Goal: Task Accomplishment & Management: Manage account settings

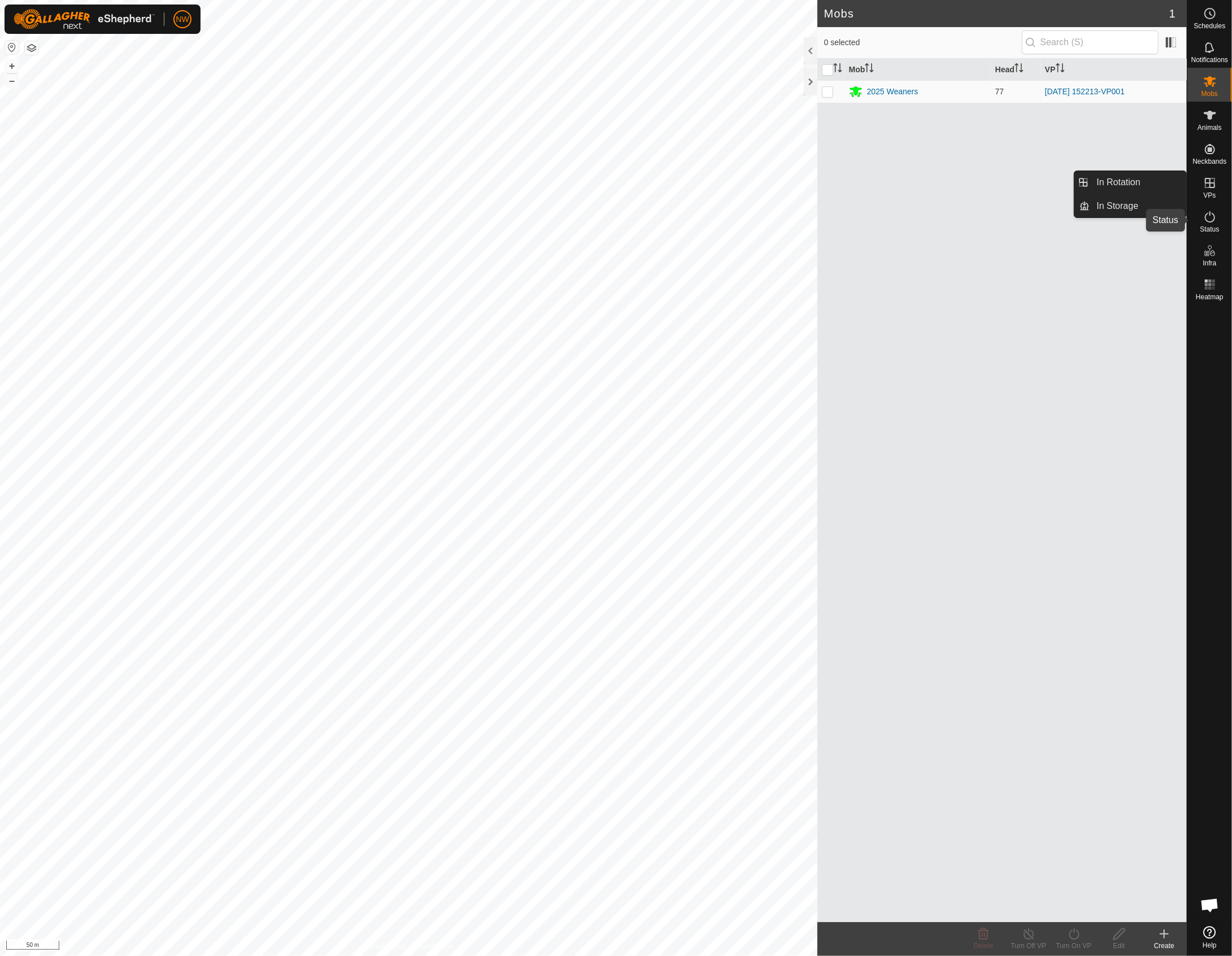
click at [962, 222] on icon at bounding box center [1210, 217] width 10 height 12
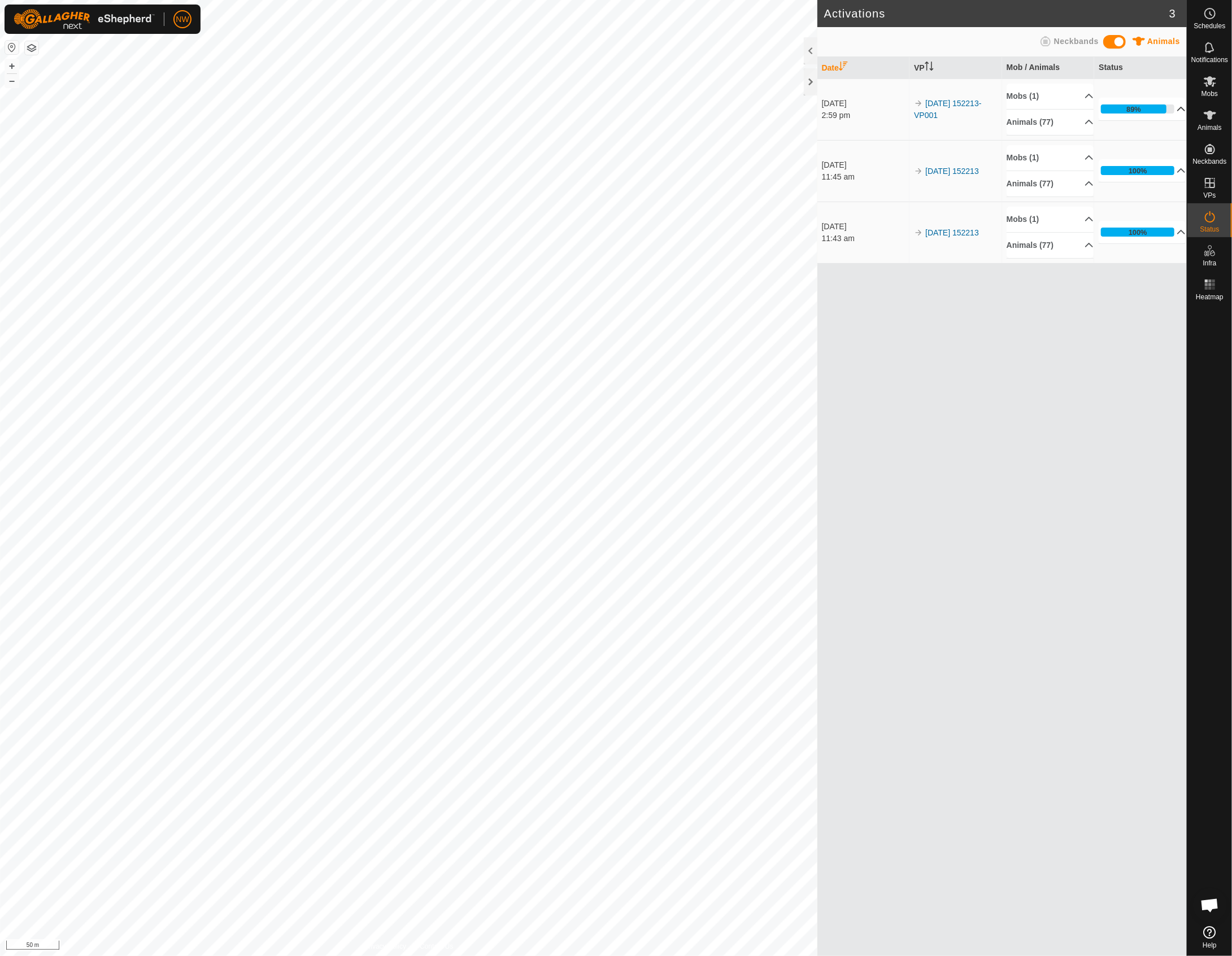
click at [962, 109] on p-accordion-header "89%" at bounding box center [1142, 109] width 87 height 22
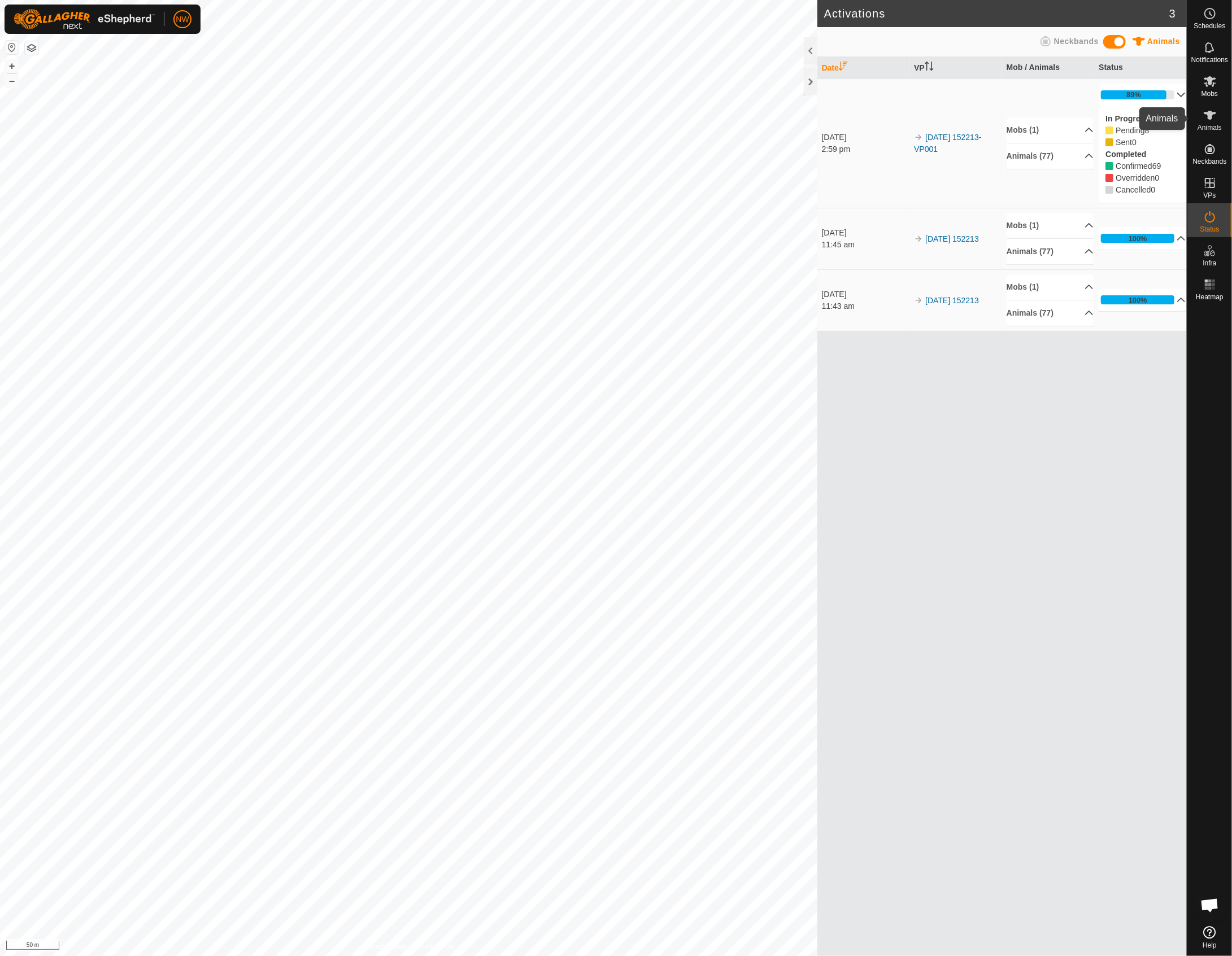
click at [962, 116] on icon at bounding box center [1210, 115] width 12 height 9
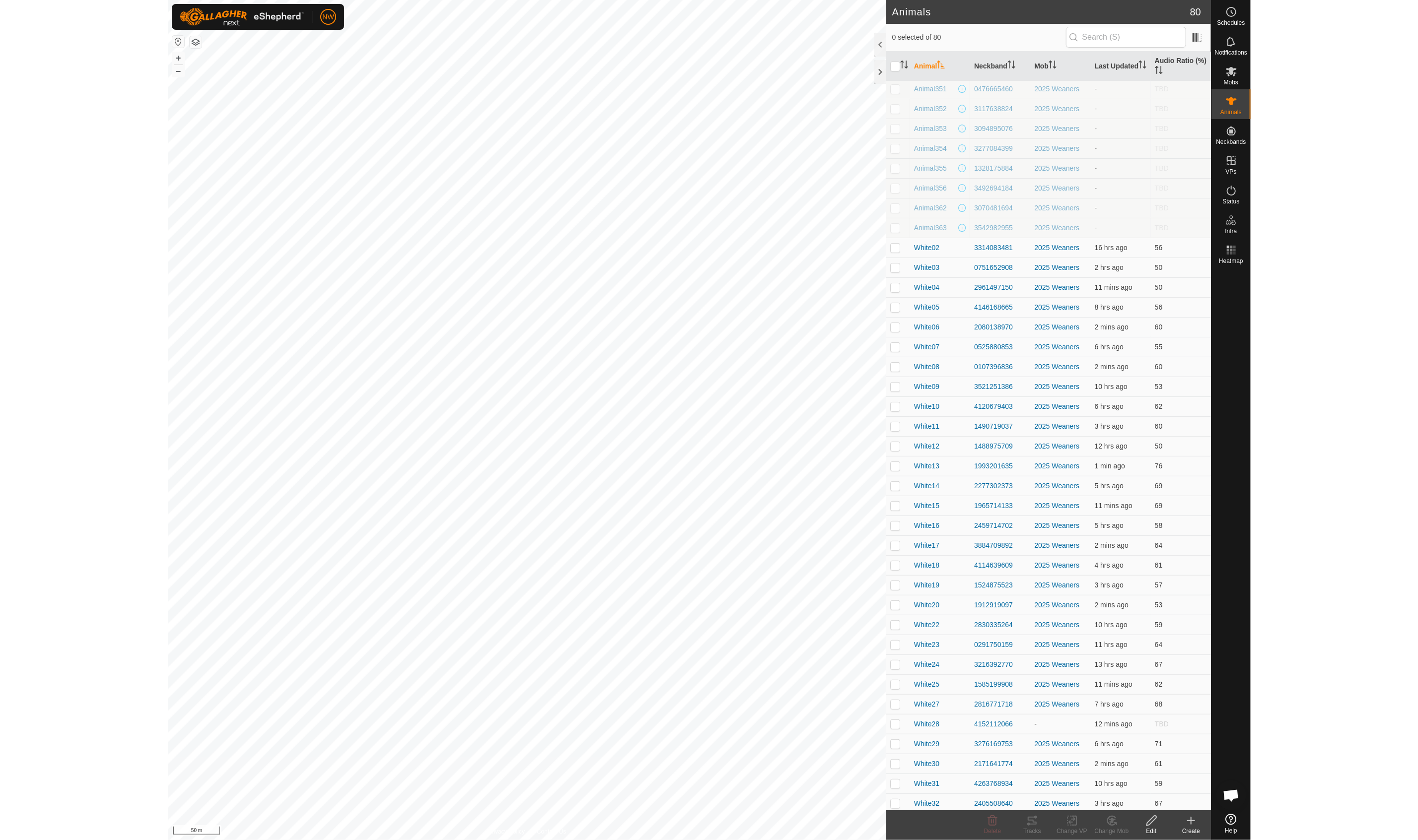
scroll to position [30, 0]
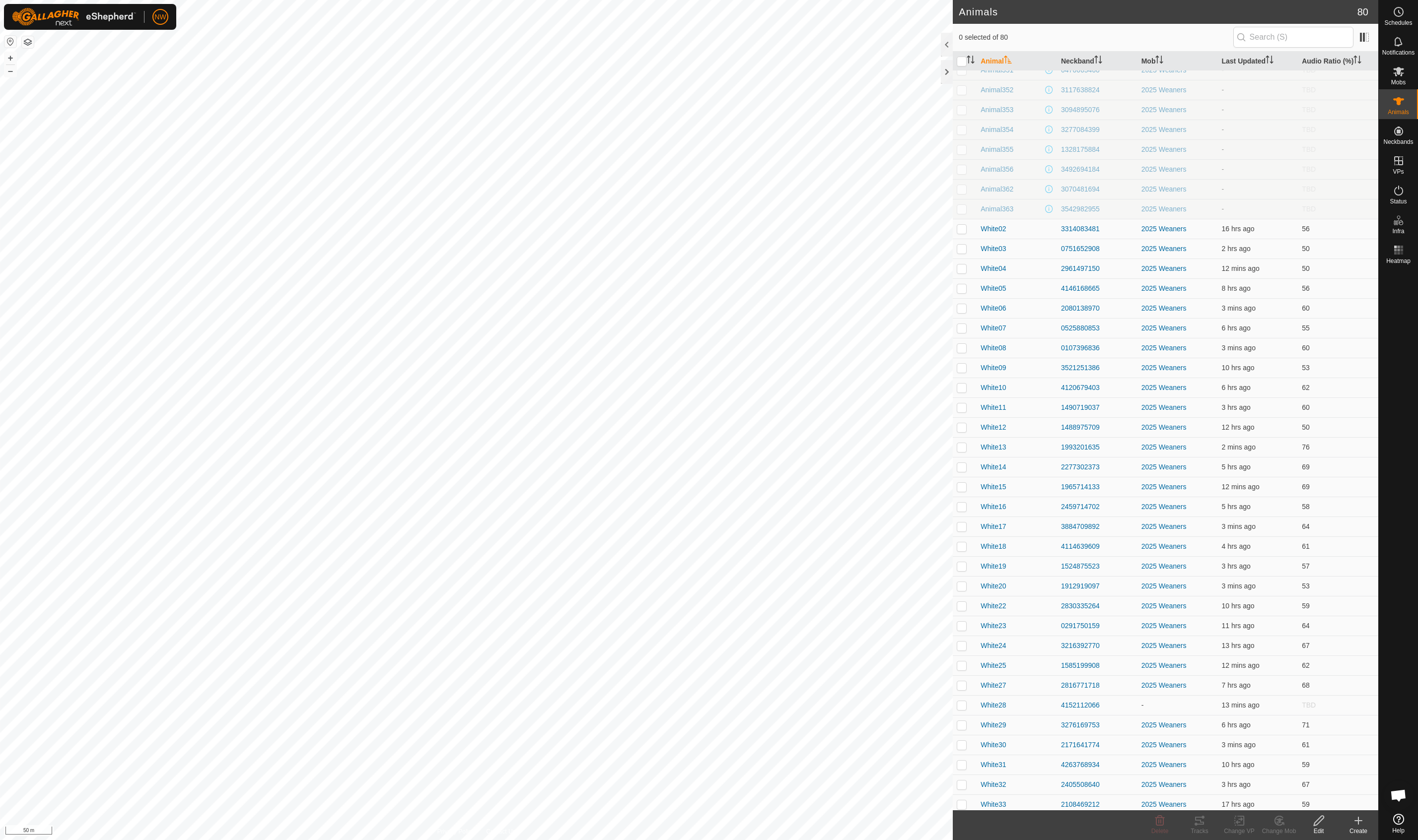
click at [845, 103] on icon at bounding box center [1398, 101] width 12 height 12
checkbox input "true"
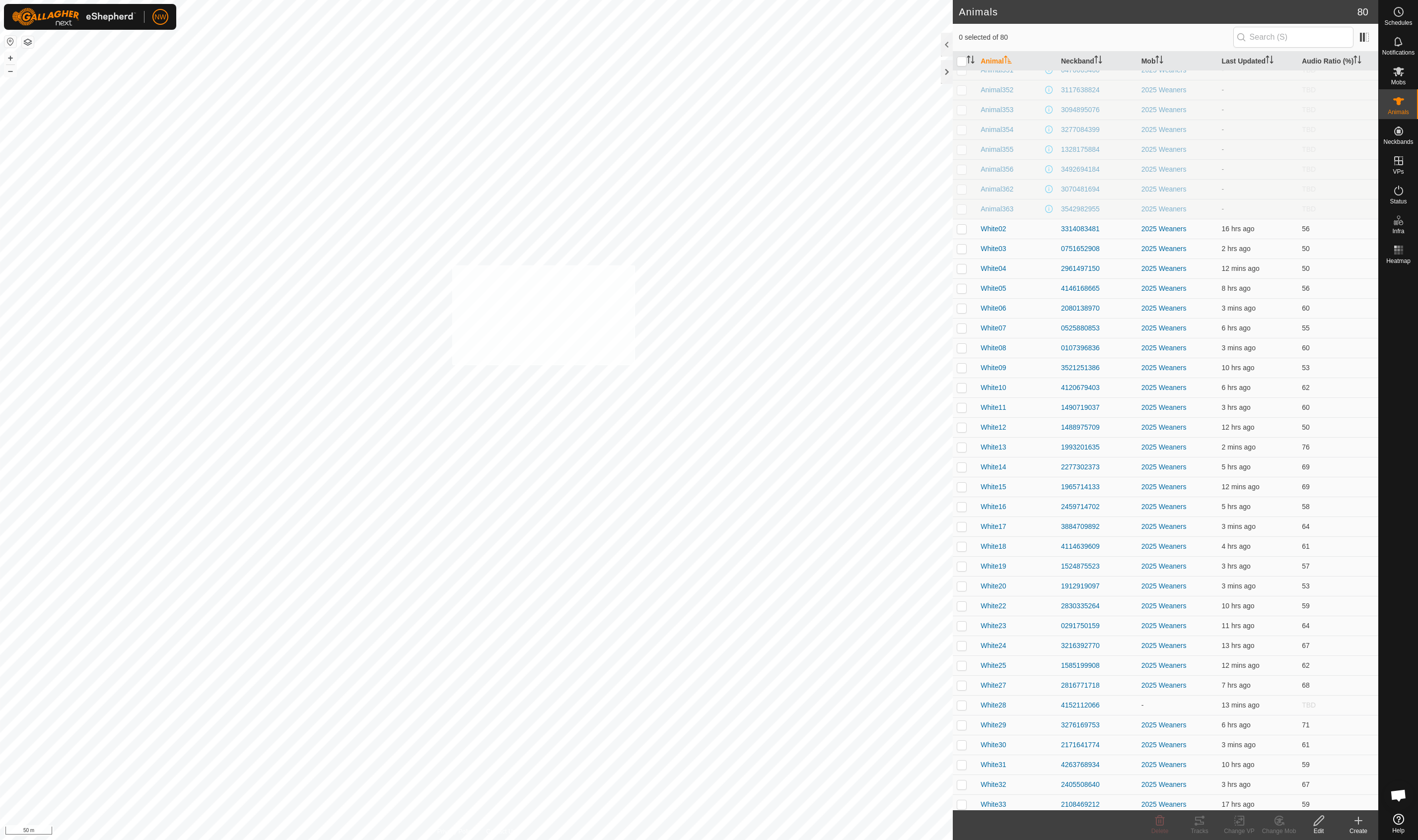
checkbox input "true"
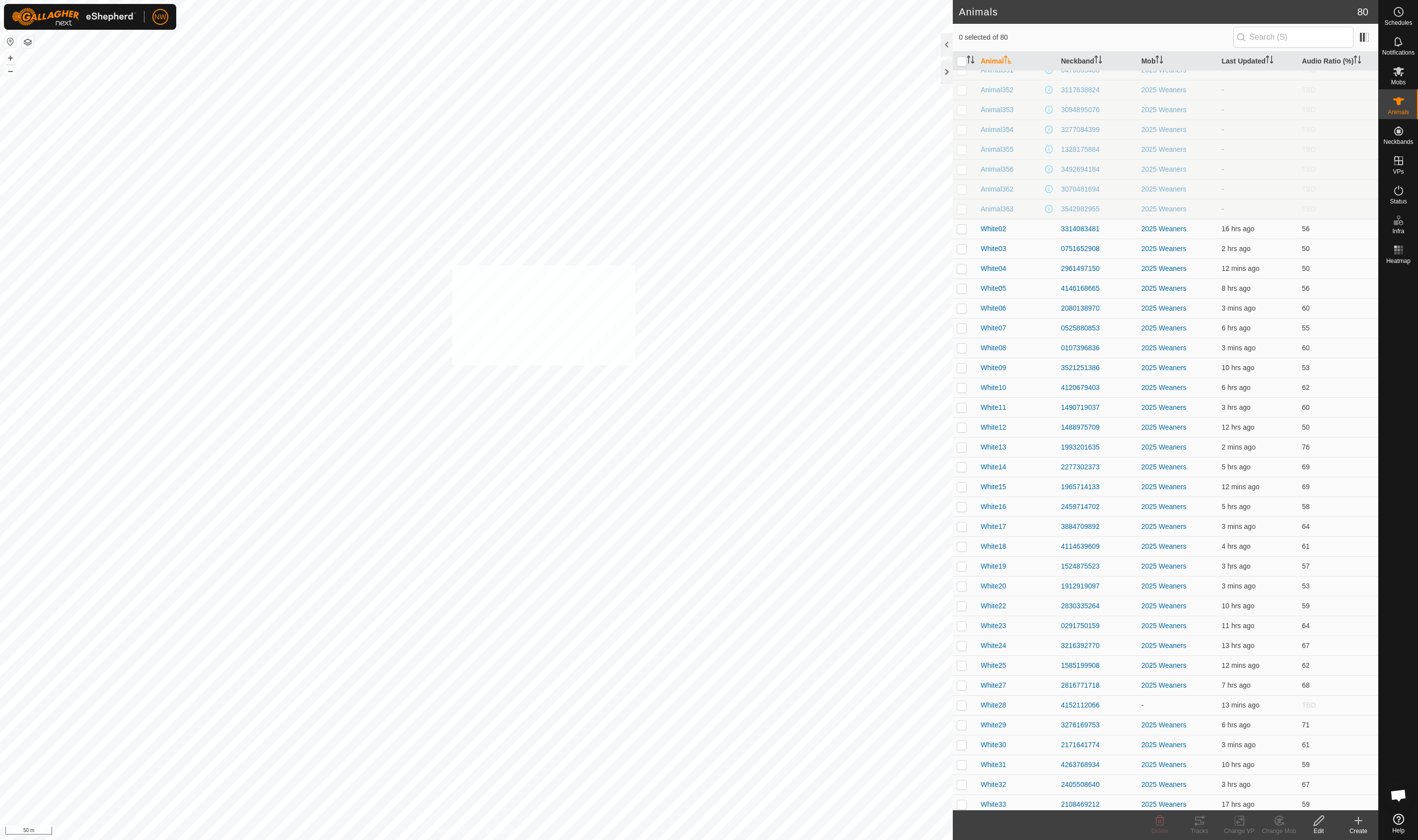
checkbox input "true"
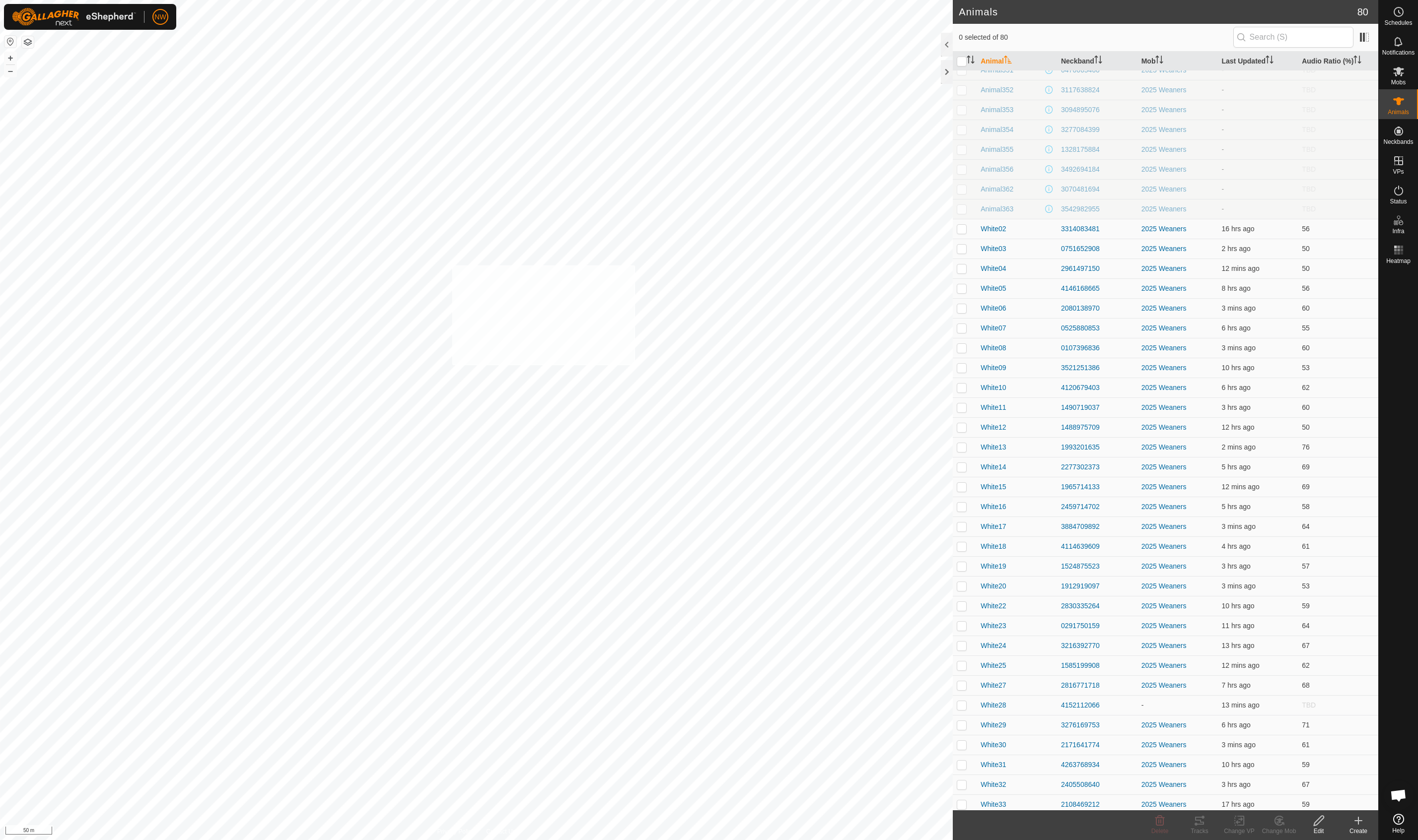
checkbox input "true"
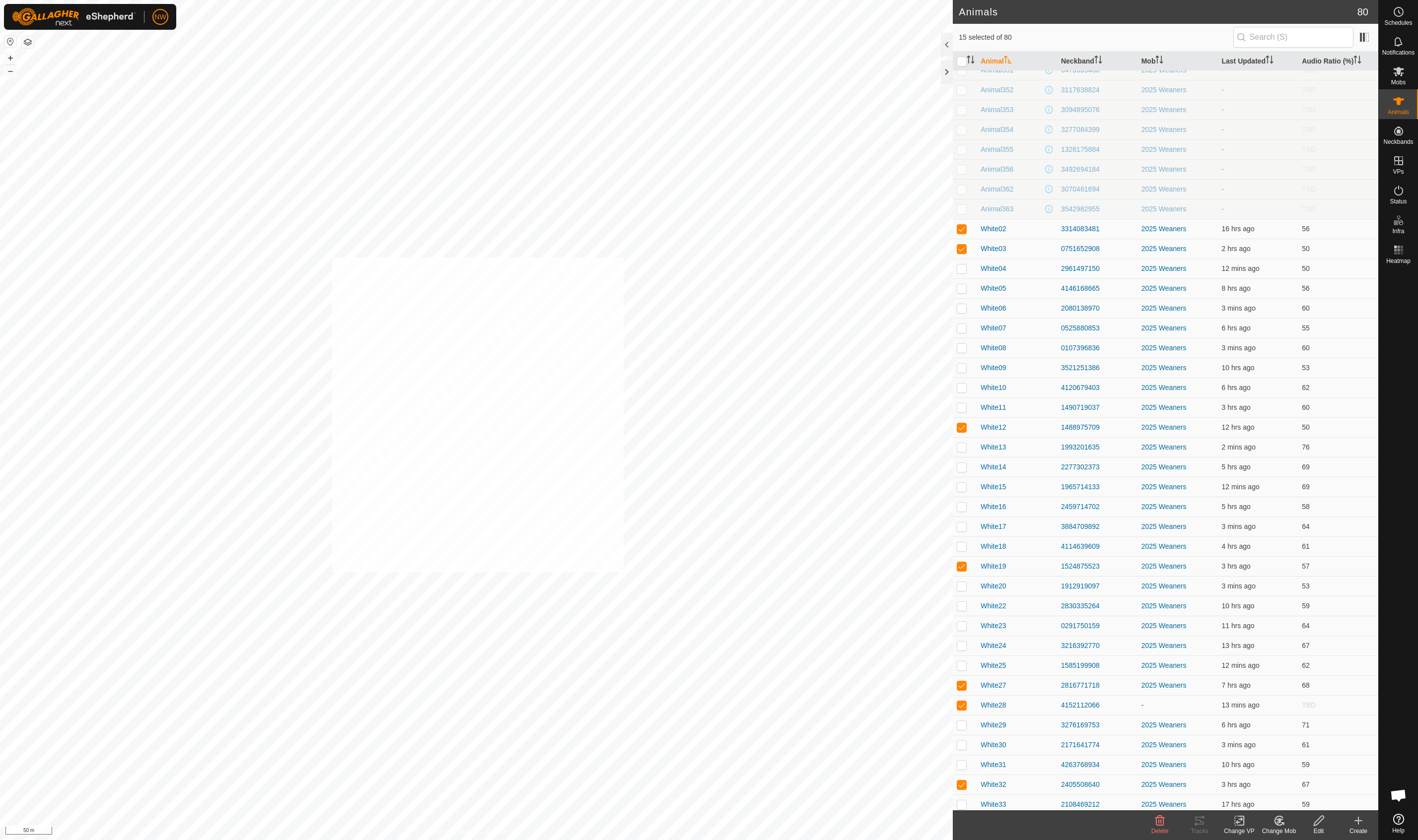
checkbox input "true"
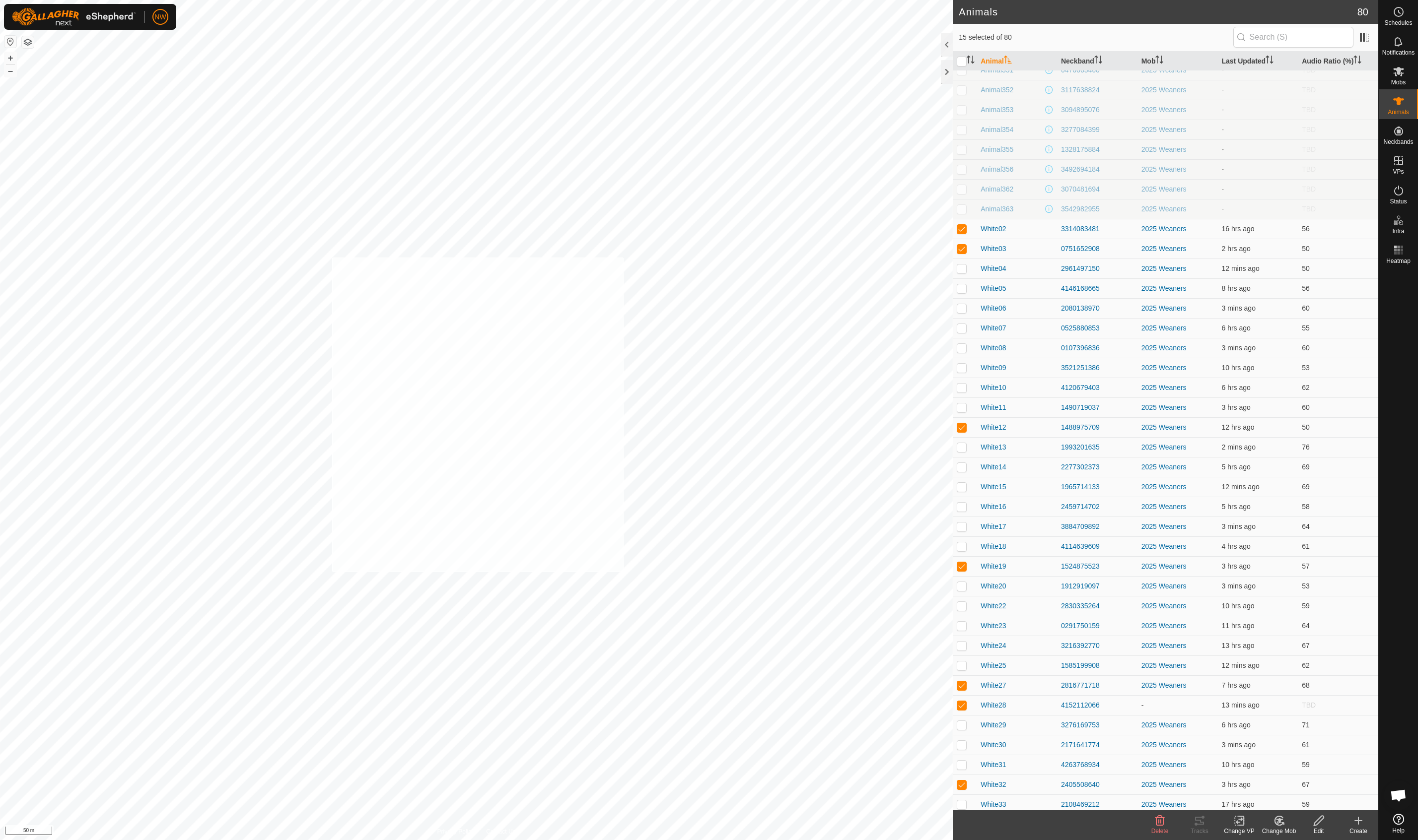
checkbox input "true"
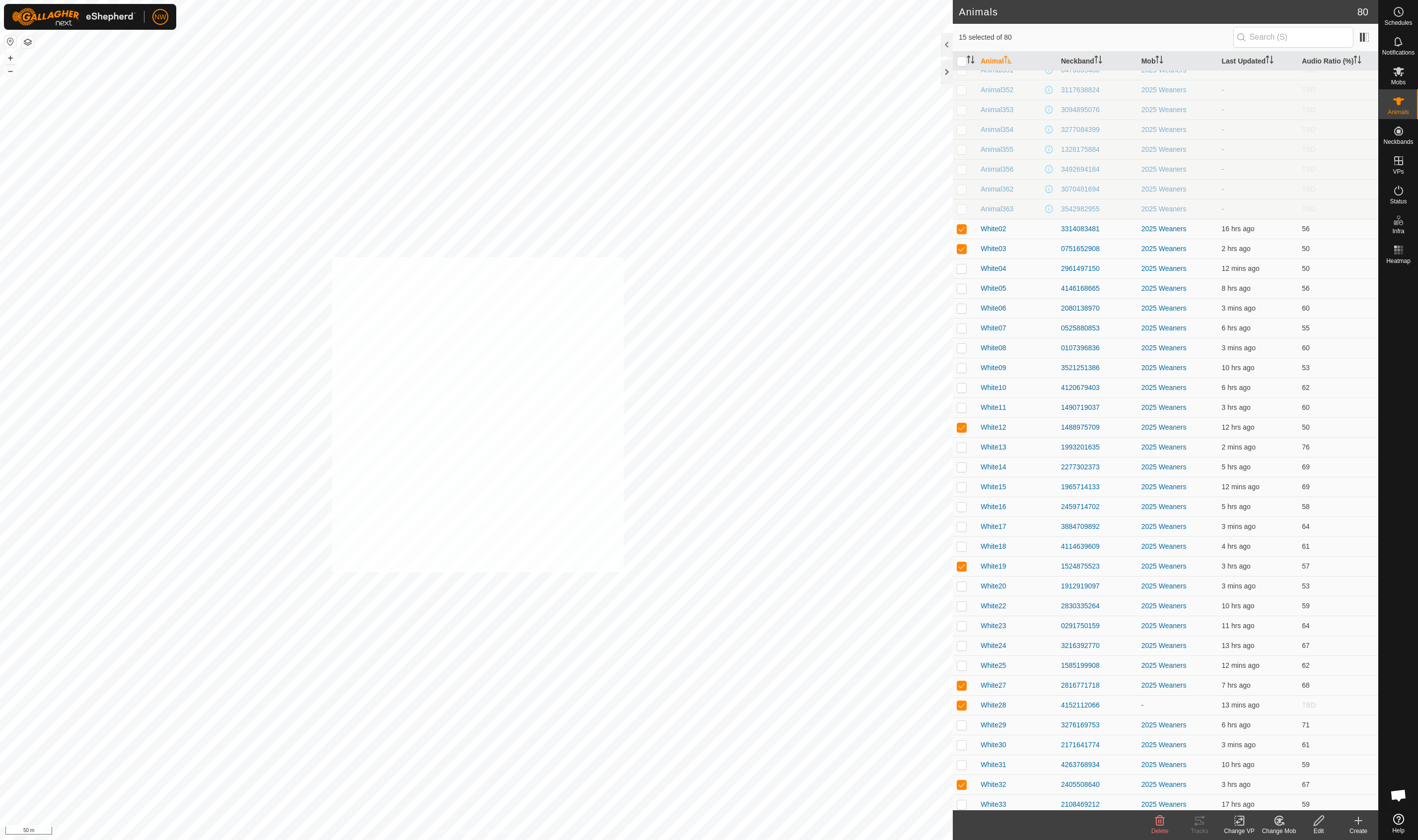
checkbox input "true"
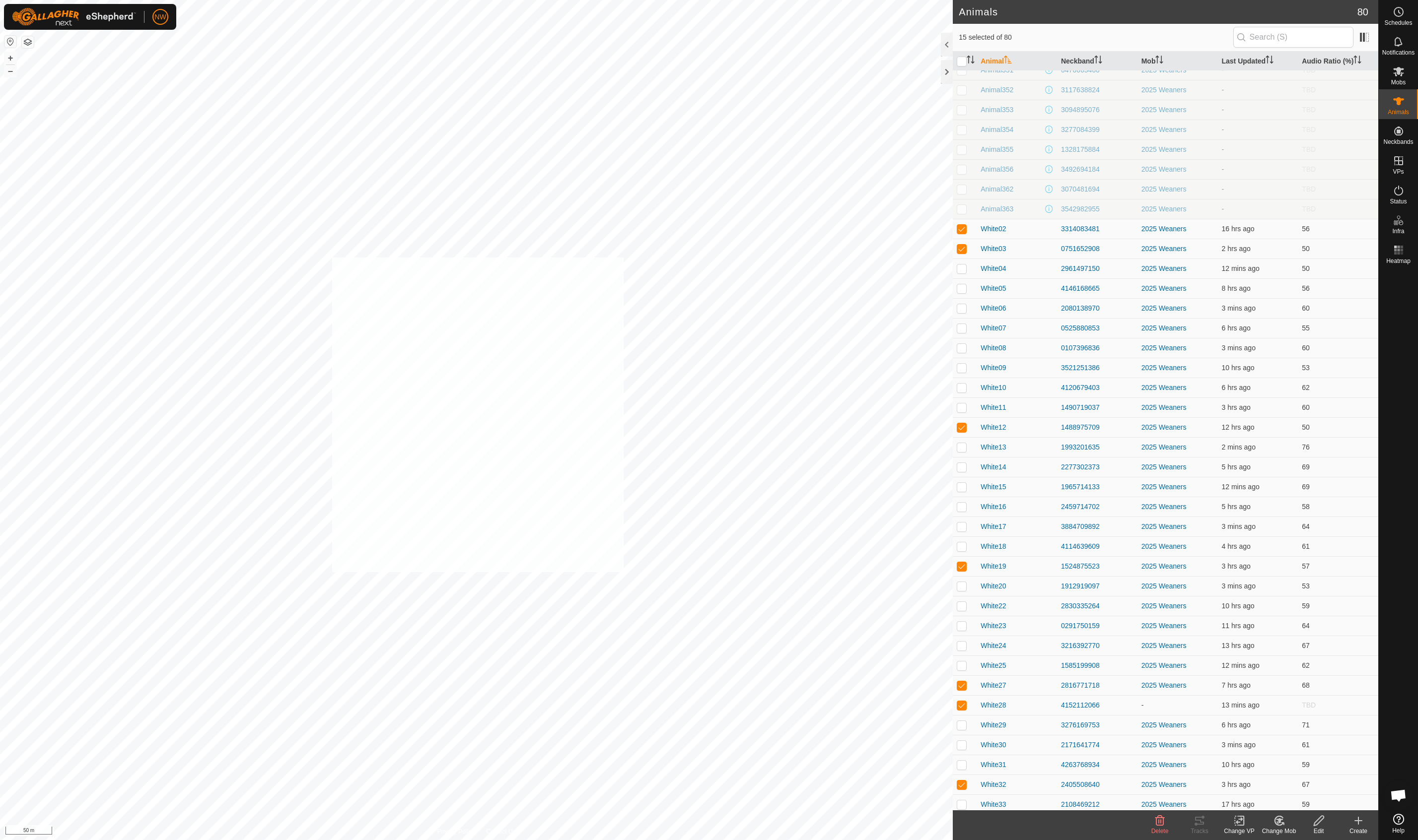
checkbox input "true"
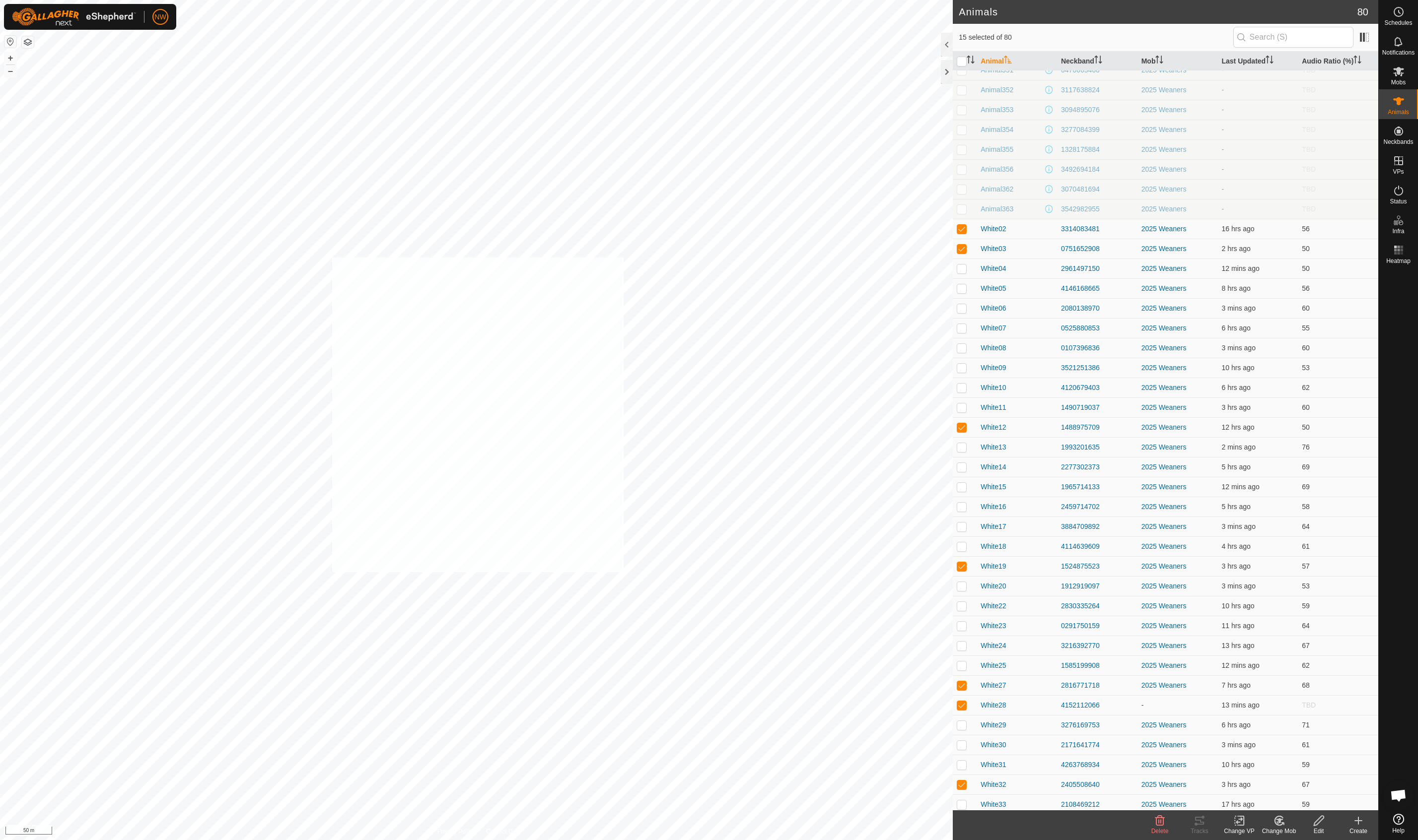
checkbox input "true"
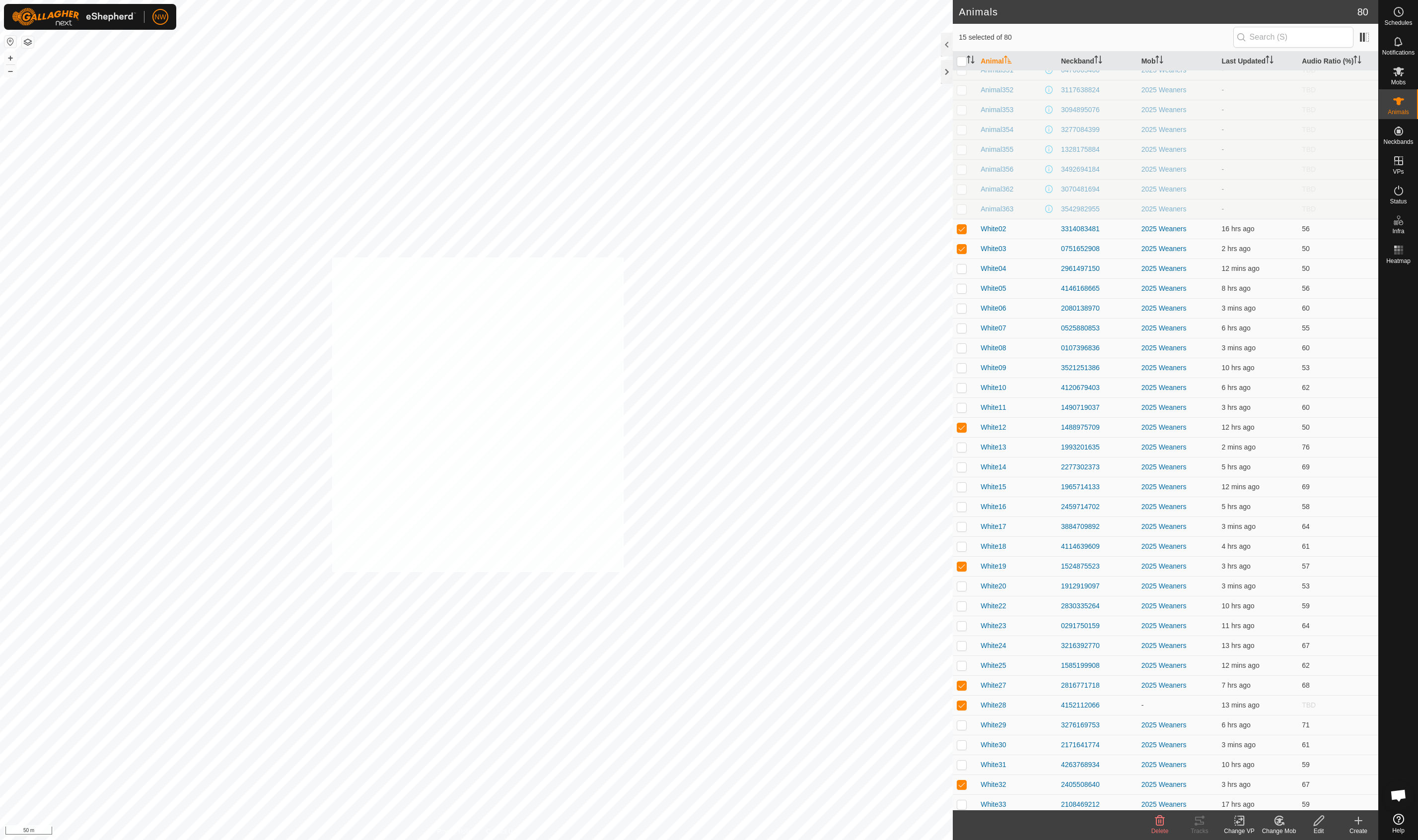
checkbox input "true"
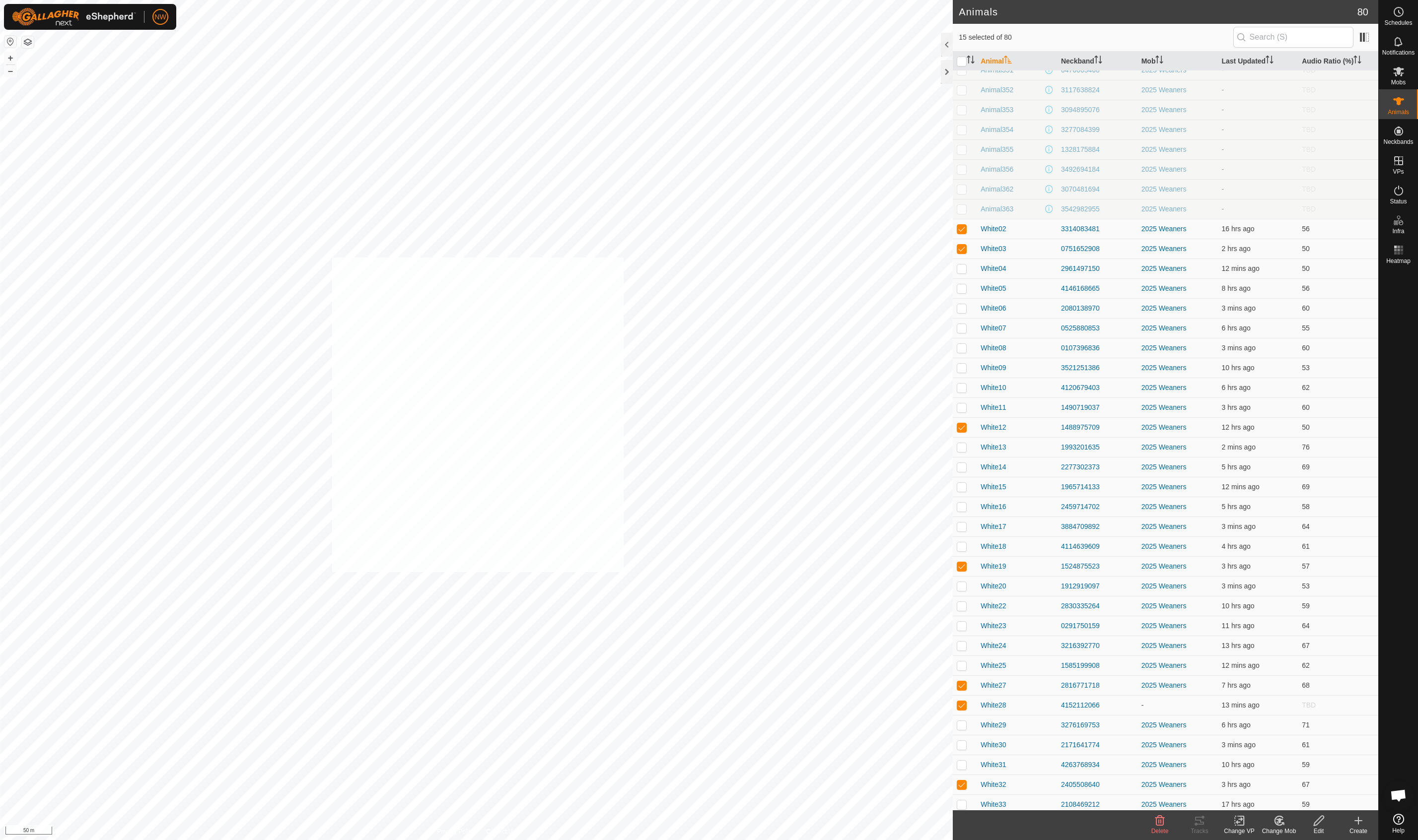
checkbox input "true"
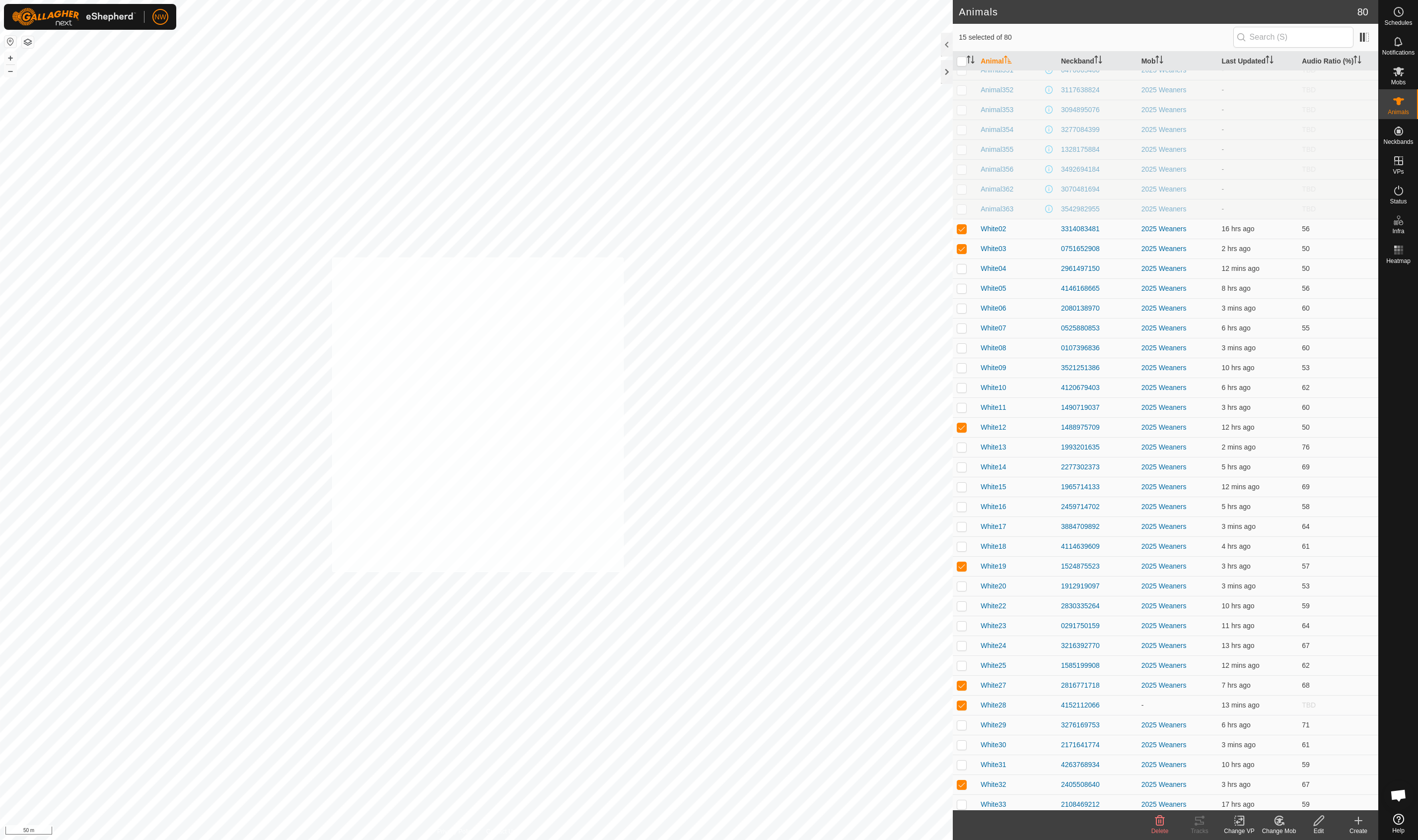
checkbox input "true"
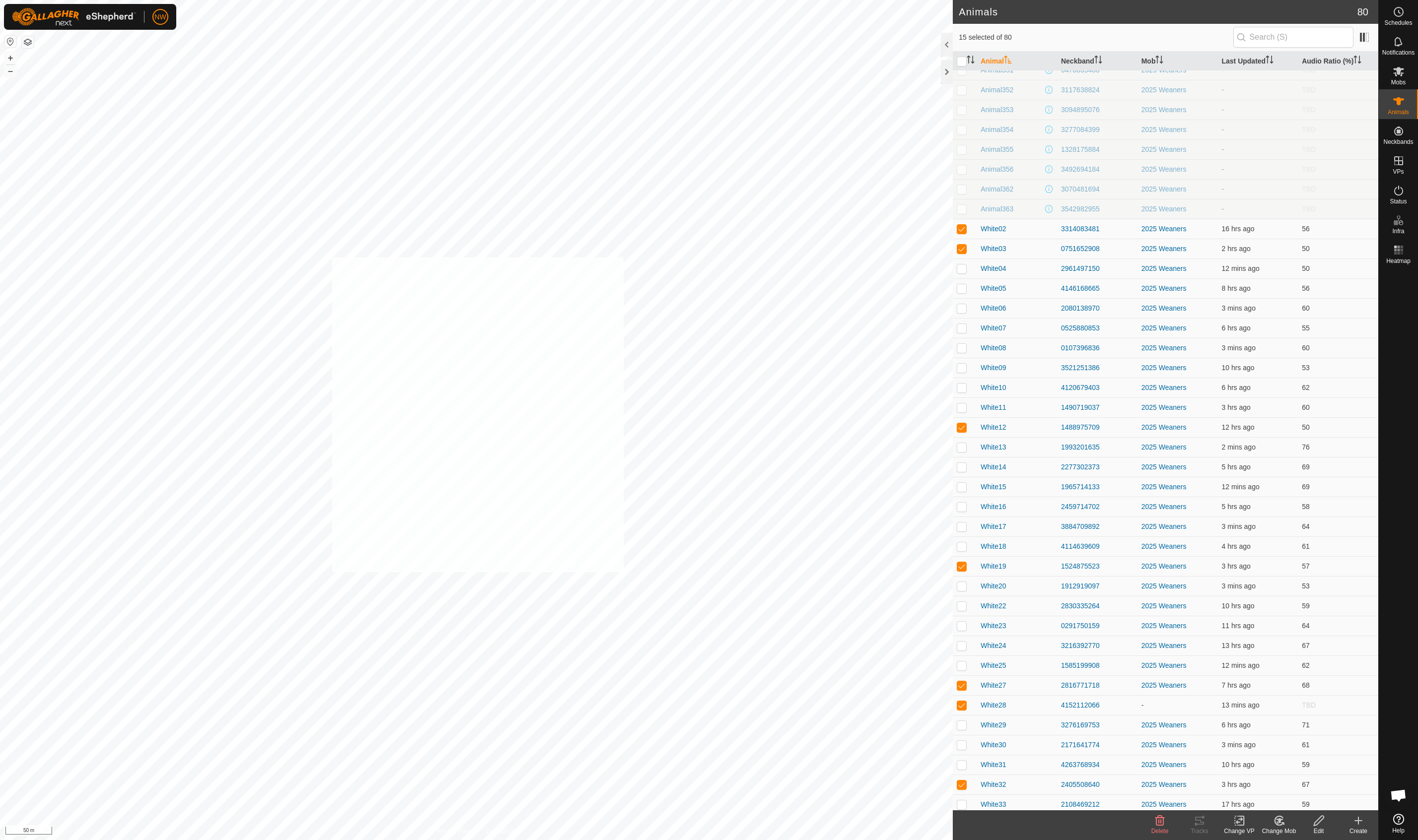
checkbox input "true"
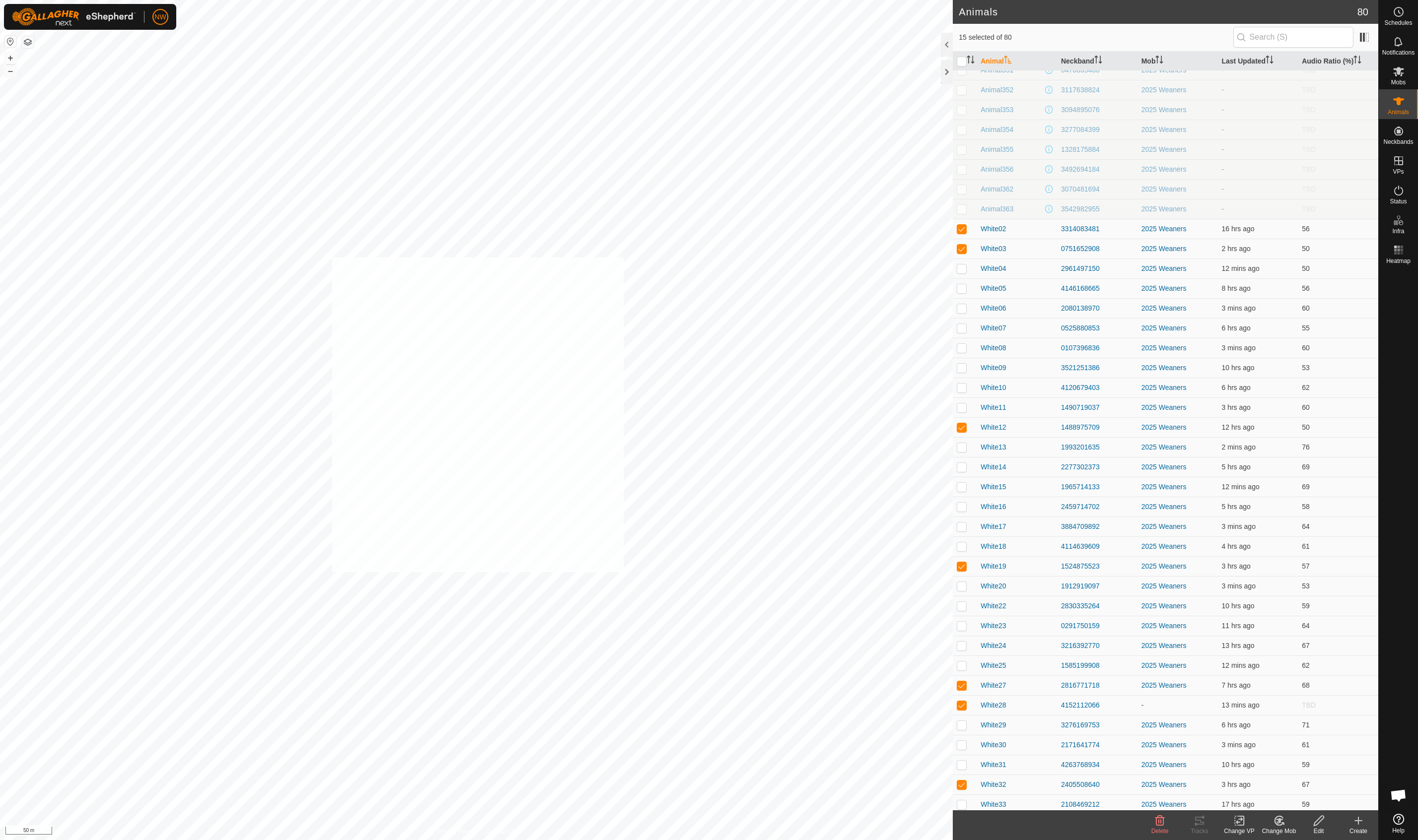
checkbox input "true"
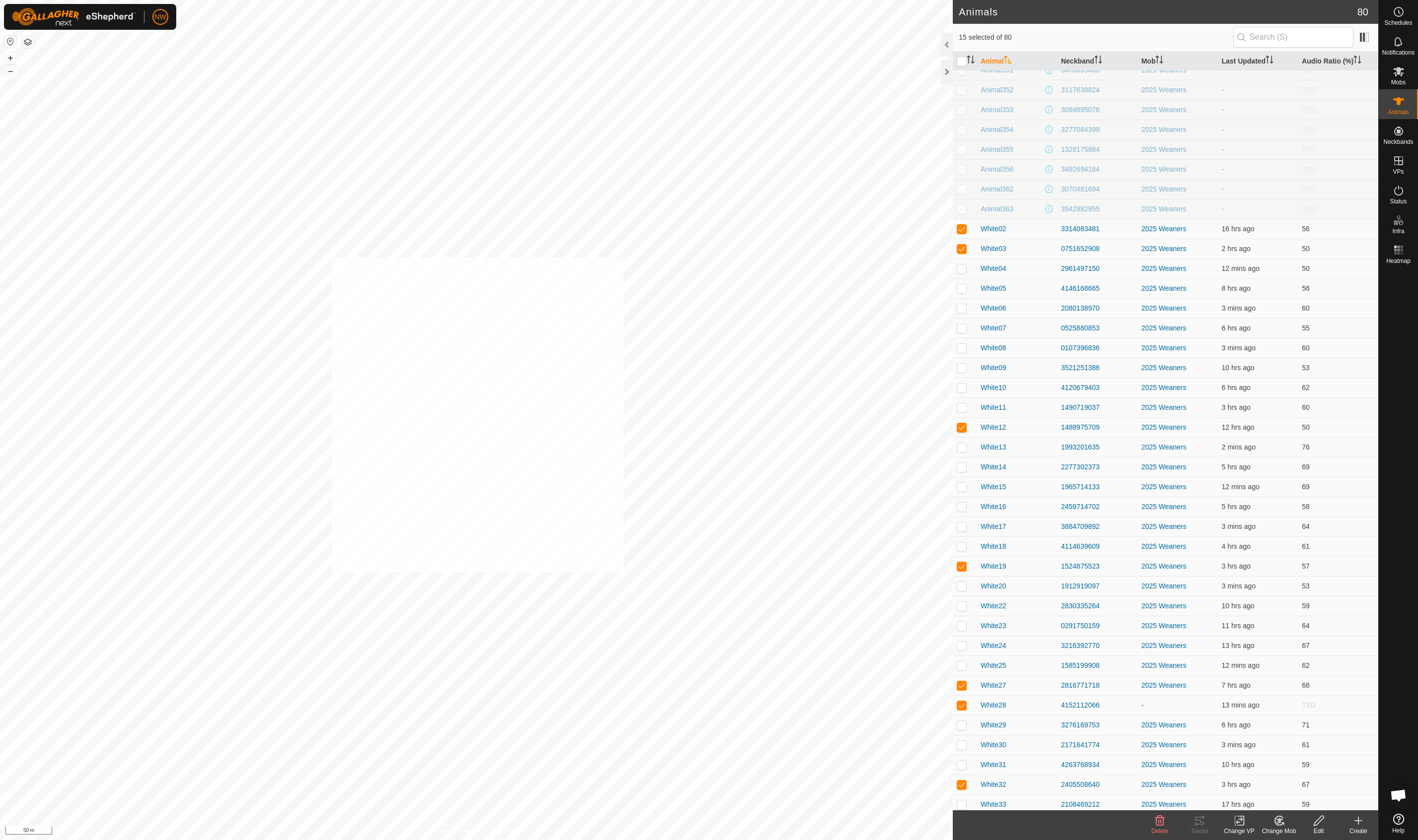
checkbox input "true"
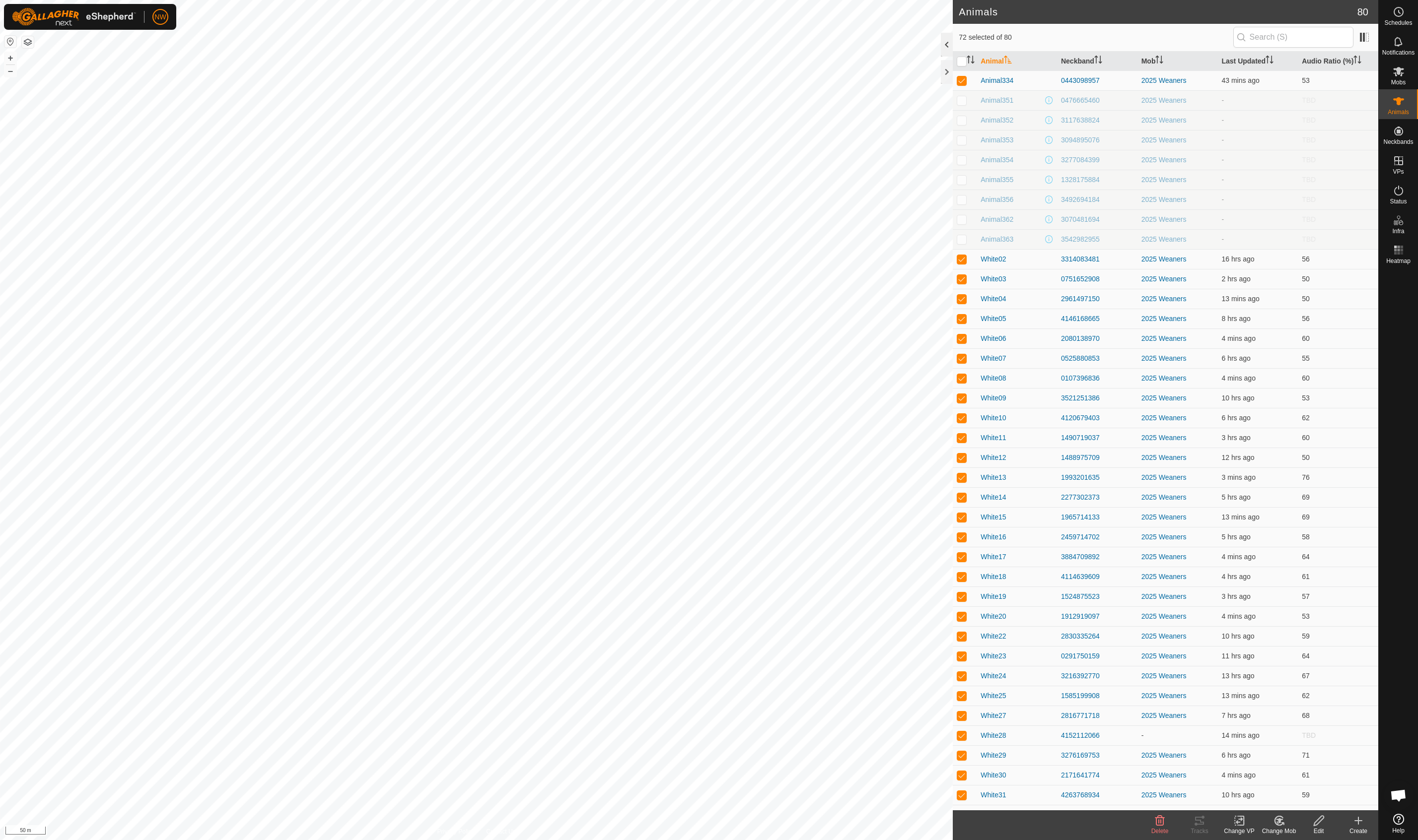
click at [845, 42] on div at bounding box center [947, 45] width 12 height 24
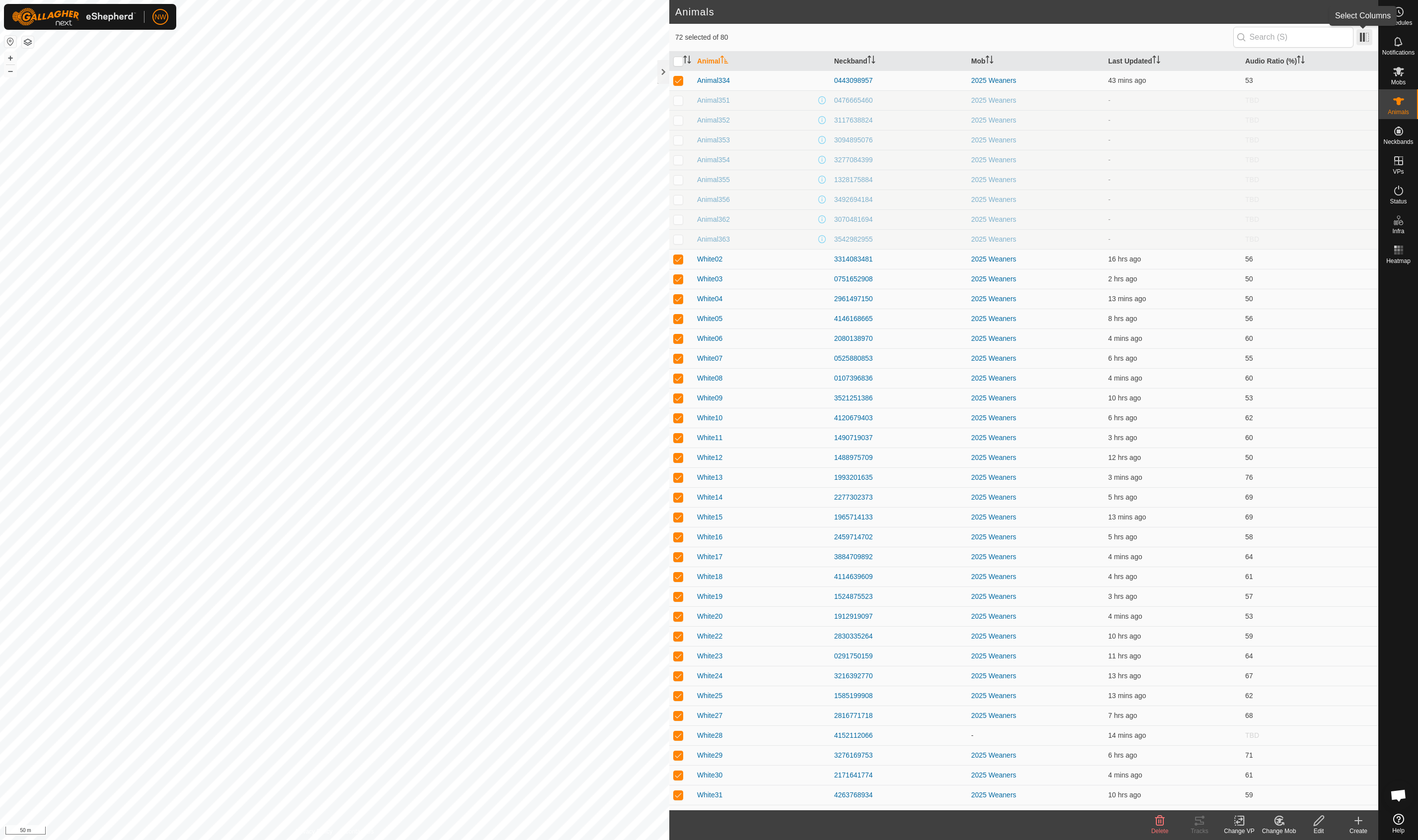
click at [845, 36] on span at bounding box center [1364, 37] width 16 height 16
click at [845, 132] on li "VP" at bounding box center [1312, 130] width 114 height 20
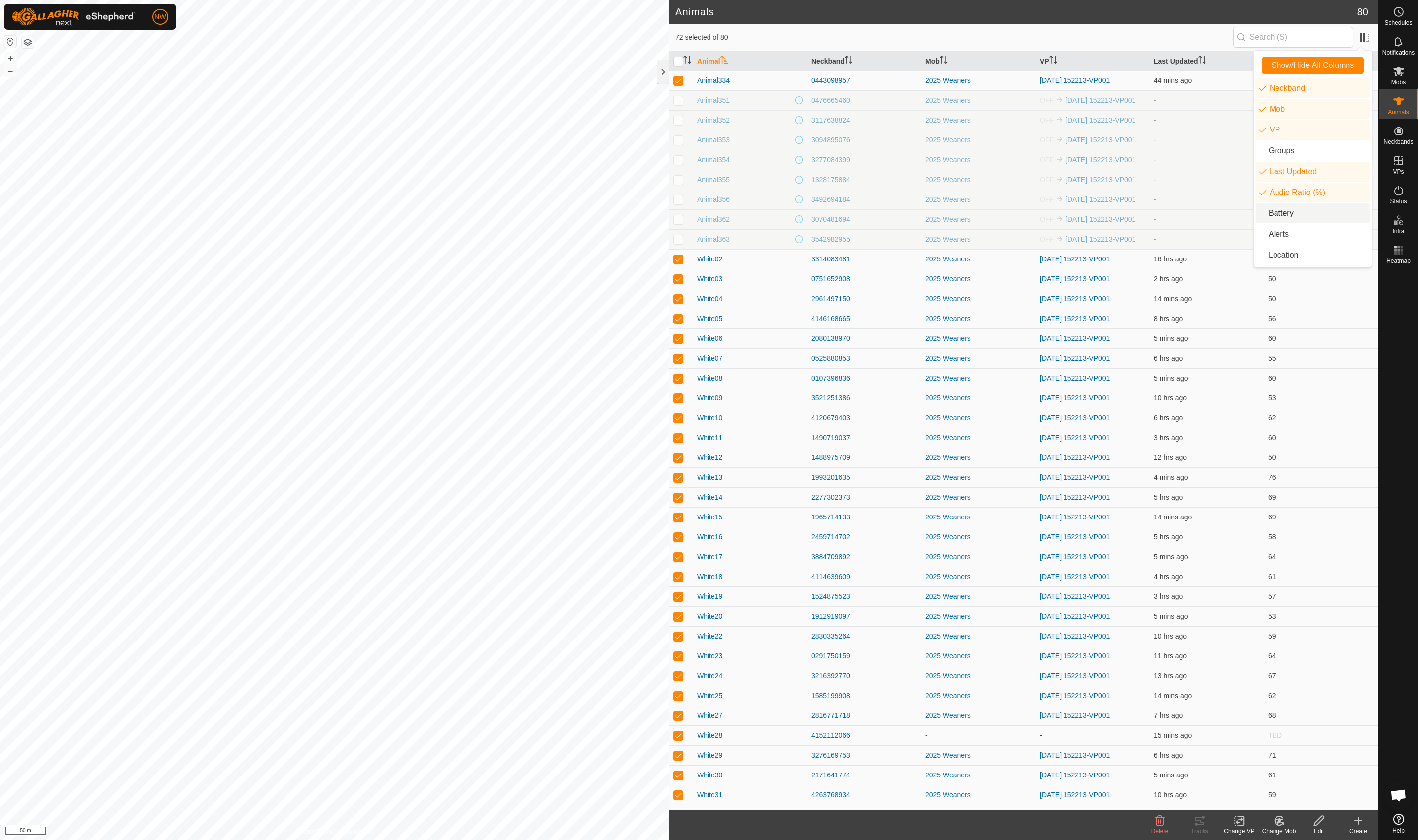
click at [845, 215] on li "Battery" at bounding box center [1312, 213] width 114 height 20
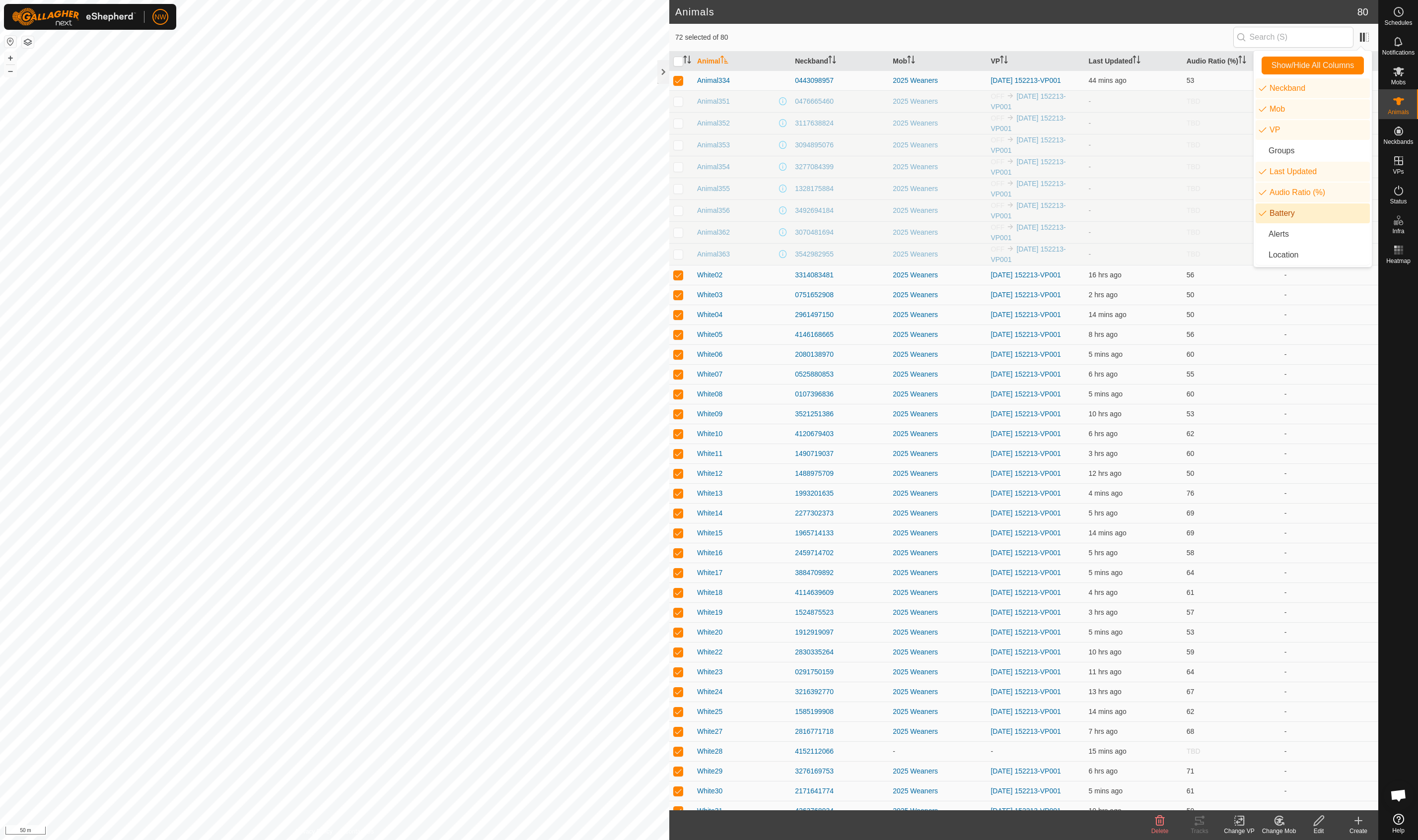
click at [845, 215] on li "Battery" at bounding box center [1312, 213] width 114 height 20
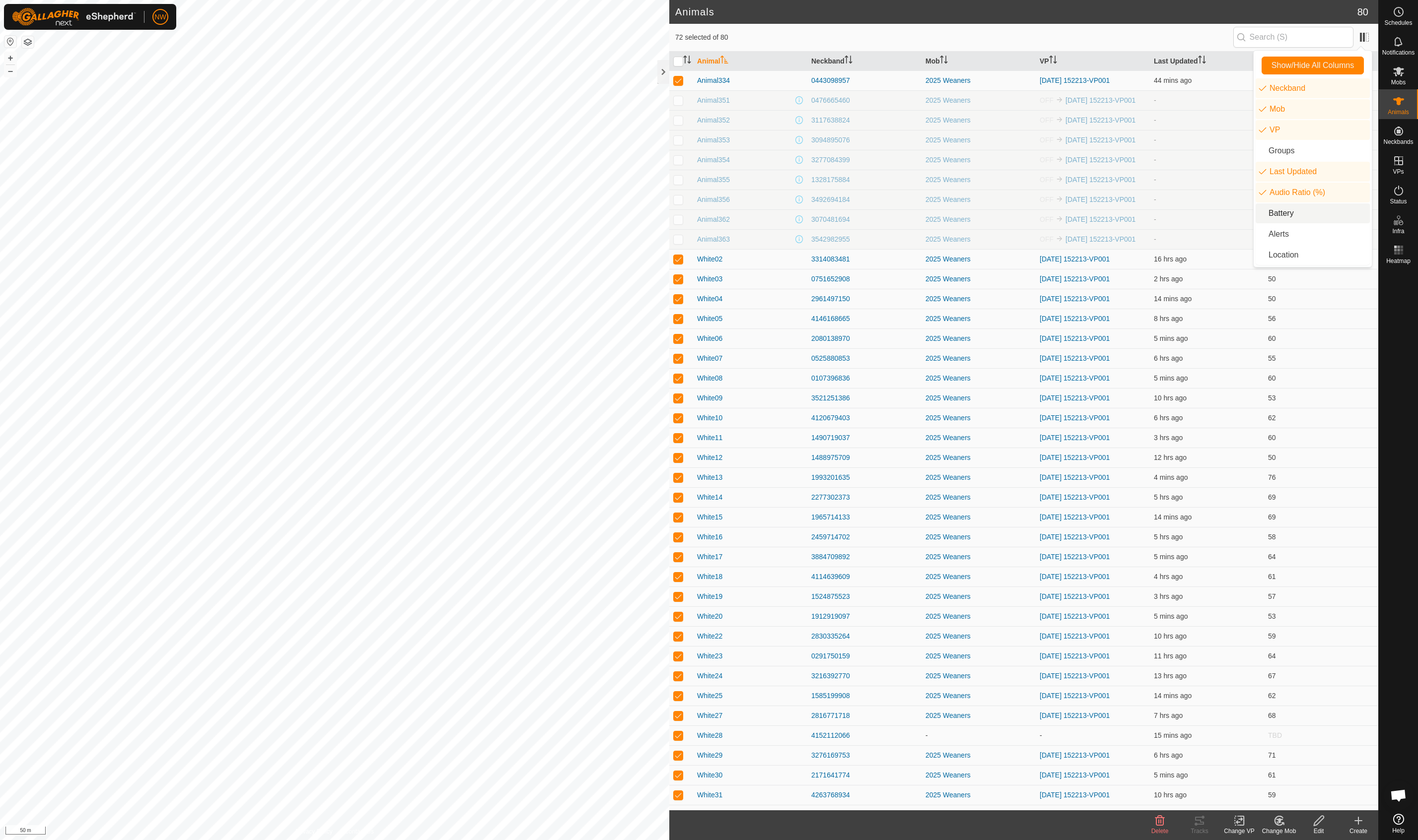
click at [845, 215] on li "Battery" at bounding box center [1312, 213] width 114 height 20
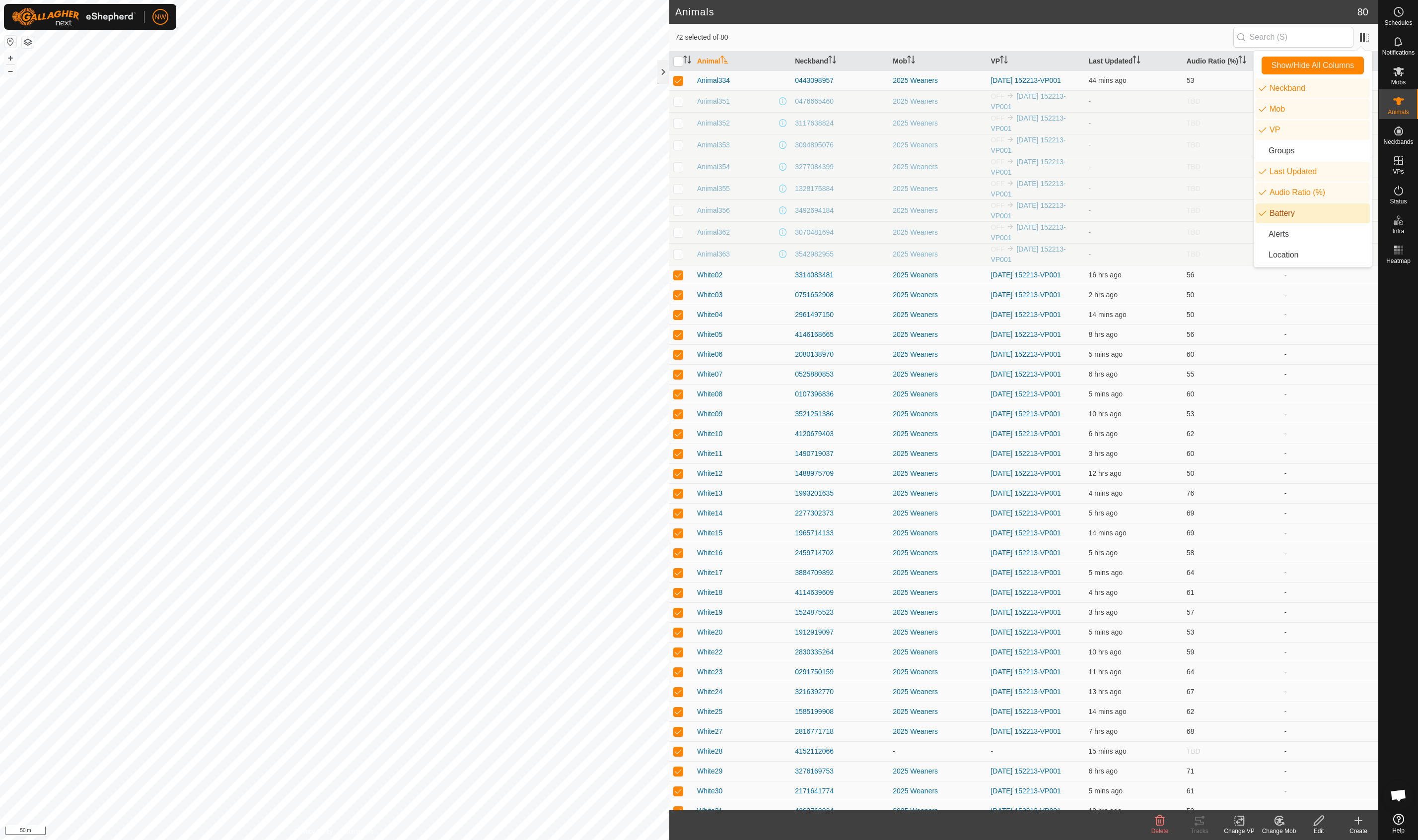
click at [845, 215] on li "Battery" at bounding box center [1312, 213] width 114 height 20
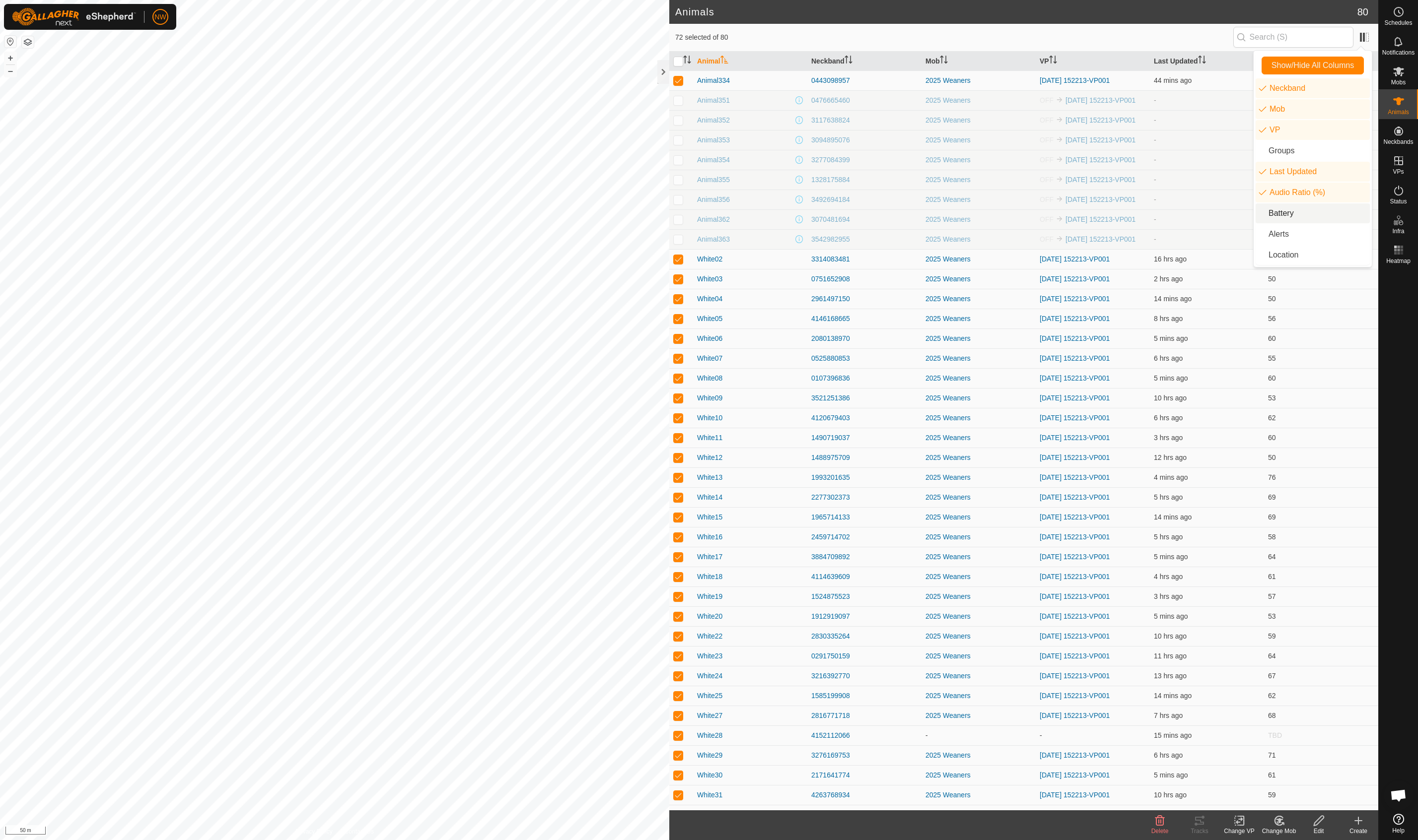
click at [845, 215] on li "Battery" at bounding box center [1312, 213] width 114 height 20
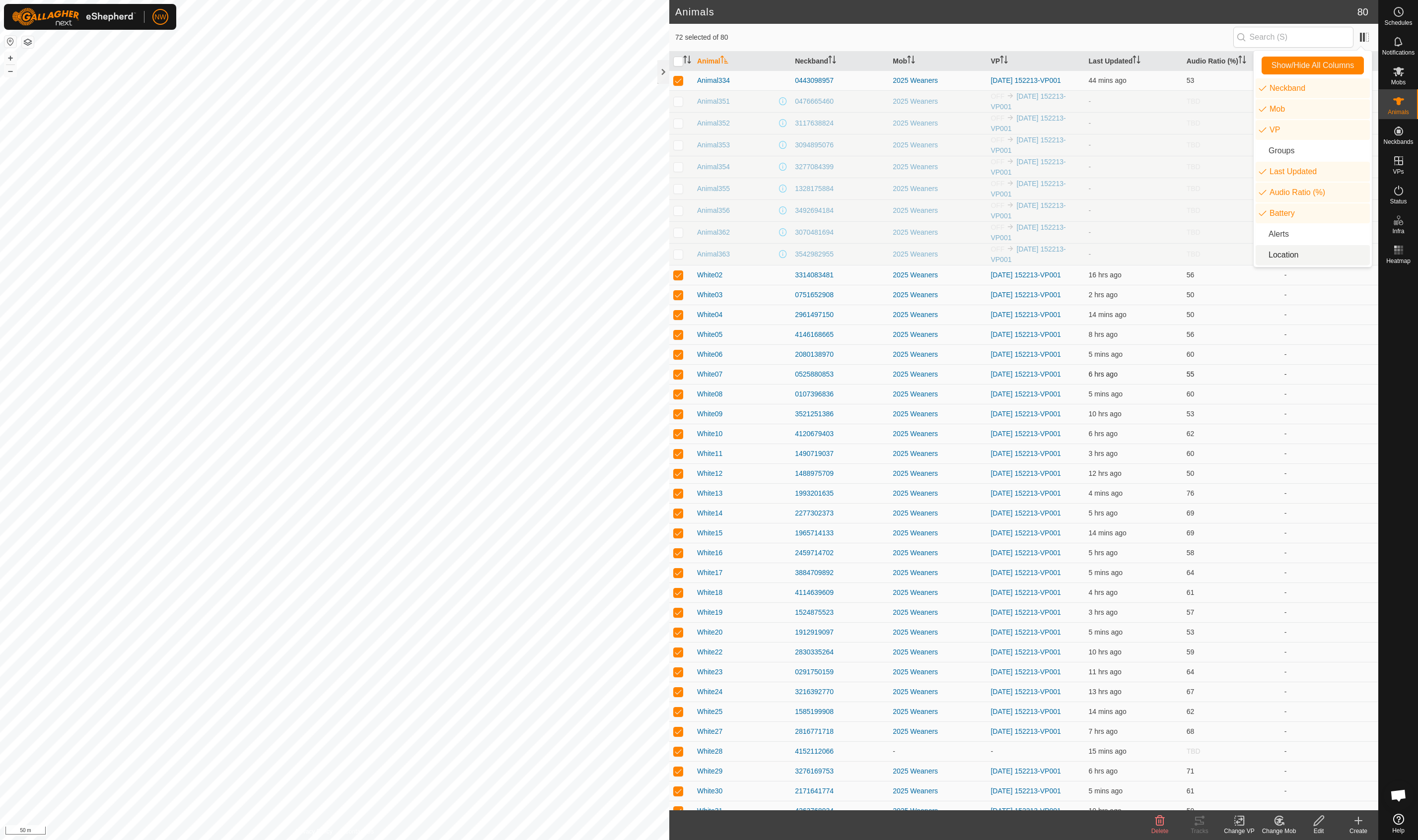
click at [845, 381] on td "-" at bounding box center [1329, 374] width 98 height 20
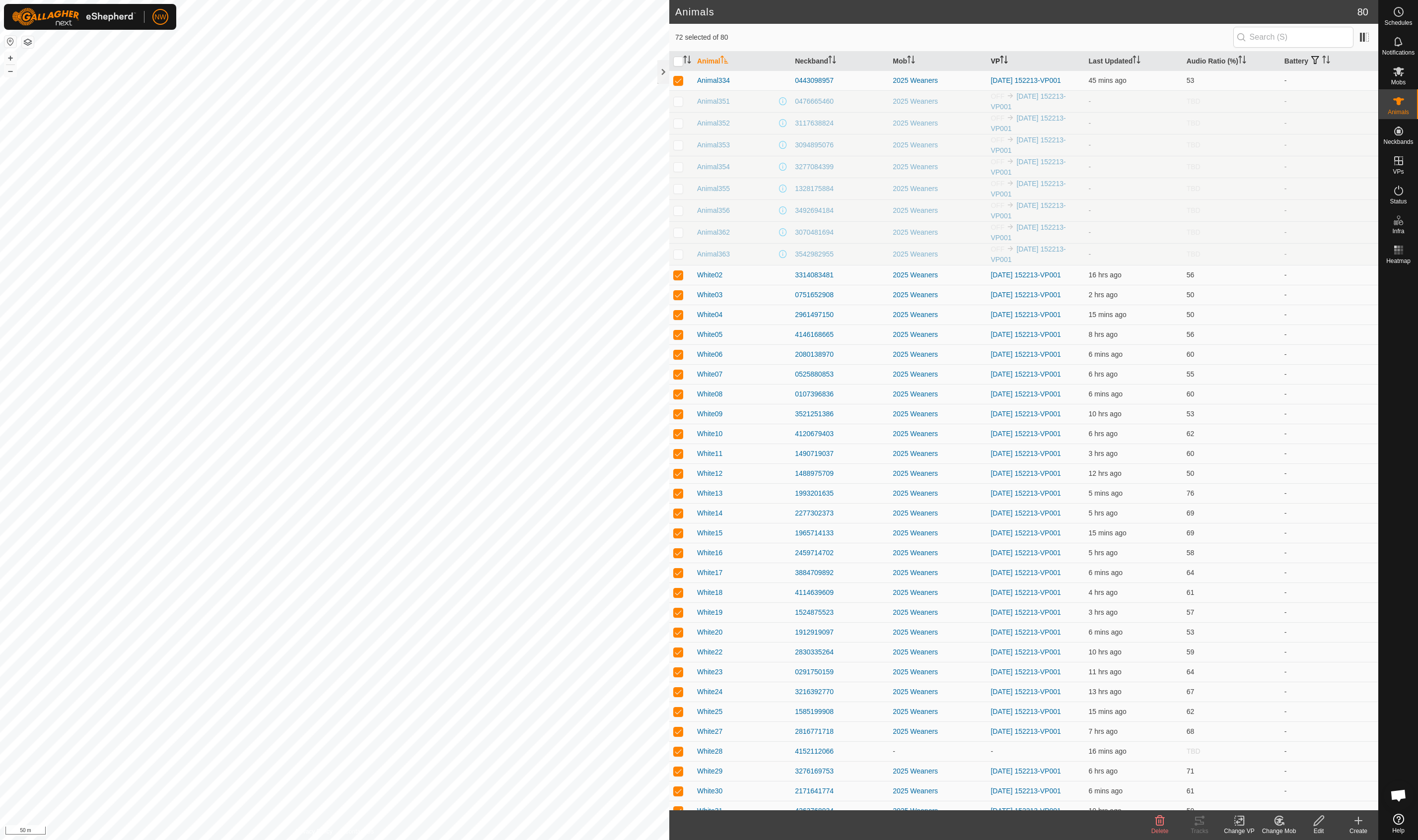
click at [845, 59] on icon "Activate to sort" at bounding box center [1004, 59] width 8 height 8
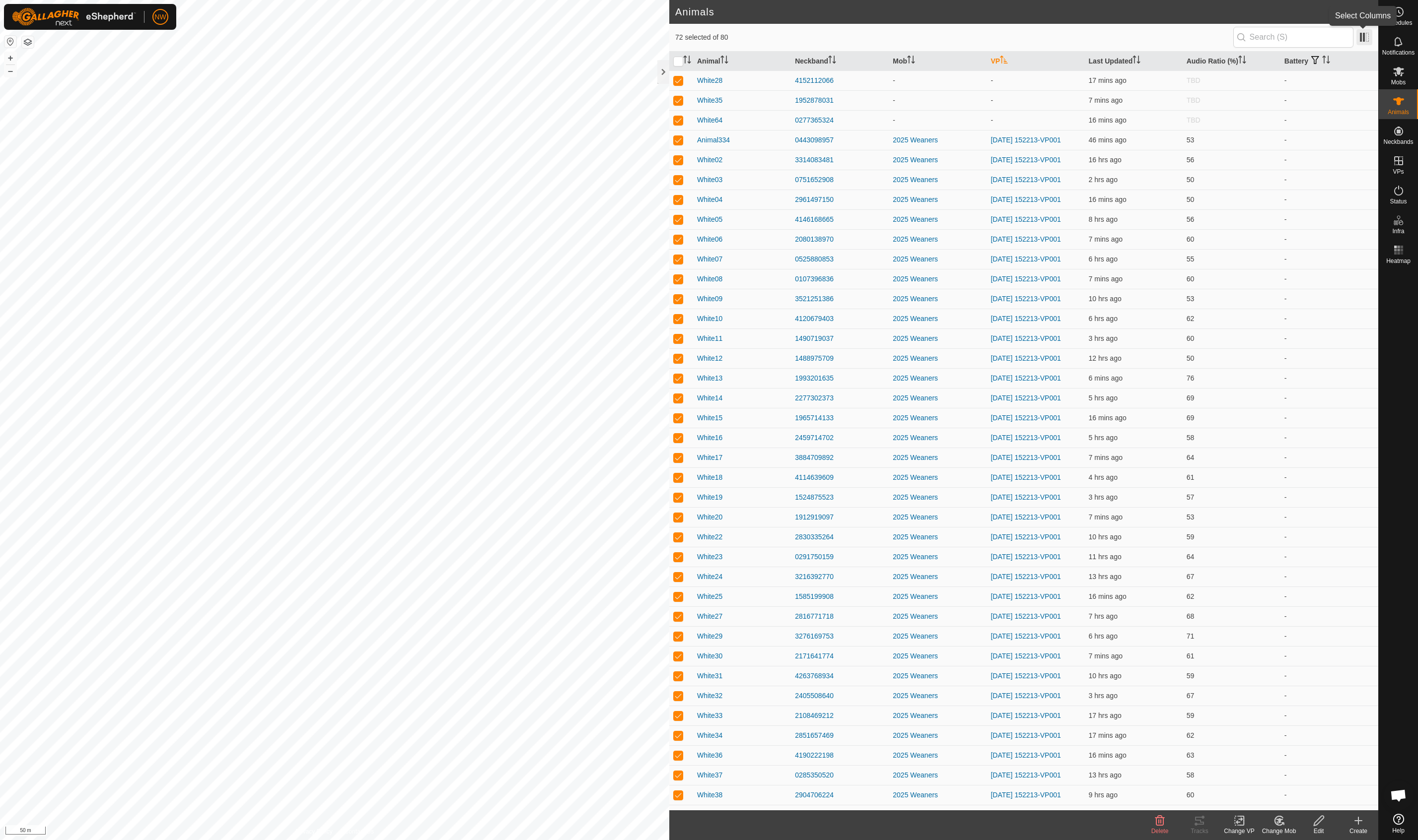
click at [845, 37] on span at bounding box center [1364, 37] width 16 height 16
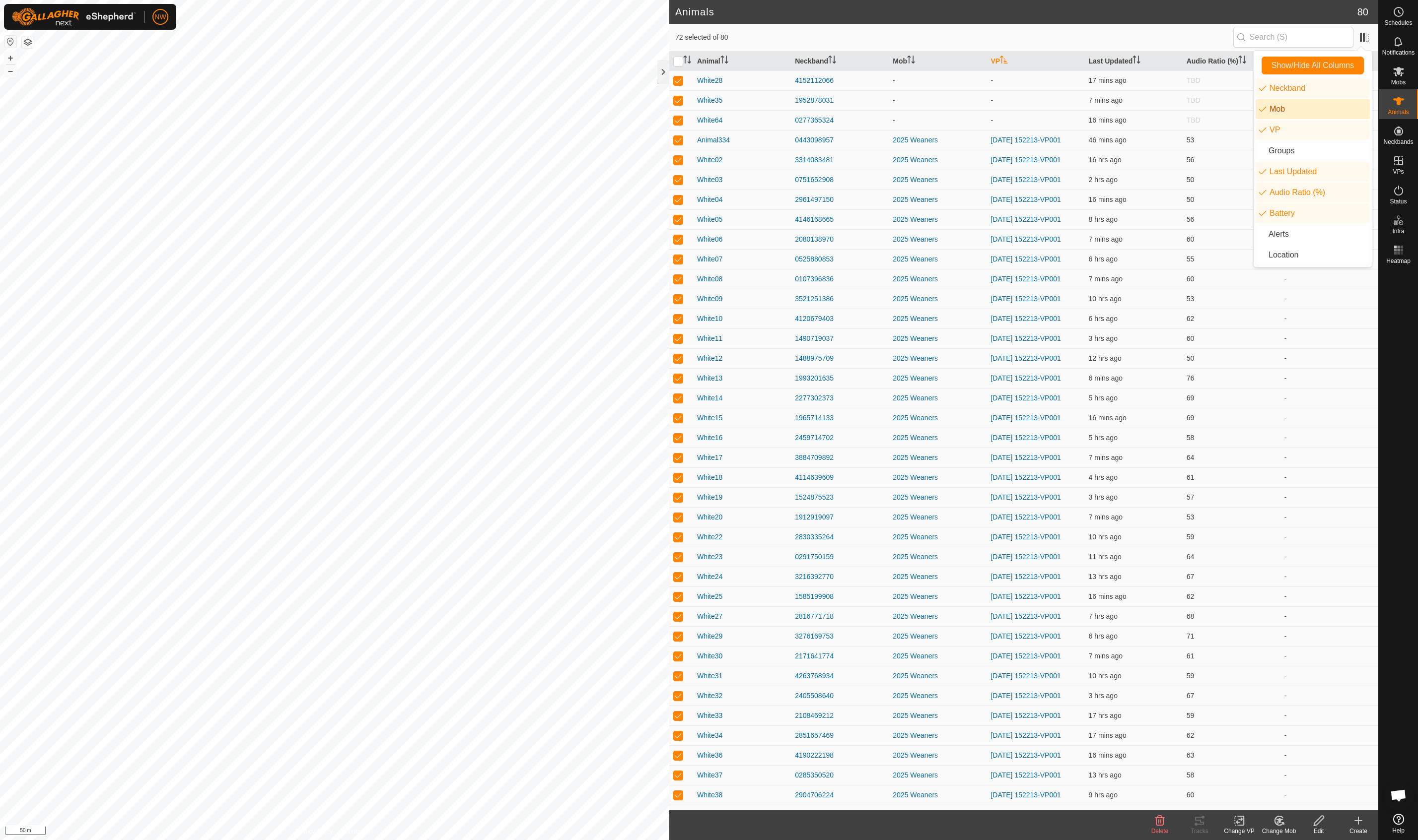
click at [845, 111] on li "Mob" at bounding box center [1312, 109] width 114 height 20
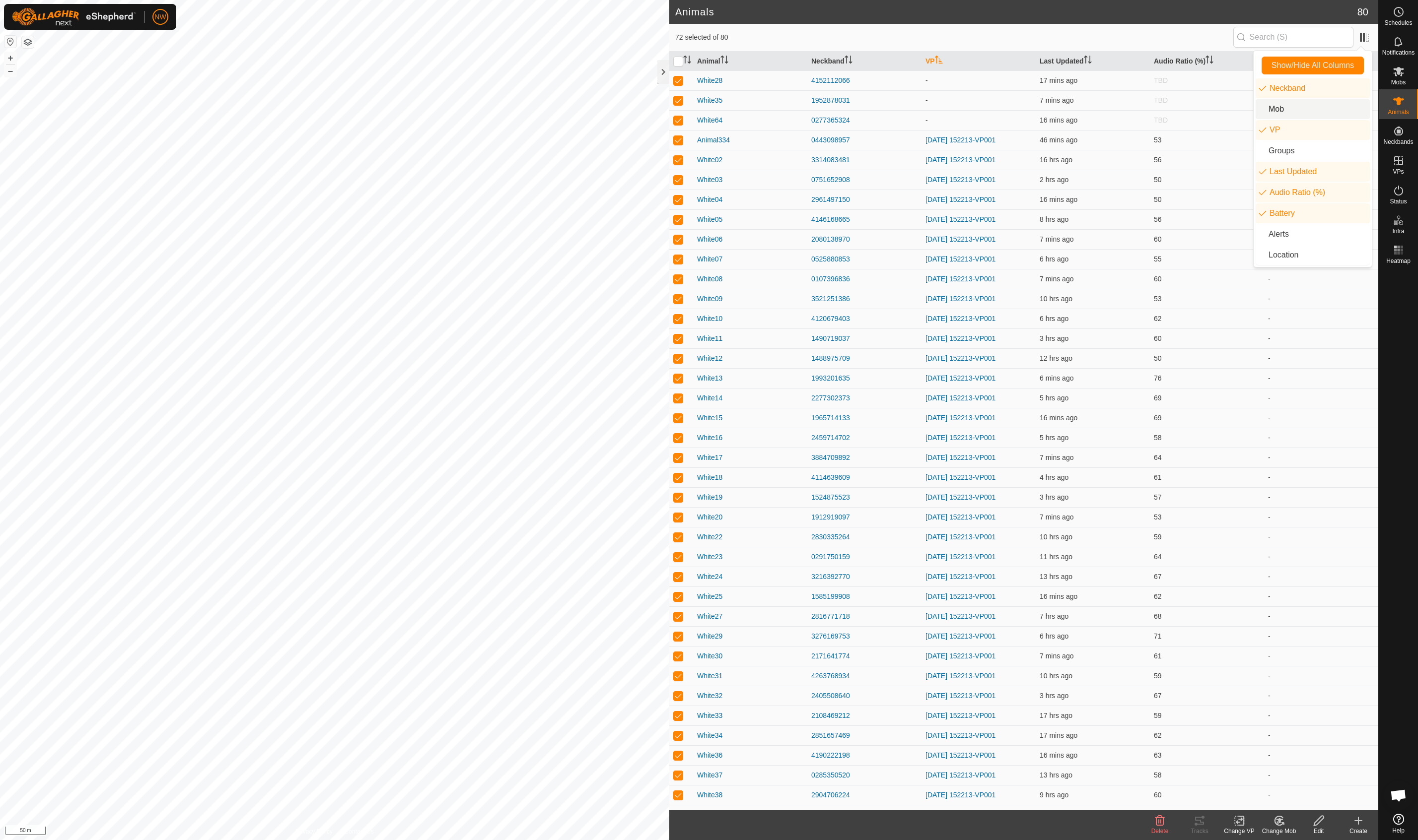
click at [845, 111] on li "Mob" at bounding box center [1312, 109] width 114 height 20
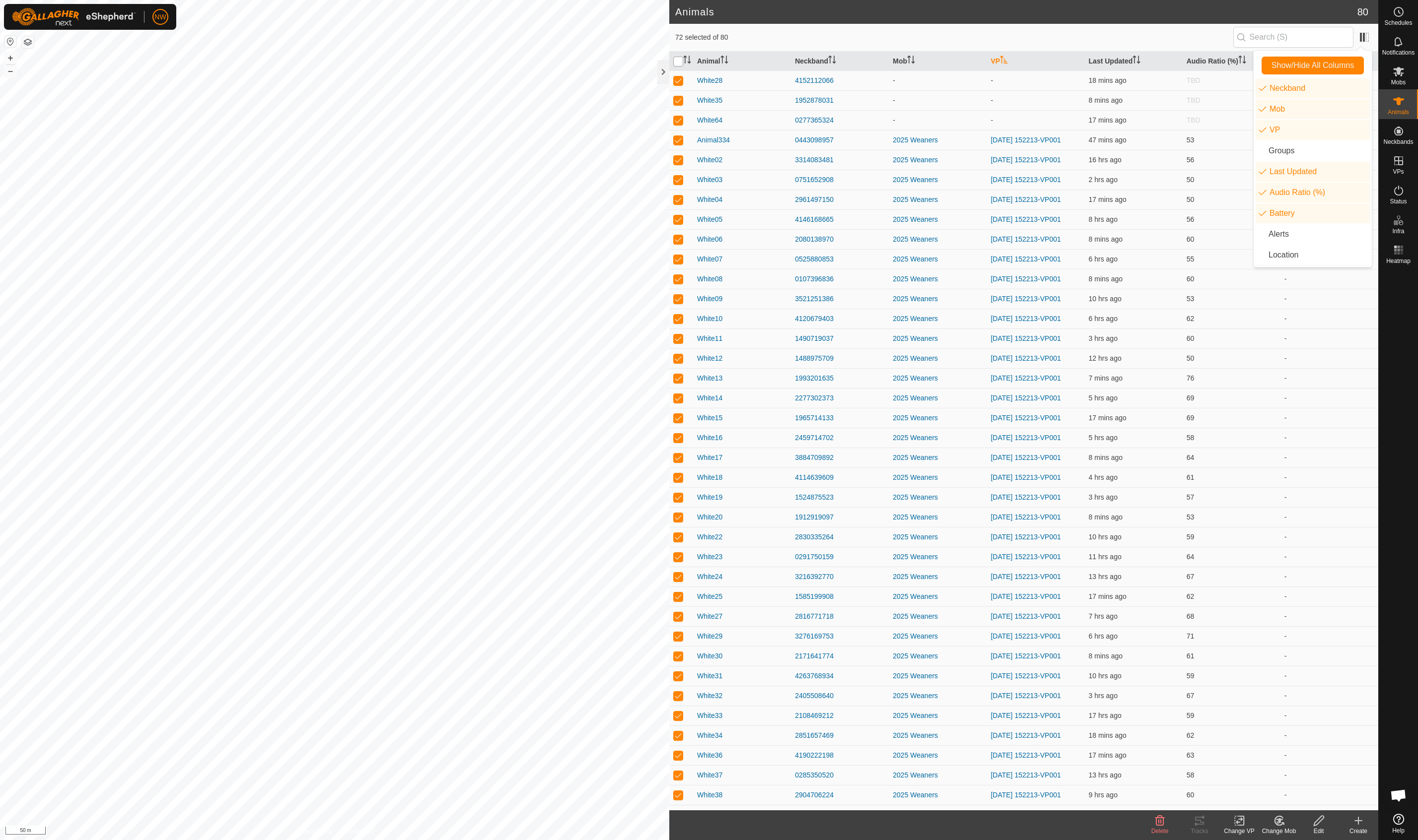
click at [680, 60] on input "checkbox" at bounding box center [678, 61] width 10 height 10
checkbox input "true"
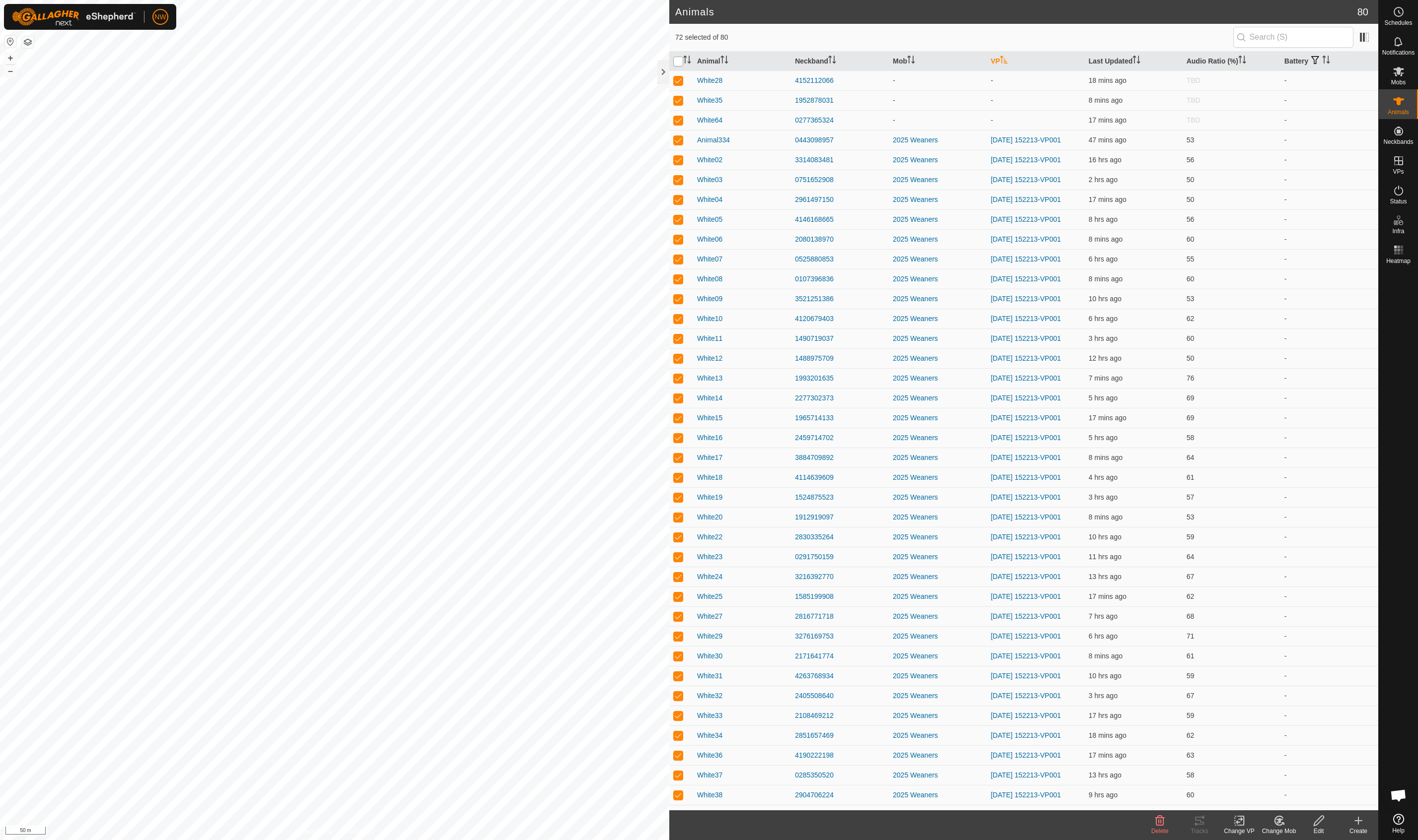
checkbox input "true"
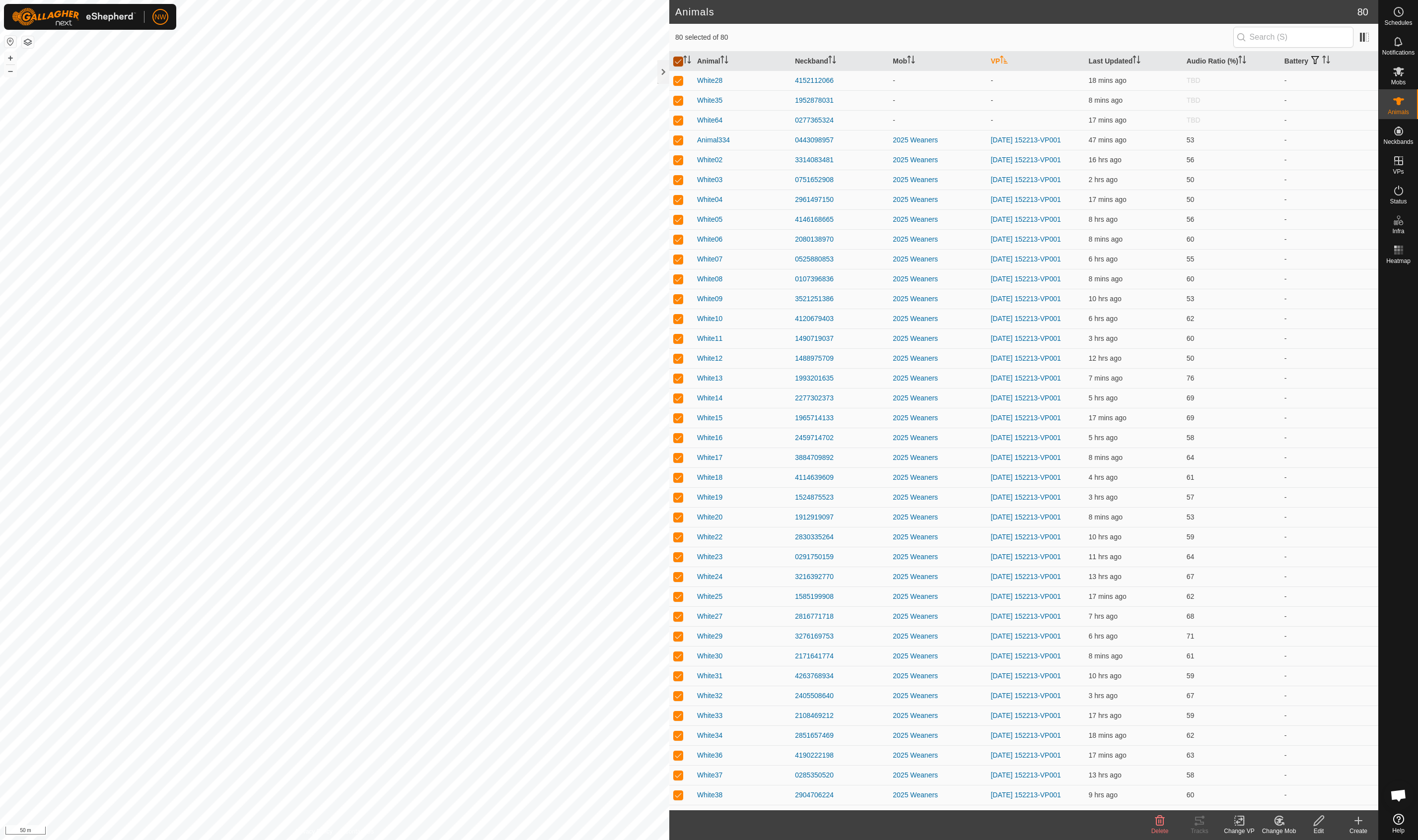
click at [680, 60] on input "checkbox" at bounding box center [678, 61] width 10 height 10
checkbox input "false"
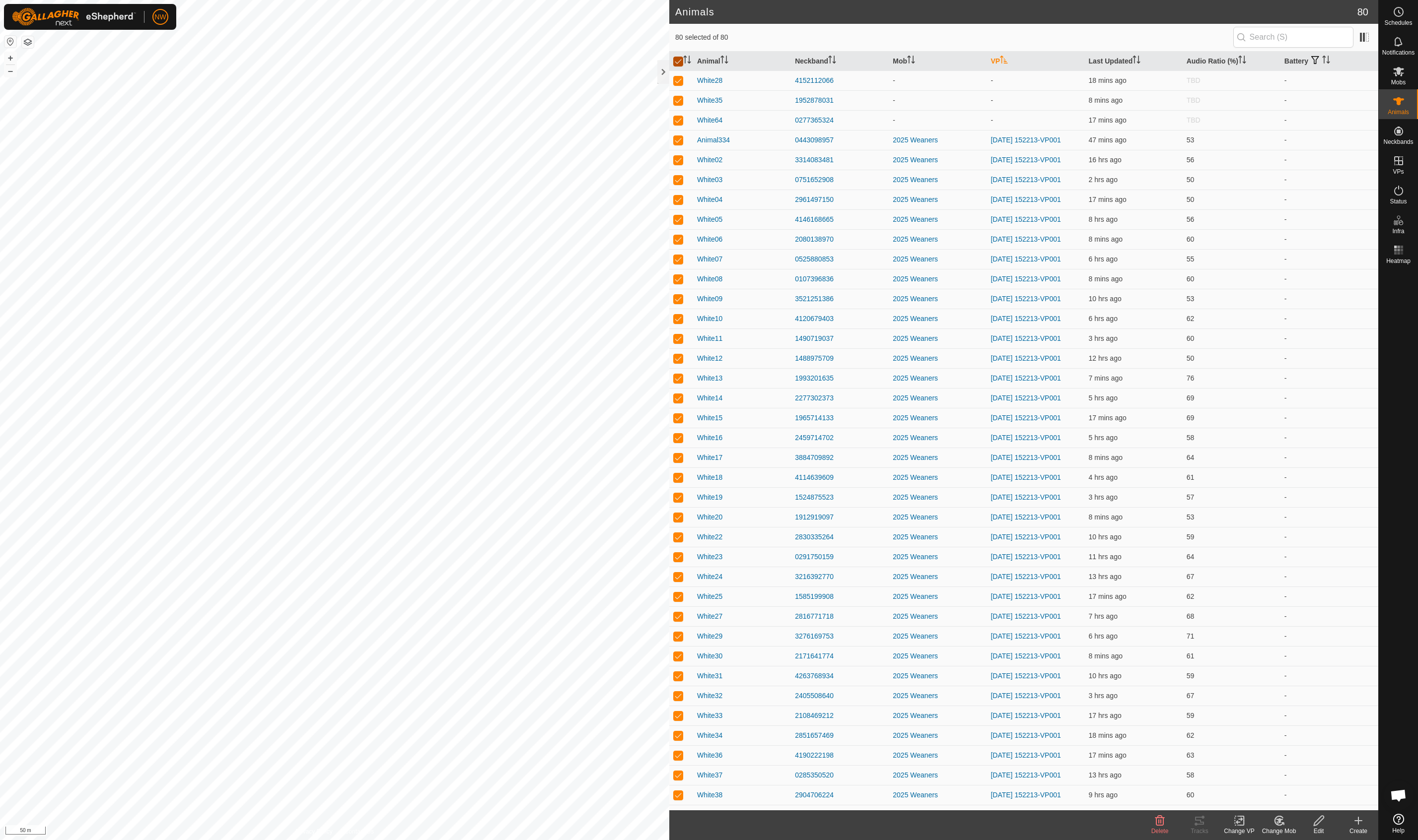
checkbox input "false"
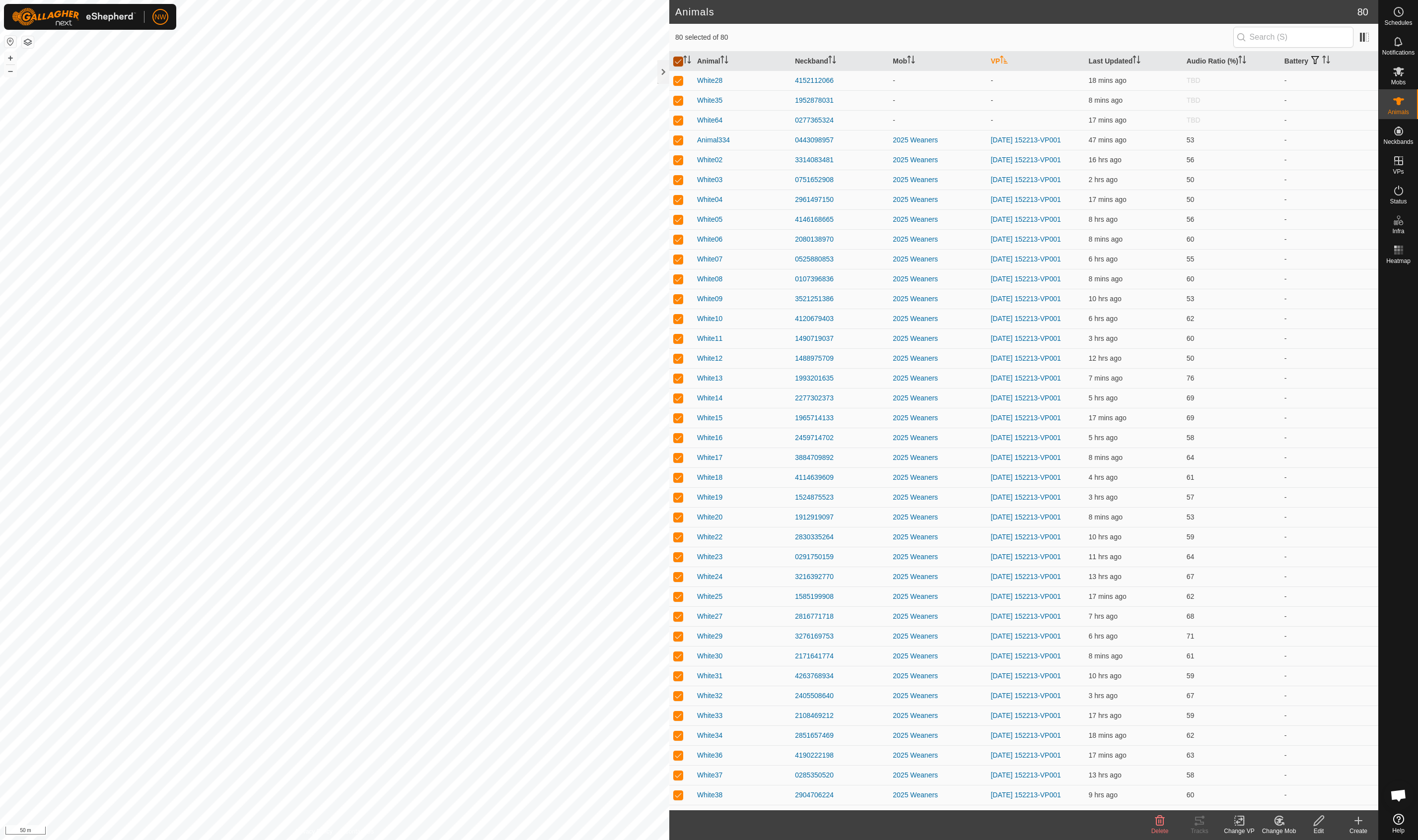
checkbox input "false"
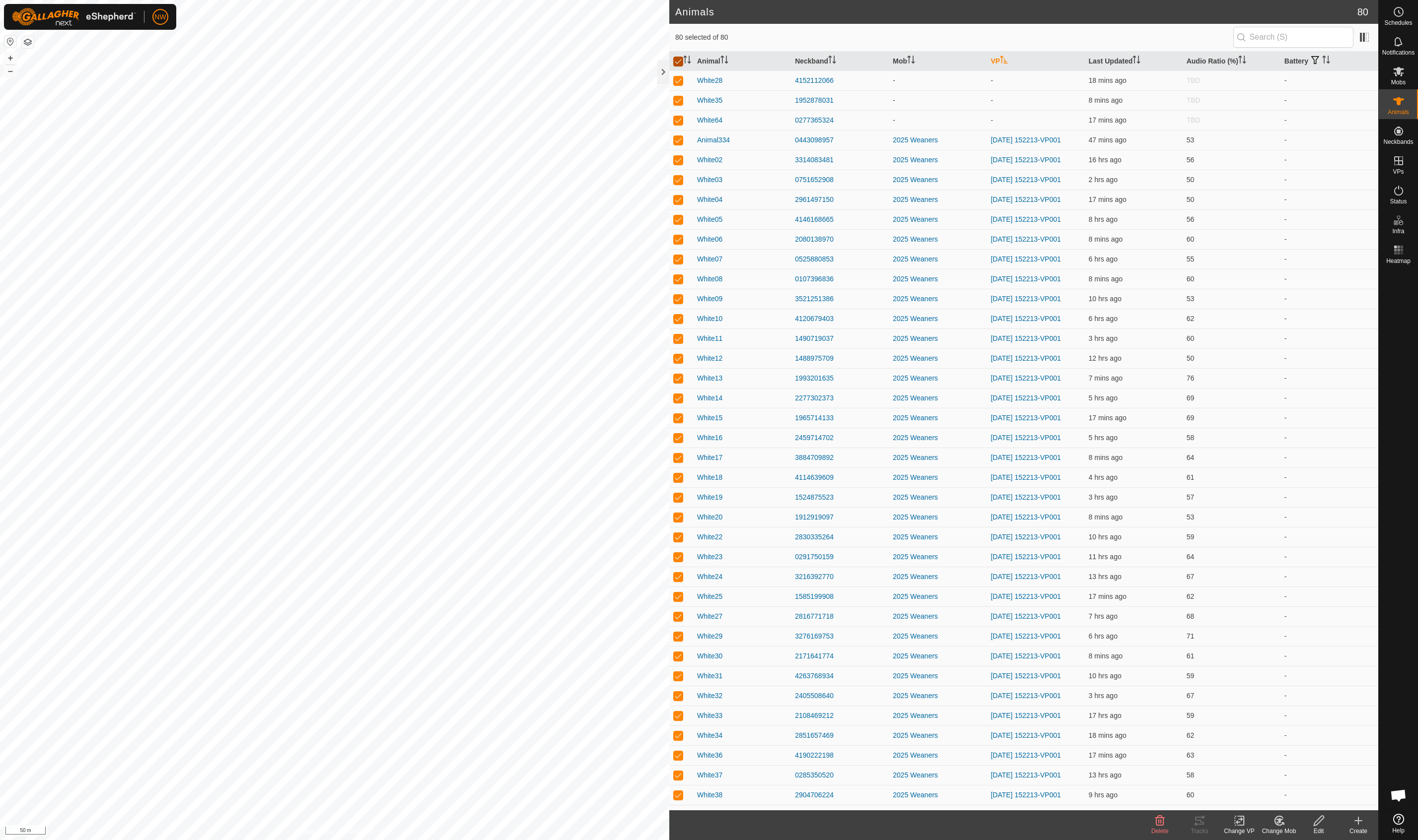
checkbox input "false"
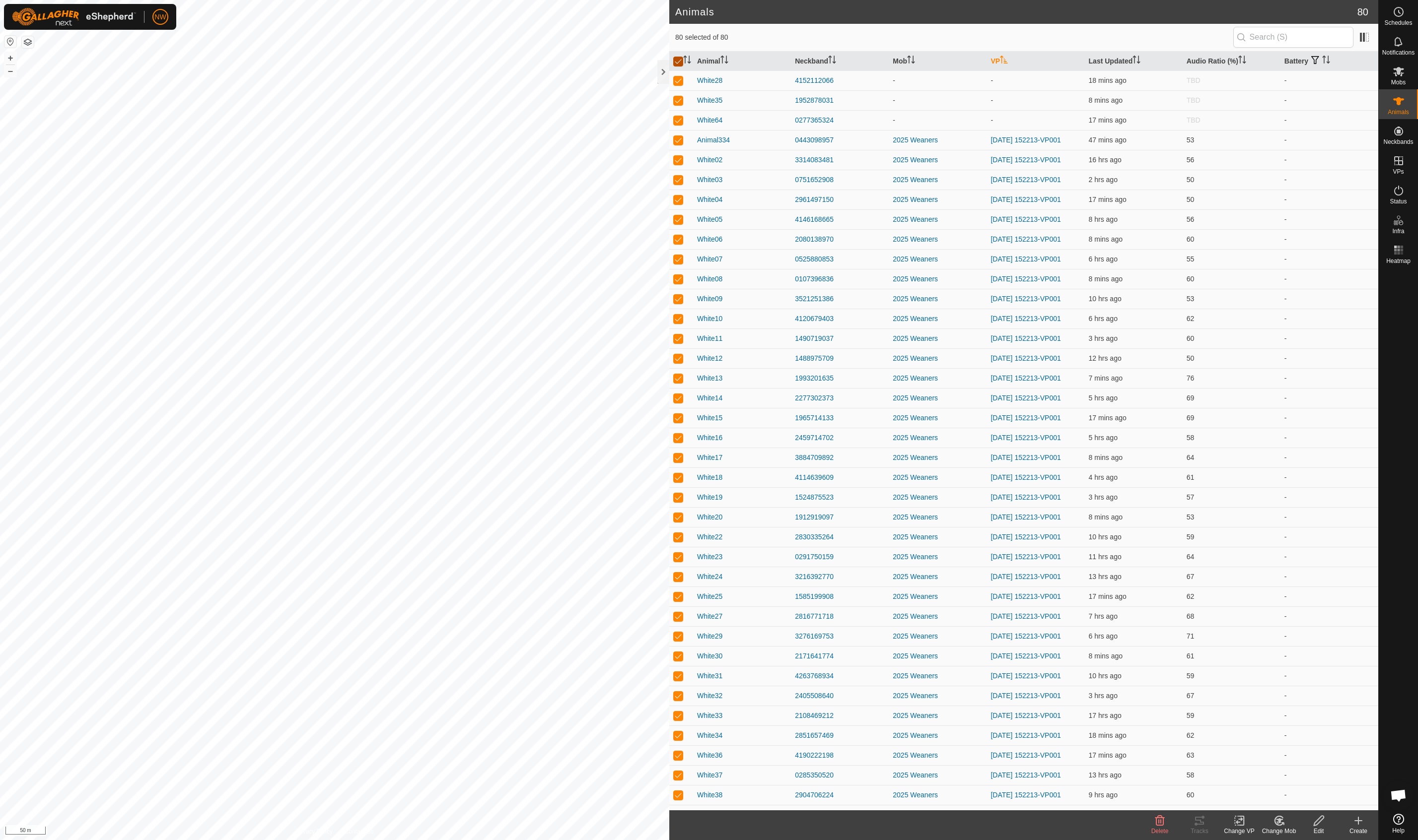
checkbox input "false"
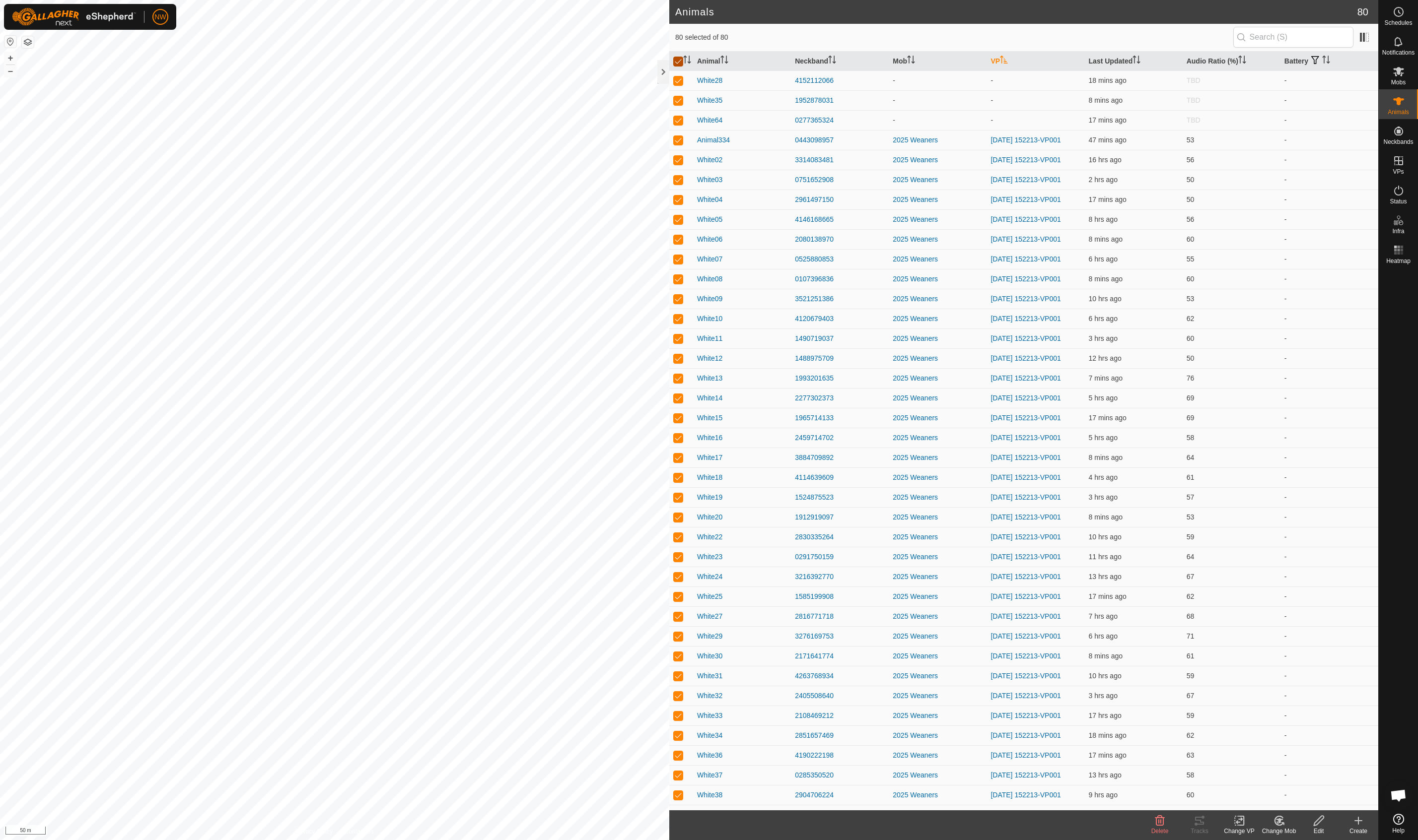
checkbox input "false"
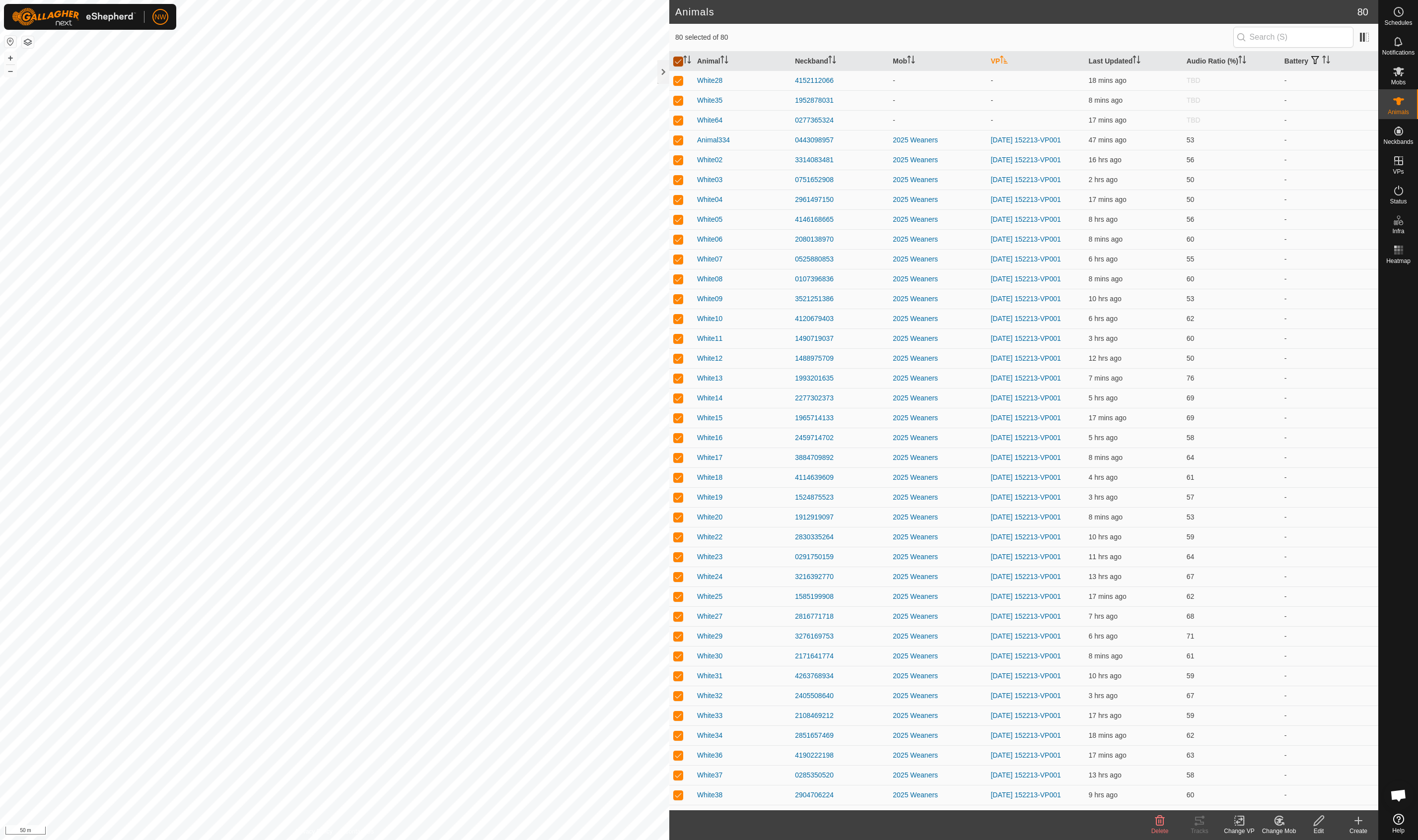
checkbox input "false"
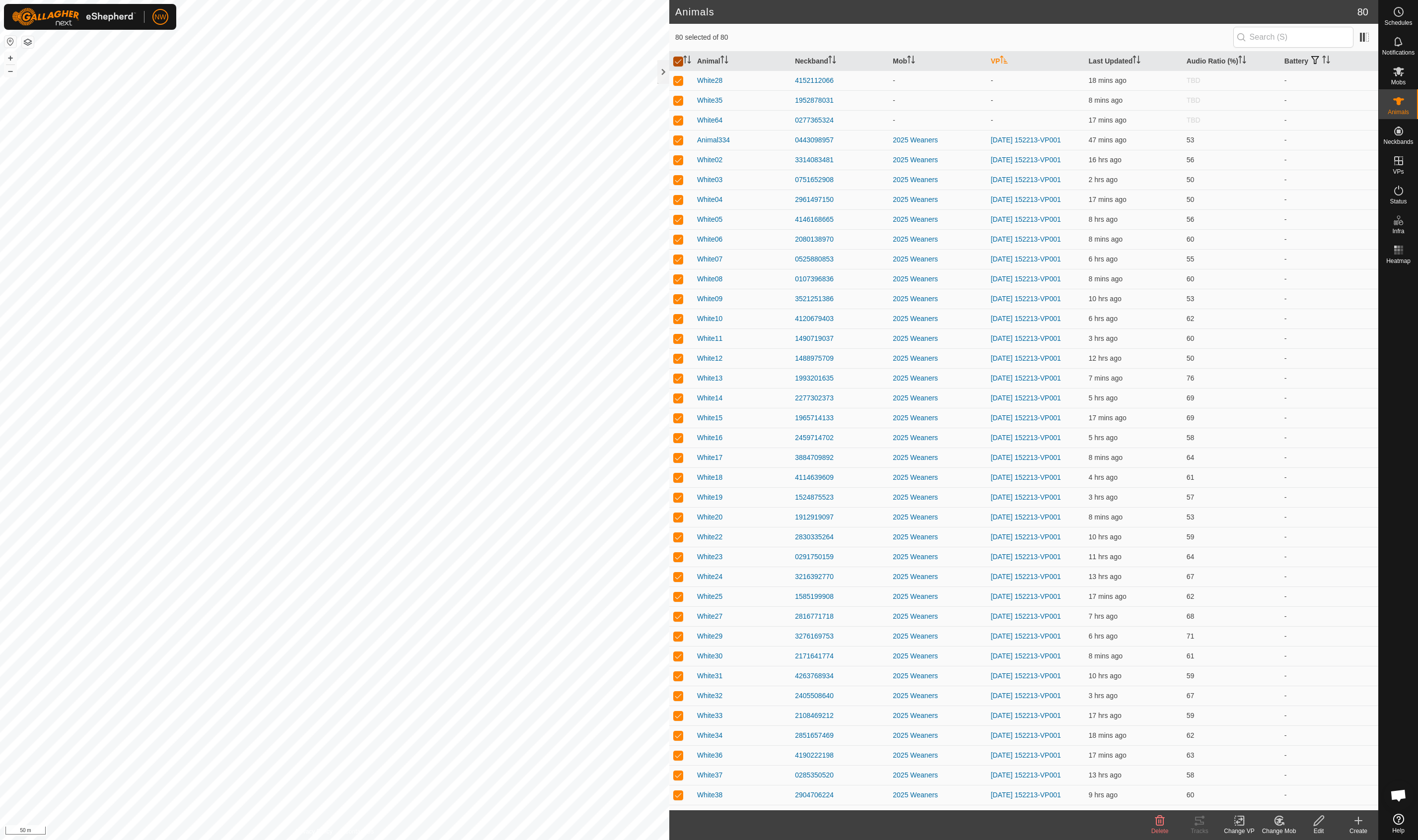
checkbox input "false"
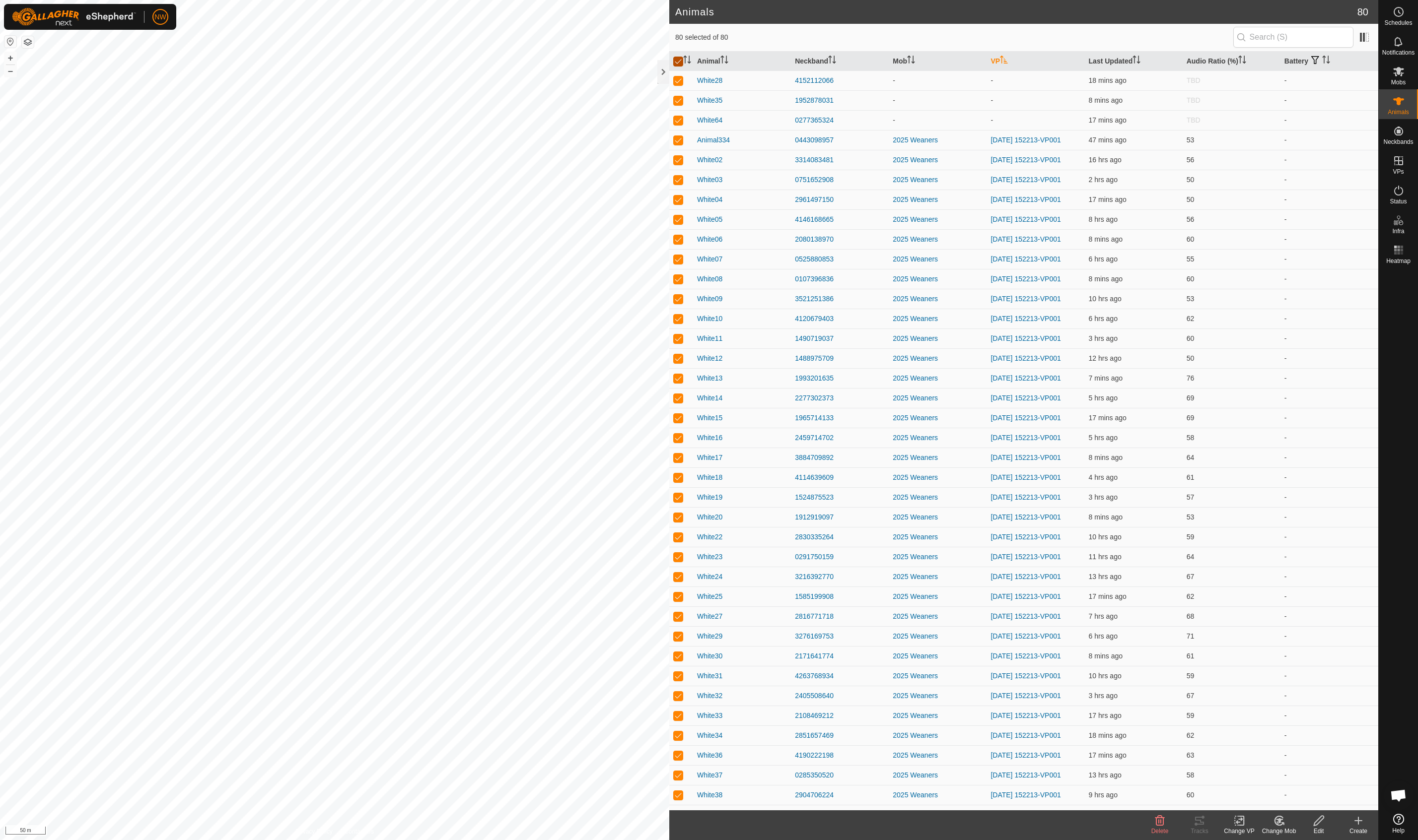
checkbox input "false"
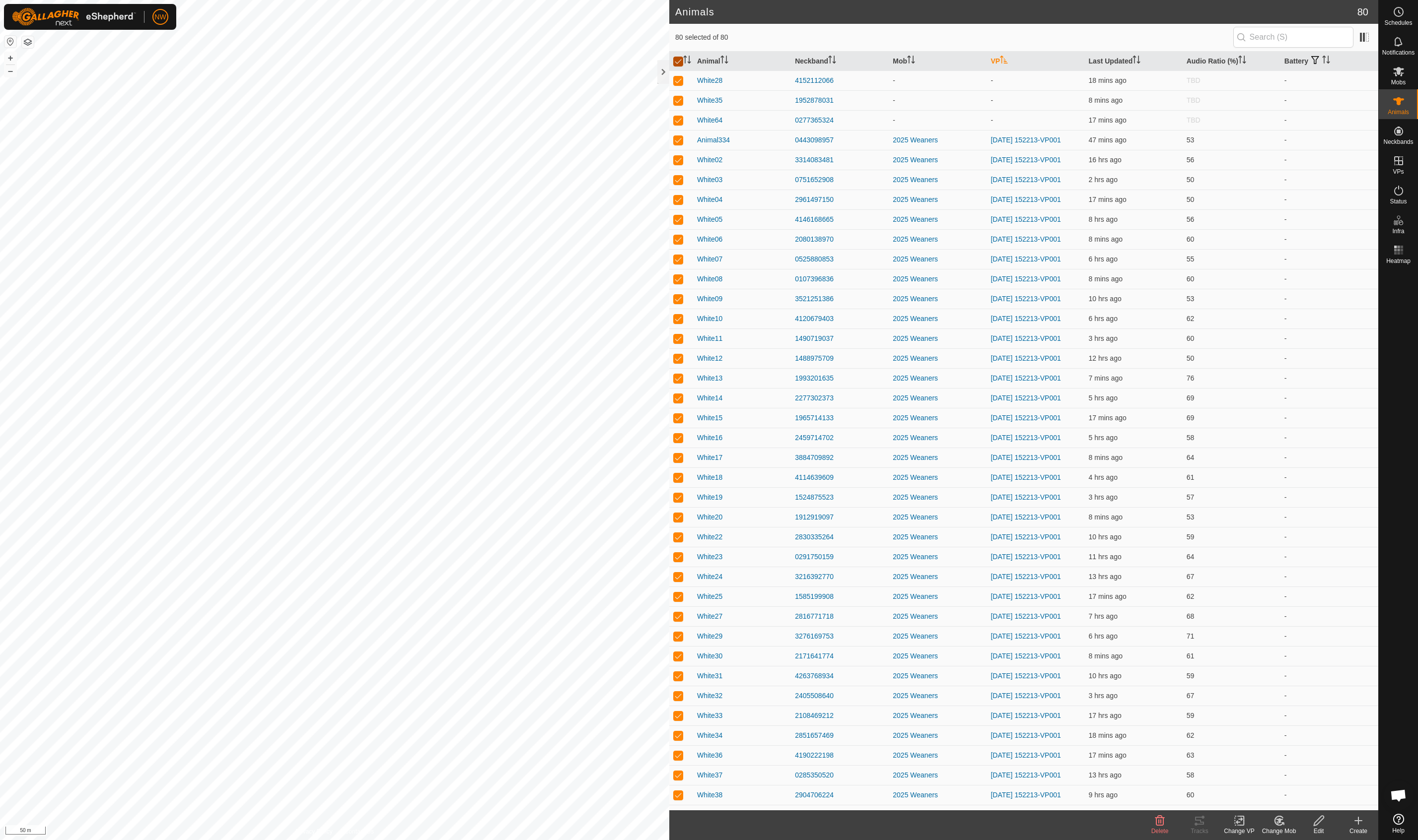
checkbox input "false"
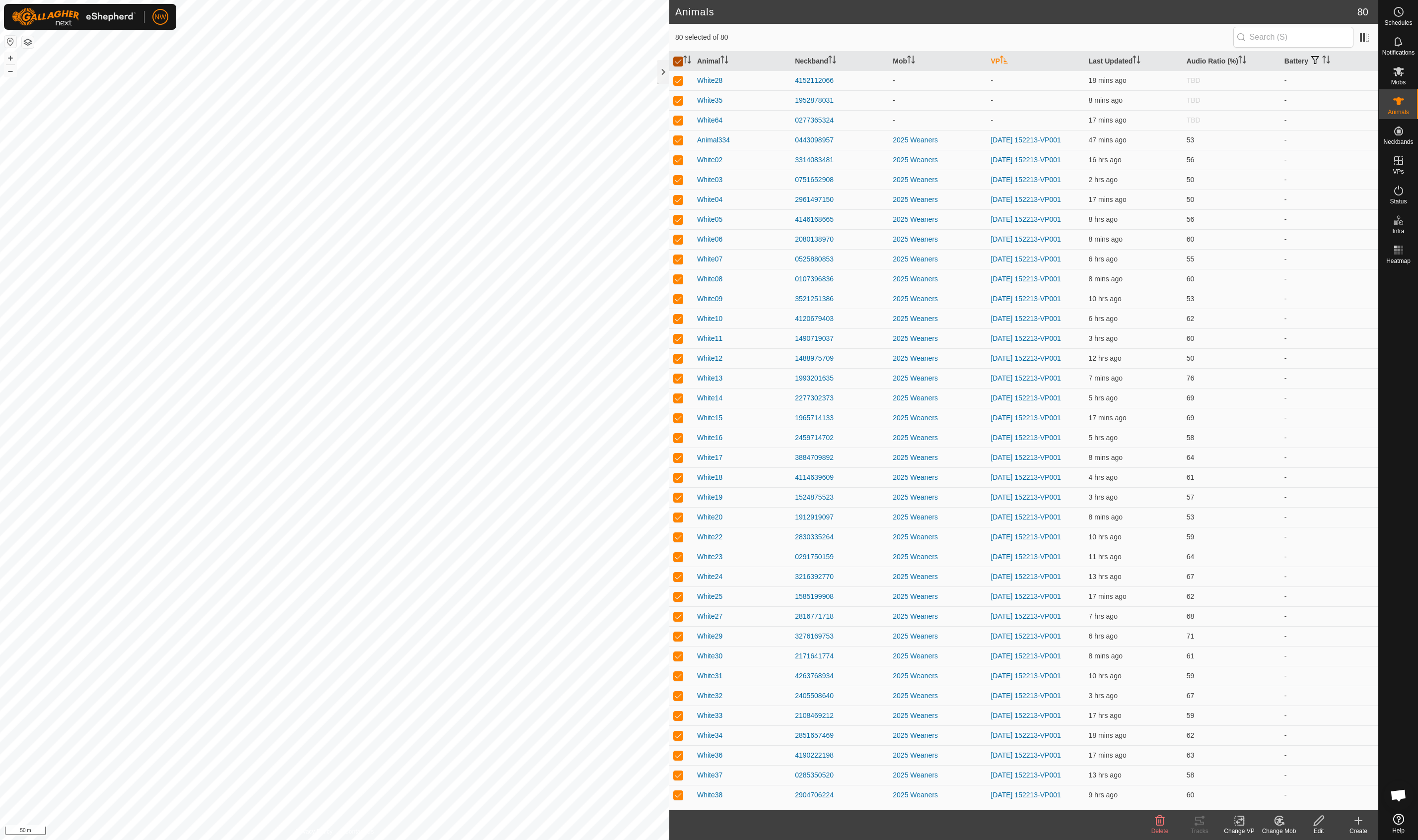
checkbox input "false"
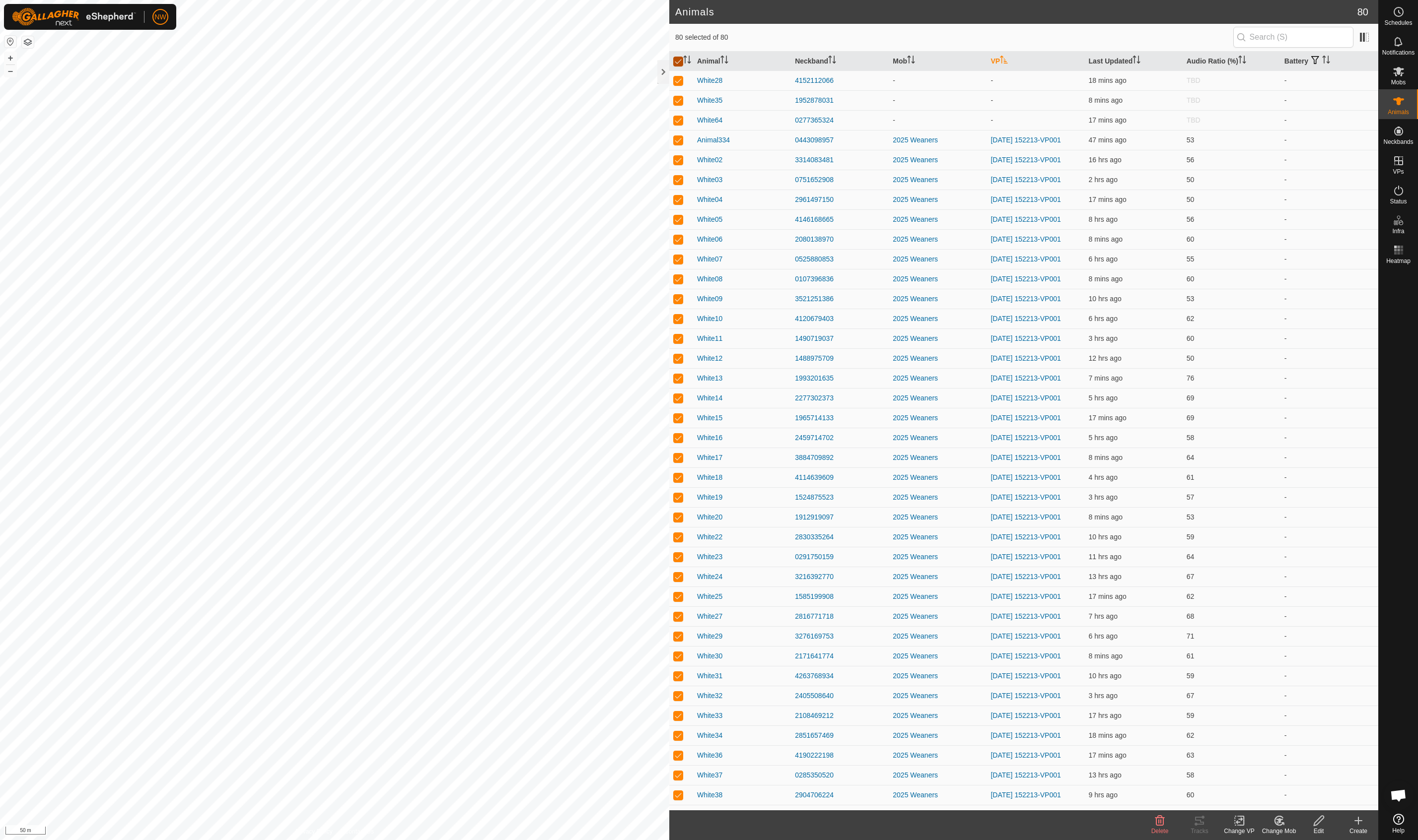
checkbox input "false"
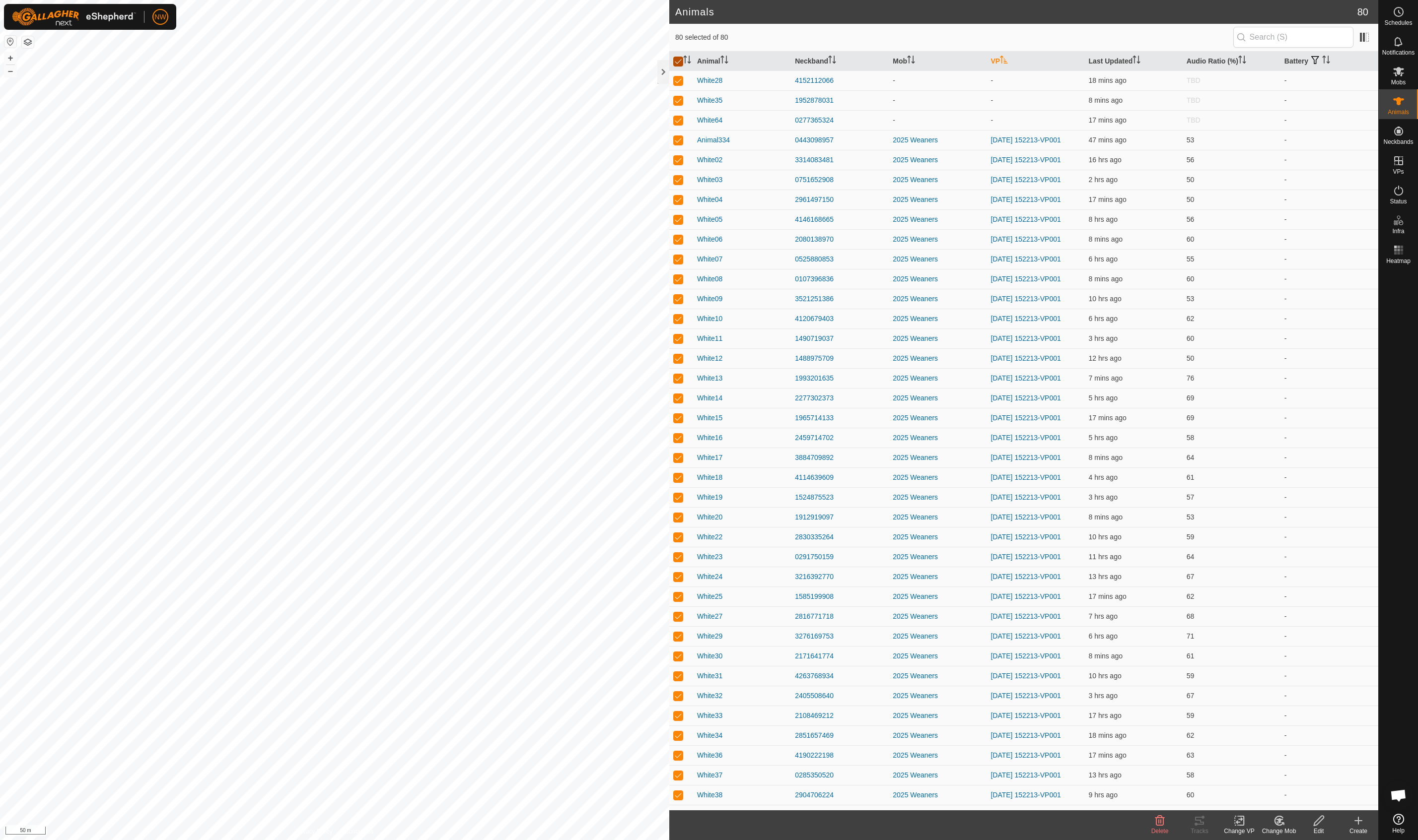
checkbox input "false"
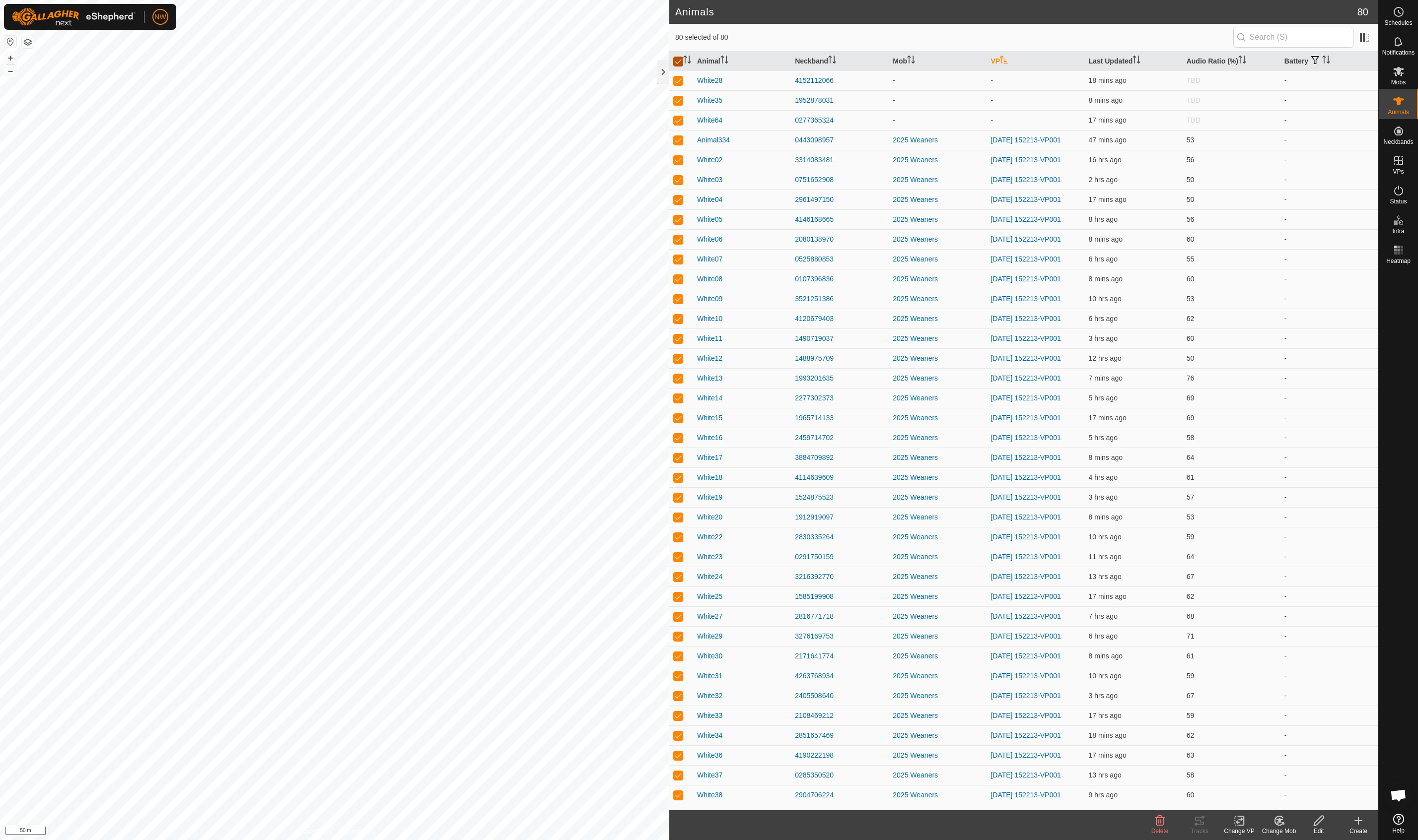
checkbox input "false"
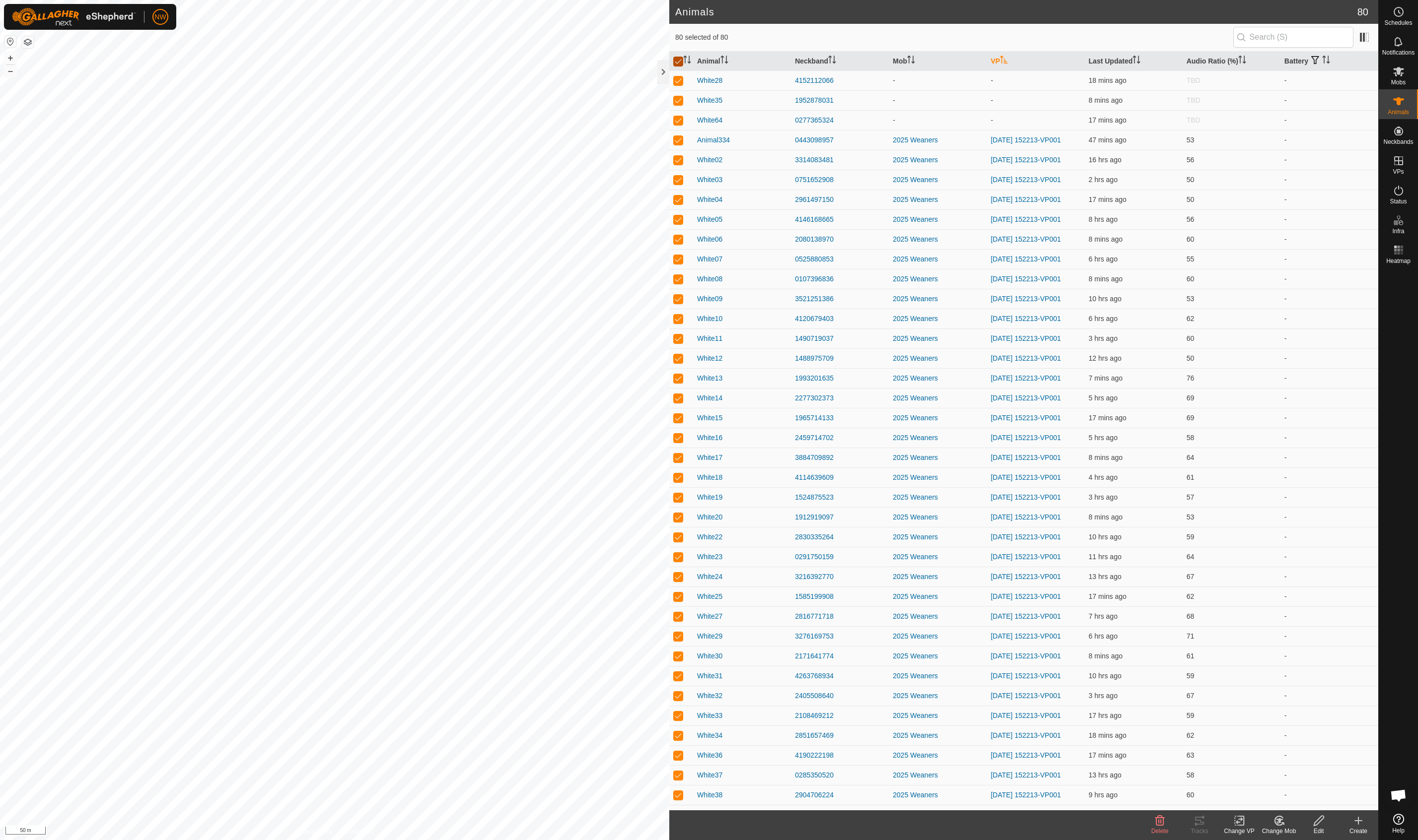
checkbox input "false"
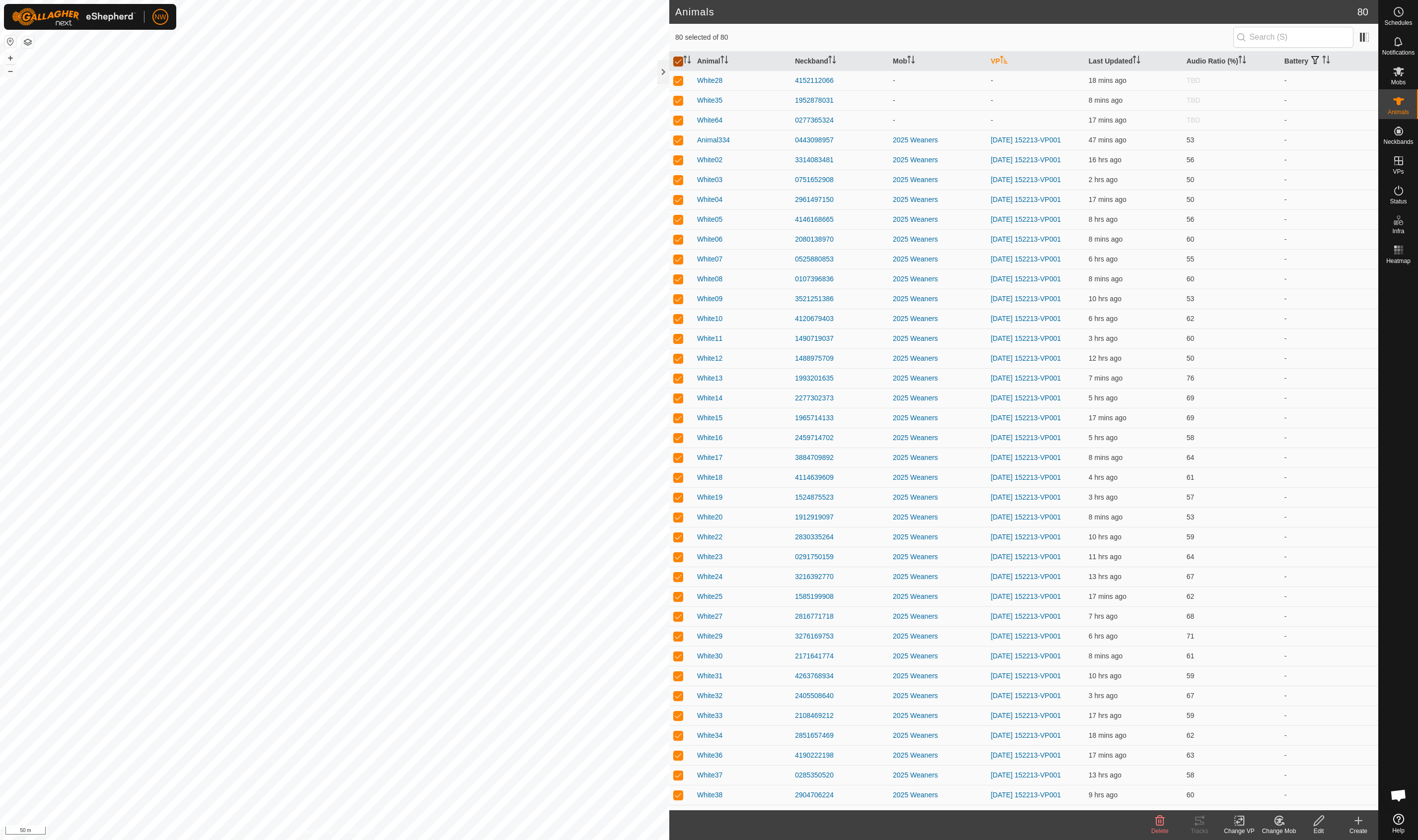
checkbox input "false"
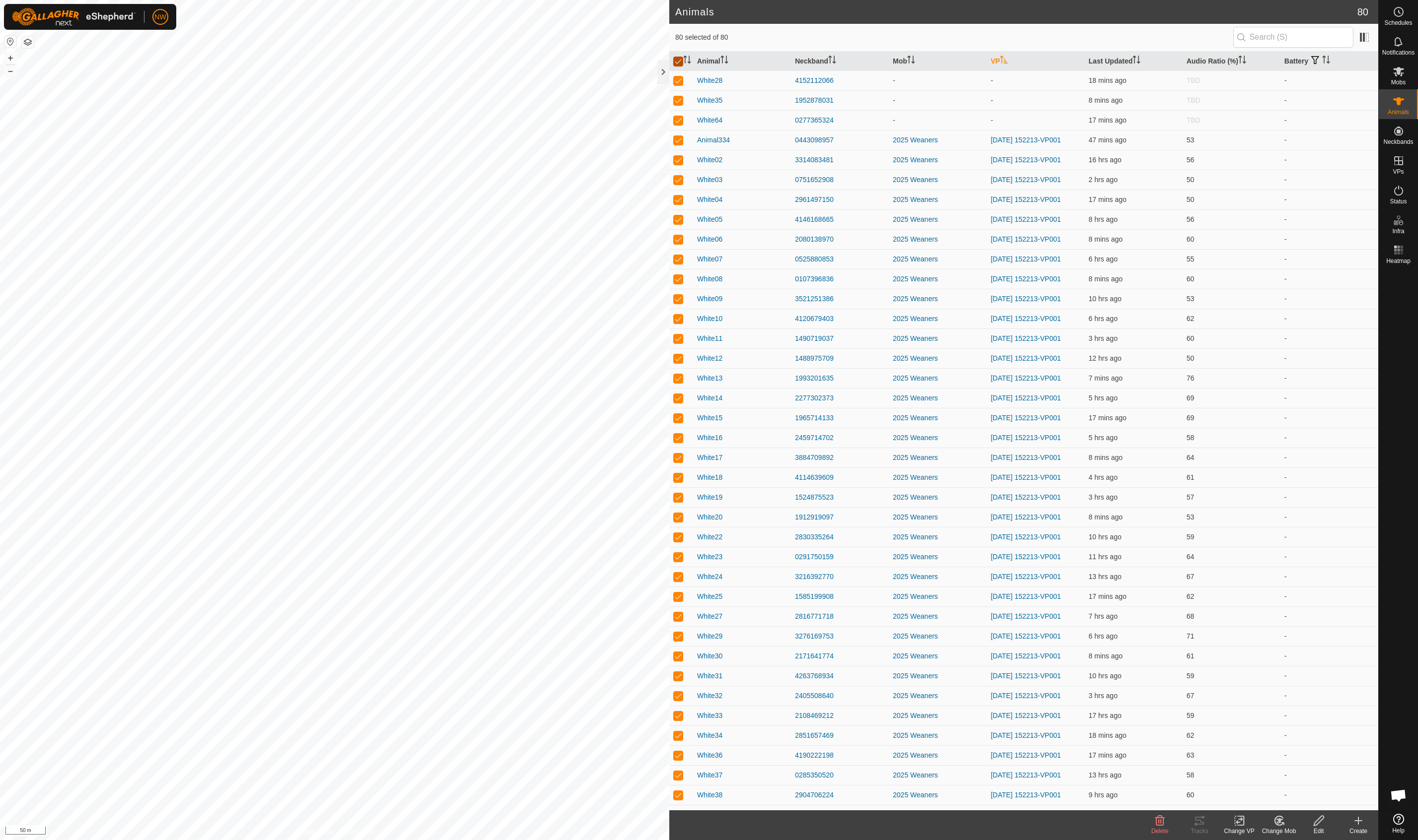
checkbox input "false"
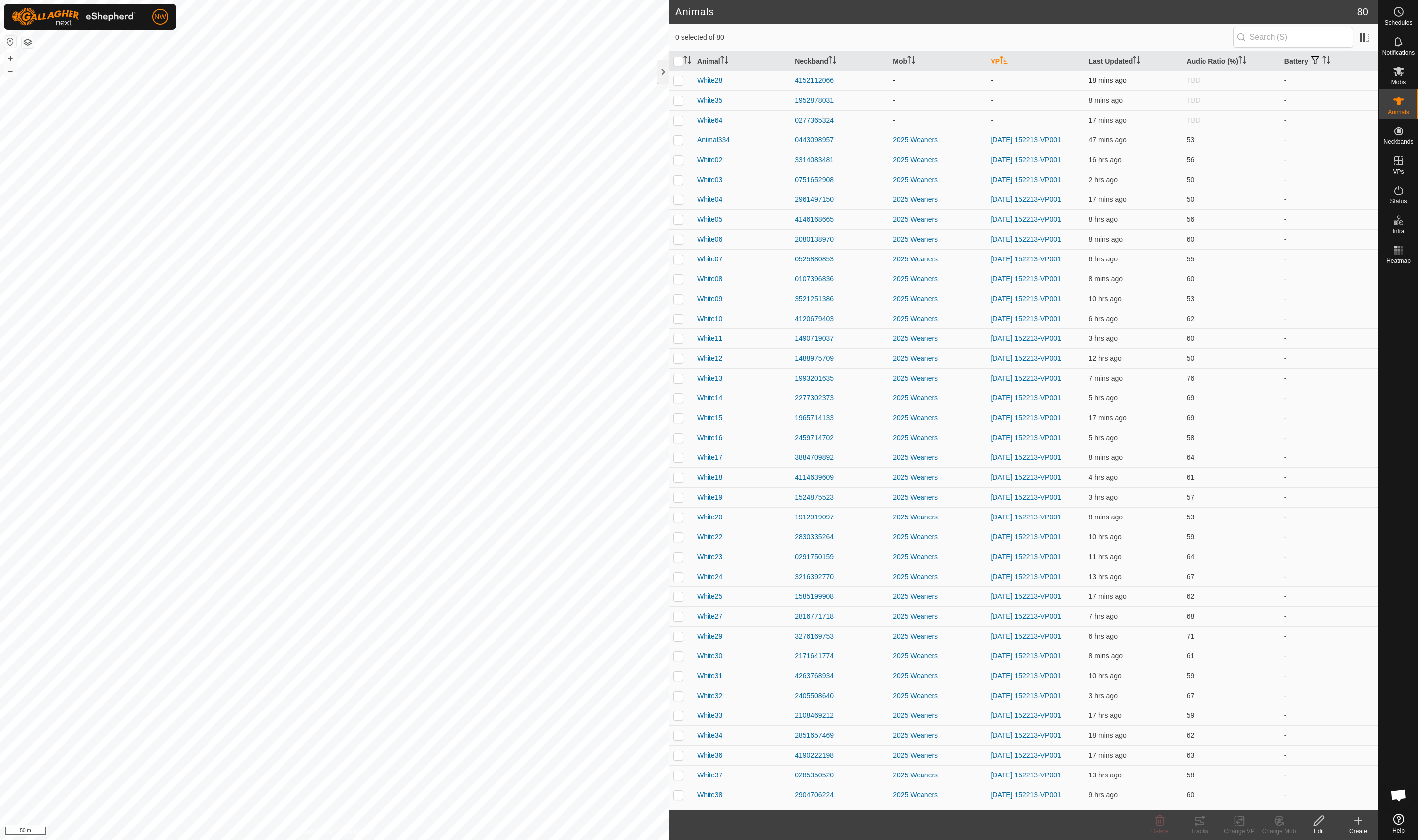
click at [676, 83] on p-checkbox at bounding box center [678, 80] width 10 height 8
checkbox input "true"
click at [677, 101] on p-checkbox at bounding box center [678, 100] width 10 height 8
checkbox input "true"
click at [678, 122] on p-checkbox at bounding box center [678, 120] width 10 height 8
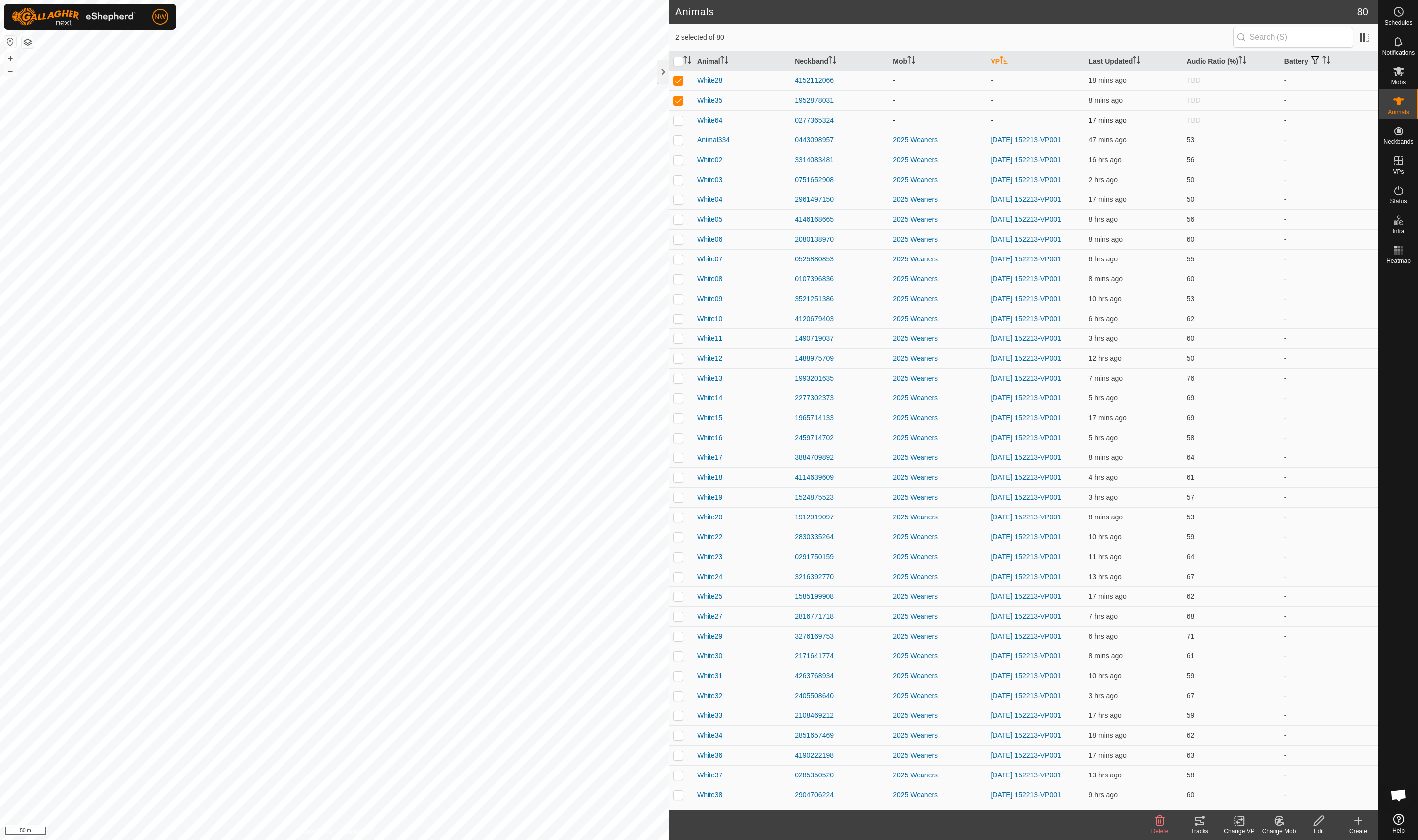
checkbox input "true"
click at [845, 823] on change-mob-svg-icon at bounding box center [1279, 820] width 40 height 12
click at [845, 781] on link "Choose Mob..." at bounding box center [1309, 777] width 98 height 20
click at [845, 785] on icon "dropdown trigger" at bounding box center [1264, 783] width 8 height 8
click at [845, 759] on li "2025 Weaners" at bounding box center [1121, 760] width 314 height 25
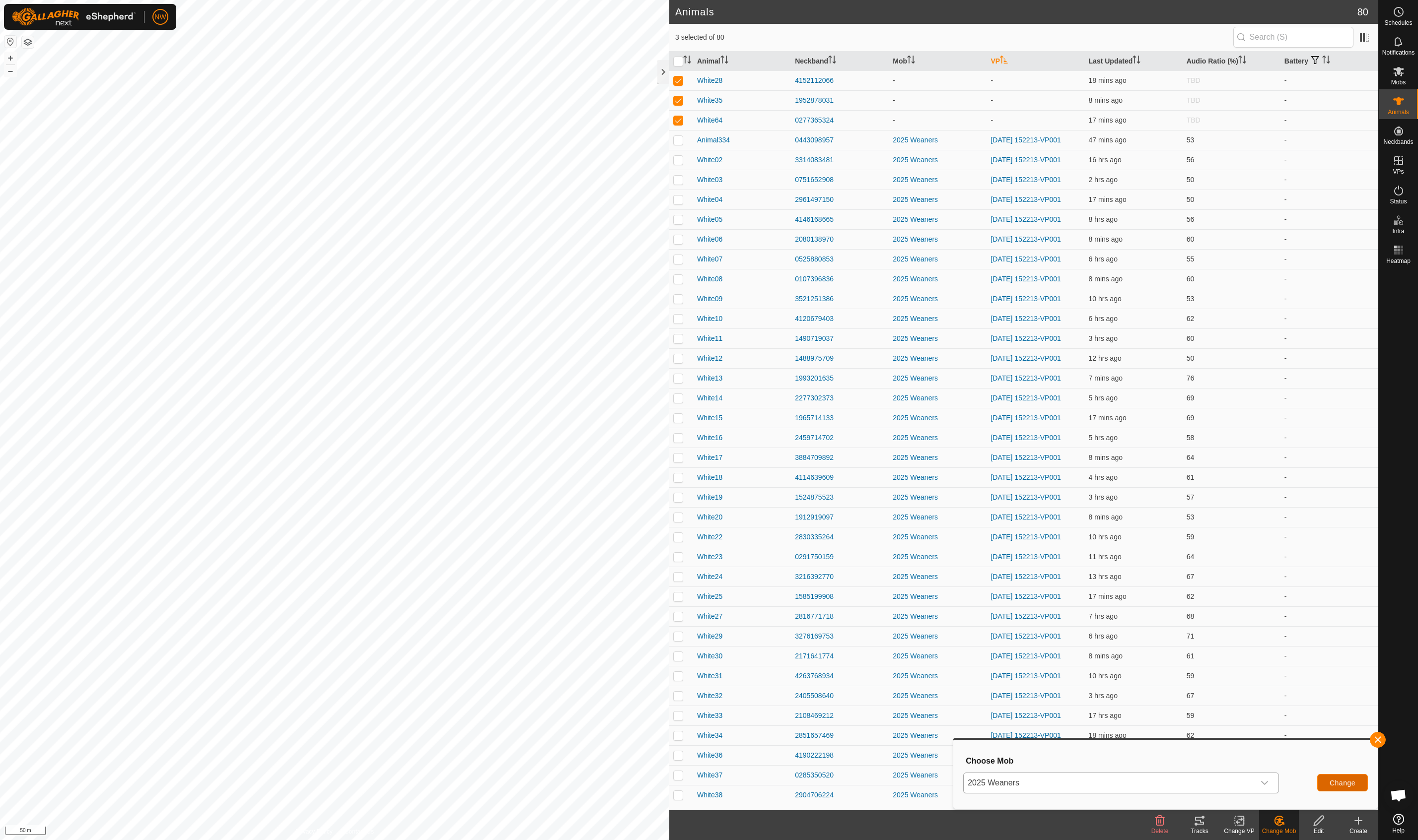
click at [845, 784] on span "Change" at bounding box center [1342, 783] width 26 height 8
checkbox input "false"
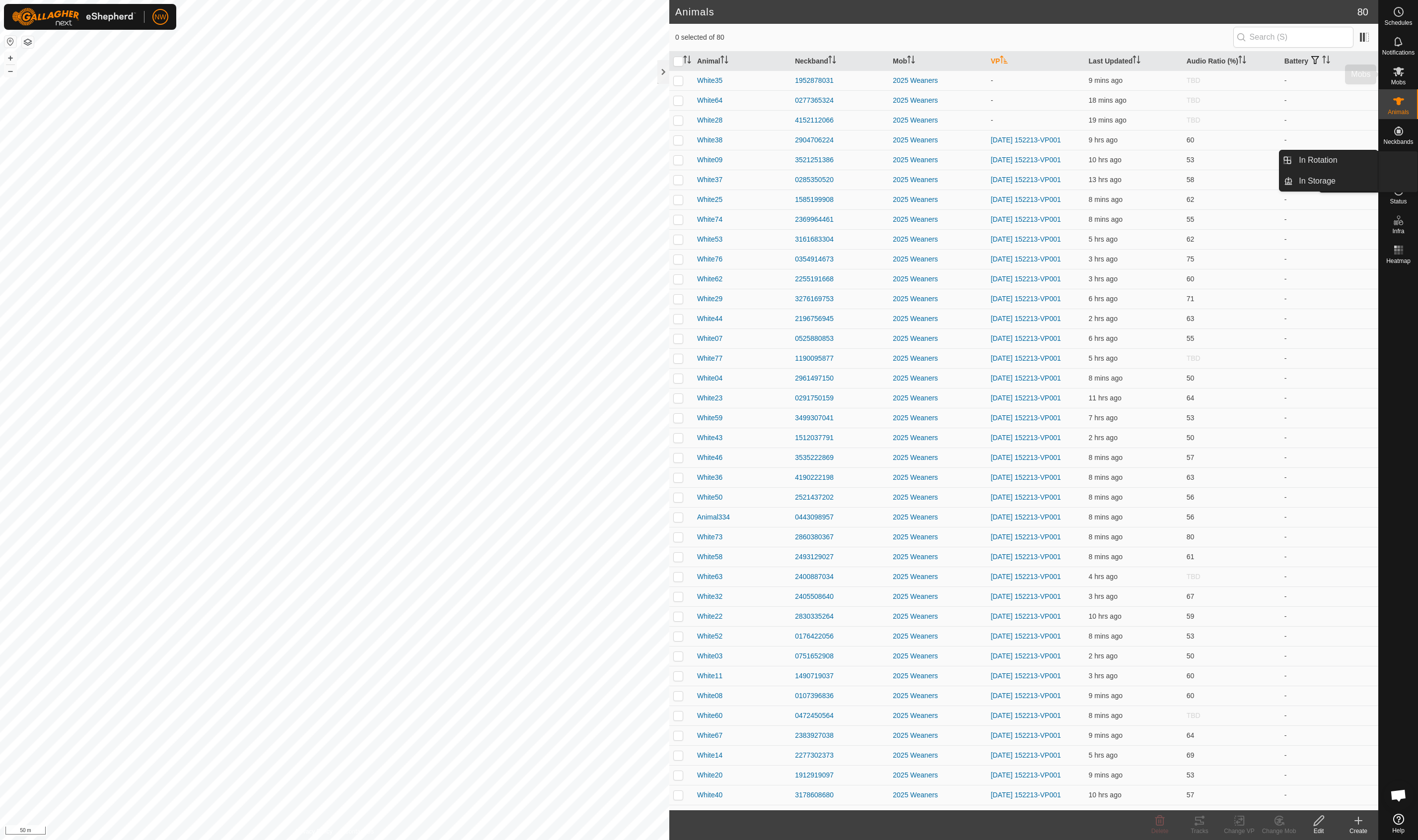
click at [845, 75] on icon at bounding box center [1398, 71] width 11 height 9
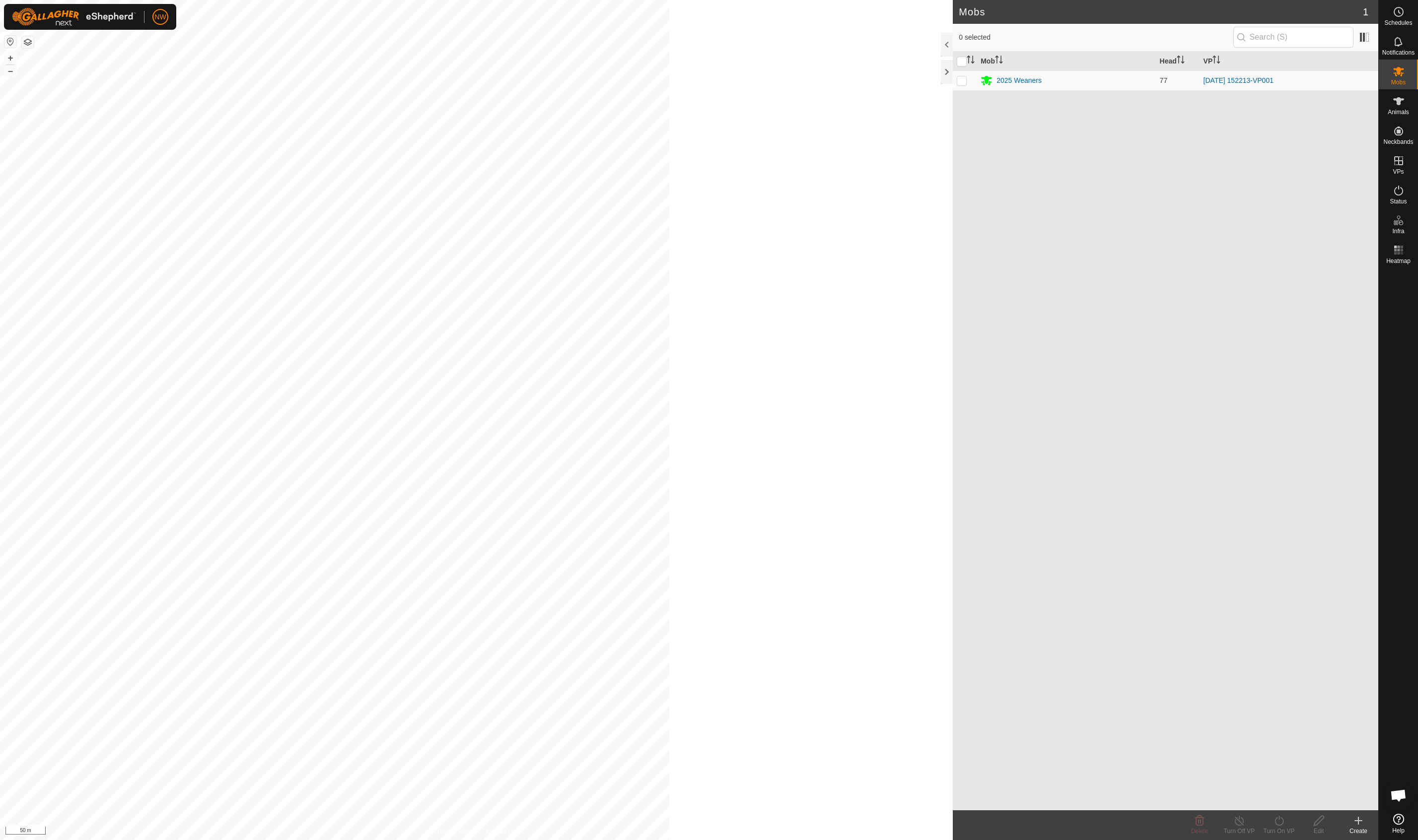
click at [845, 75] on icon at bounding box center [1398, 71] width 11 height 9
click at [845, 78] on p-checkbox at bounding box center [962, 80] width 10 height 8
checkbox input "true"
click at [845, 825] on icon at bounding box center [1279, 821] width 9 height 10
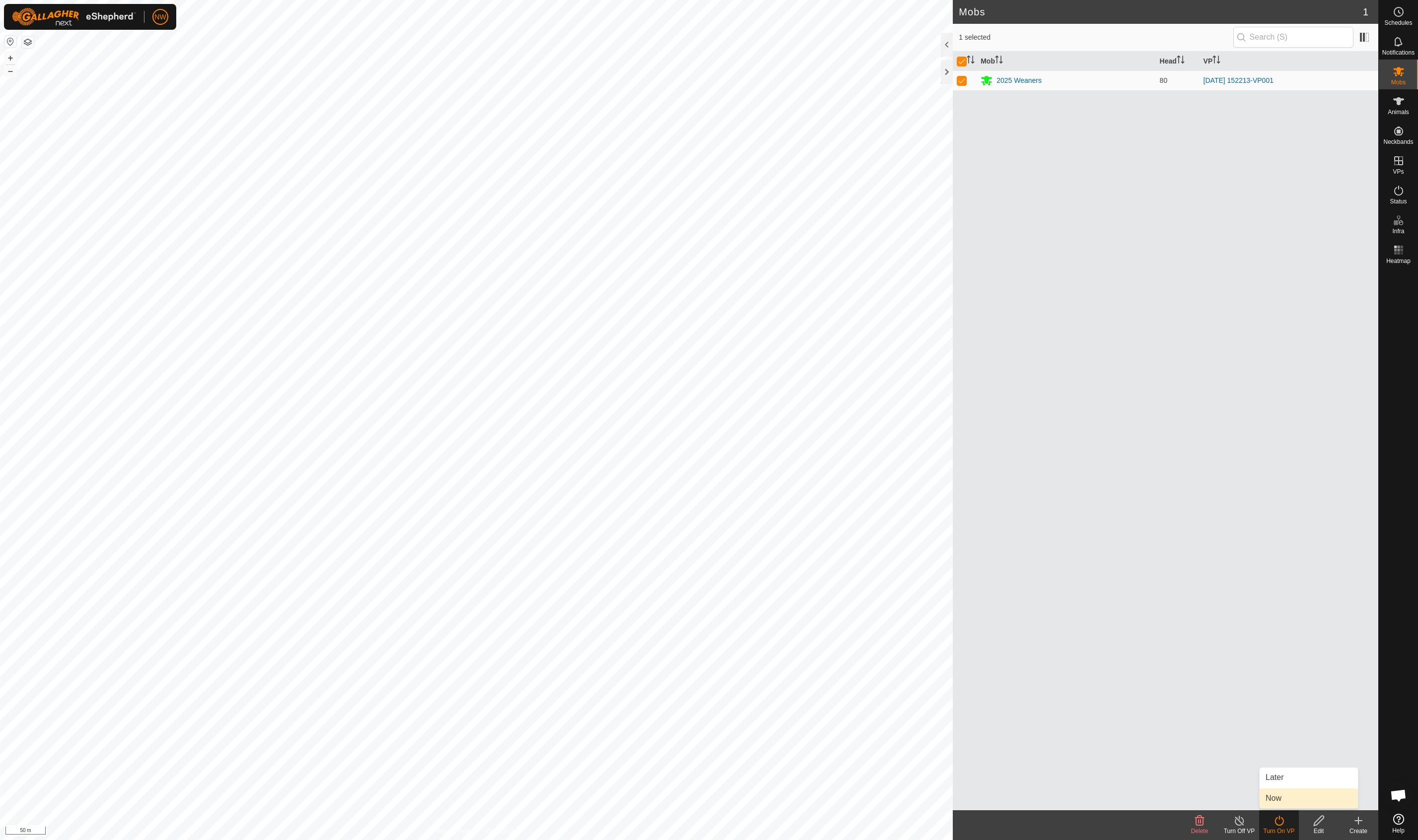
click at [845, 800] on link "Now" at bounding box center [1309, 798] width 98 height 20
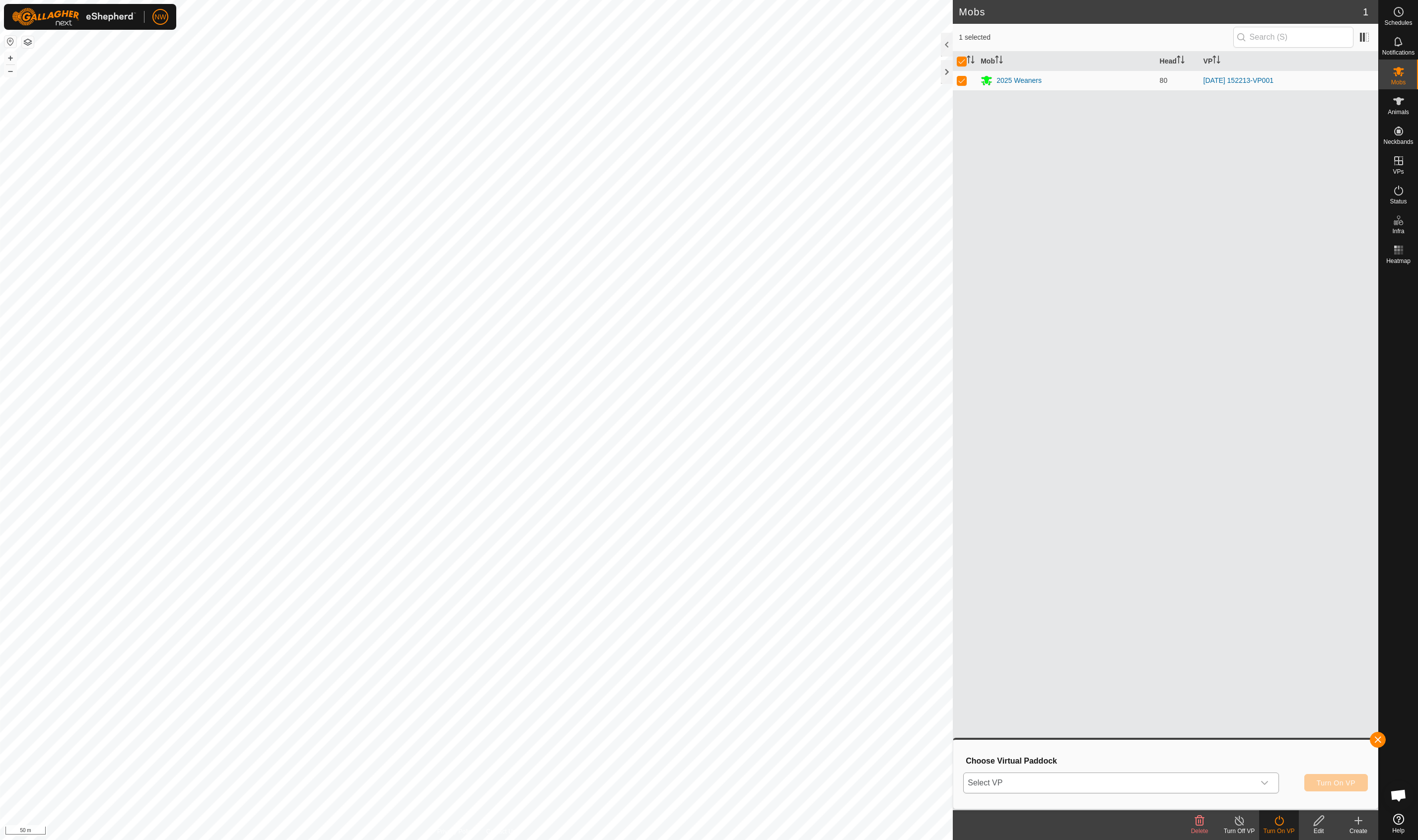
click at [845, 785] on icon "dropdown trigger" at bounding box center [1264, 783] width 8 height 8
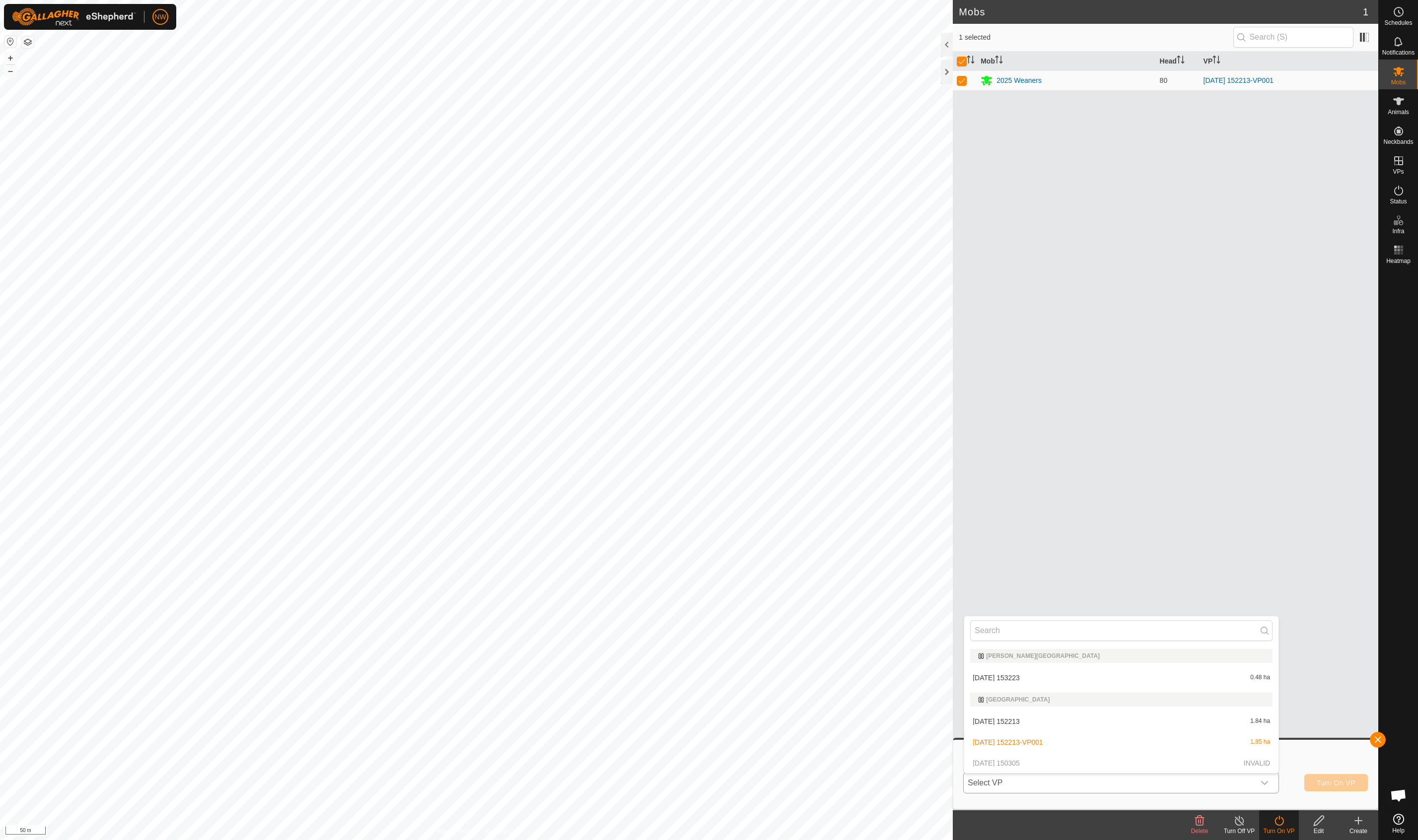
click at [845, 739] on li "2025-08-31 152213-VP001 1.85 ha" at bounding box center [1121, 742] width 314 height 20
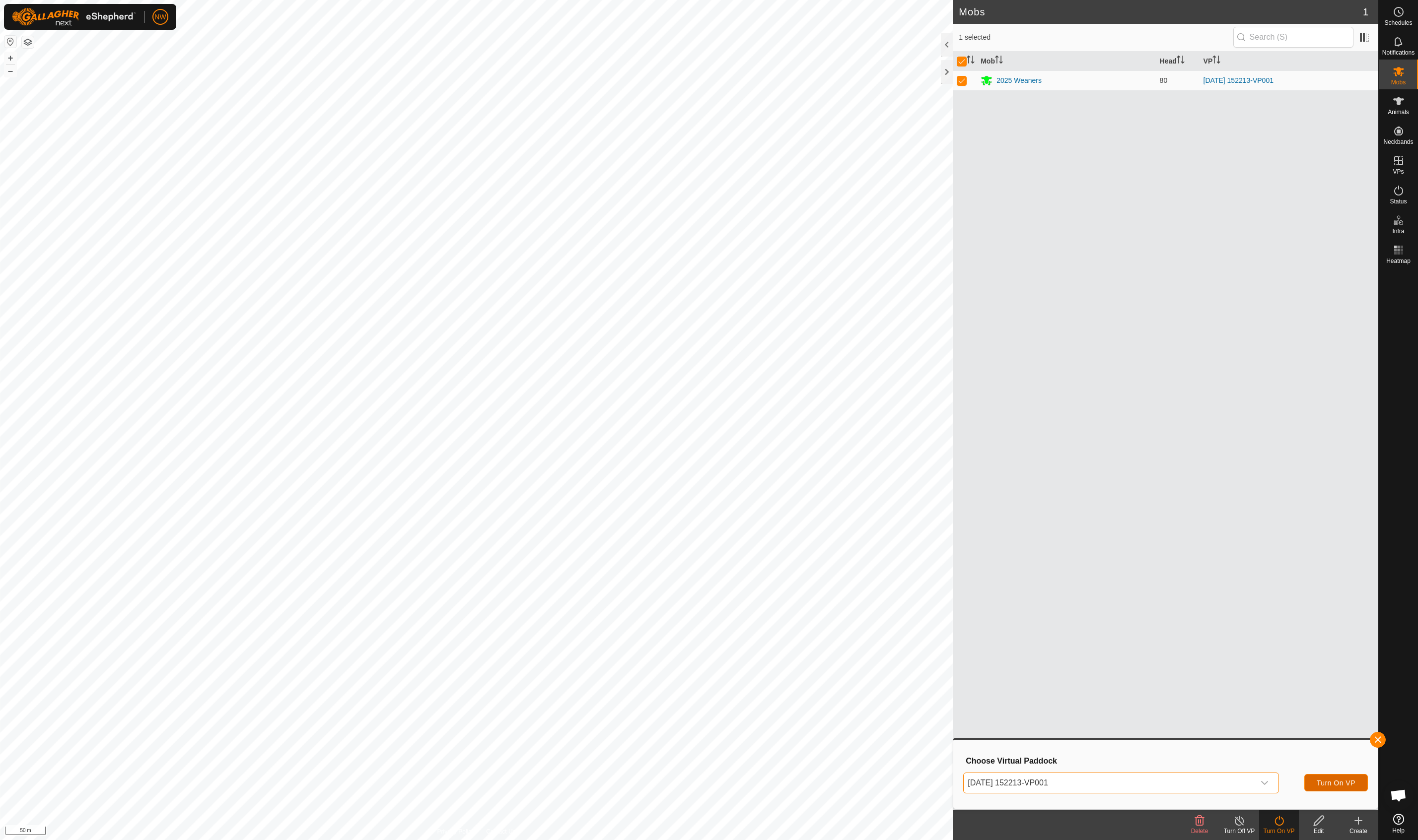
click at [845, 781] on span "Turn On VP" at bounding box center [1336, 783] width 39 height 8
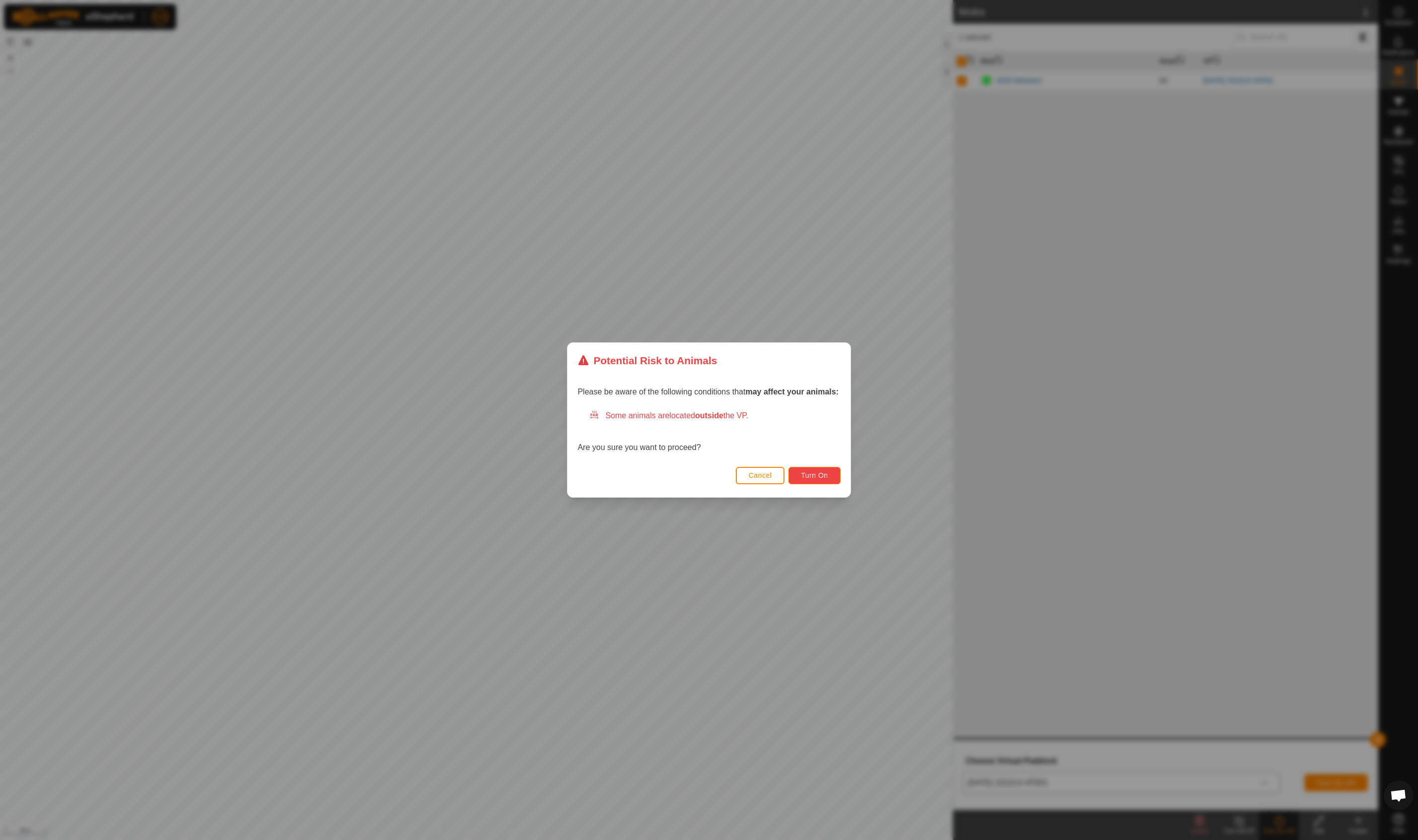
click at [812, 471] on button "Turn On" at bounding box center [814, 475] width 52 height 17
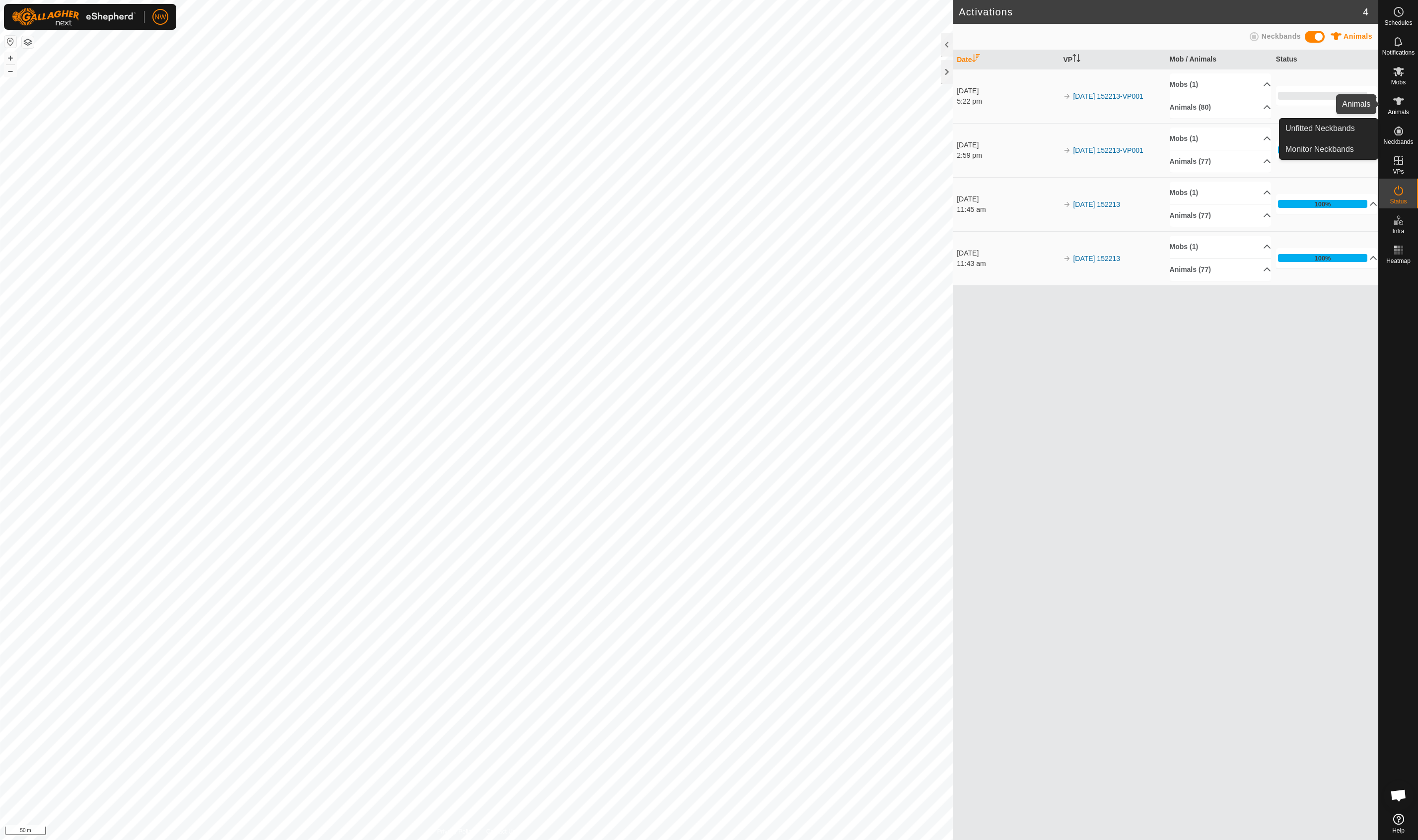
click at [845, 102] on icon at bounding box center [1398, 101] width 11 height 8
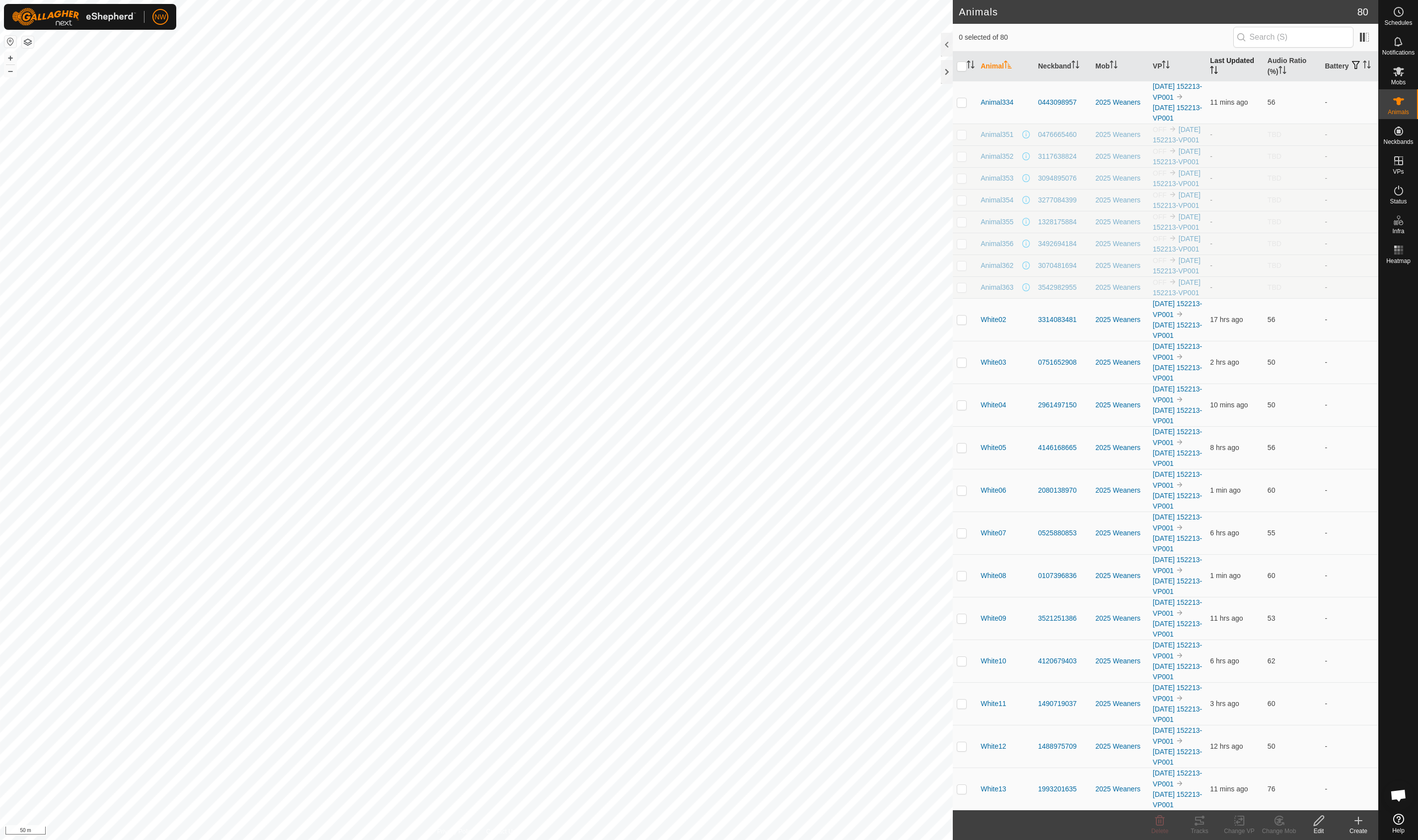
click at [845, 62] on th "Last Updated" at bounding box center [1235, 66] width 58 height 30
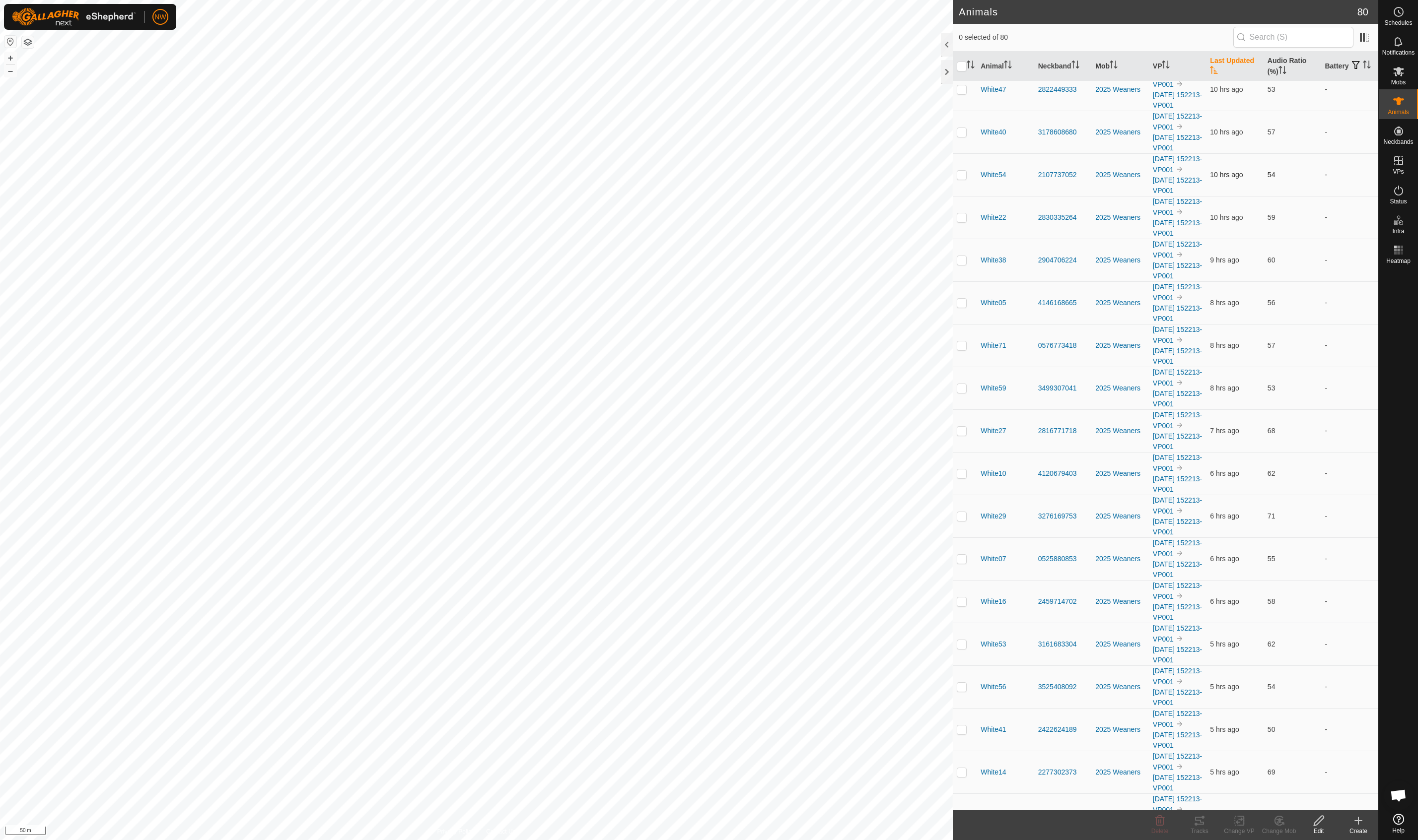
scroll to position [132, 0]
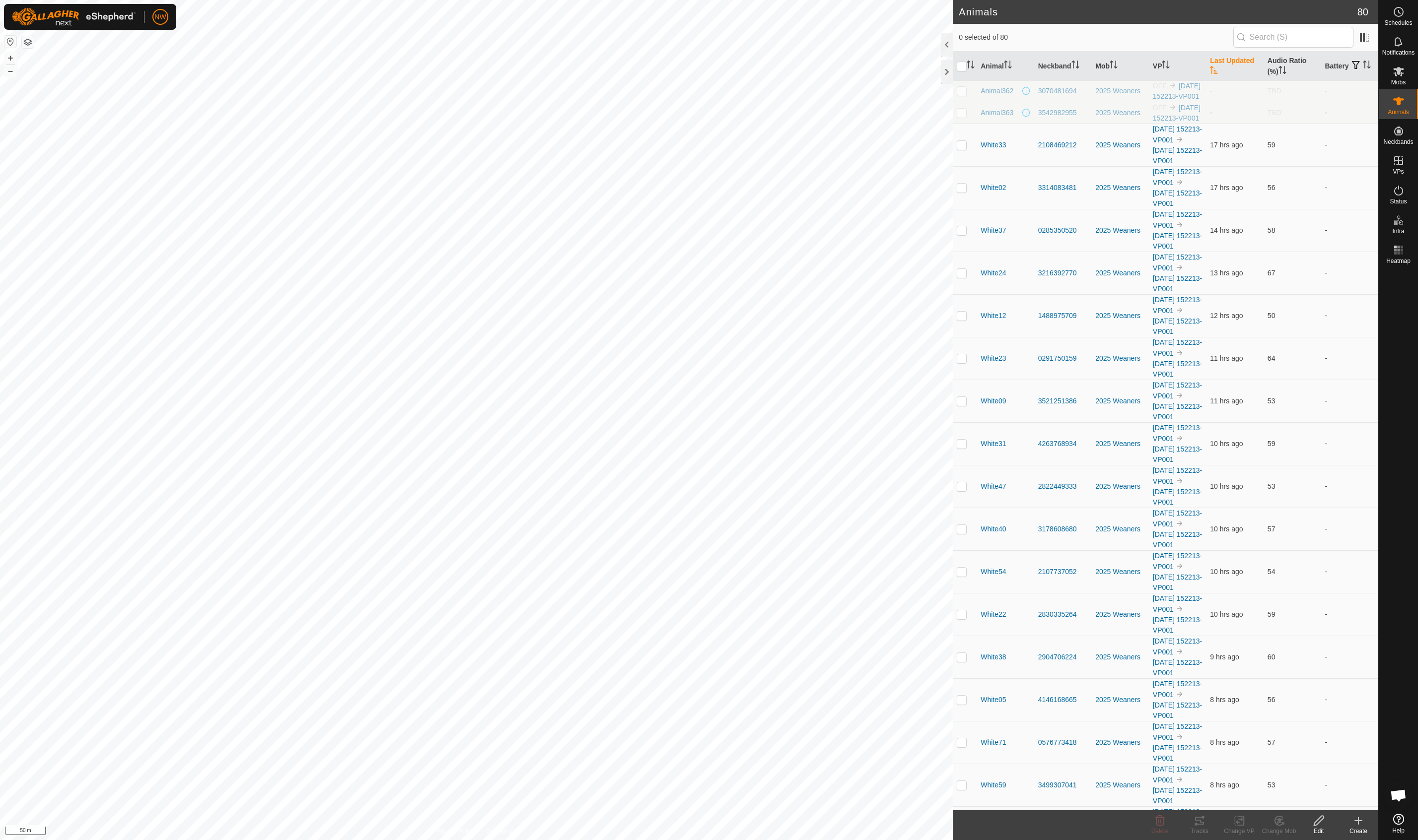
click at [845, 61] on th "Last Updated" at bounding box center [1235, 66] width 58 height 30
click at [845, 76] on icon at bounding box center [1398, 71] width 12 height 12
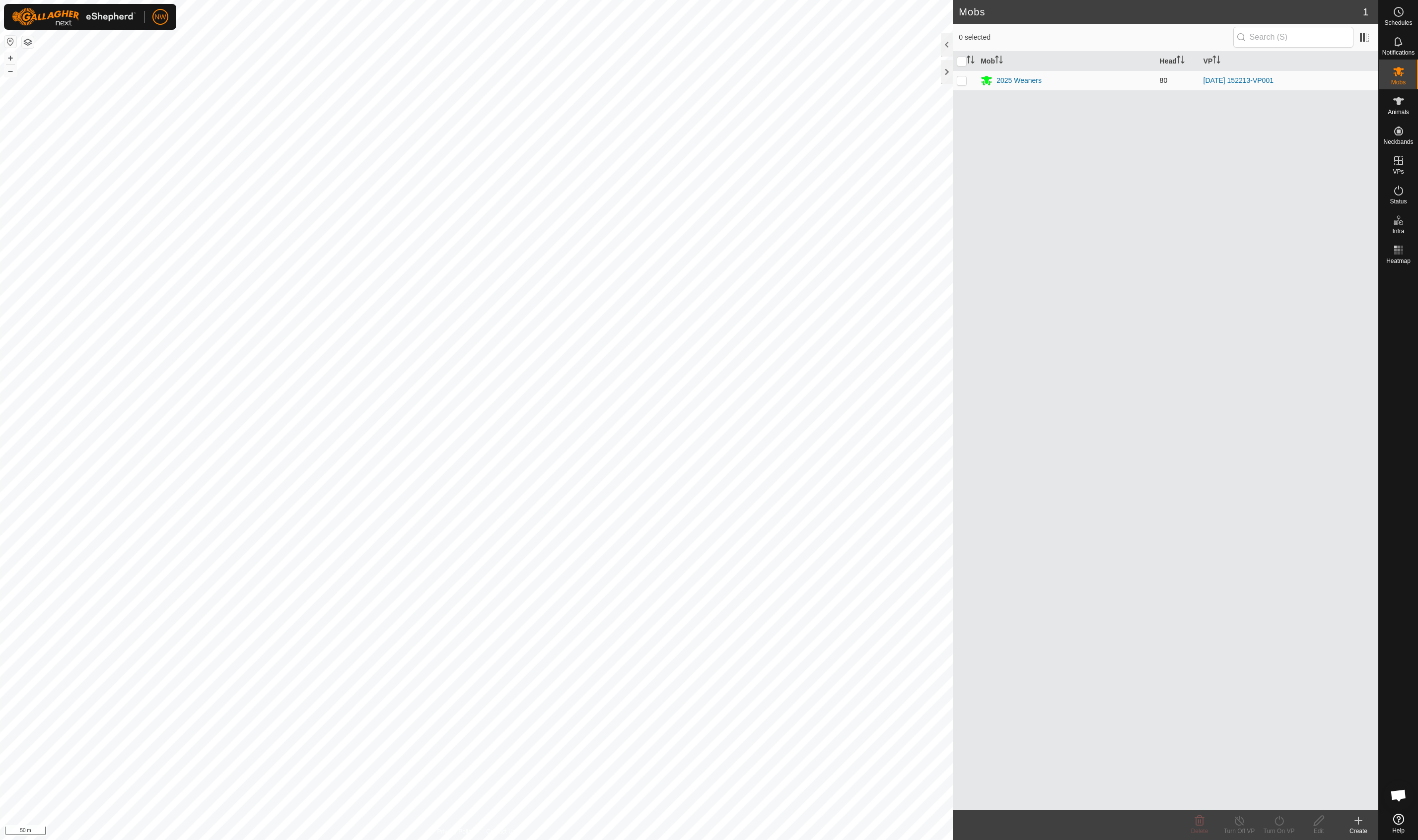
click at [845, 78] on p-checkbox at bounding box center [962, 80] width 10 height 8
checkbox input "true"
click at [845, 824] on icon at bounding box center [1240, 820] width 13 height 12
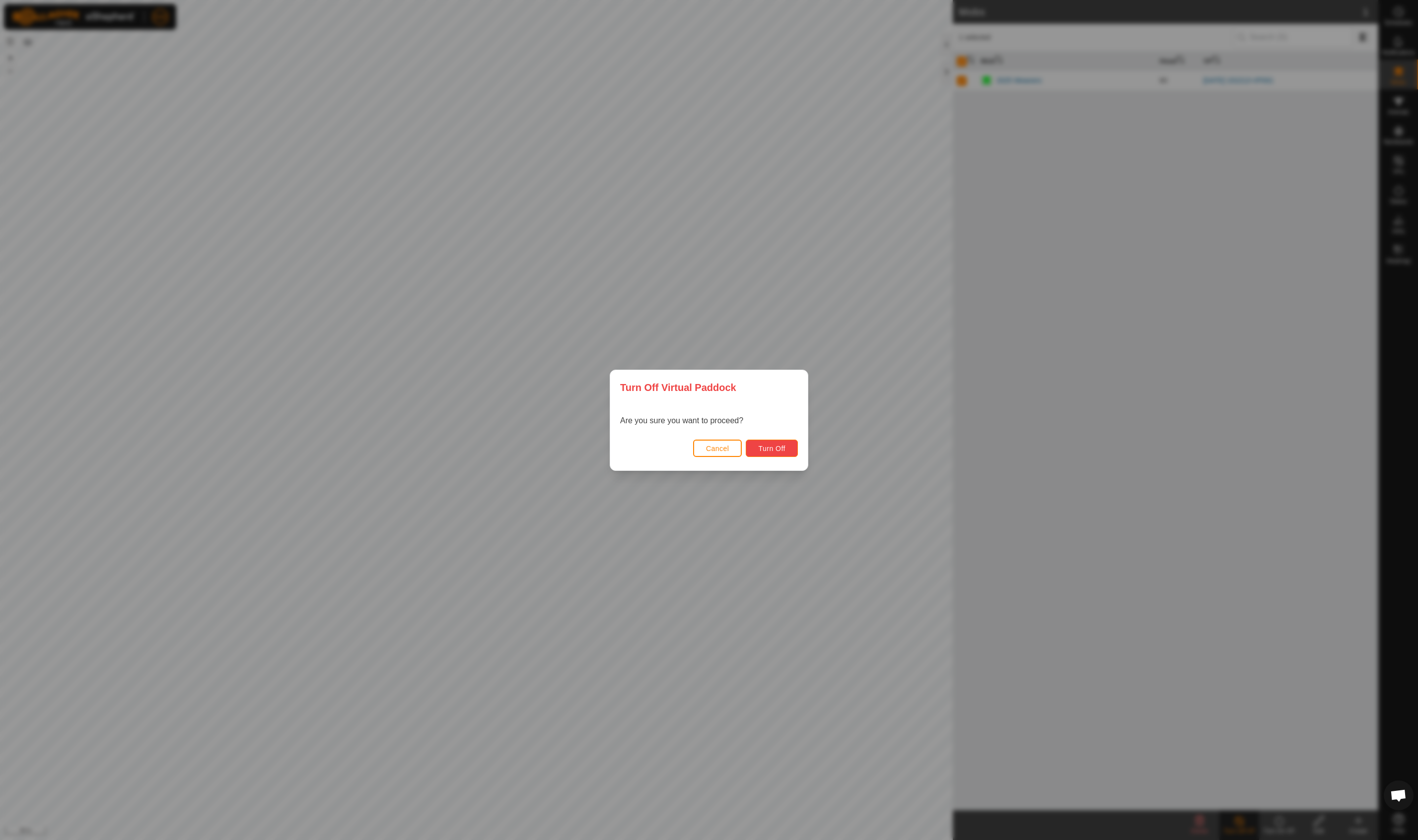
click at [765, 443] on button "Turn Off" at bounding box center [771, 448] width 52 height 17
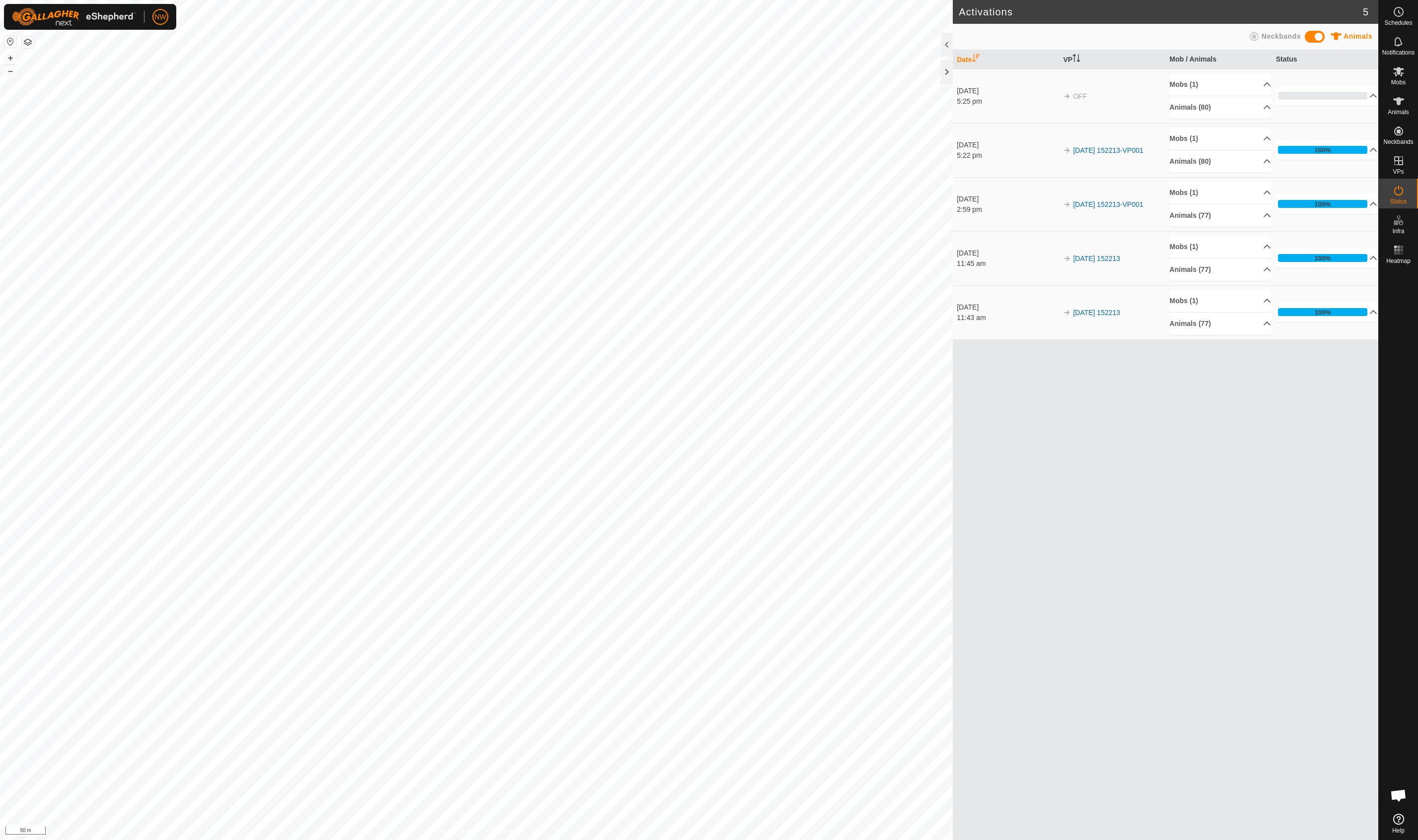
click at [845, 448] on div "Date VP Mob / Animals Status 3 Sept 2025 5:25 pm OFF Mobs (1) 2025 Weaners Anim…" at bounding box center [1166, 445] width 425 height 790
click at [845, 165] on icon at bounding box center [1398, 161] width 12 height 12
click at [845, 162] on icon at bounding box center [1398, 161] width 12 height 12
click at [845, 160] on link "In Rotation" at bounding box center [1335, 160] width 85 height 20
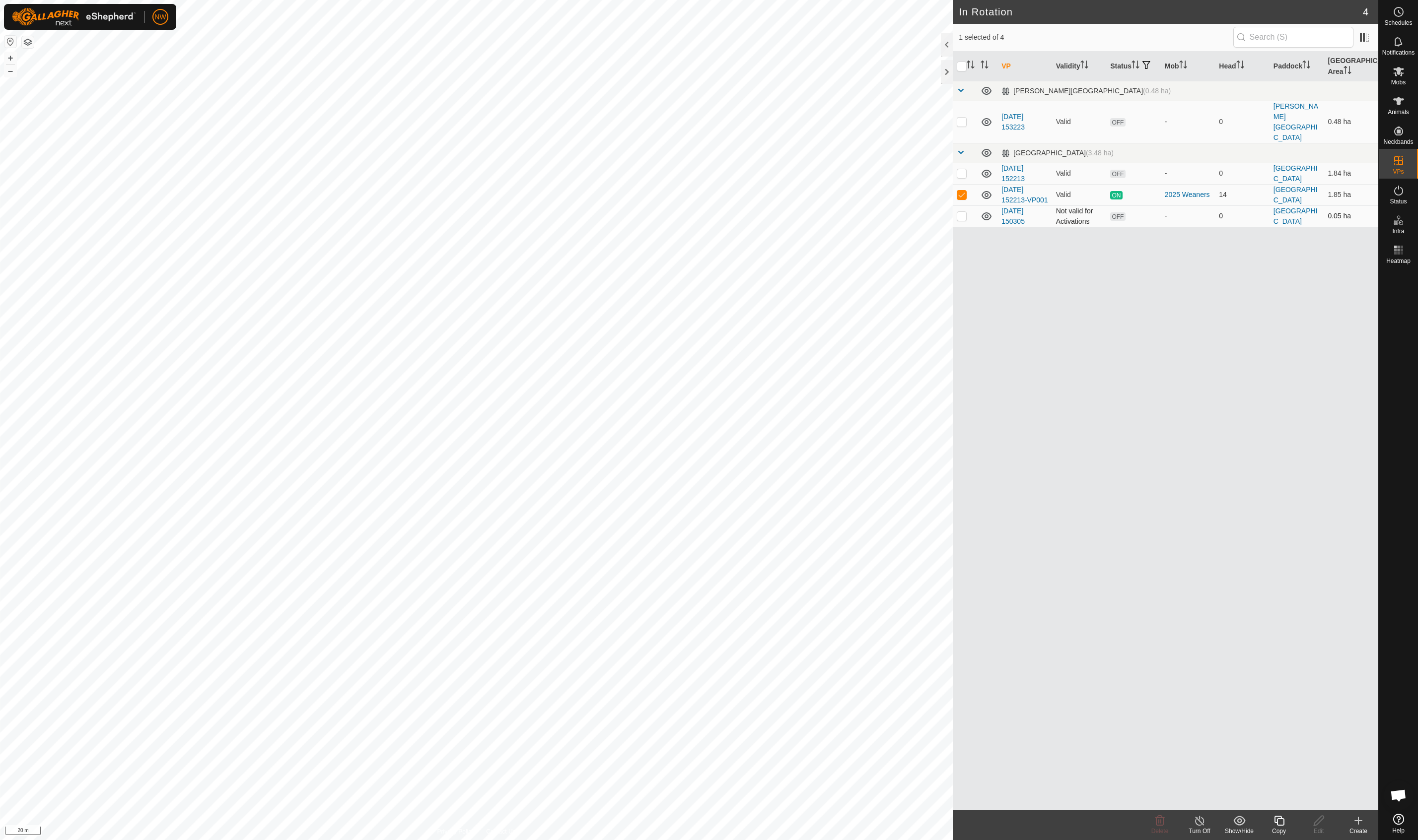
checkbox input "true"
checkbox input "false"
checkbox input "true"
click at [845, 36] on span at bounding box center [1364, 37] width 16 height 16
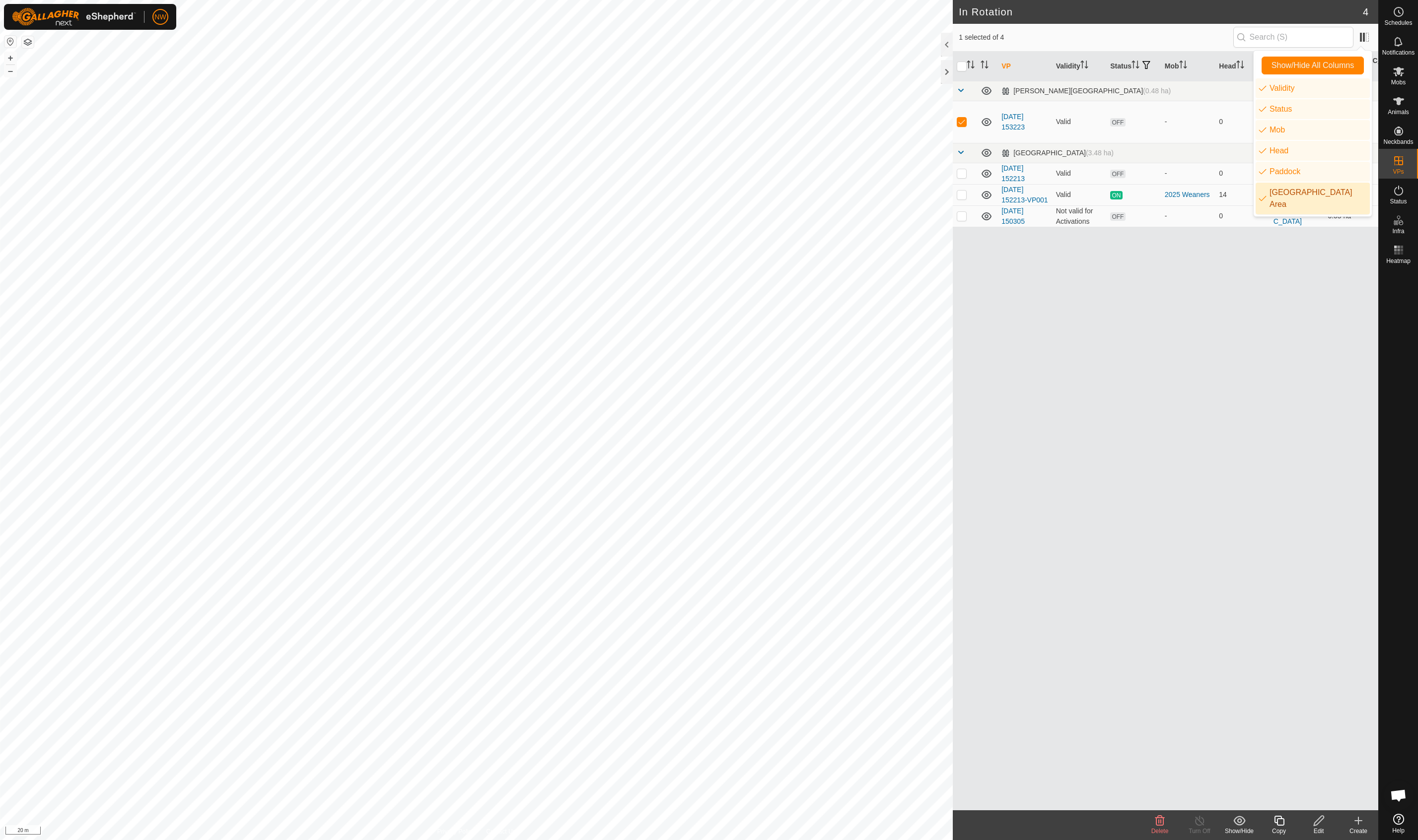
click at [845, 277] on div "VP Validity Status Mob Head Paddock Grazing Area Drews Lane Way (0.48 ha) 2025-…" at bounding box center [1166, 431] width 425 height 759
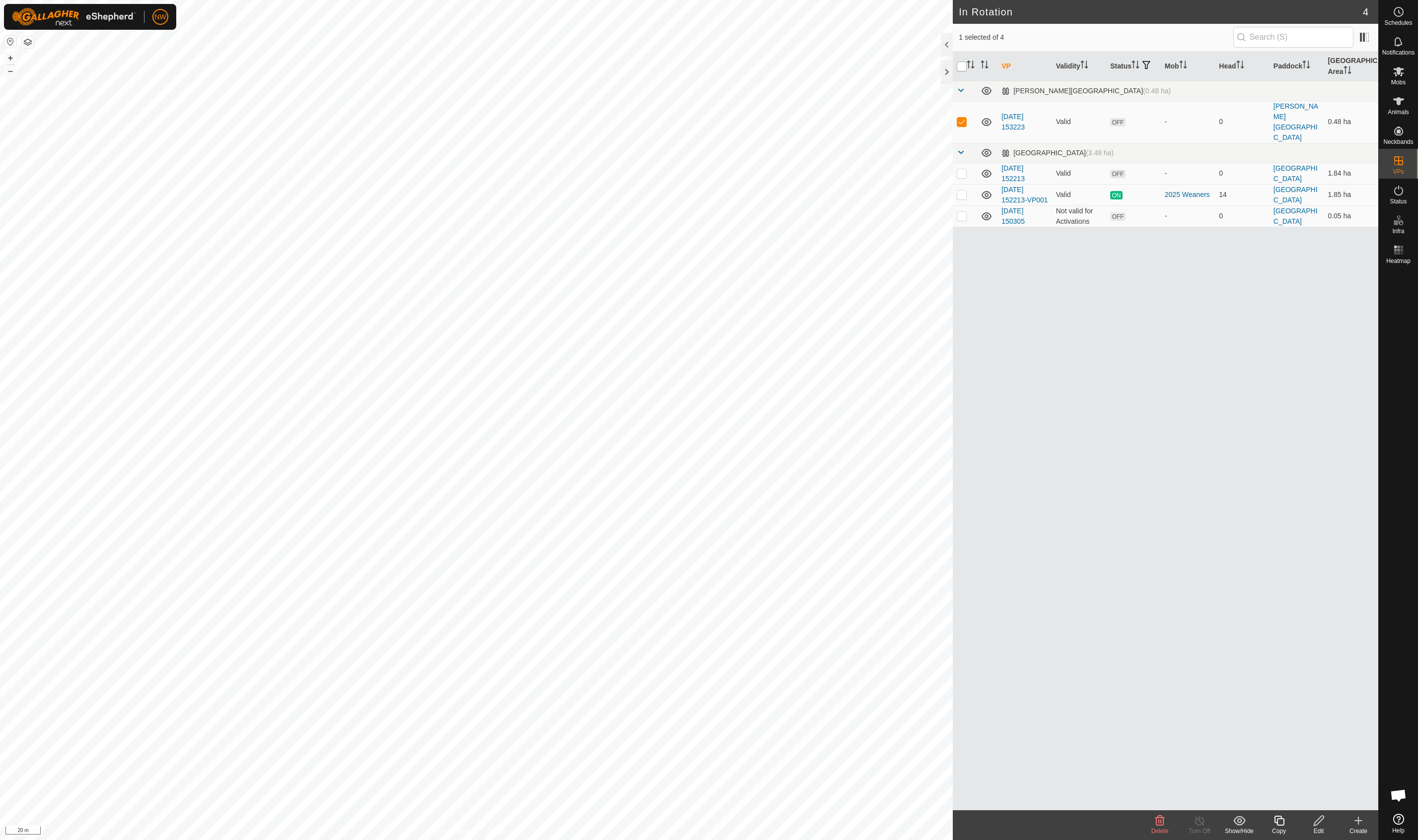
click at [845, 66] on input "checkbox" at bounding box center [962, 66] width 10 height 10
checkbox input "true"
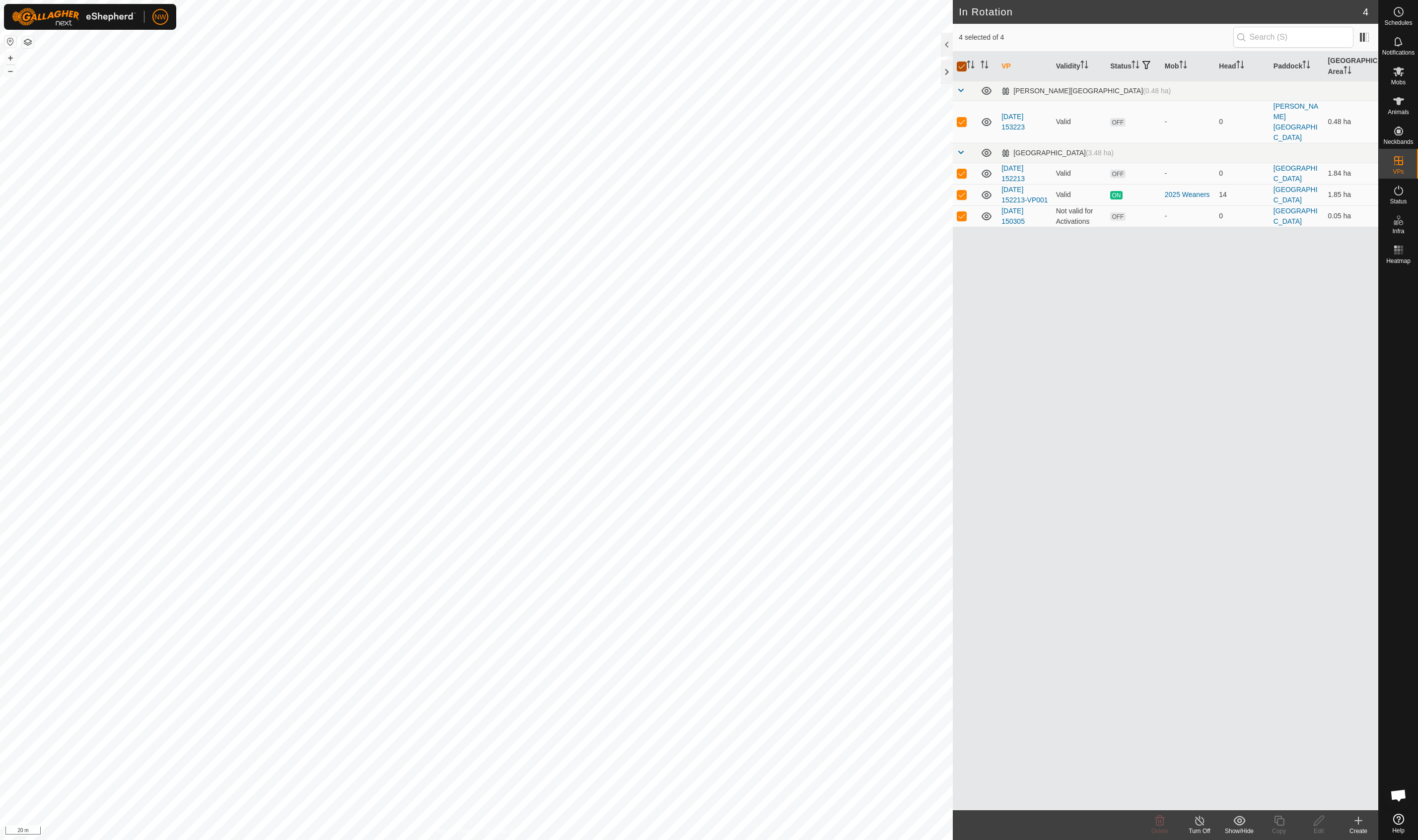
click at [845, 66] on input "checkbox" at bounding box center [962, 66] width 10 height 10
checkbox input "false"
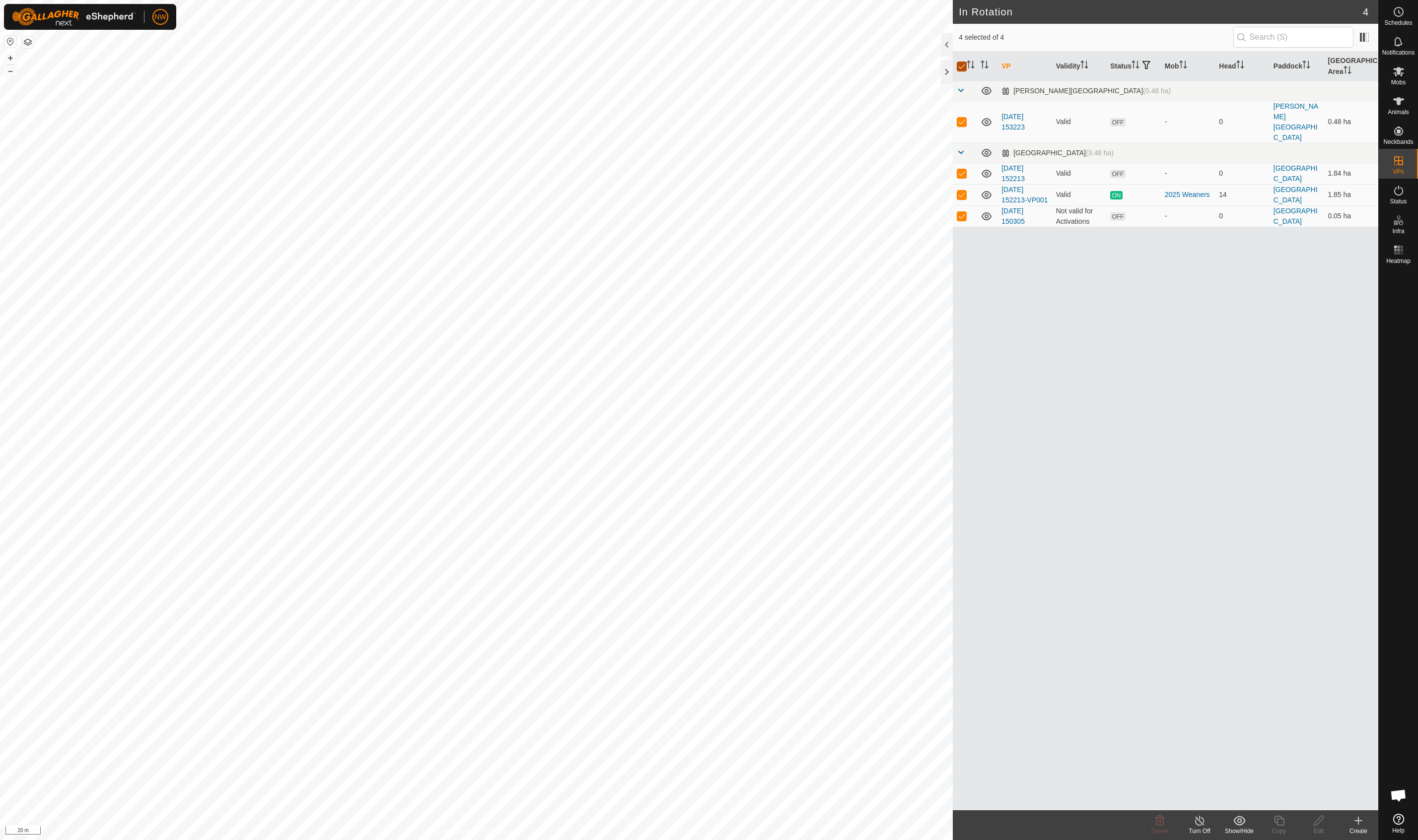
checkbox input "false"
click at [845, 66] on input "checkbox" at bounding box center [962, 66] width 10 height 10
checkbox input "true"
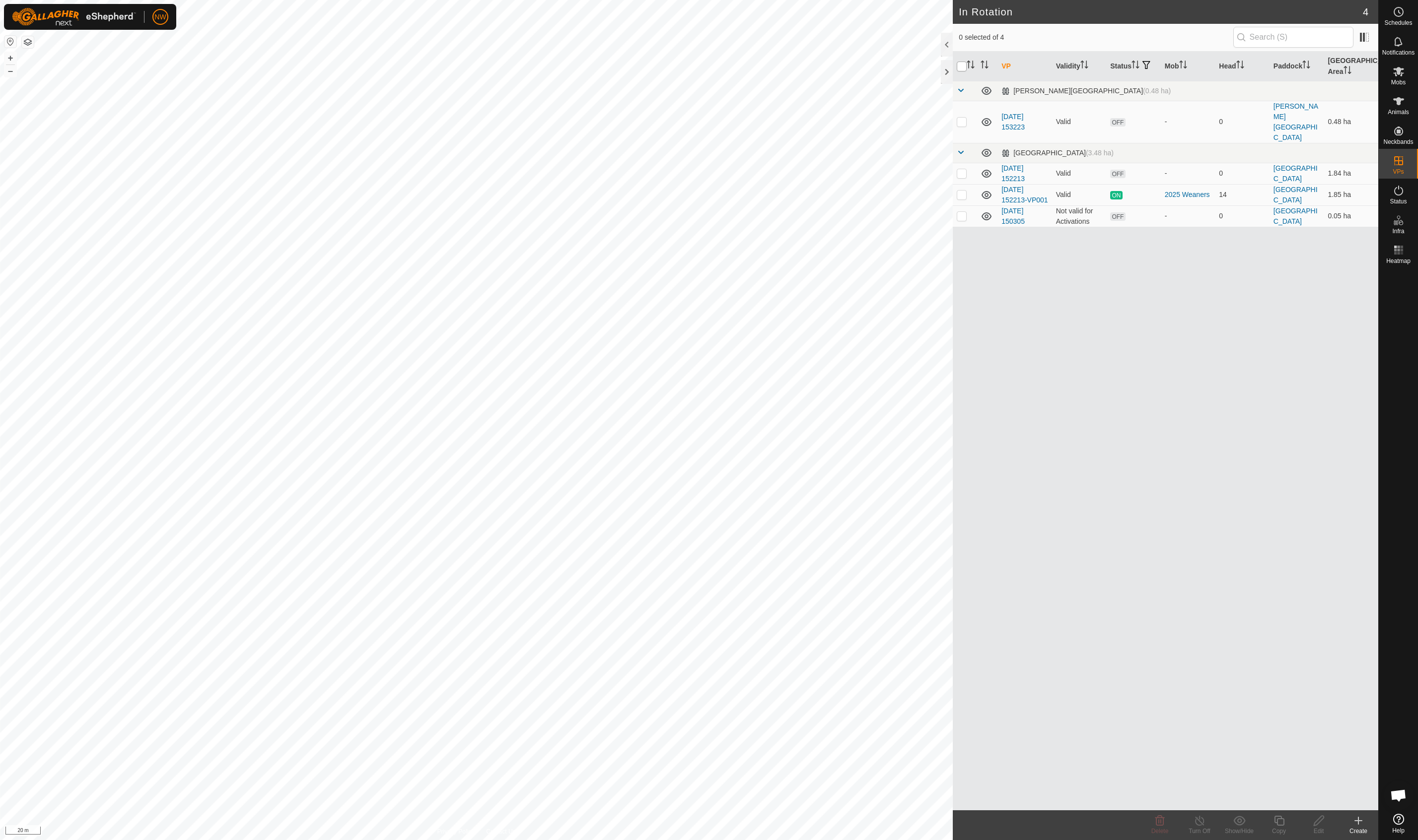
checkbox input "true"
checkbox input "false"
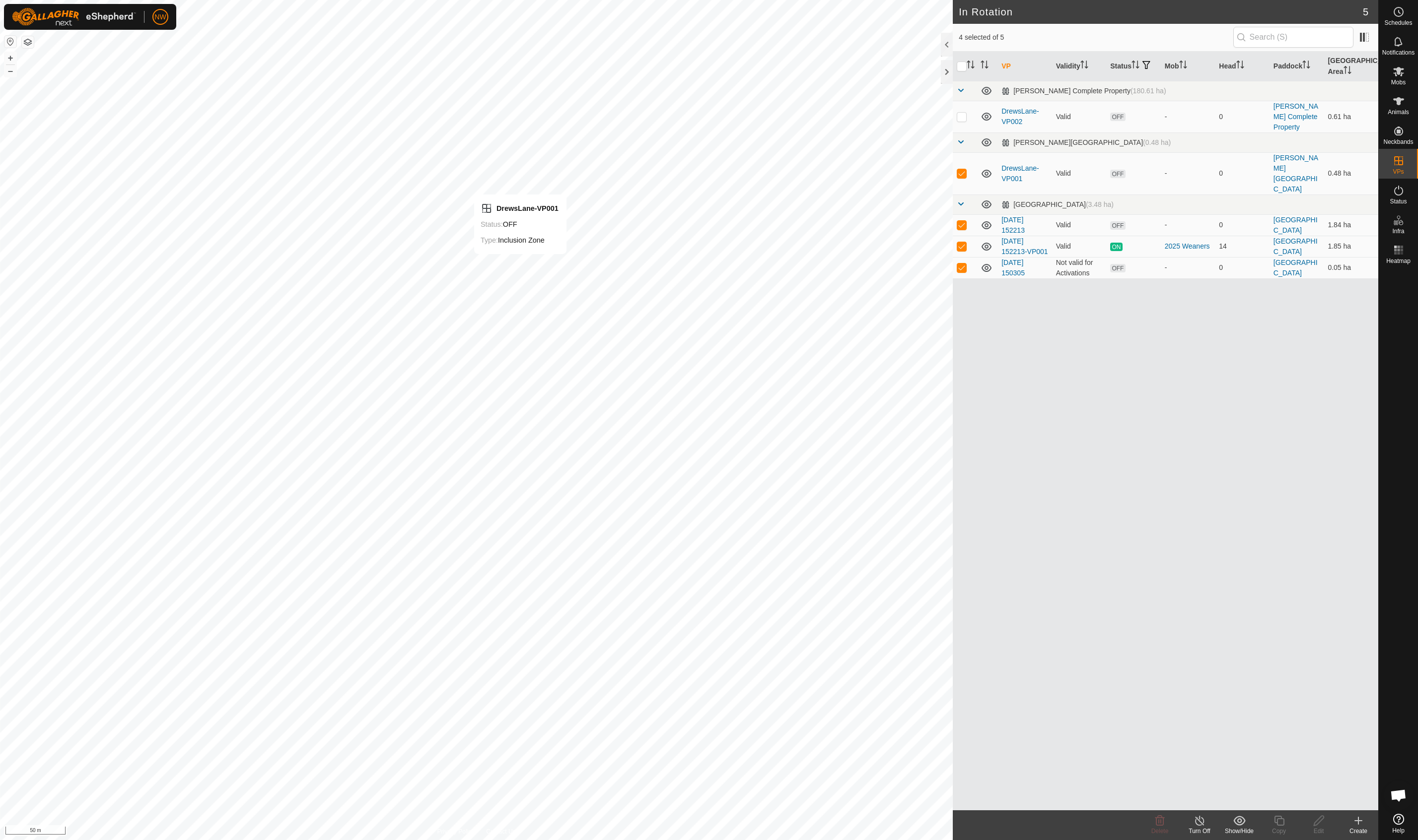
checkbox input "false"
checkbox input "true"
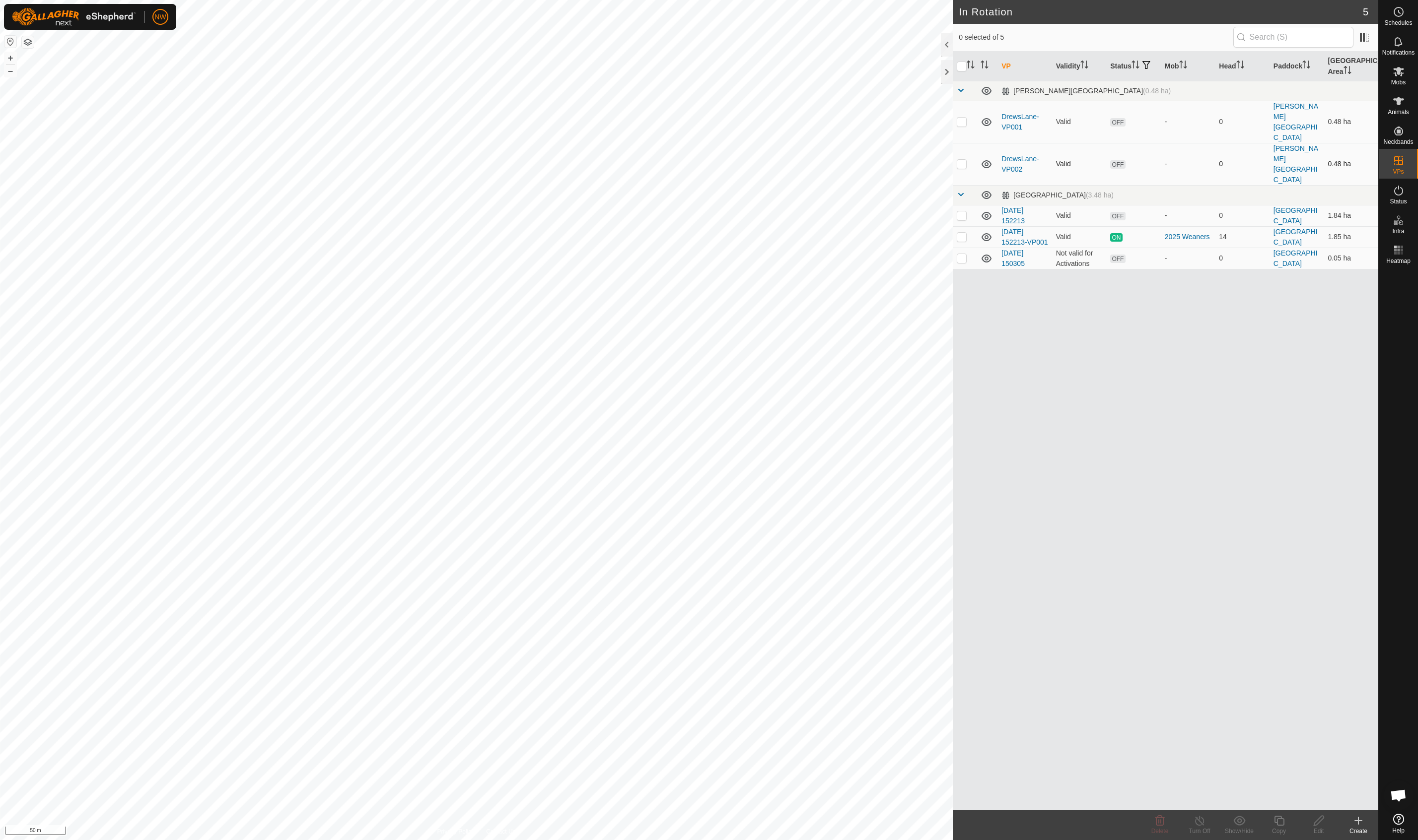
click at [960, 160] on p-checkbox at bounding box center [962, 164] width 10 height 8
checkbox input "true"
click at [1317, 825] on icon at bounding box center [1319, 820] width 13 height 12
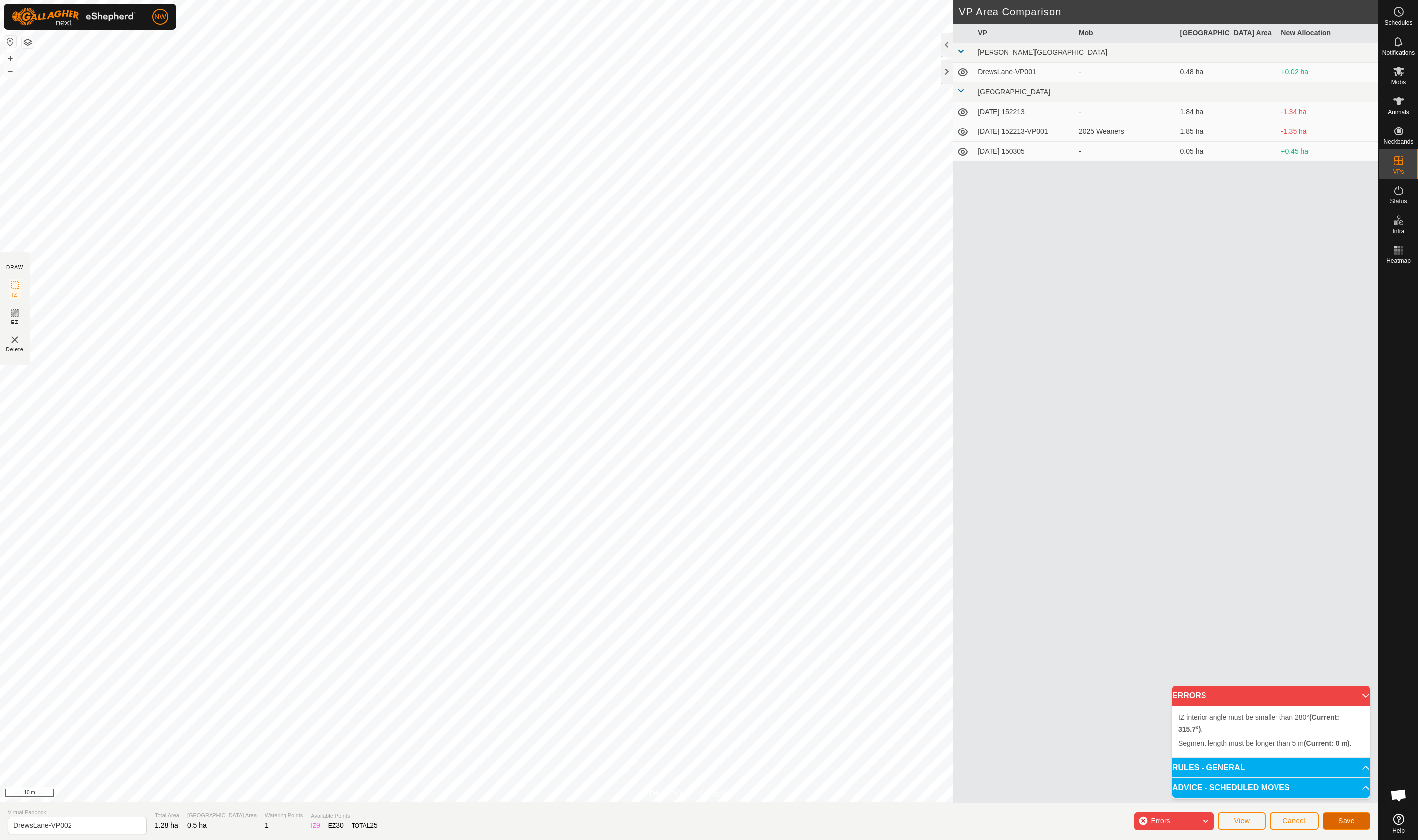
click at [1341, 818] on span "Save" at bounding box center [1346, 820] width 17 height 8
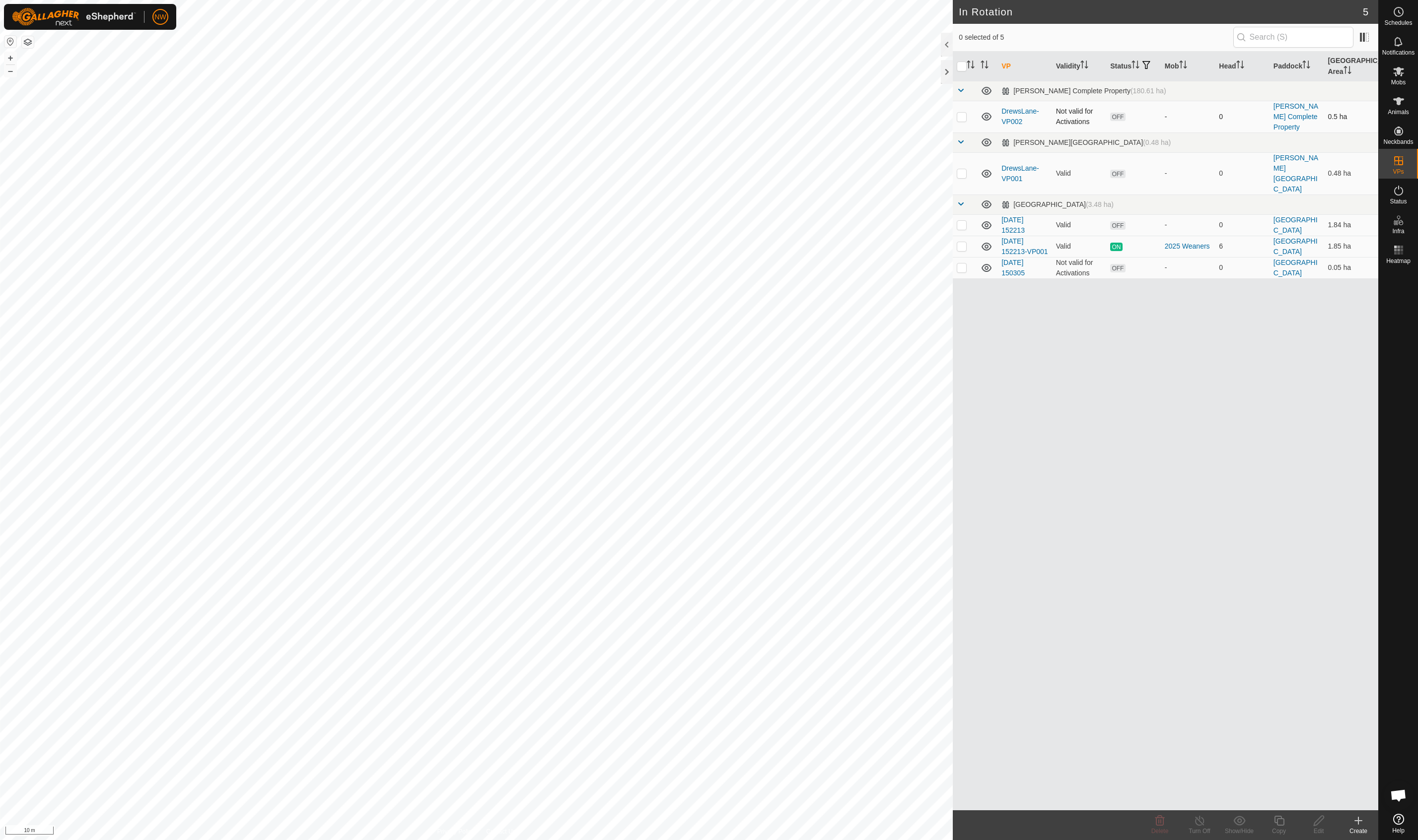
click at [962, 119] on p-checkbox at bounding box center [962, 116] width 10 height 8
checkbox input "true"
drag, startPoint x: 1249, startPoint y: 723, endPoint x: 1232, endPoint y: 709, distance: 22.0
click at [1247, 723] on div "VP Validity Status Mob Head Paddock Grazing Area Drews Complete Property (180.6…" at bounding box center [1166, 431] width 425 height 759
click at [966, 118] on p-checkbox at bounding box center [962, 116] width 10 height 8
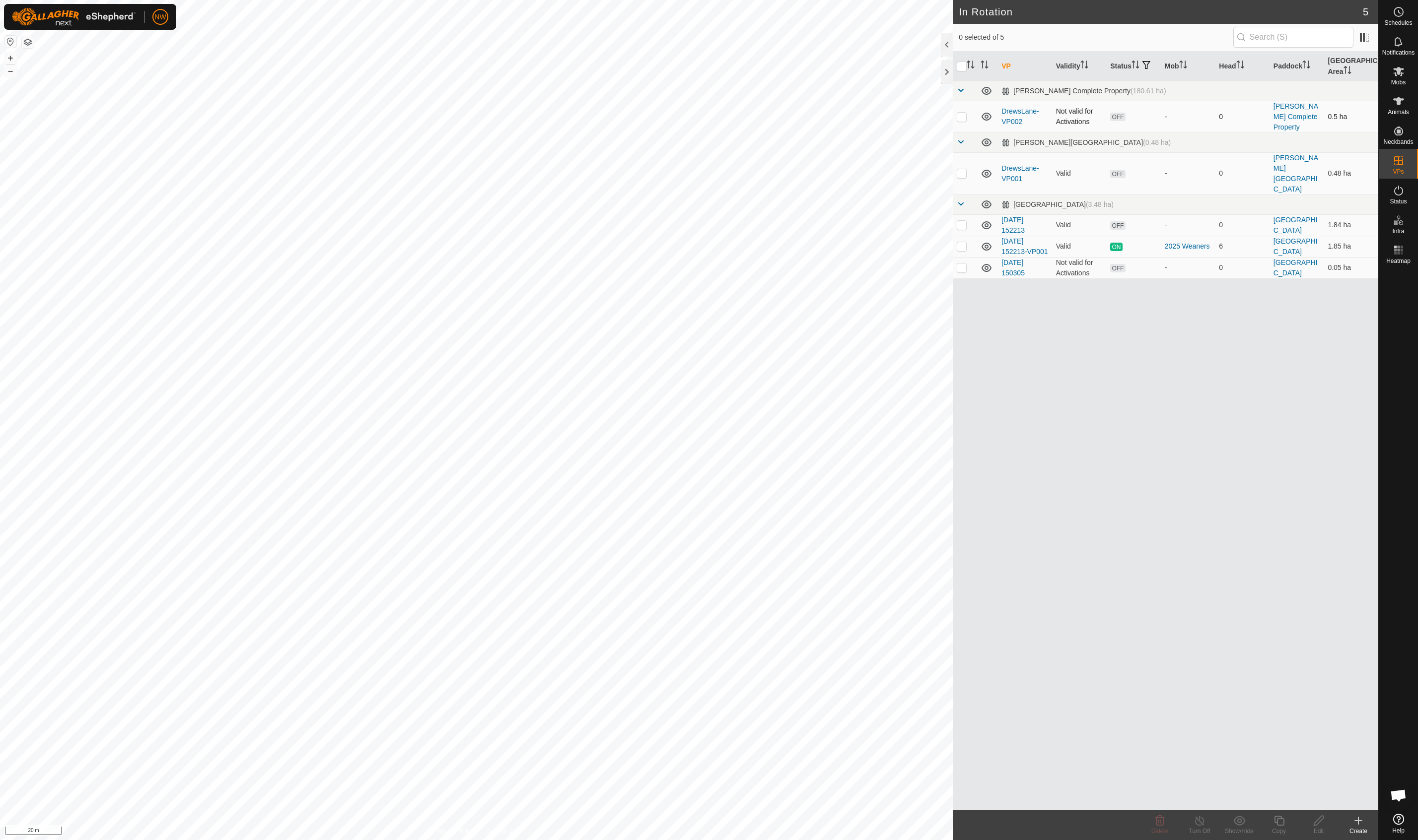
checkbox input "true"
click at [1319, 824] on icon at bounding box center [1319, 820] width 13 height 12
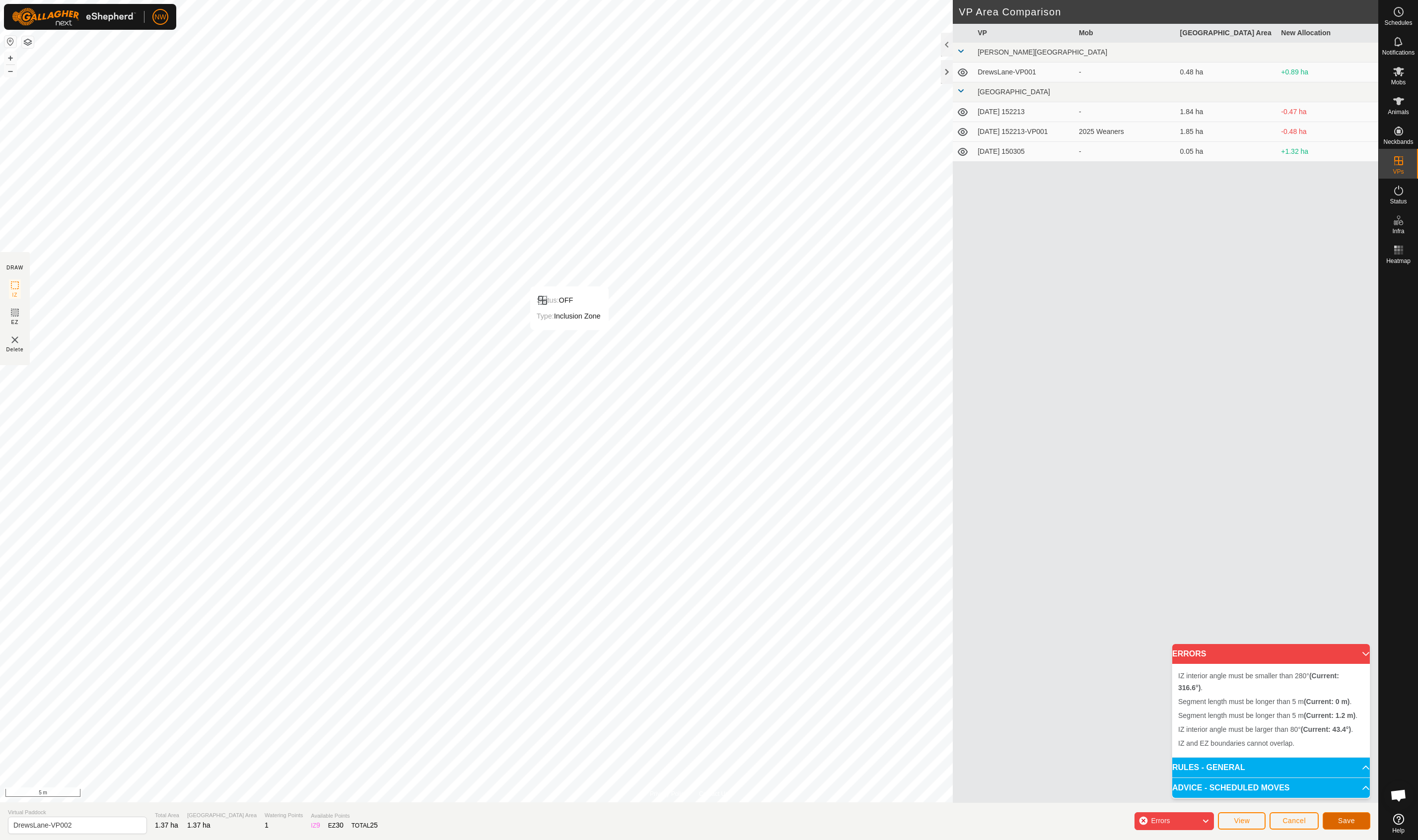
click at [1345, 824] on span "Save" at bounding box center [1346, 820] width 17 height 8
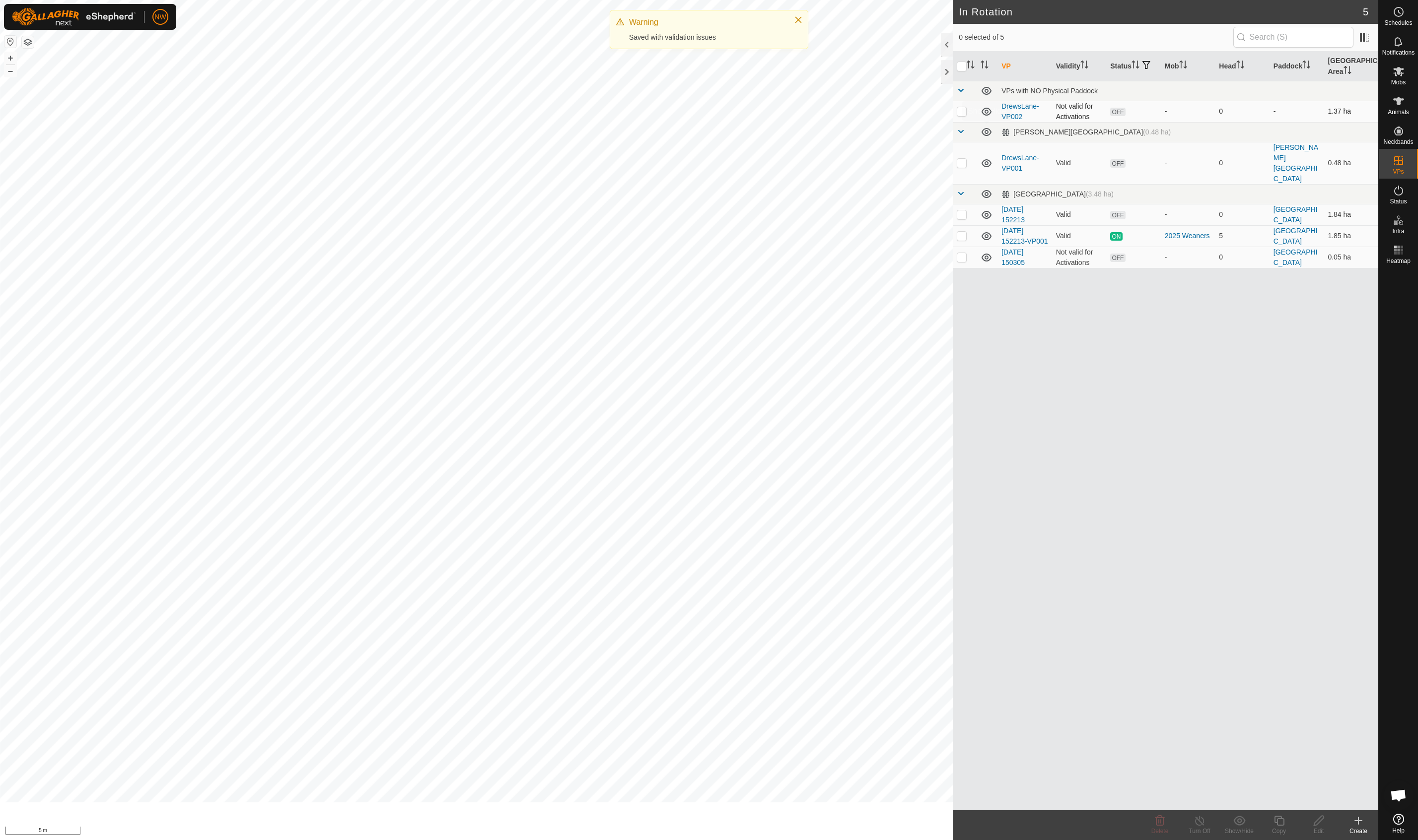
click at [962, 111] on p-checkbox at bounding box center [962, 111] width 10 height 8
click at [963, 110] on p-checkbox at bounding box center [962, 111] width 10 height 8
checkbox input "false"
click at [964, 112] on p-checkbox at bounding box center [962, 111] width 10 height 8
checkbox input "true"
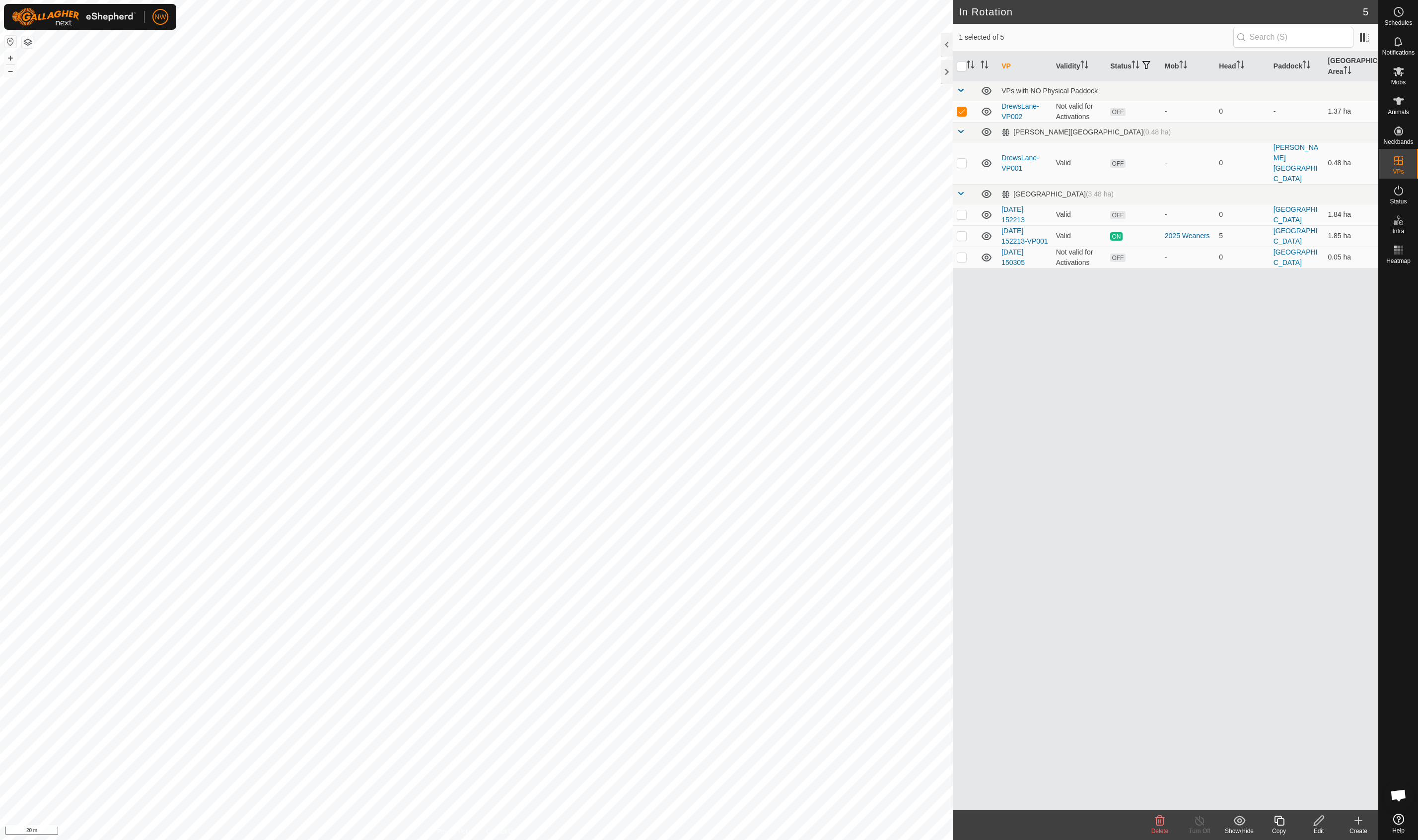
click at [1359, 821] on icon at bounding box center [1358, 821] width 7 height 0
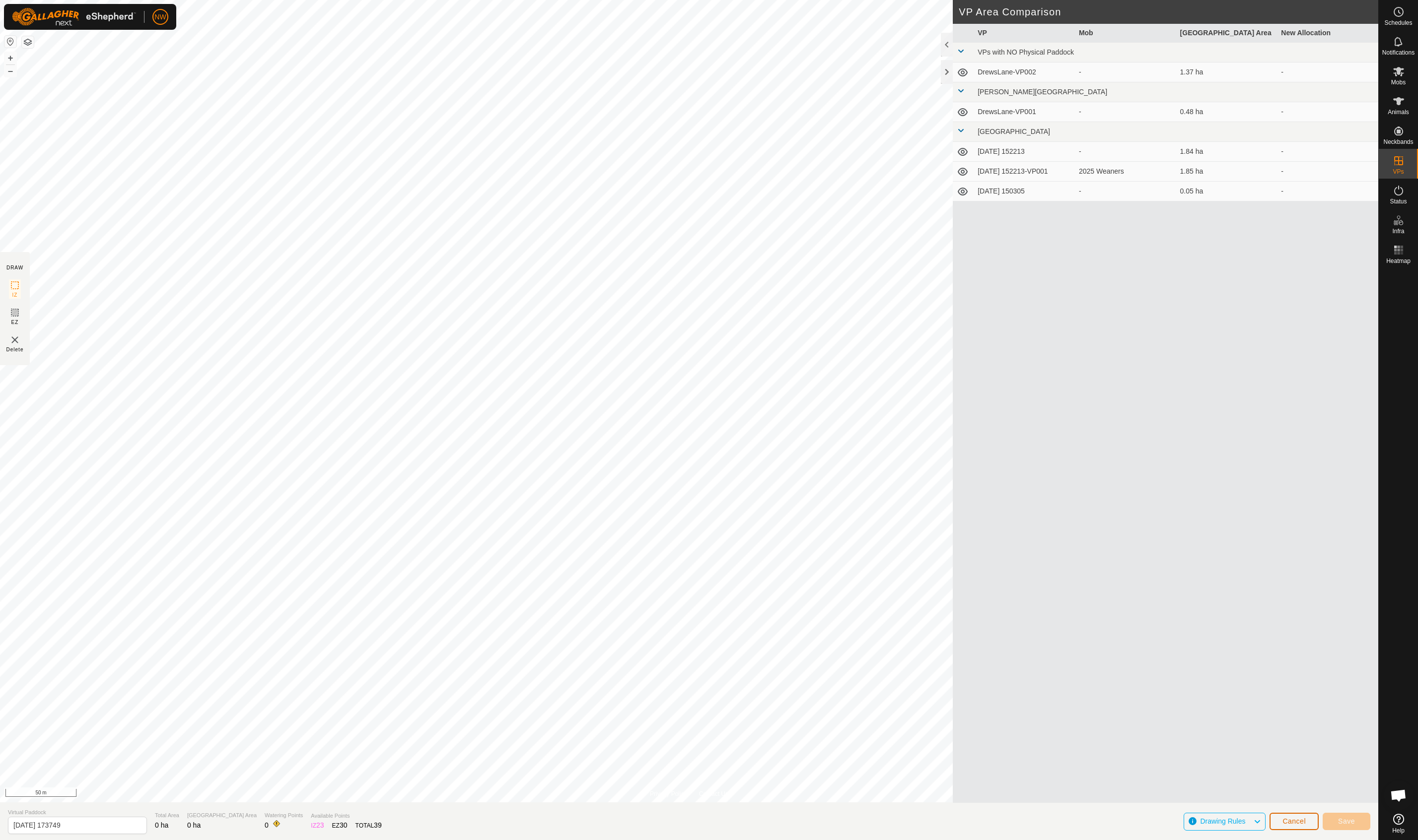
click at [1288, 822] on span "Cancel" at bounding box center [1294, 821] width 23 height 8
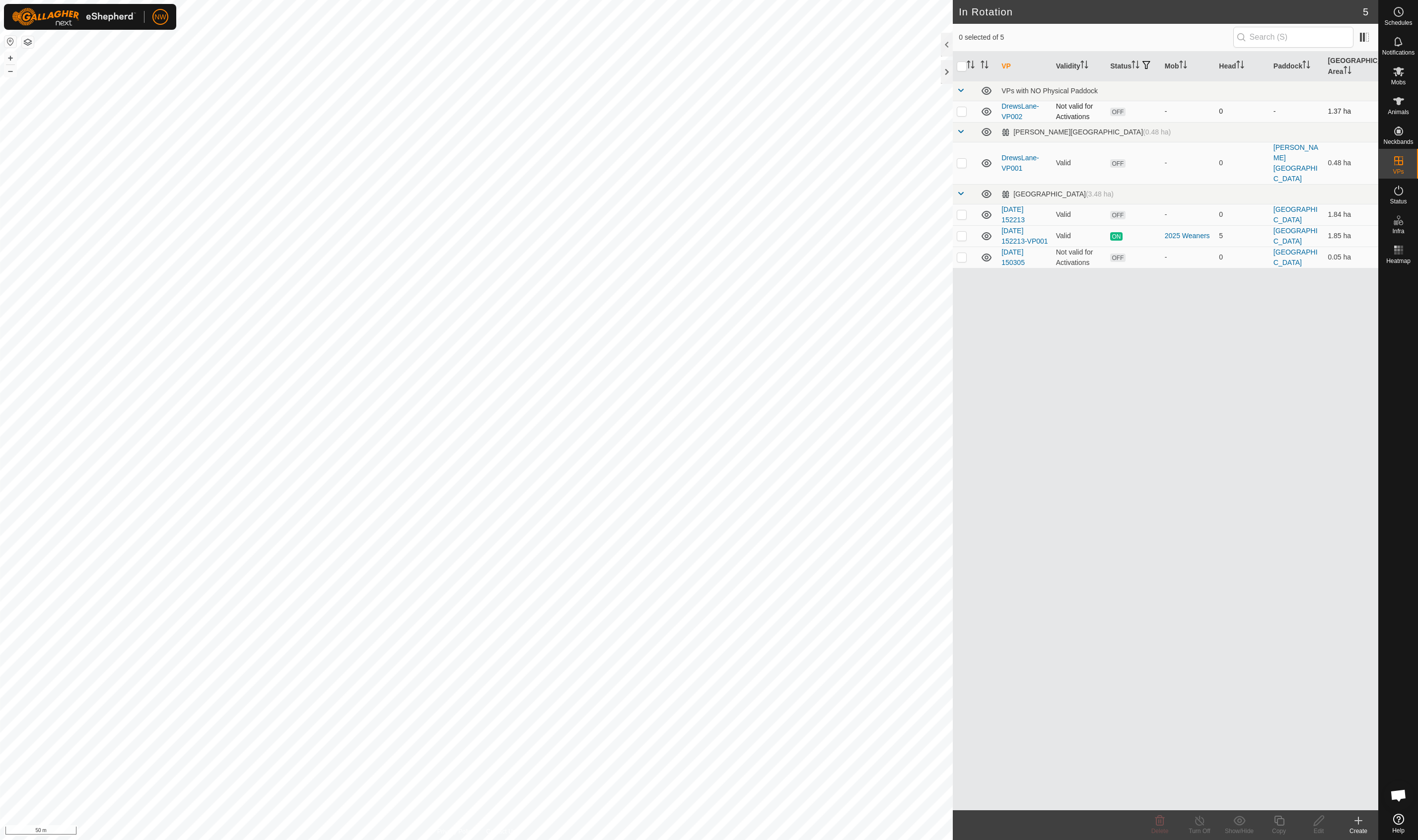
click at [959, 114] on p-checkbox at bounding box center [962, 111] width 10 height 8
checkbox input "true"
click at [1160, 593] on div "VP Validity Status Mob Head Paddock Grazing Area VPs with NO Physical Paddock D…" at bounding box center [1166, 431] width 425 height 759
click at [1357, 822] on icon at bounding box center [1358, 820] width 12 height 12
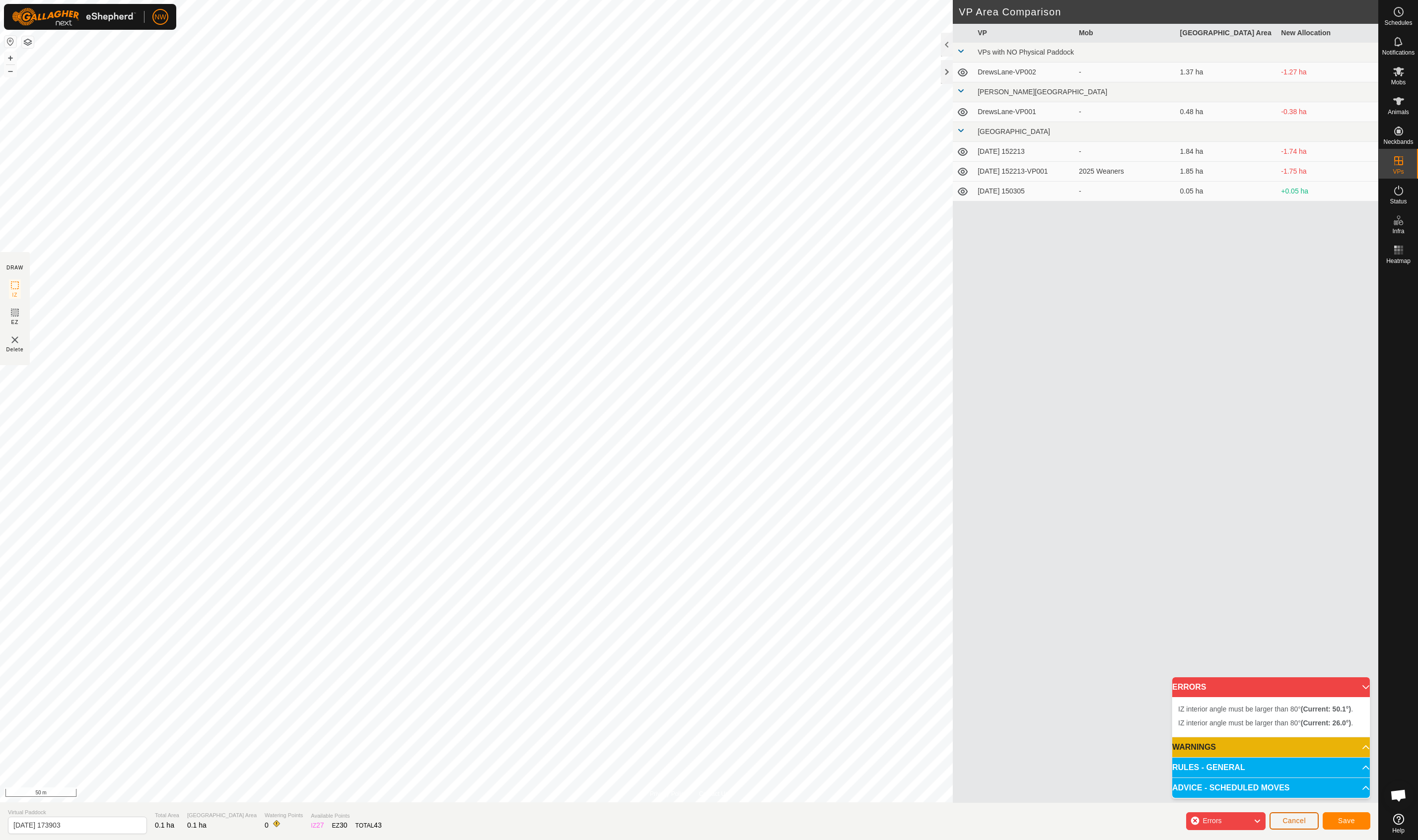
click at [1291, 817] on span "Cancel" at bounding box center [1294, 820] width 23 height 8
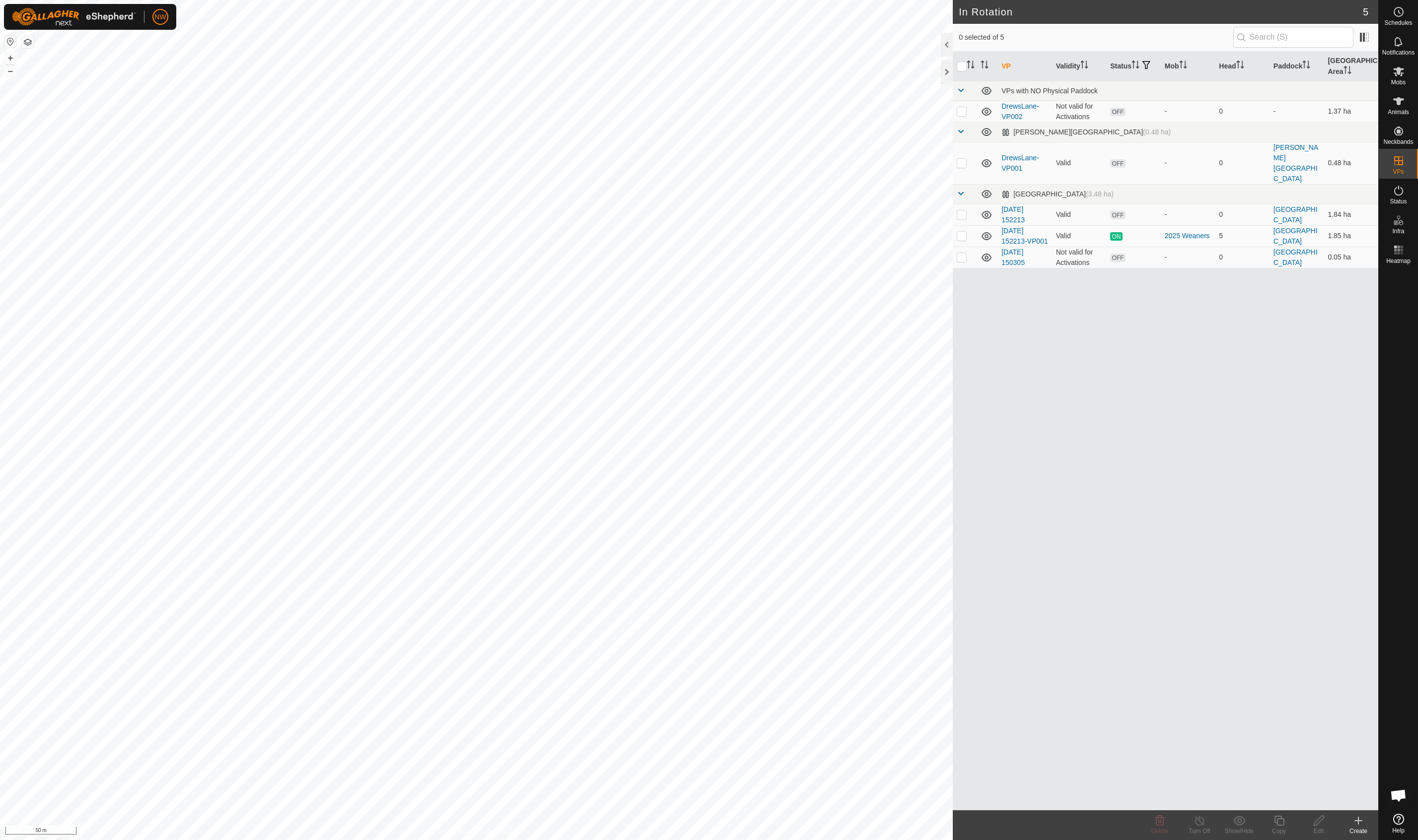
click at [1361, 822] on icon at bounding box center [1358, 820] width 12 height 12
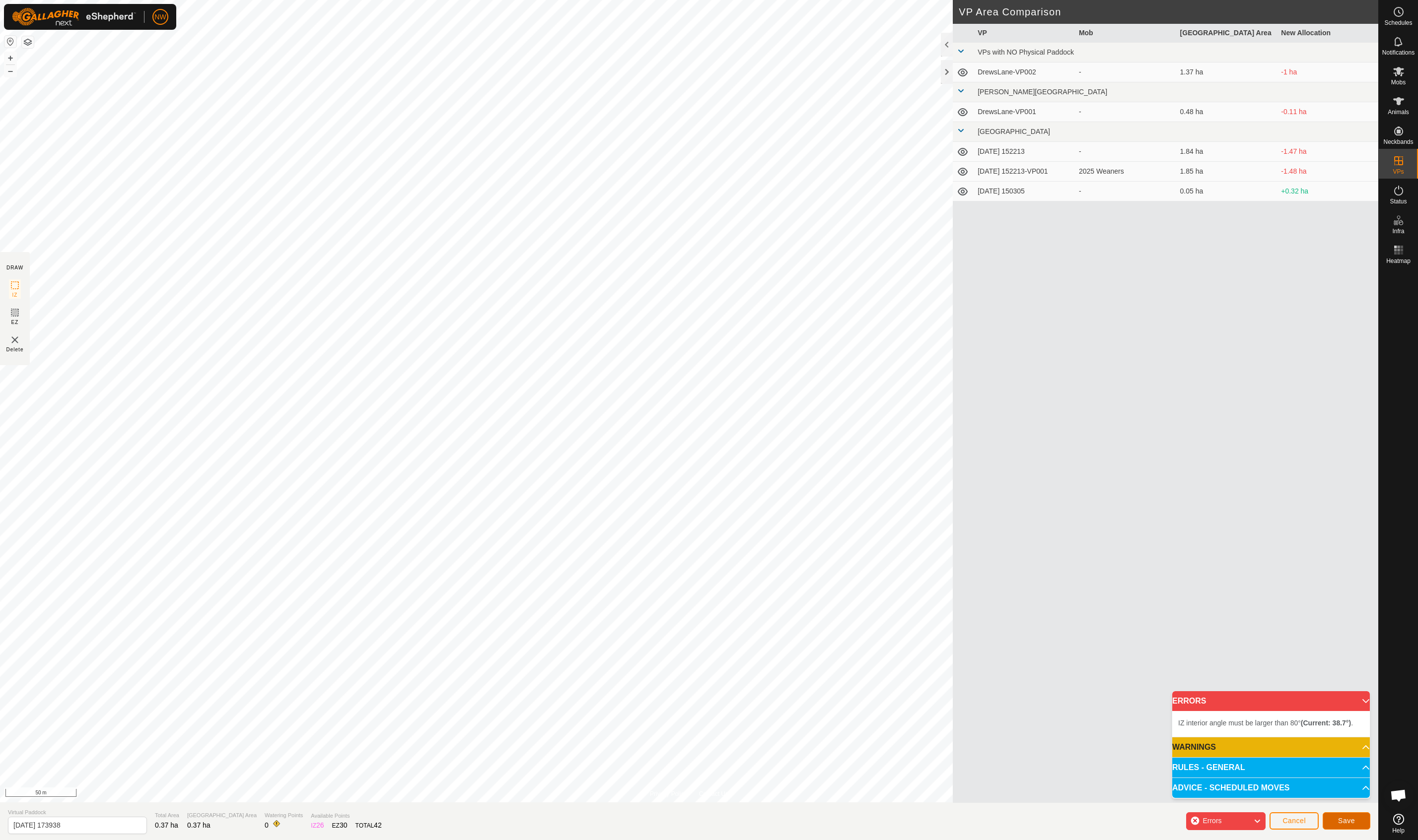
click at [1345, 818] on span "Save" at bounding box center [1346, 820] width 17 height 8
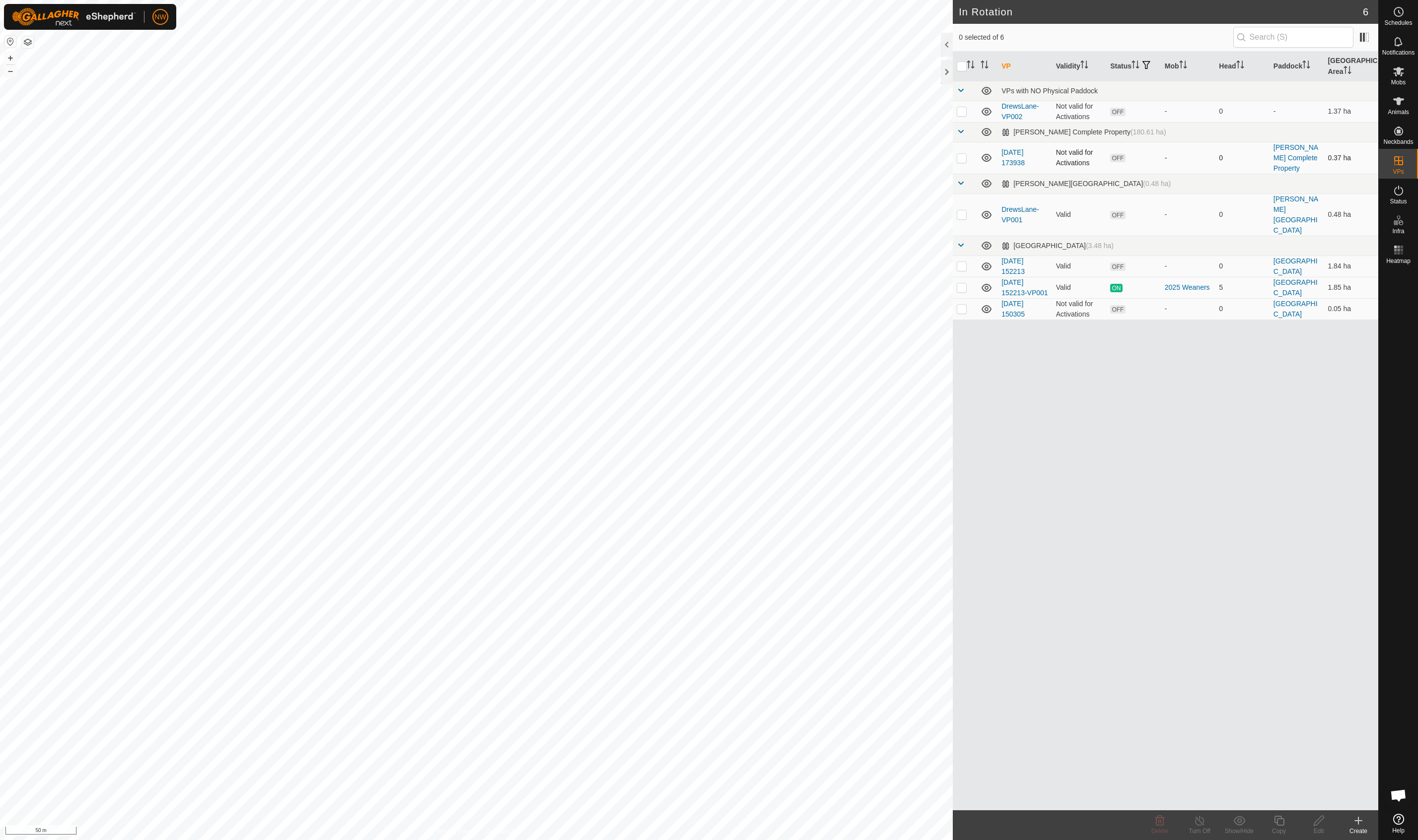
click at [965, 156] on p-checkbox at bounding box center [962, 158] width 10 height 8
checkbox input "true"
click at [1359, 32] on span at bounding box center [1364, 37] width 16 height 16
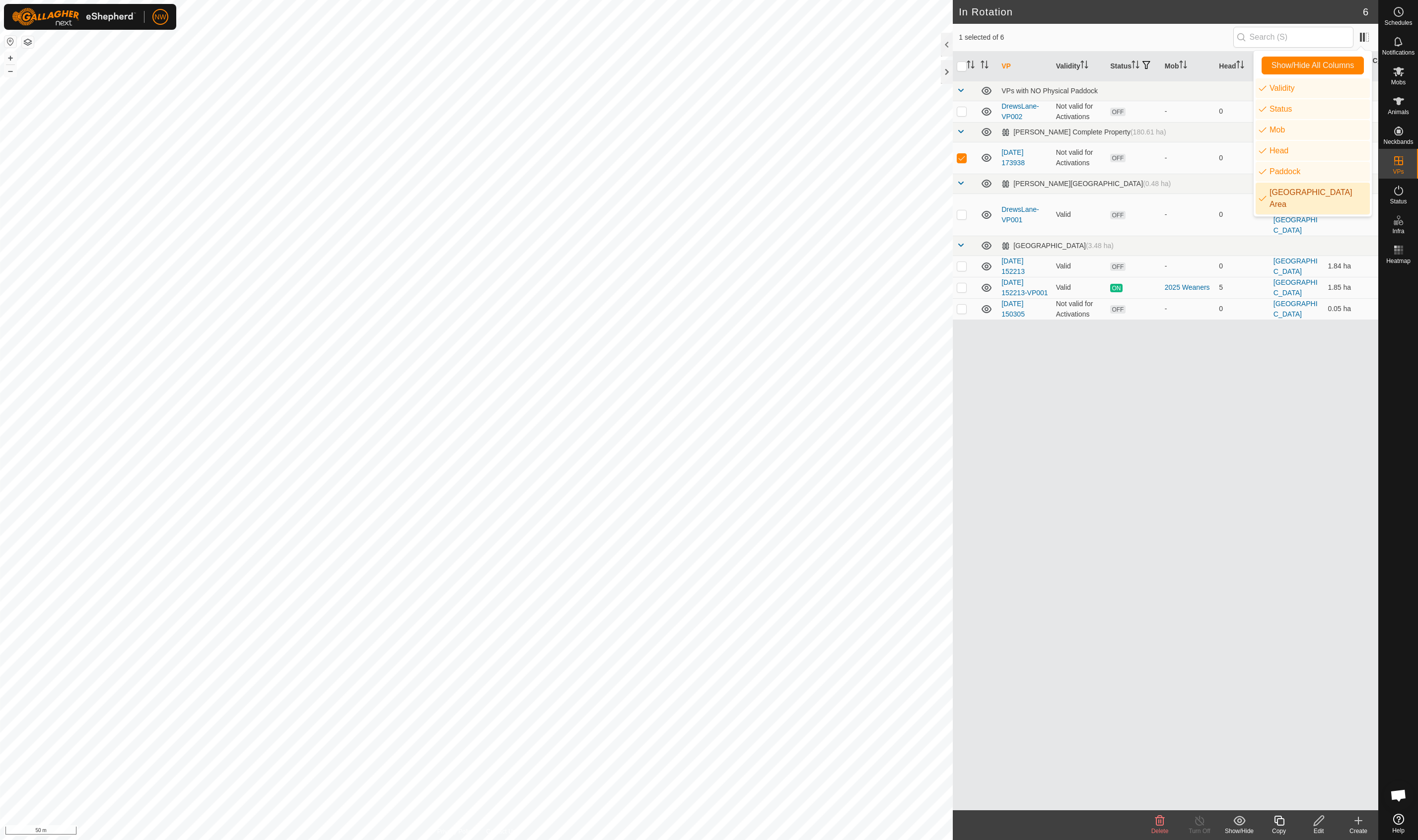
click at [1260, 195] on li "[GEOGRAPHIC_DATA] Area" at bounding box center [1312, 199] width 114 height 32
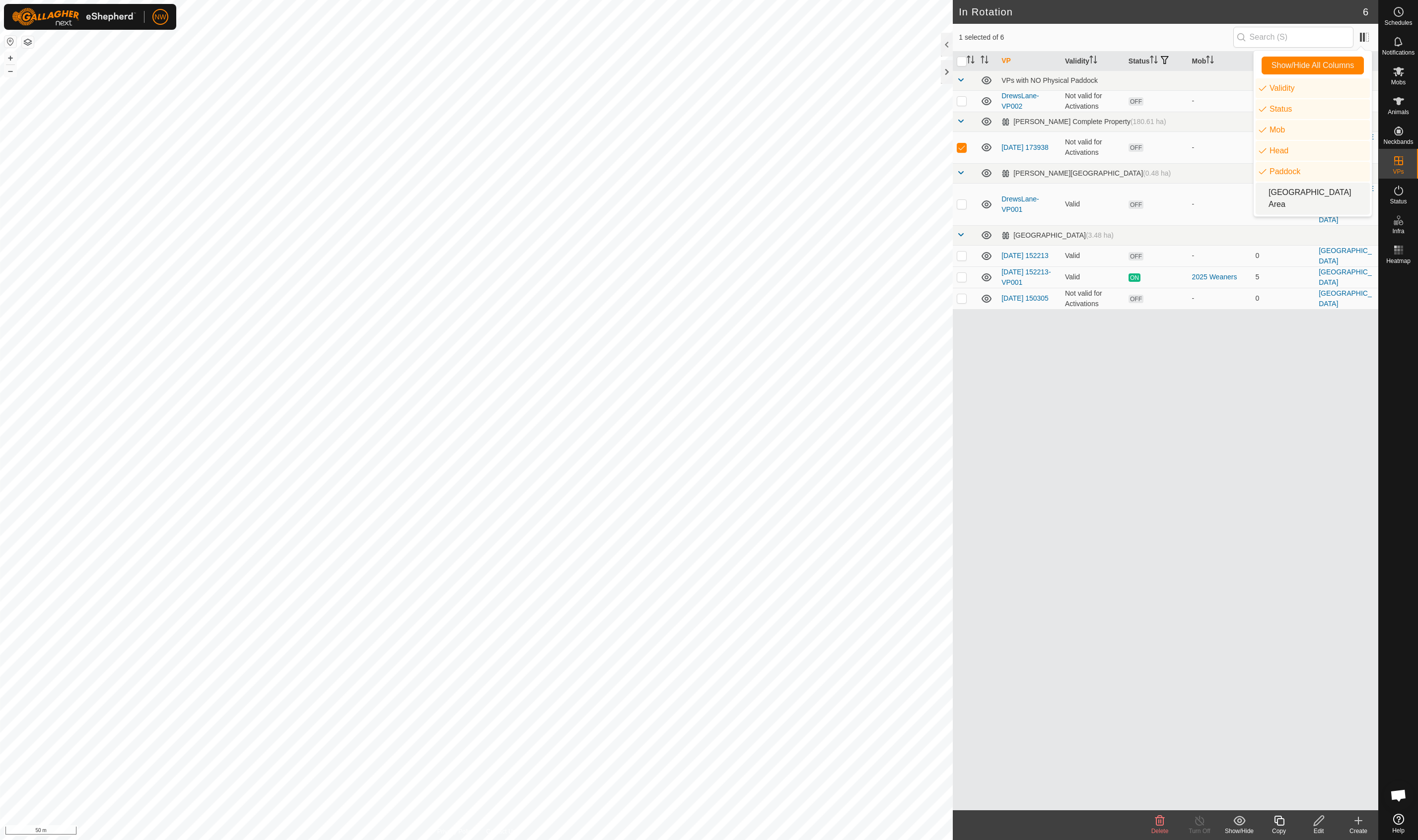
click at [1260, 195] on li "[GEOGRAPHIC_DATA] Area" at bounding box center [1312, 199] width 114 height 32
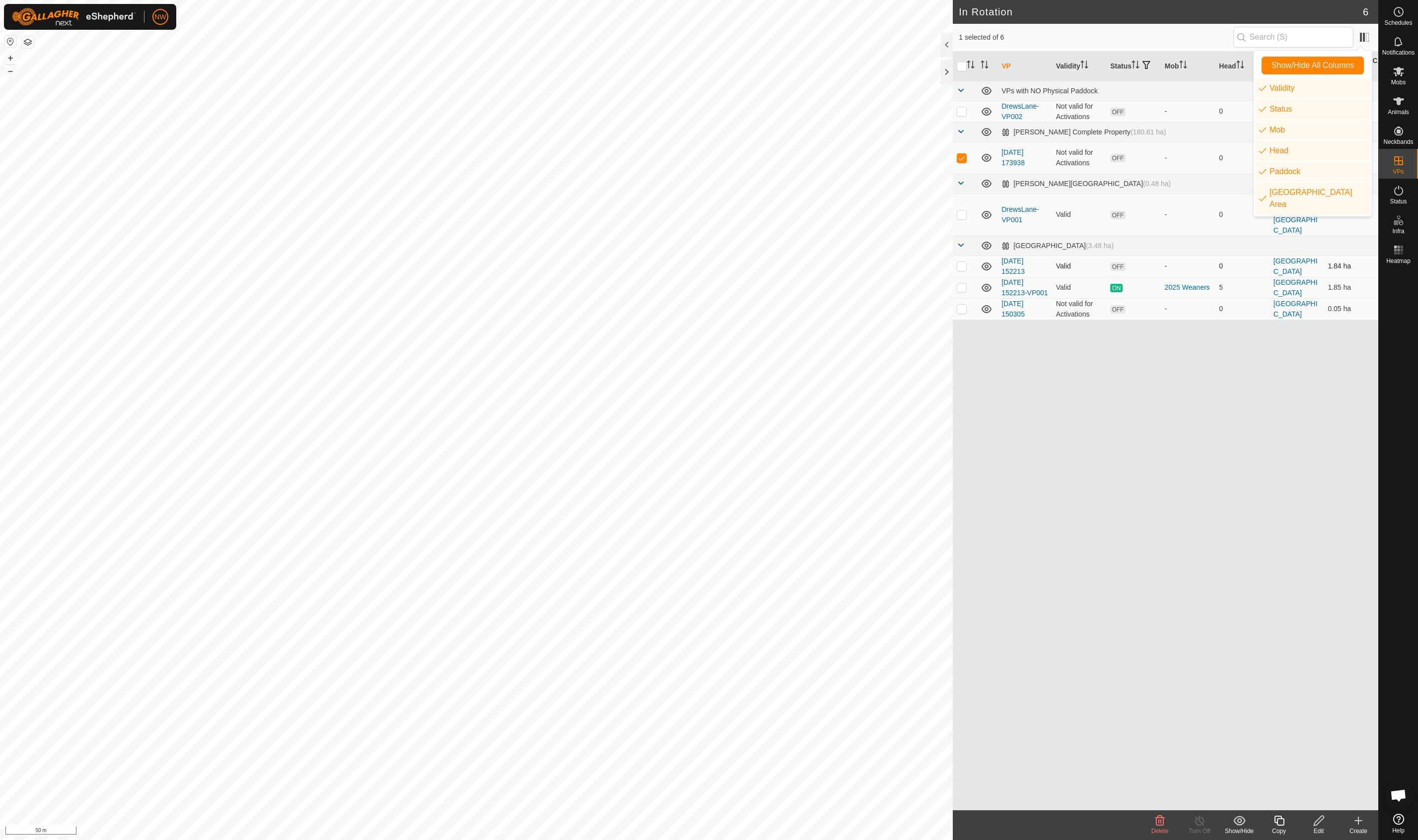
drag, startPoint x: 1297, startPoint y: 365, endPoint x: 1305, endPoint y: 241, distance: 124.3
click at [1297, 363] on div "VP Validity Status Mob Head Paddock Grazing Area VPs with NO Physical Paddock D…" at bounding box center [1166, 431] width 425 height 759
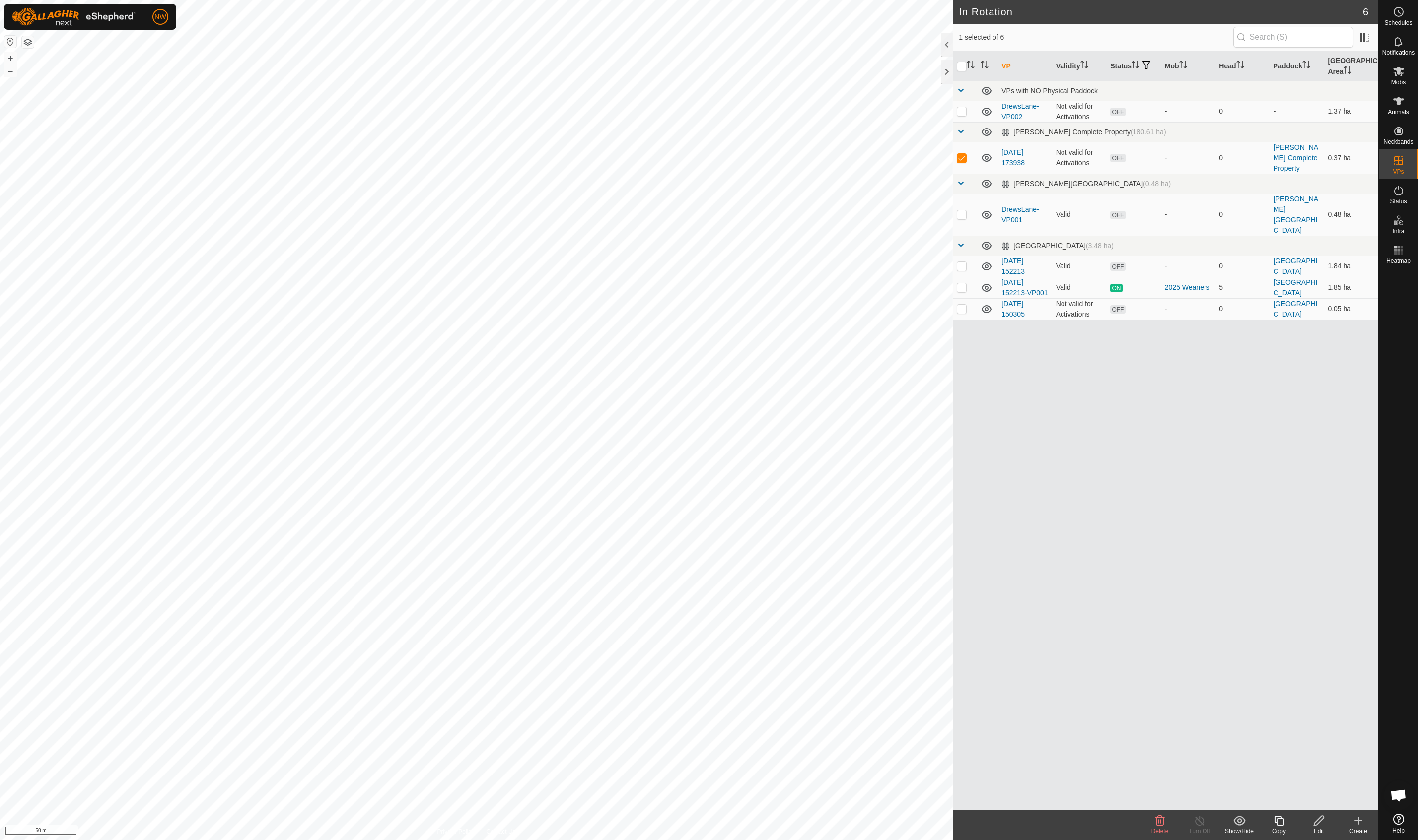
click at [993, 492] on div "VP Validity Status Mob Head Paddock Grazing Area VPs with NO Physical Paddock D…" at bounding box center [1166, 431] width 425 height 759
click at [1142, 548] on div "VP Validity Status Mob Head Paddock Grazing Area VPs with NO Physical Paddock D…" at bounding box center [1166, 431] width 425 height 759
click at [1315, 820] on icon at bounding box center [1319, 820] width 13 height 12
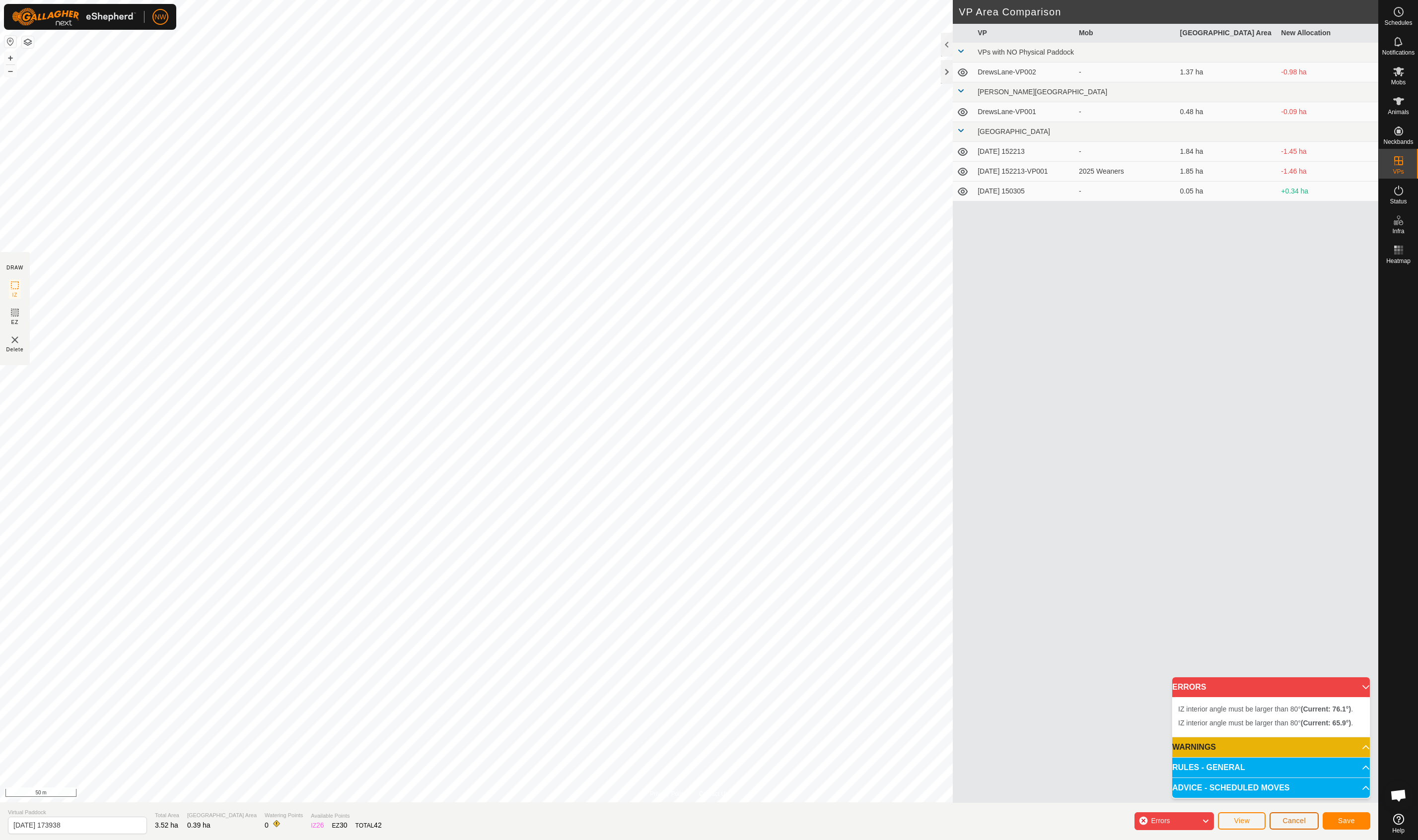
click at [1291, 822] on span "Cancel" at bounding box center [1294, 820] width 23 height 8
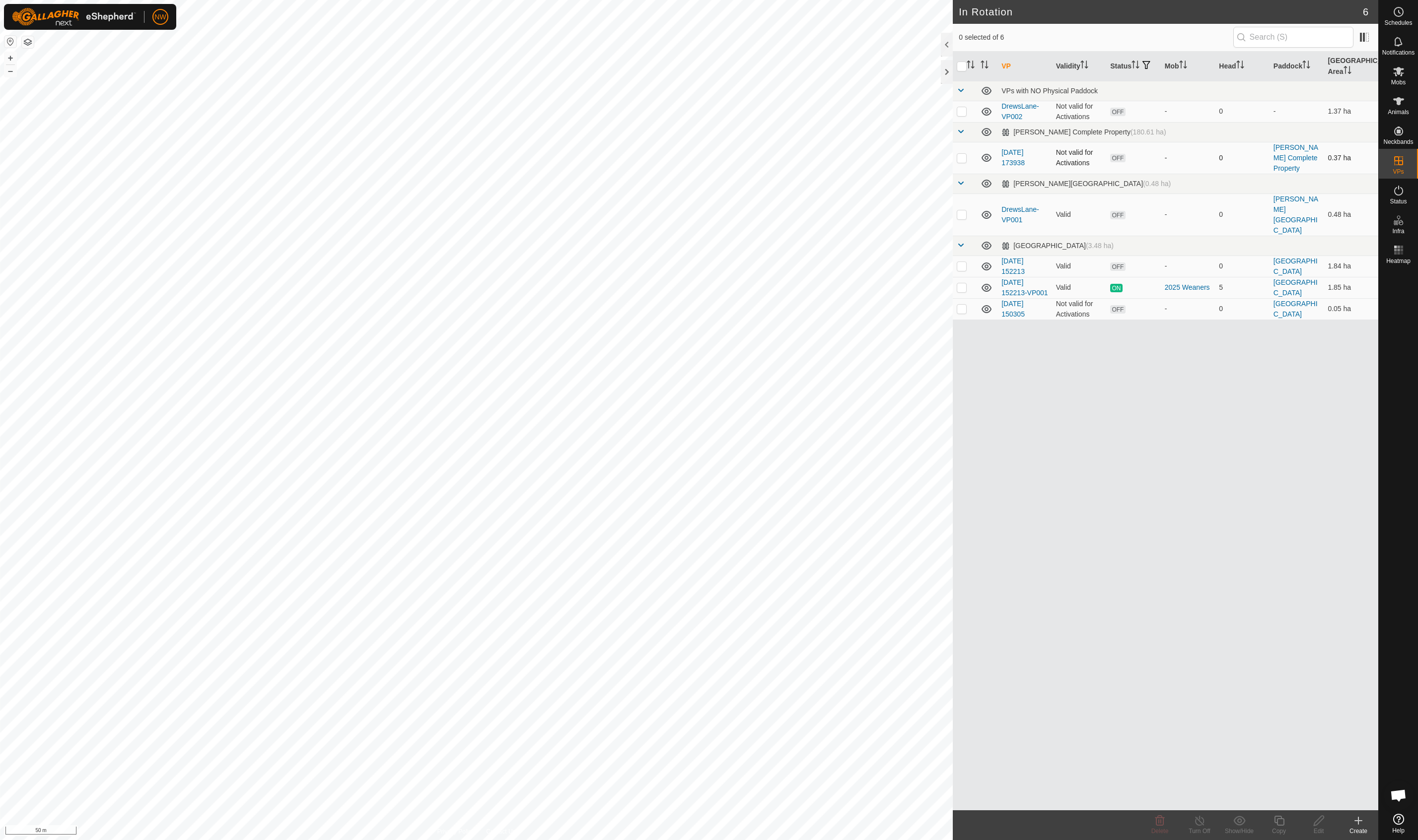
click at [964, 159] on p-checkbox at bounding box center [962, 158] width 10 height 8
click at [1160, 822] on icon at bounding box center [1159, 820] width 12 height 12
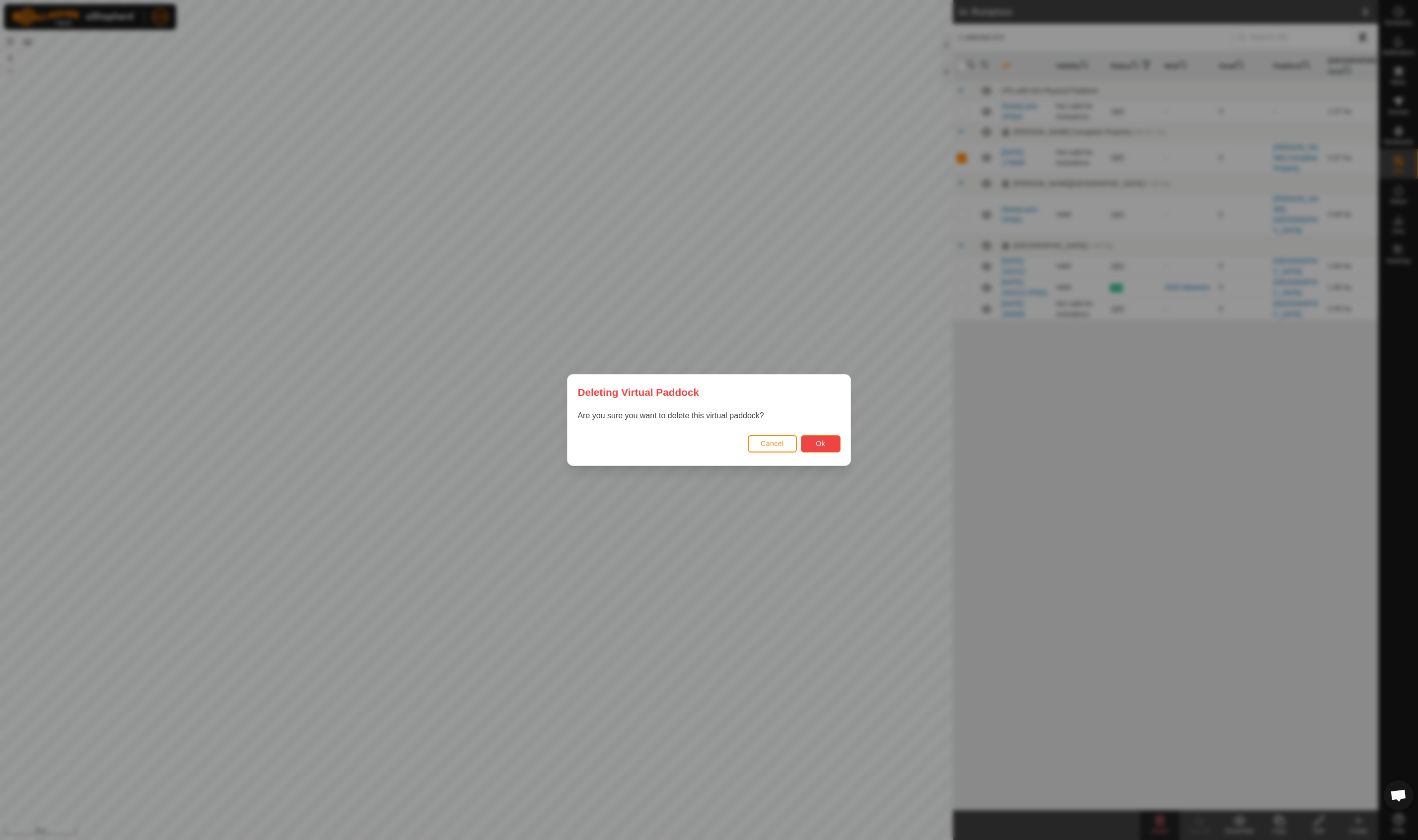
click at [819, 443] on span "Ok" at bounding box center [820, 443] width 9 height 8
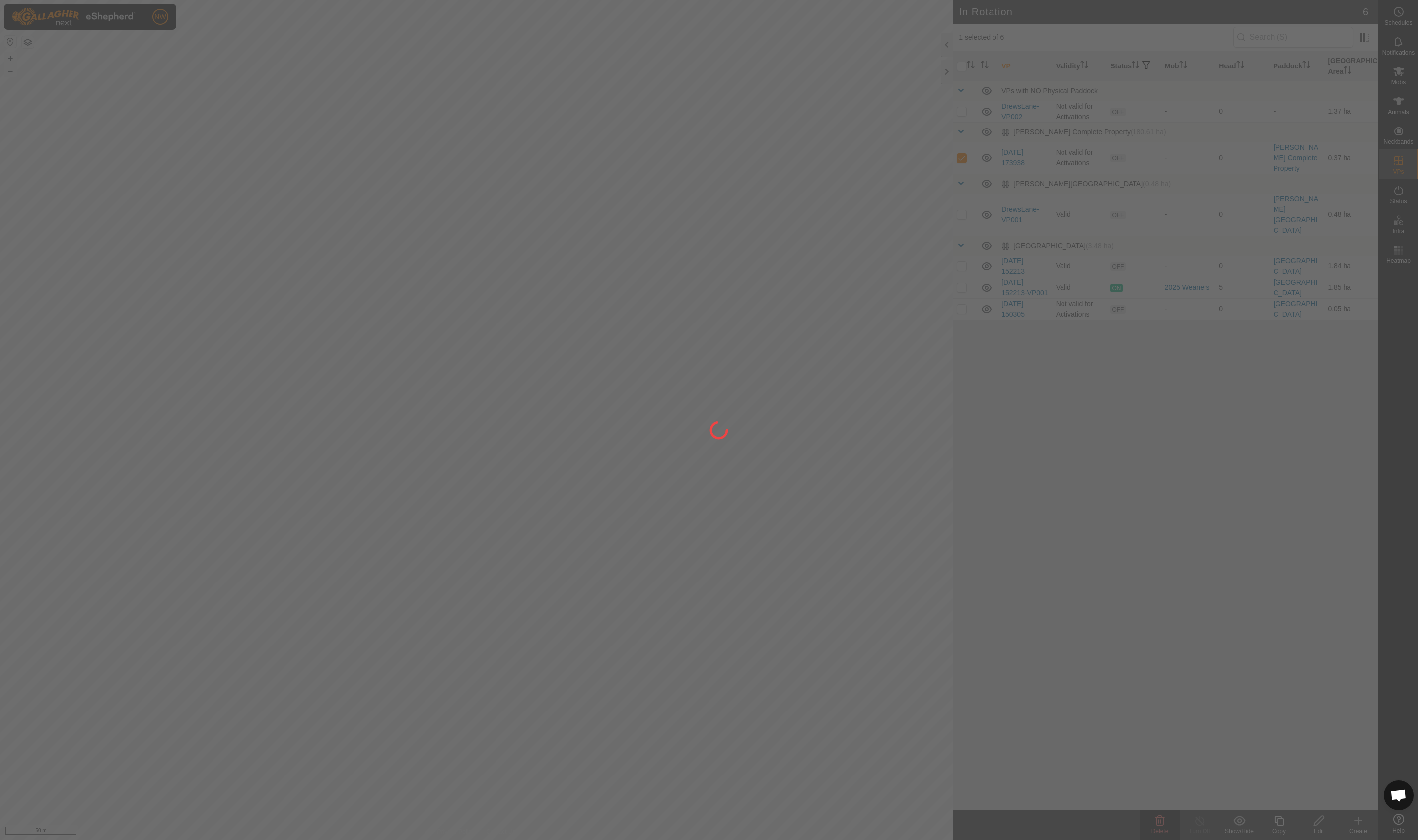
checkbox input "false"
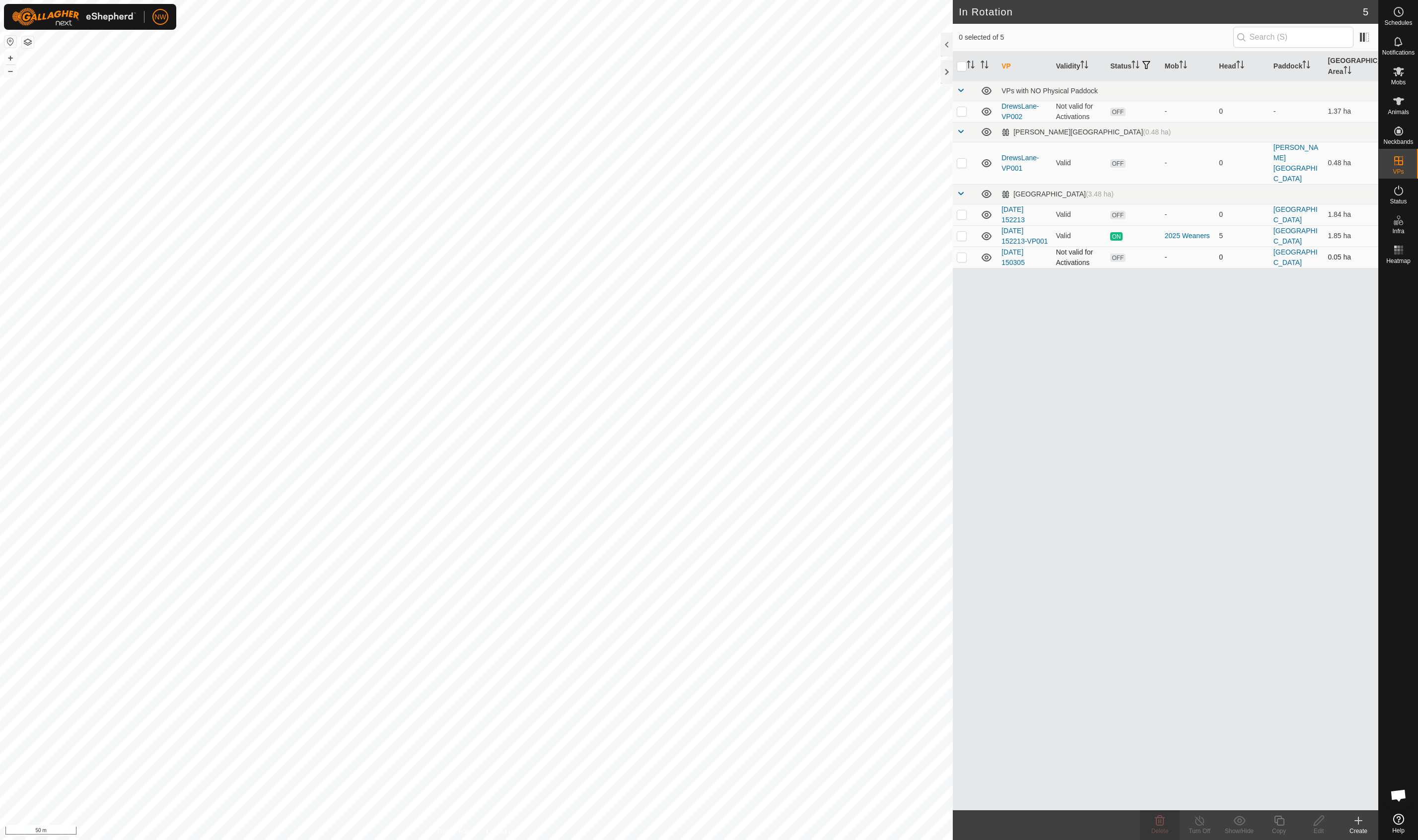
checkbox input "true"
click at [964, 159] on p-checkbox at bounding box center [962, 163] width 10 height 8
checkbox input "false"
click at [962, 211] on p-checkbox at bounding box center [962, 214] width 10 height 8
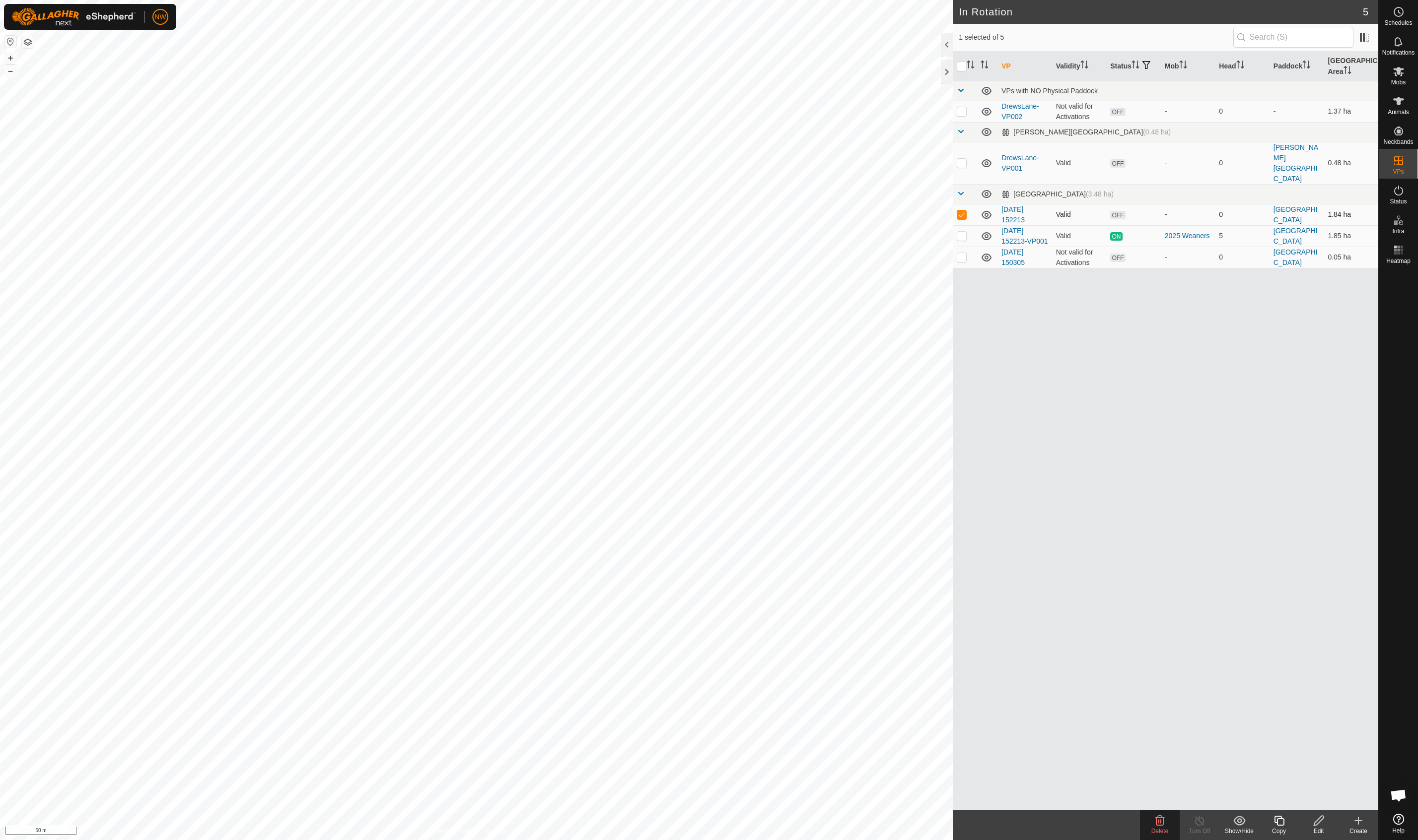
checkbox input "false"
click at [960, 112] on p-checkbox at bounding box center [962, 111] width 10 height 8
checkbox input "true"
click at [962, 159] on p-checkbox at bounding box center [962, 163] width 10 height 8
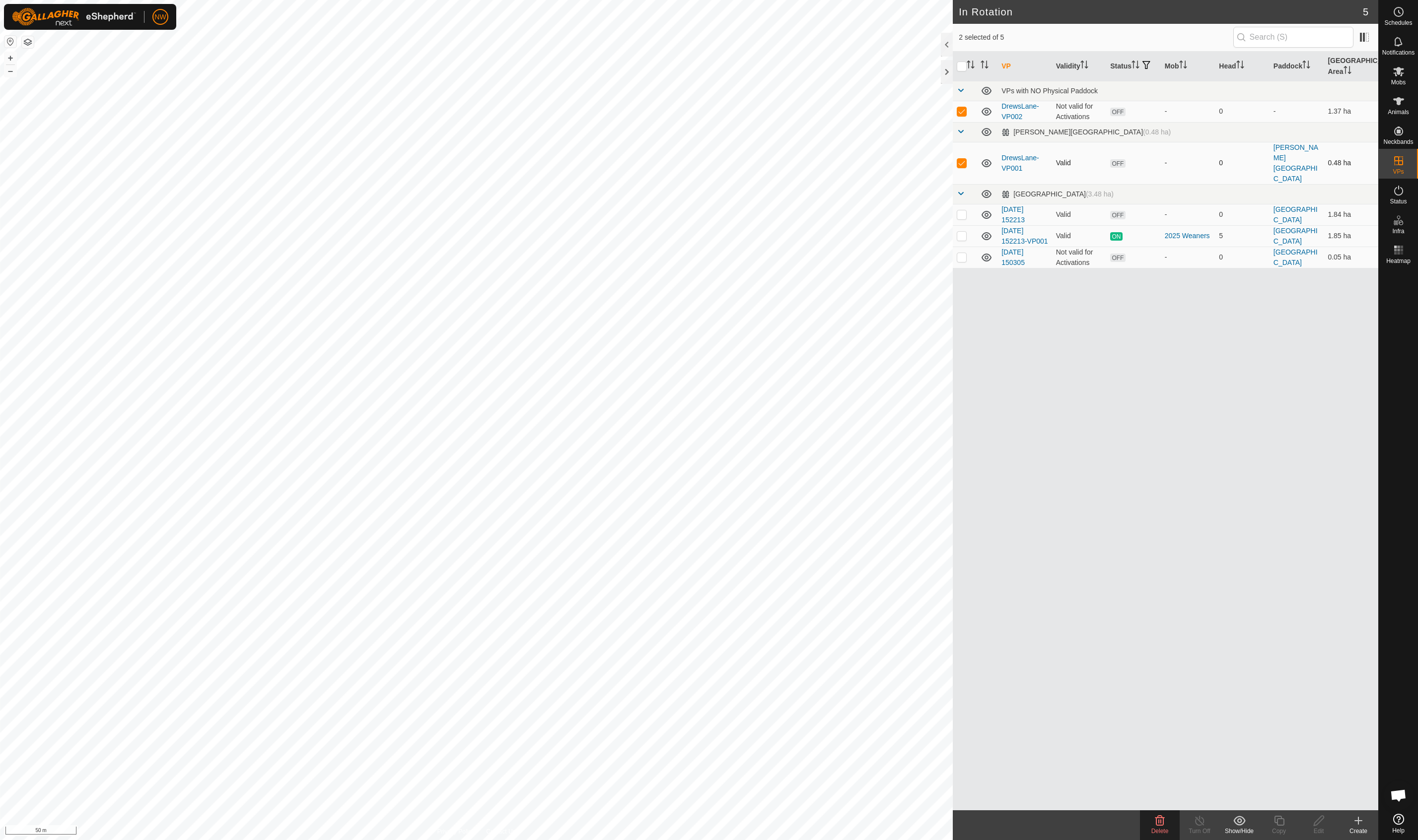
checkbox input "false"
click at [959, 112] on p-checkbox at bounding box center [962, 111] width 10 height 8
checkbox input "false"
click at [962, 159] on p-checkbox at bounding box center [962, 163] width 10 height 8
checkbox input "true"
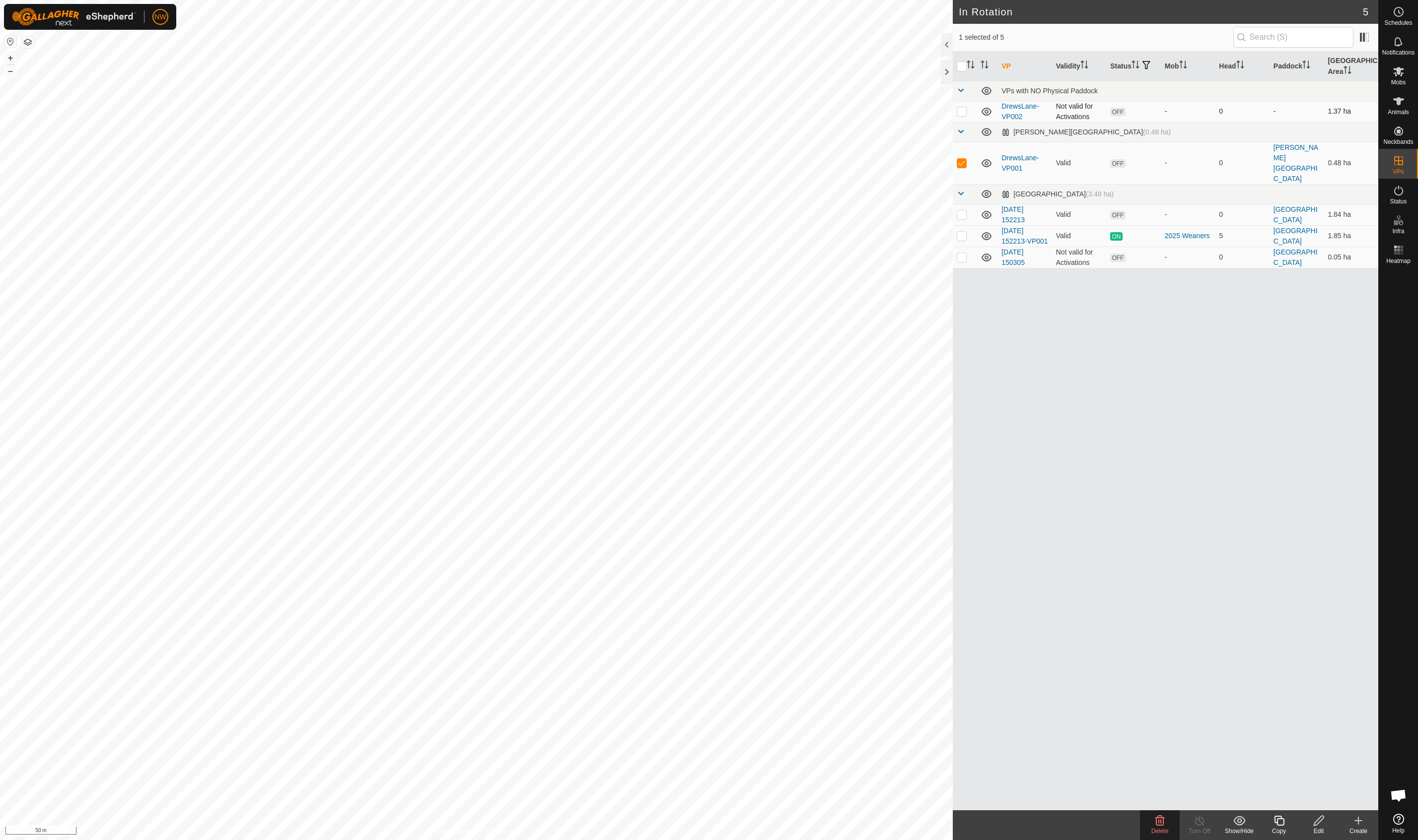
click at [960, 115] on p-checkbox at bounding box center [962, 111] width 10 height 8
checkbox input "true"
click at [962, 159] on p-checkbox at bounding box center [962, 163] width 10 height 8
checkbox input "false"
click at [966, 112] on p-tablecheckbox at bounding box center [962, 111] width 10 height 8
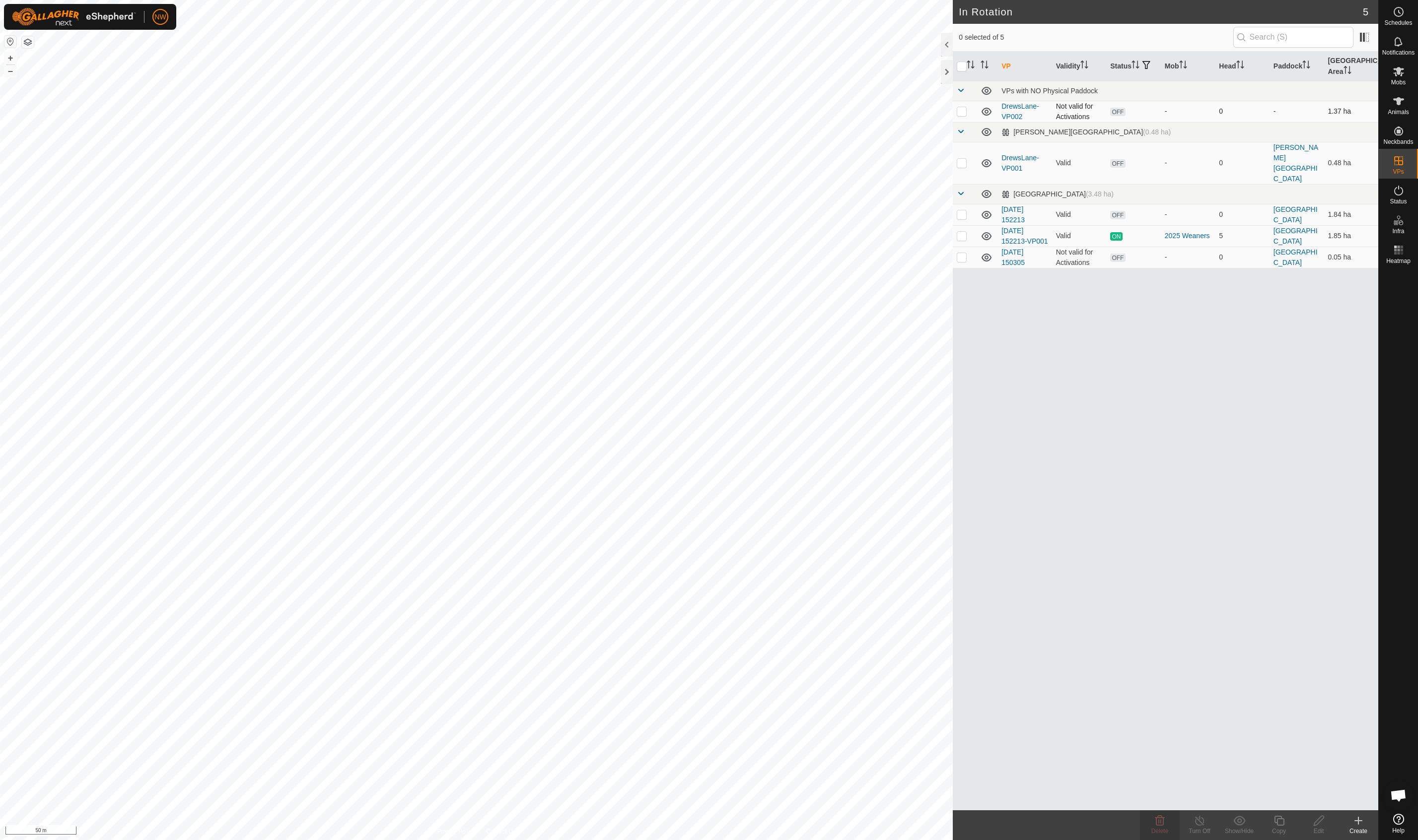
click at [966, 112] on p-tablecheckbox at bounding box center [962, 111] width 10 height 8
checkbox input "false"
click at [958, 159] on p-checkbox at bounding box center [962, 163] width 10 height 8
click at [1157, 820] on icon at bounding box center [1159, 820] width 12 height 12
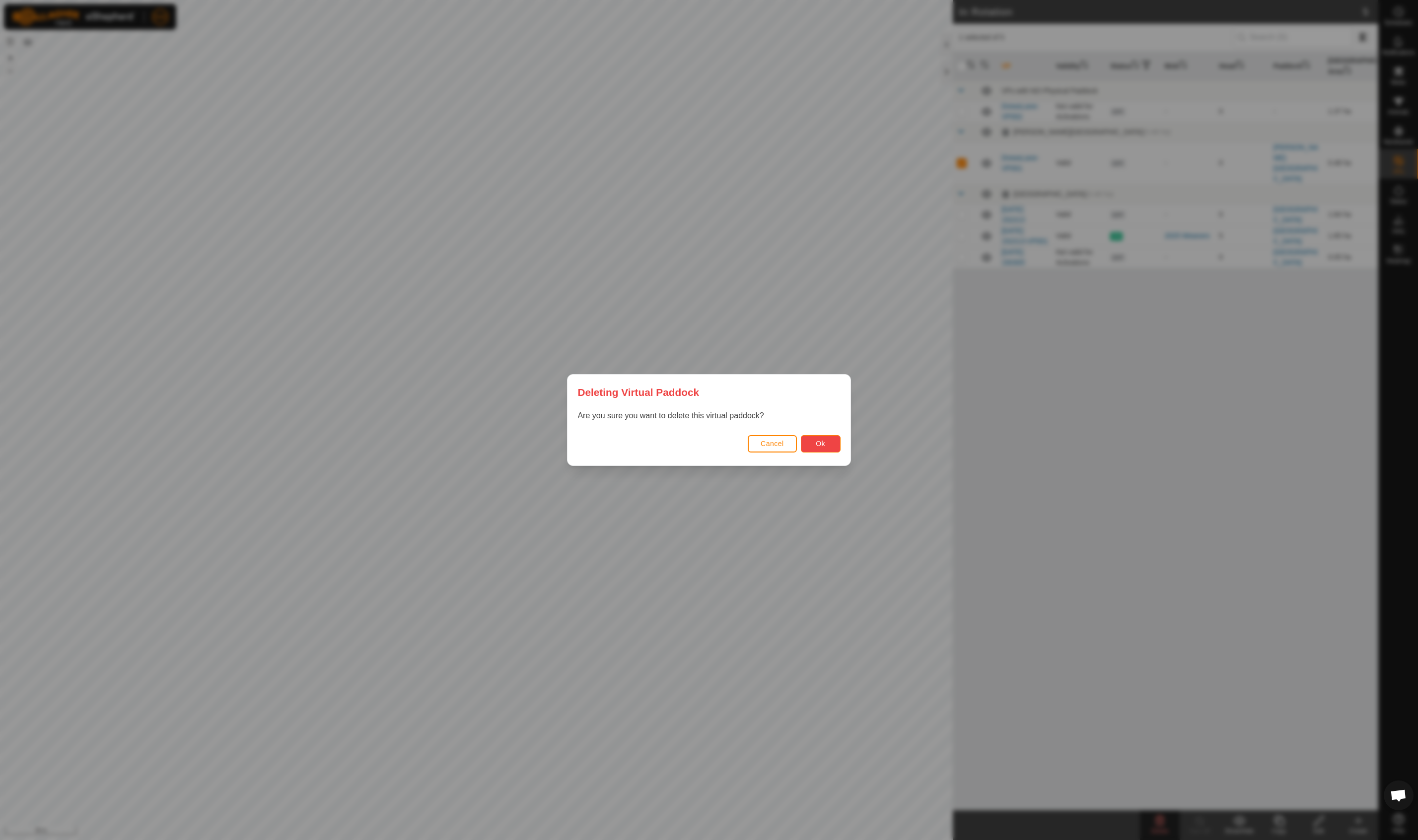
click at [819, 445] on span "Ok" at bounding box center [820, 443] width 9 height 8
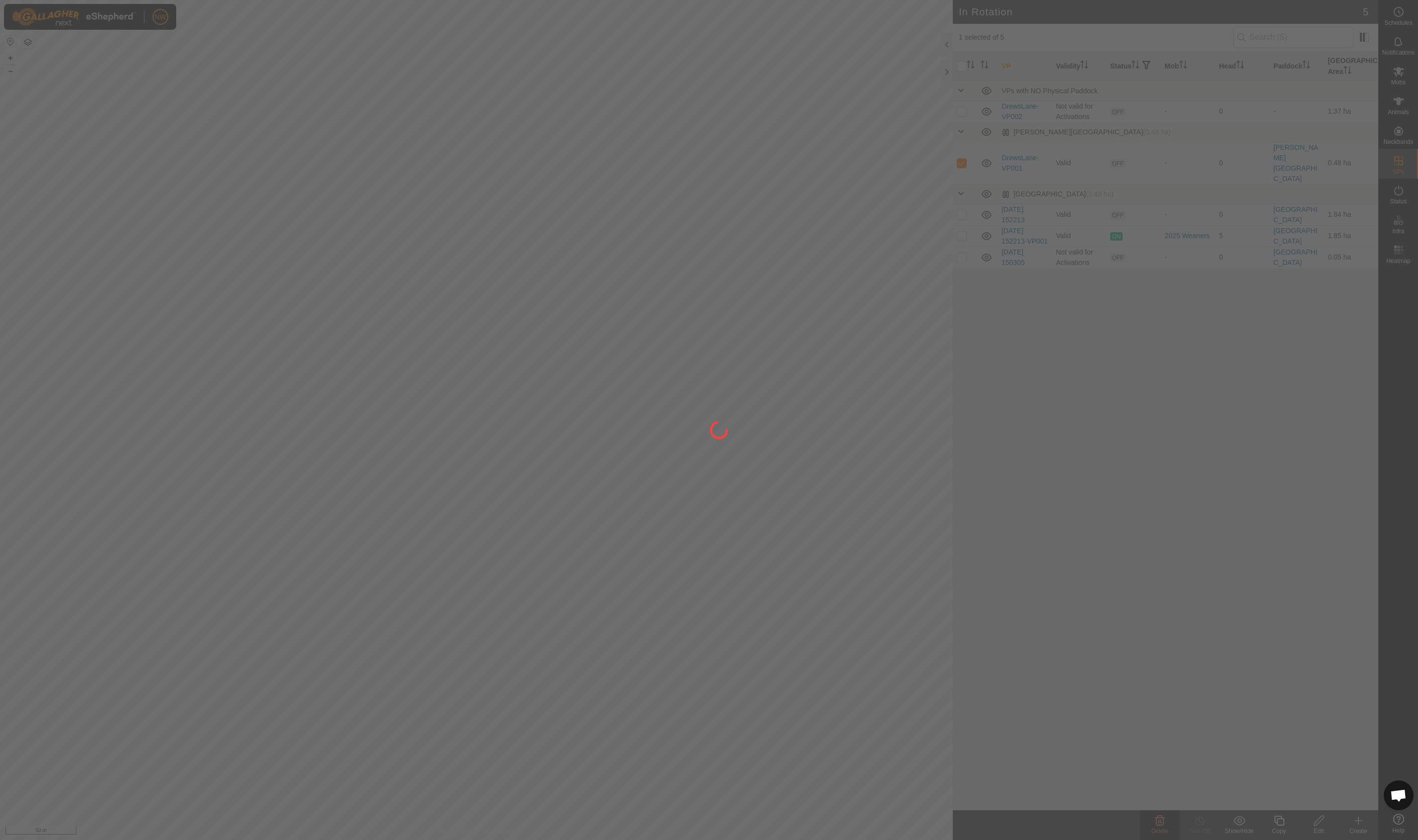
checkbox input "false"
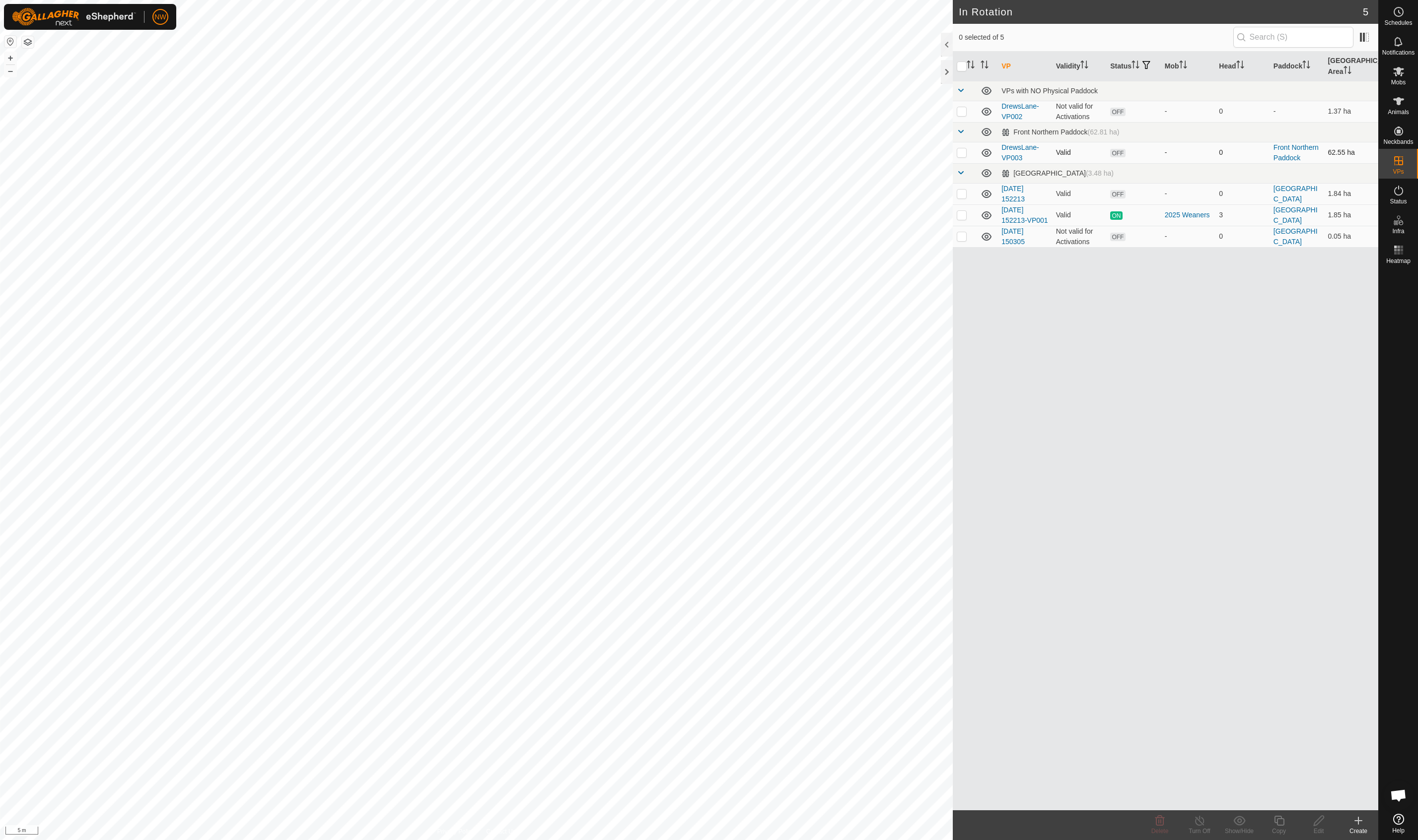
click at [964, 156] on p-checkbox at bounding box center [962, 152] width 10 height 8
click at [963, 153] on p-checkbox at bounding box center [962, 152] width 10 height 8
checkbox input "false"
click at [962, 153] on p-checkbox at bounding box center [962, 152] width 10 height 8
checkbox input "true"
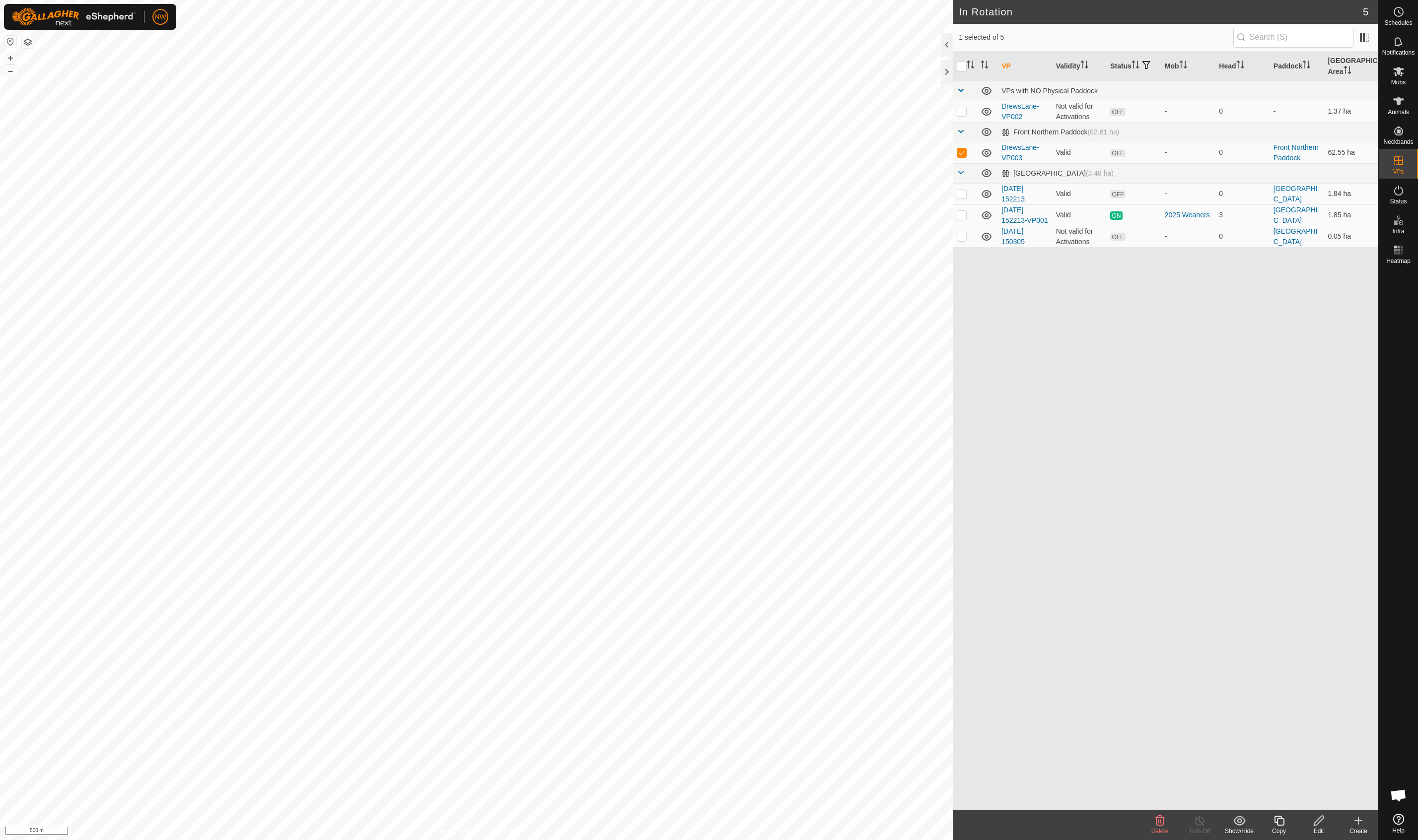
click at [1321, 824] on icon at bounding box center [1319, 820] width 13 height 12
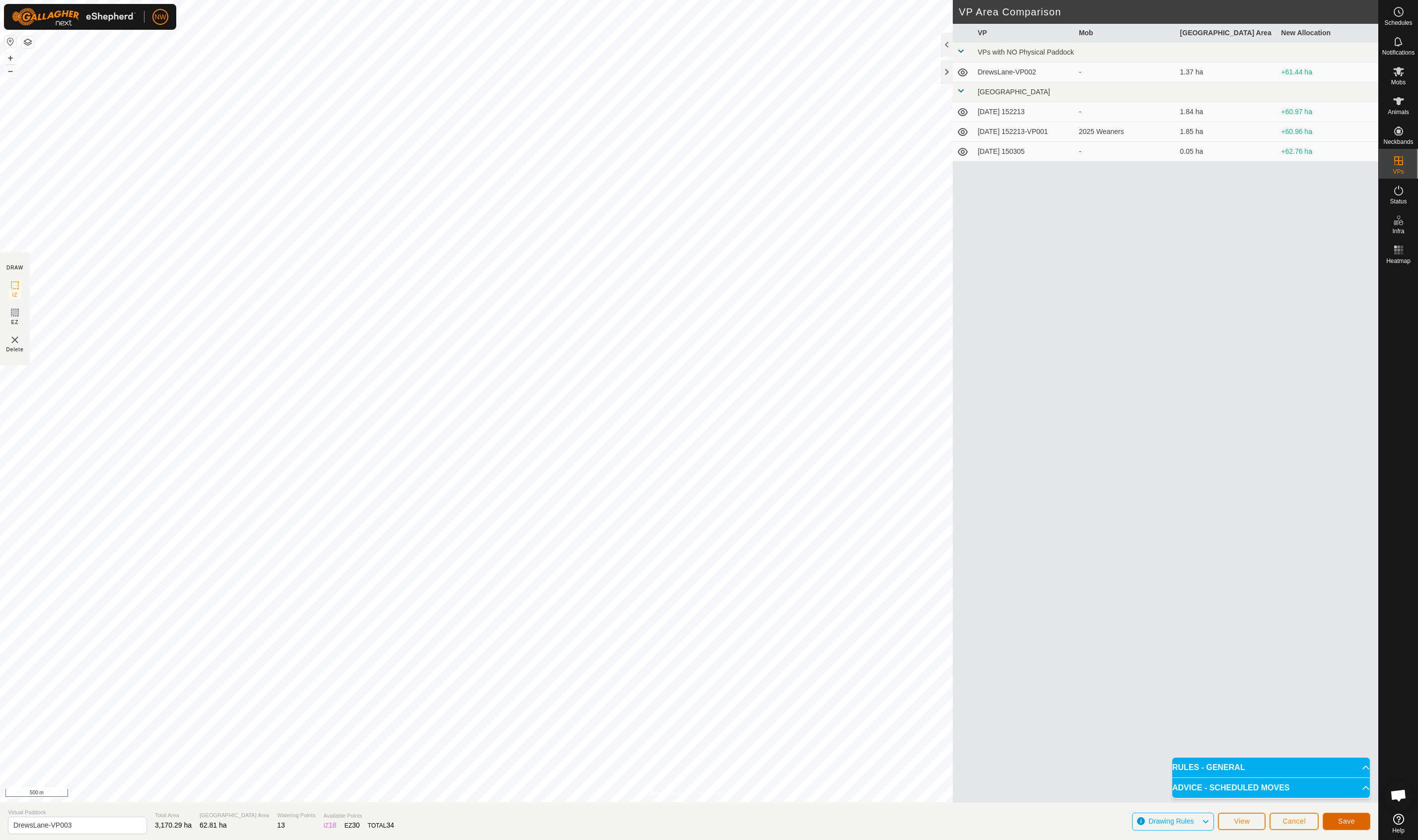
click at [1350, 822] on span "Save" at bounding box center [1346, 821] width 17 height 8
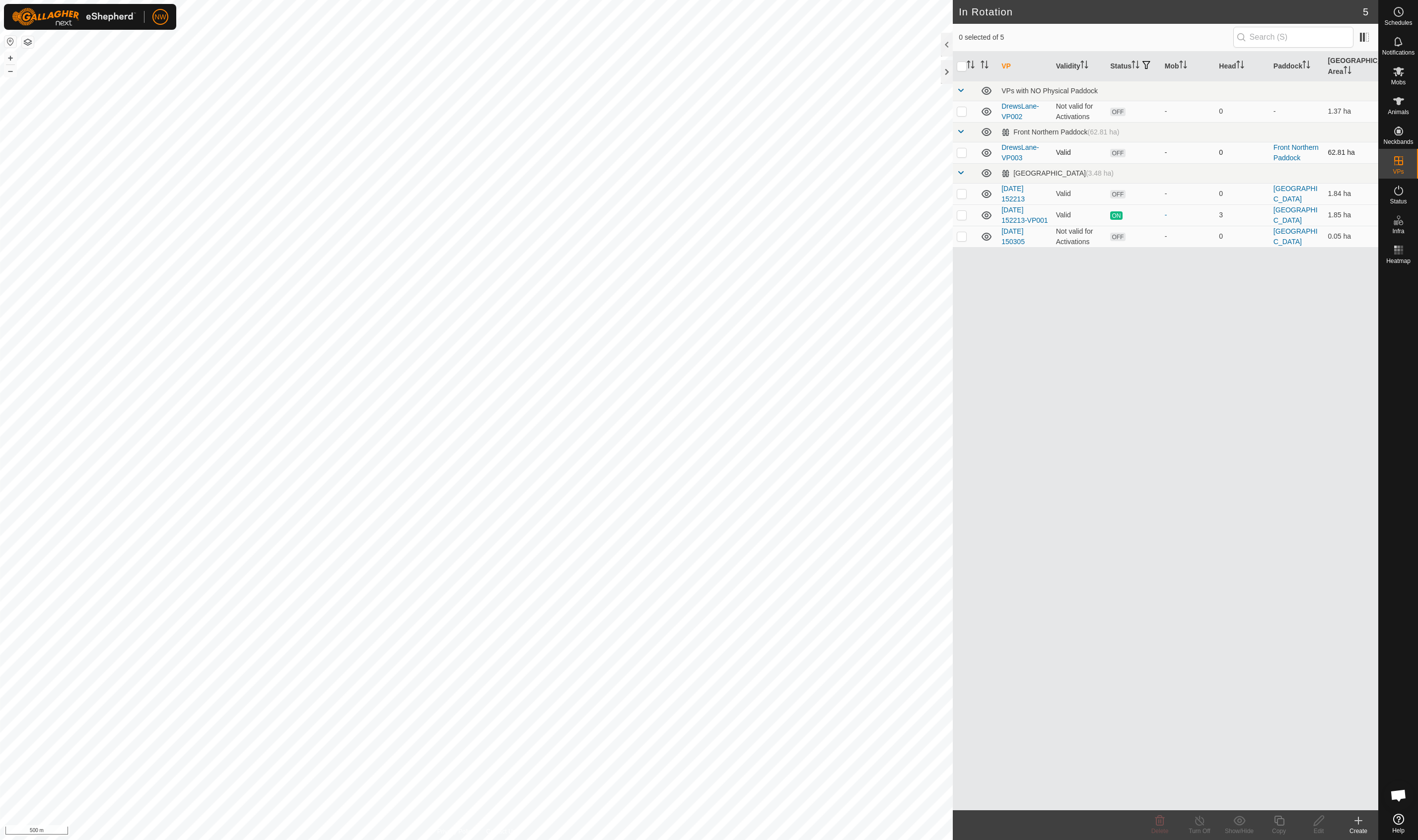
click at [959, 152] on p-checkbox at bounding box center [962, 152] width 10 height 8
checkbox input "true"
click at [960, 153] on p-checkbox at bounding box center [962, 152] width 10 height 8
checkbox input "true"
click at [958, 109] on p-checkbox at bounding box center [962, 111] width 10 height 8
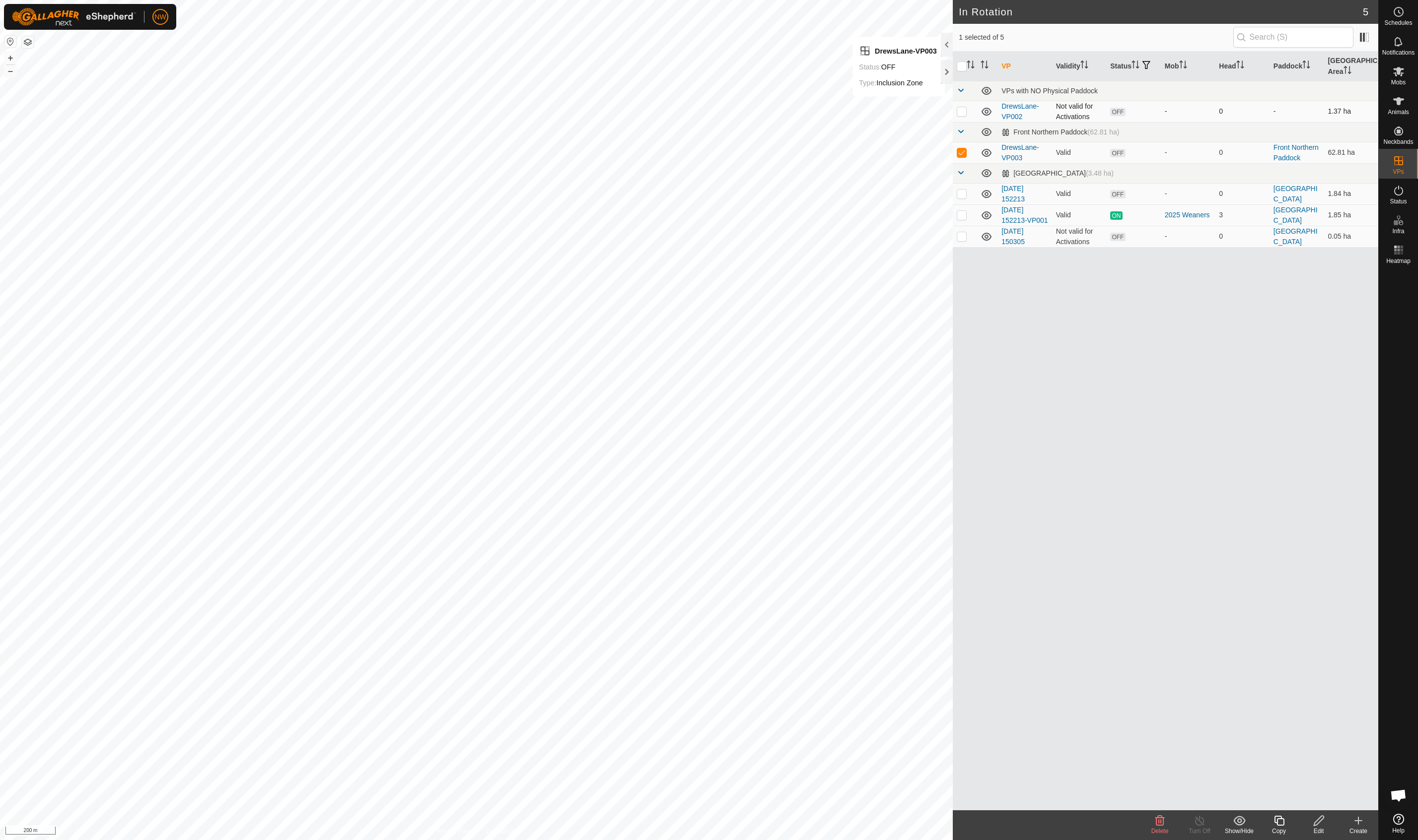
checkbox input "true"
click at [960, 152] on p-checkbox at bounding box center [962, 152] width 10 height 8
click at [961, 149] on p-checkbox at bounding box center [962, 152] width 10 height 8
checkbox input "true"
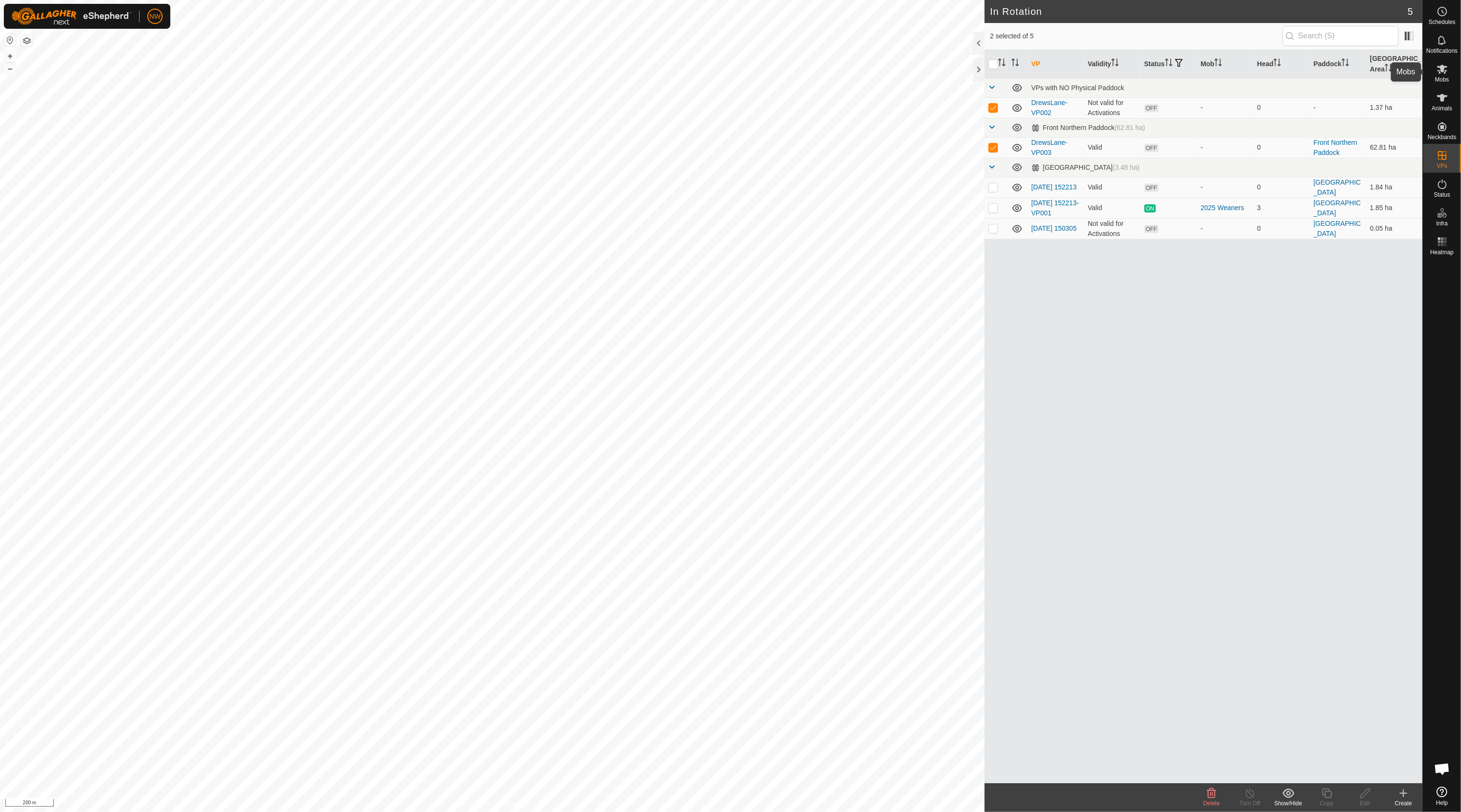
click at [1370, 65] on icon at bounding box center [1442, 69] width 10 height 9
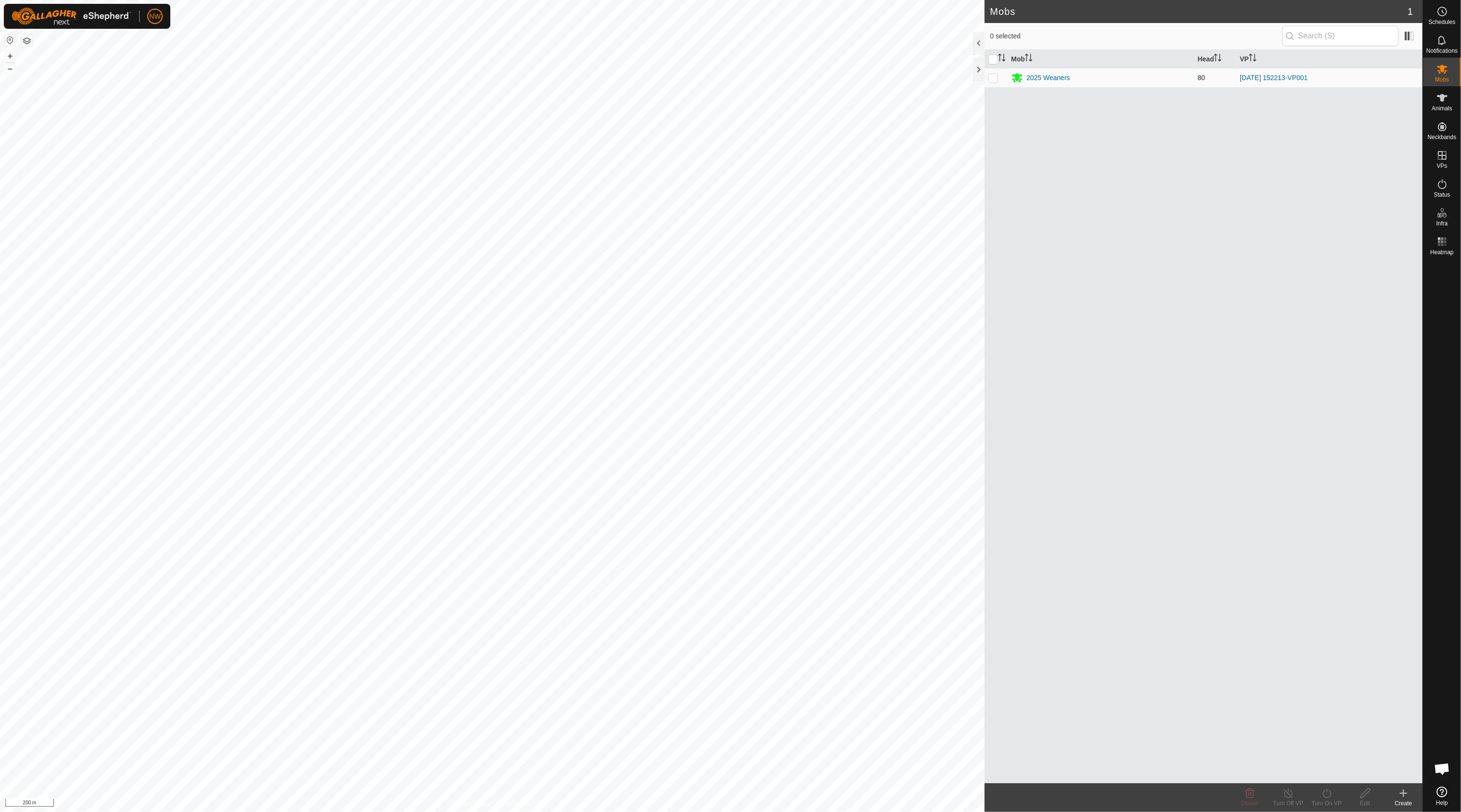
click at [988, 75] on p-tablecheckbox at bounding box center [993, 78] width 10 height 8
checkbox input "true"
click at [1328, 794] on icon at bounding box center [1327, 793] width 12 height 12
click at [1323, 768] on link "Now" at bounding box center [1355, 772] width 95 height 19
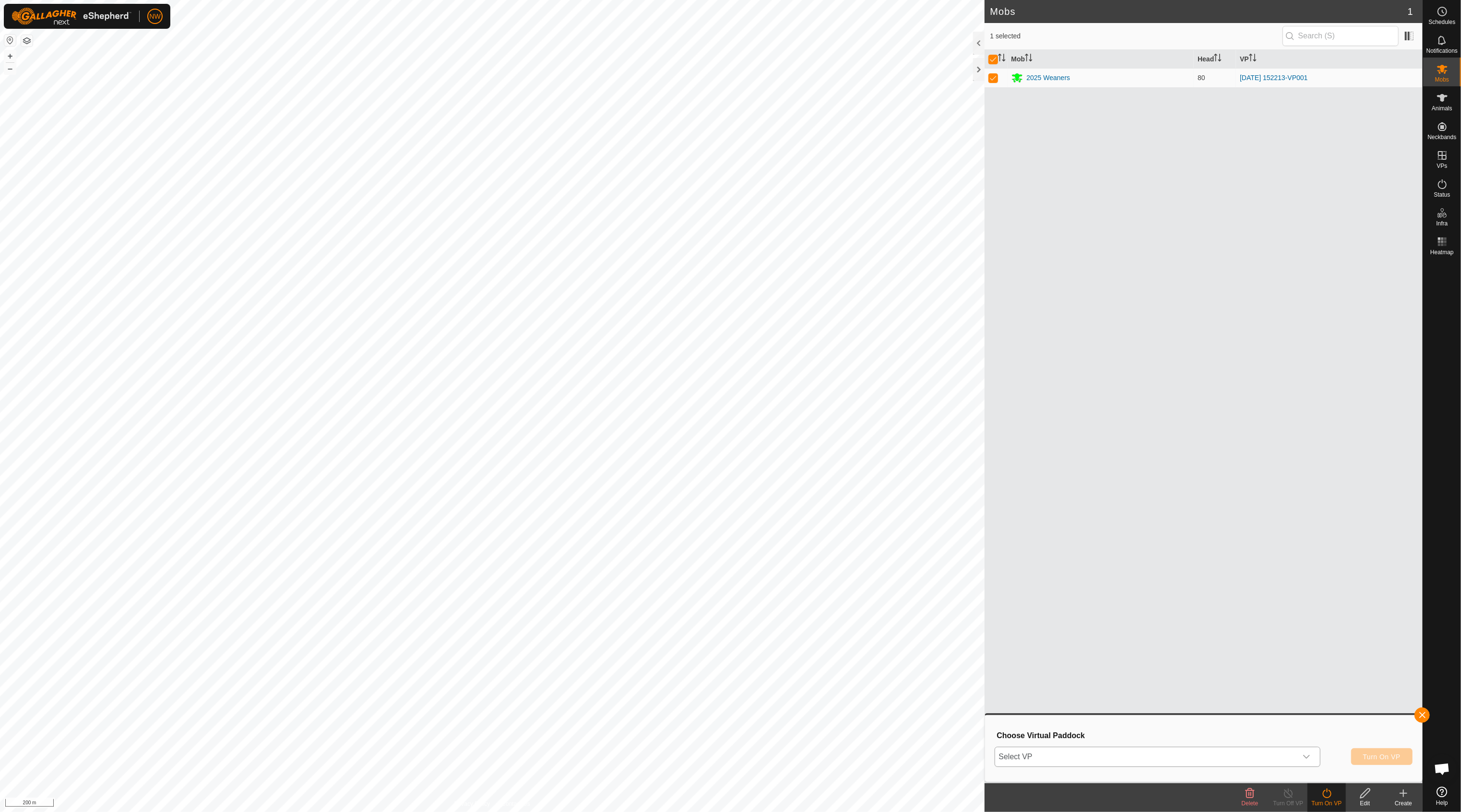
click at [1308, 758] on icon "dropdown trigger" at bounding box center [1306, 757] width 8 height 8
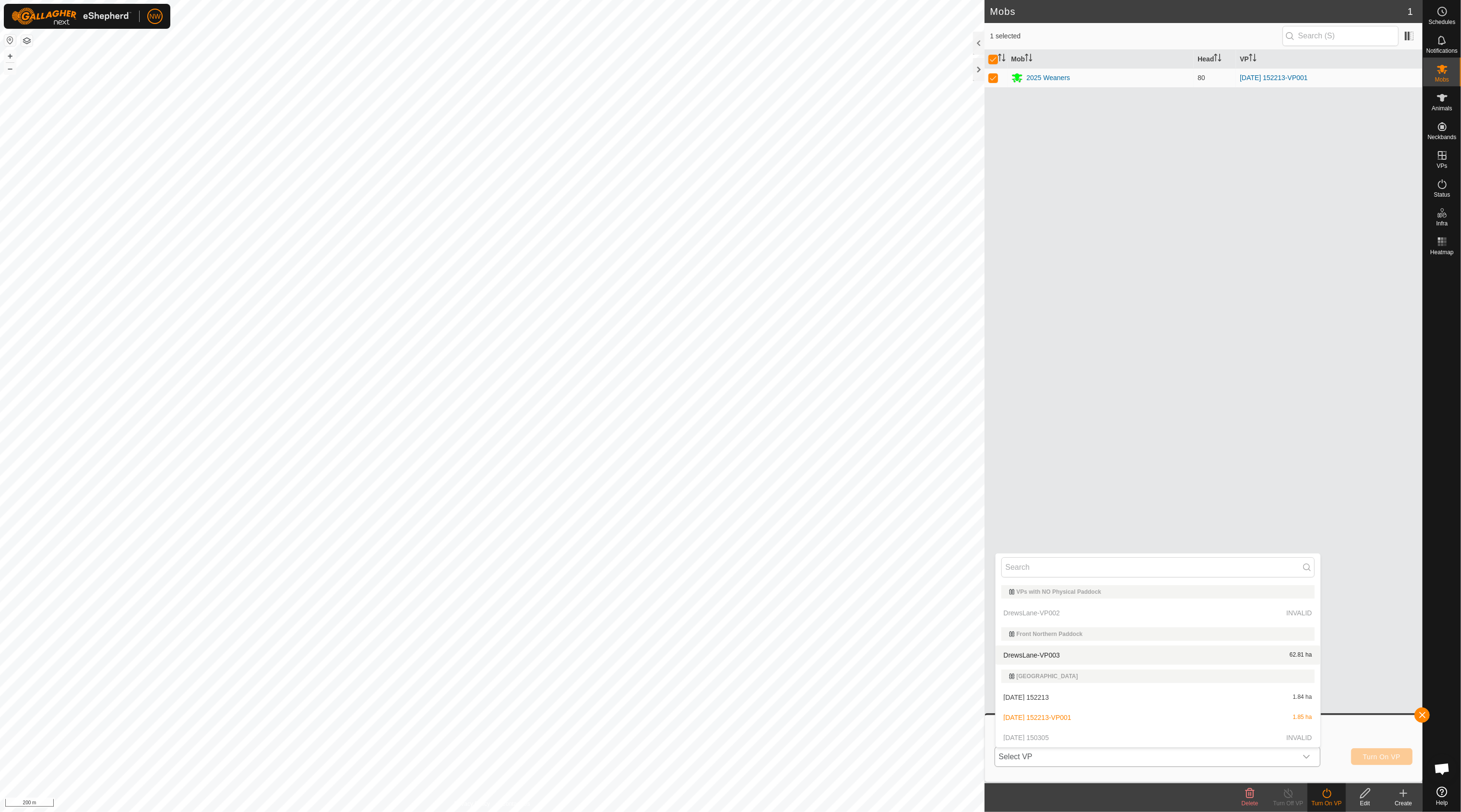
click at [1060, 655] on li "DrewsLane-VP003 62.81 ha" at bounding box center [1158, 655] width 325 height 19
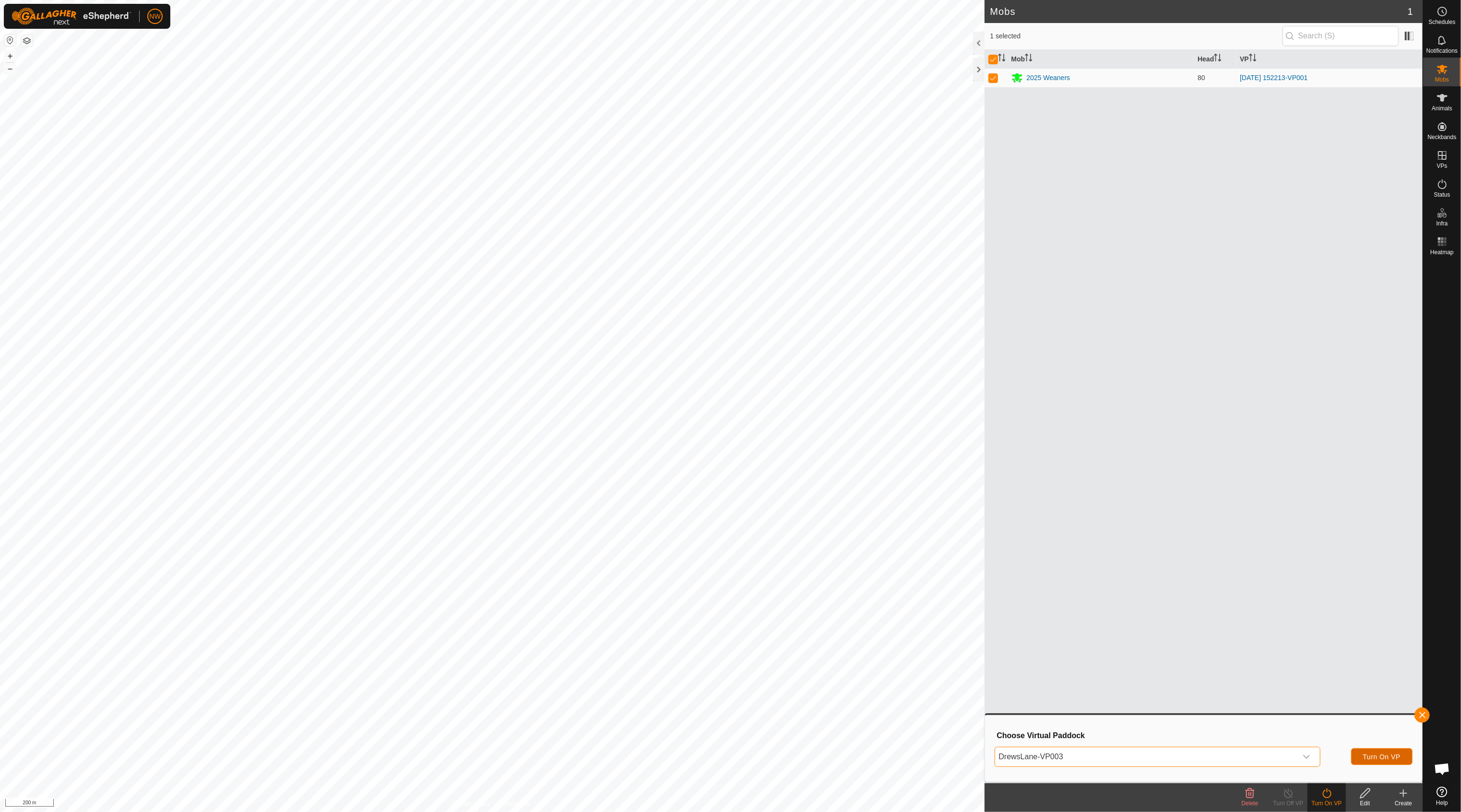
click at [1370, 758] on span "Turn On VP" at bounding box center [1381, 757] width 37 height 8
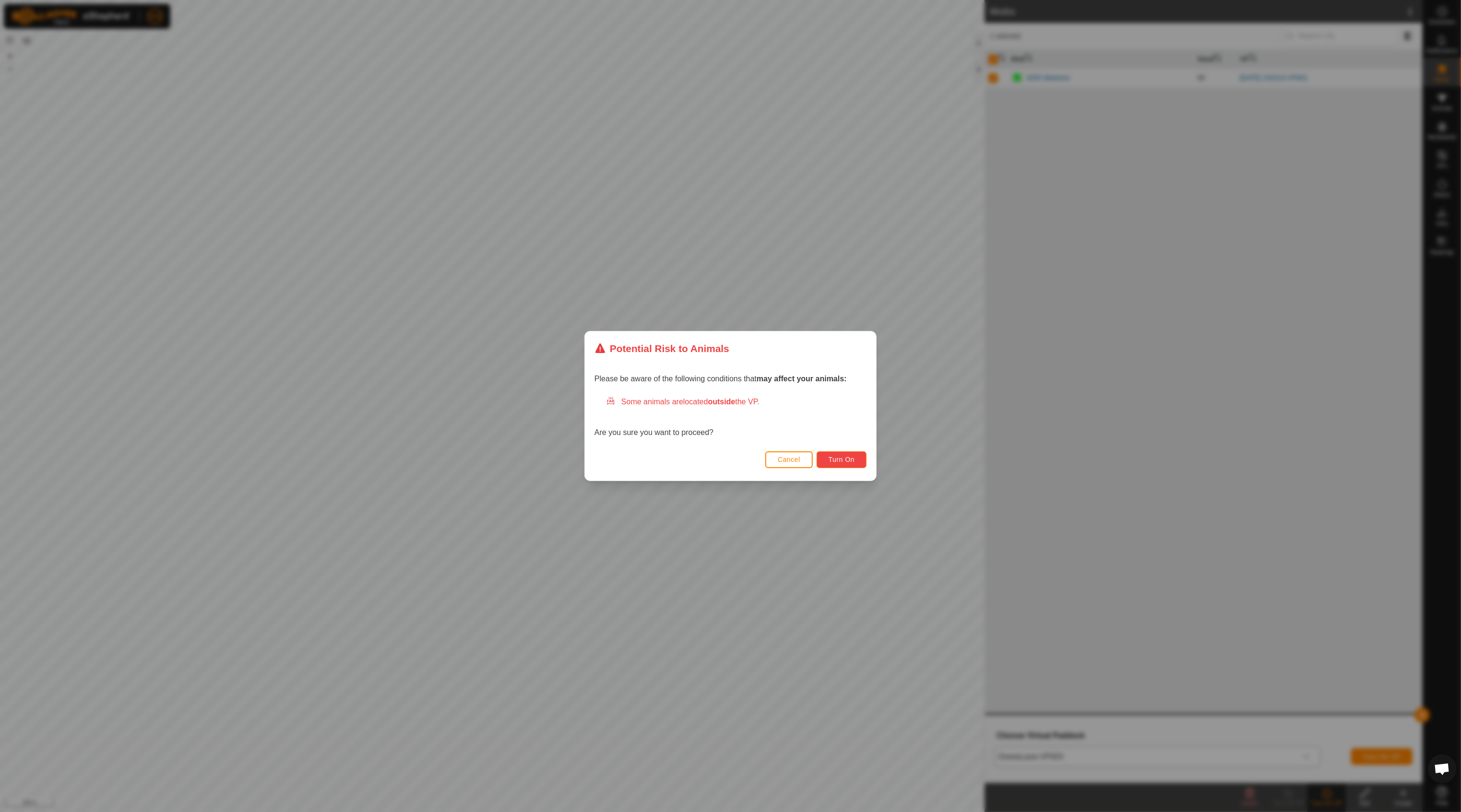
click at [843, 459] on span "Turn On" at bounding box center [841, 459] width 26 height 8
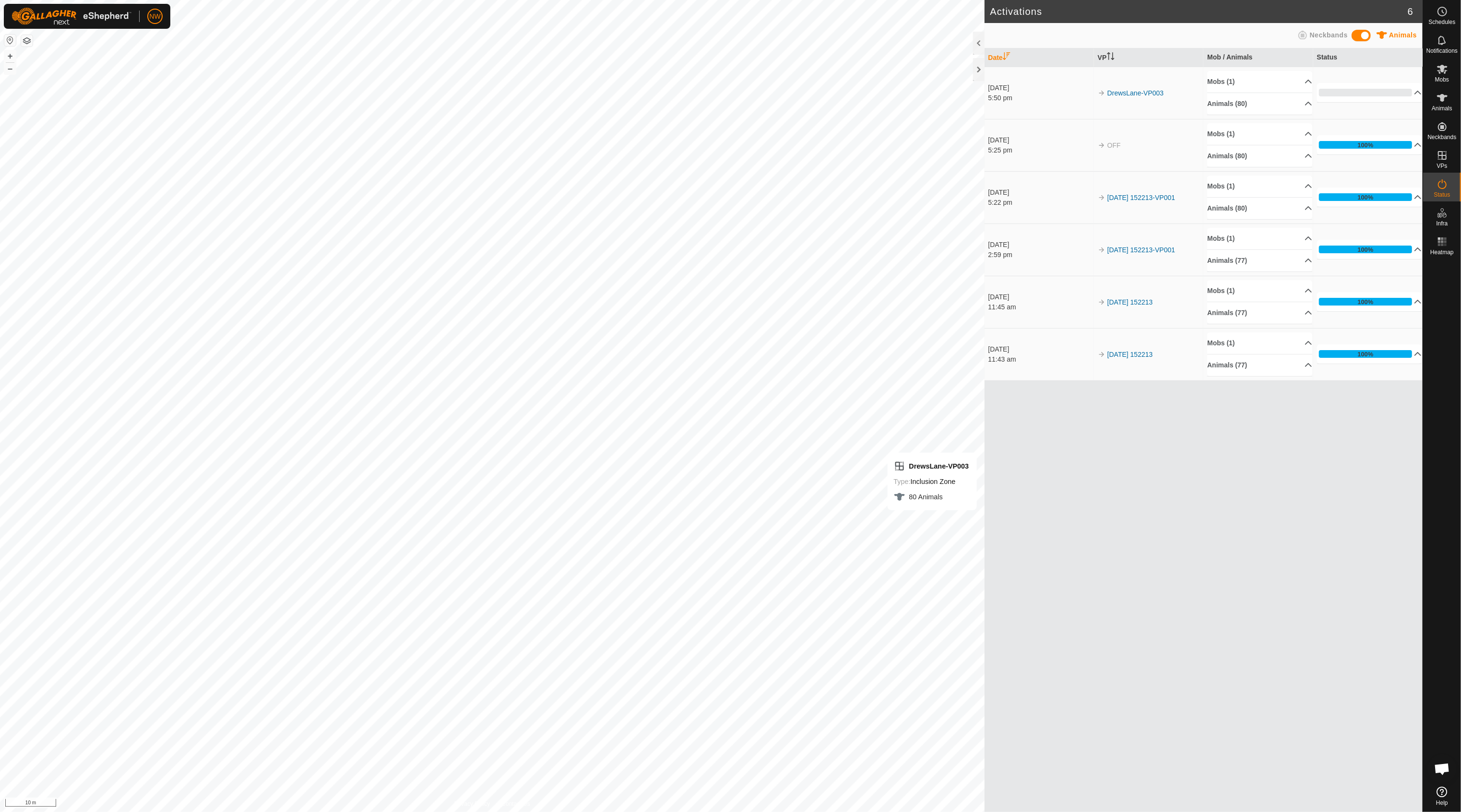
drag, startPoint x: 1113, startPoint y: 558, endPoint x: 1216, endPoint y: 418, distance: 173.8
click at [1115, 558] on div "Date VP Mob / Animals Status [DATE] 5:50 pm DrewsLane-VP003 Mobs (1) 2025 Weane…" at bounding box center [1204, 430] width 438 height 764
click at [1370, 90] on p-accordion-header "0%" at bounding box center [1370, 92] width 105 height 19
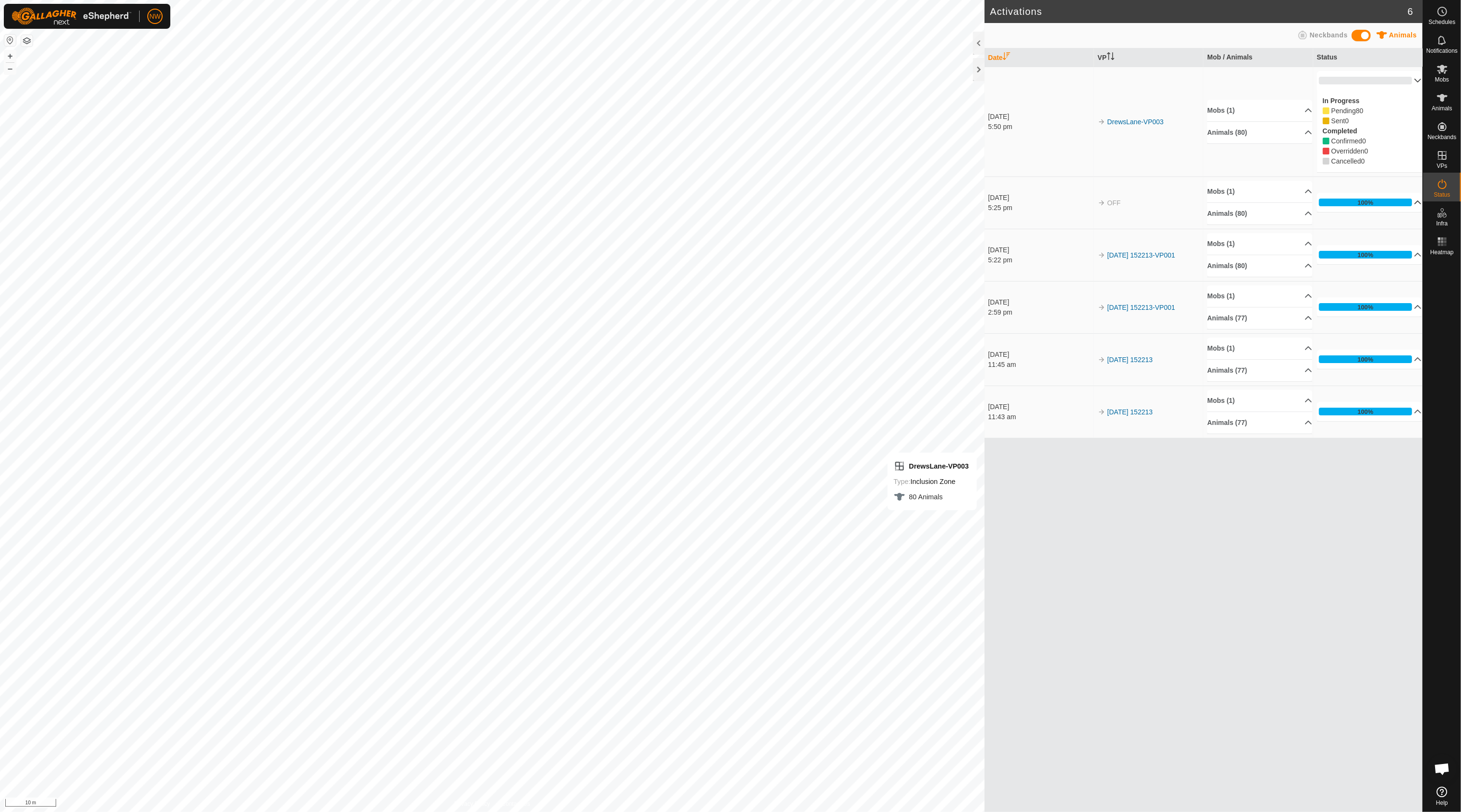
click at [1370, 204] on p-accordion-header "100%" at bounding box center [1370, 202] width 105 height 19
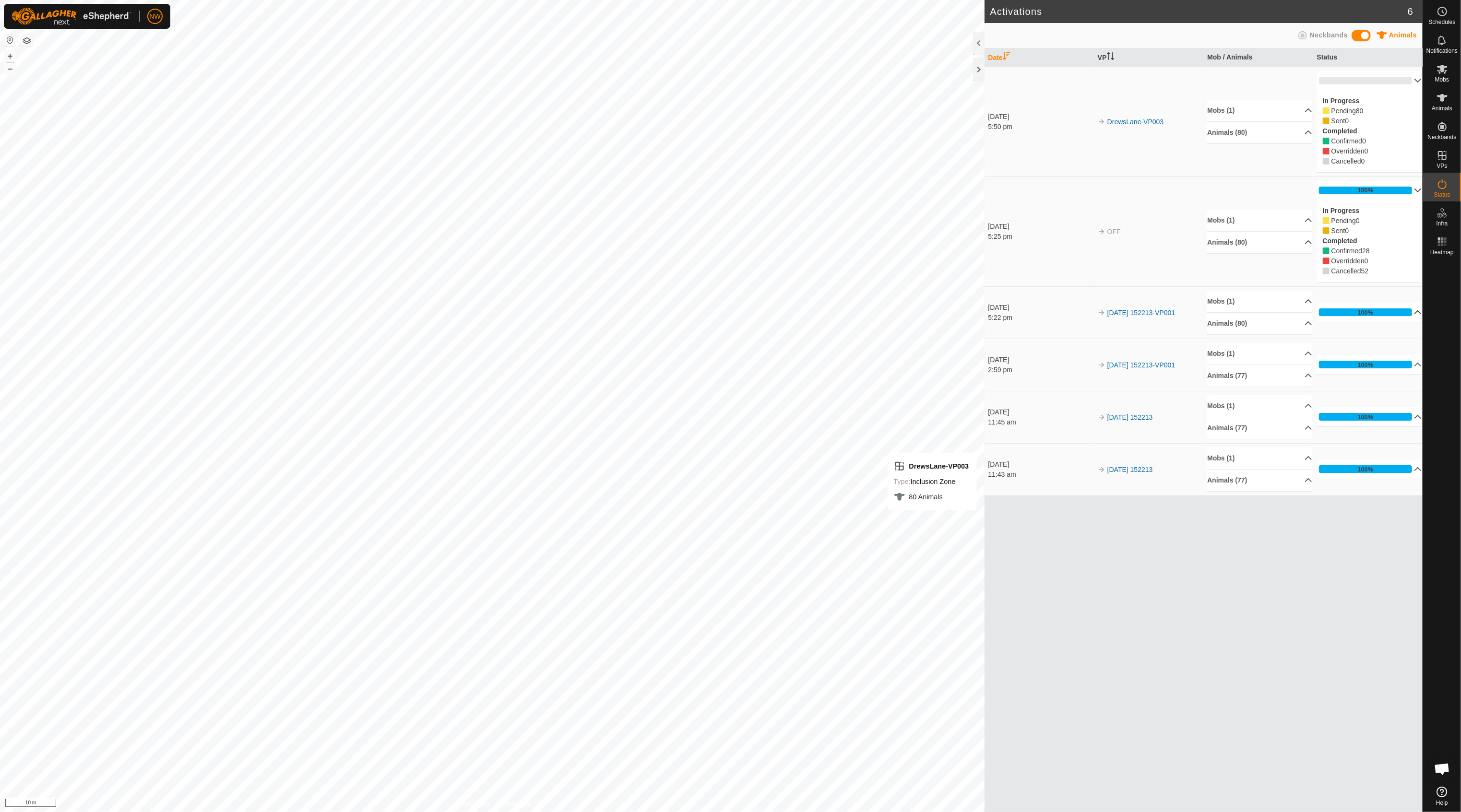
click at [1370, 311] on p-accordion-header "100%" at bounding box center [1370, 312] width 105 height 19
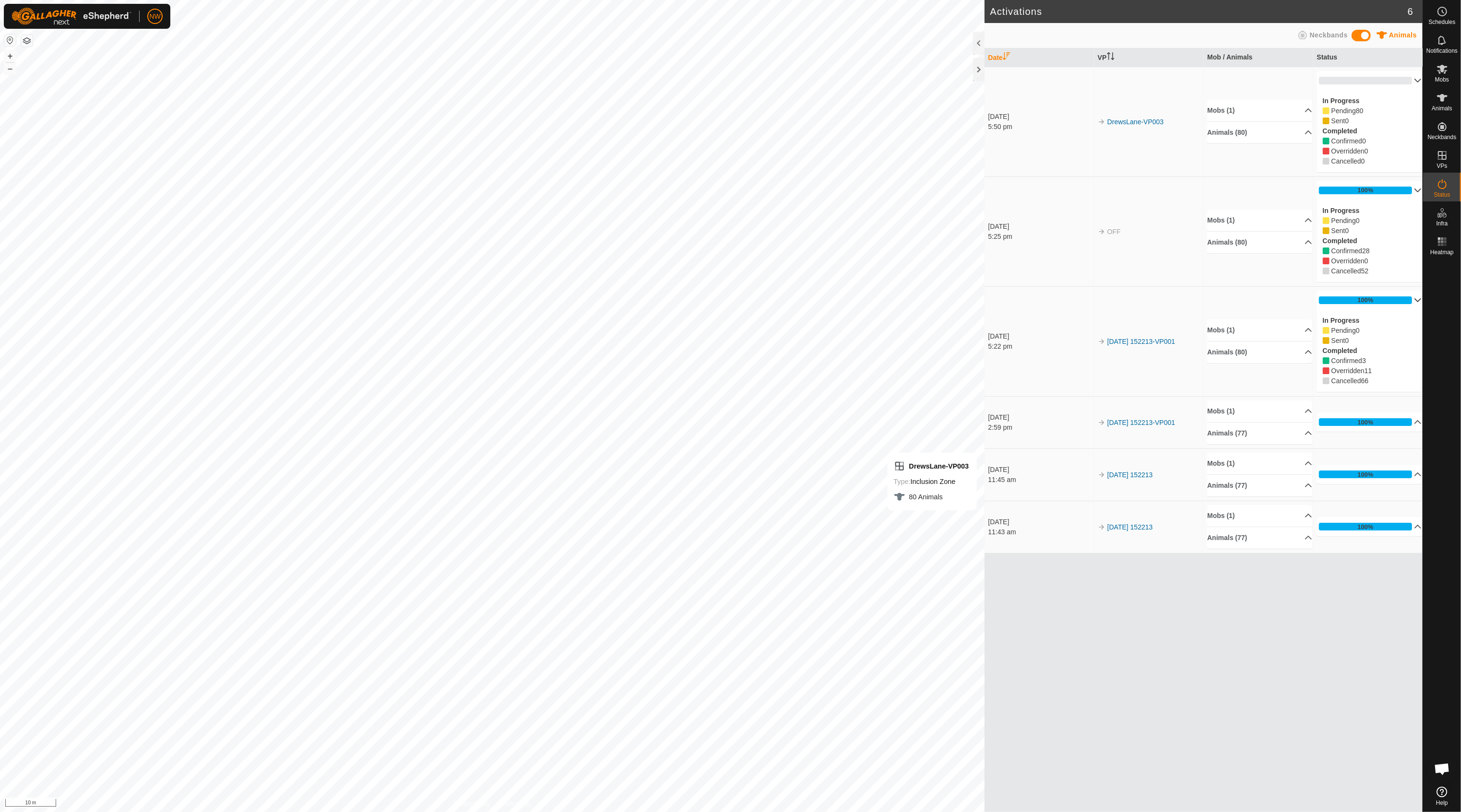
click at [1370, 302] on p-accordion-header "100%" at bounding box center [1370, 300] width 105 height 19
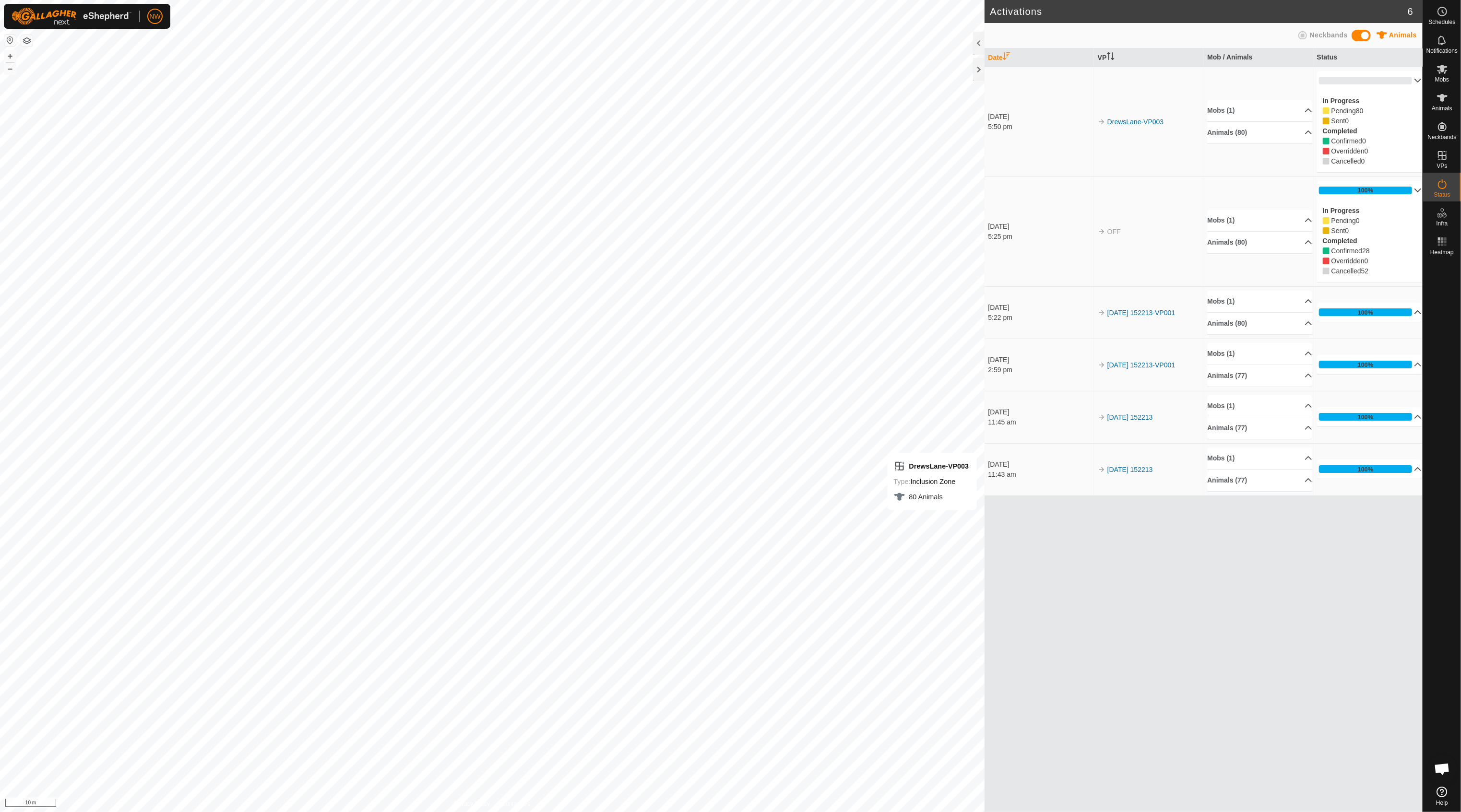
click at [1370, 187] on p-accordion-header "100%" at bounding box center [1370, 190] width 105 height 19
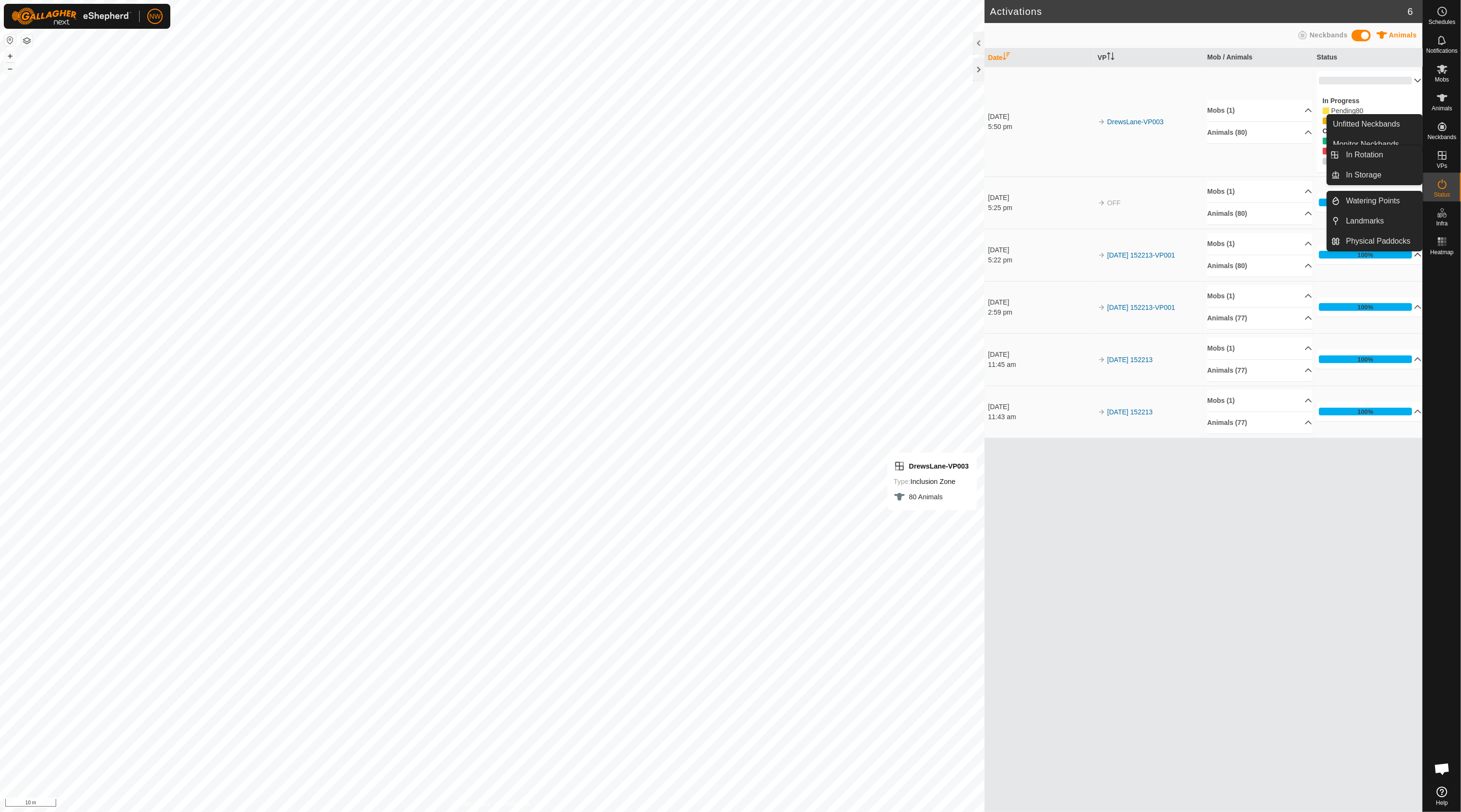
click at [1370, 157] on icon at bounding box center [1442, 155] width 12 height 12
click at [1370, 158] on link "In Rotation" at bounding box center [1381, 155] width 82 height 19
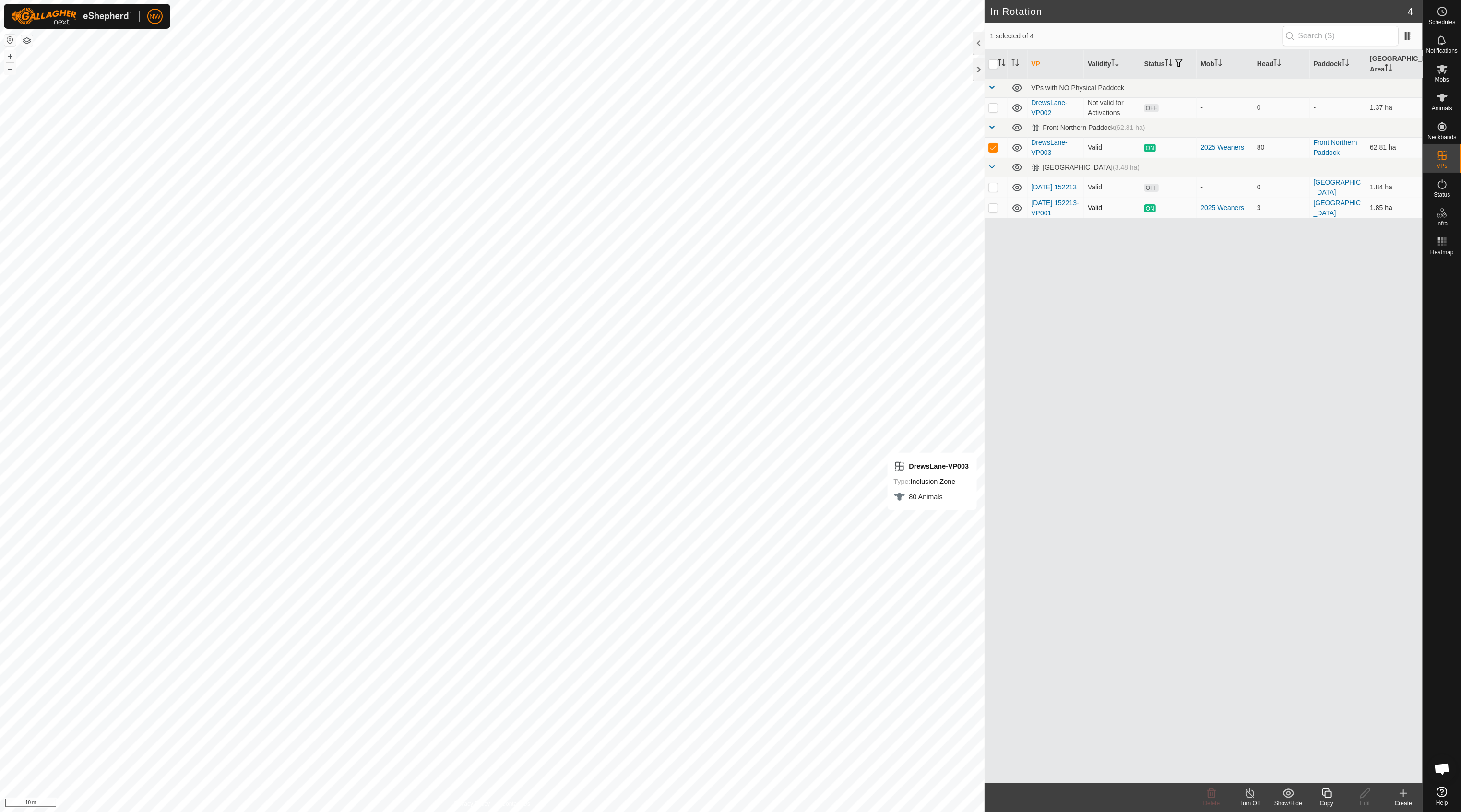
click at [993, 204] on p-checkbox at bounding box center [993, 207] width 10 height 8
checkbox input "true"
click at [994, 144] on p-checkbox at bounding box center [993, 147] width 10 height 8
checkbox input "true"
checkbox input "false"
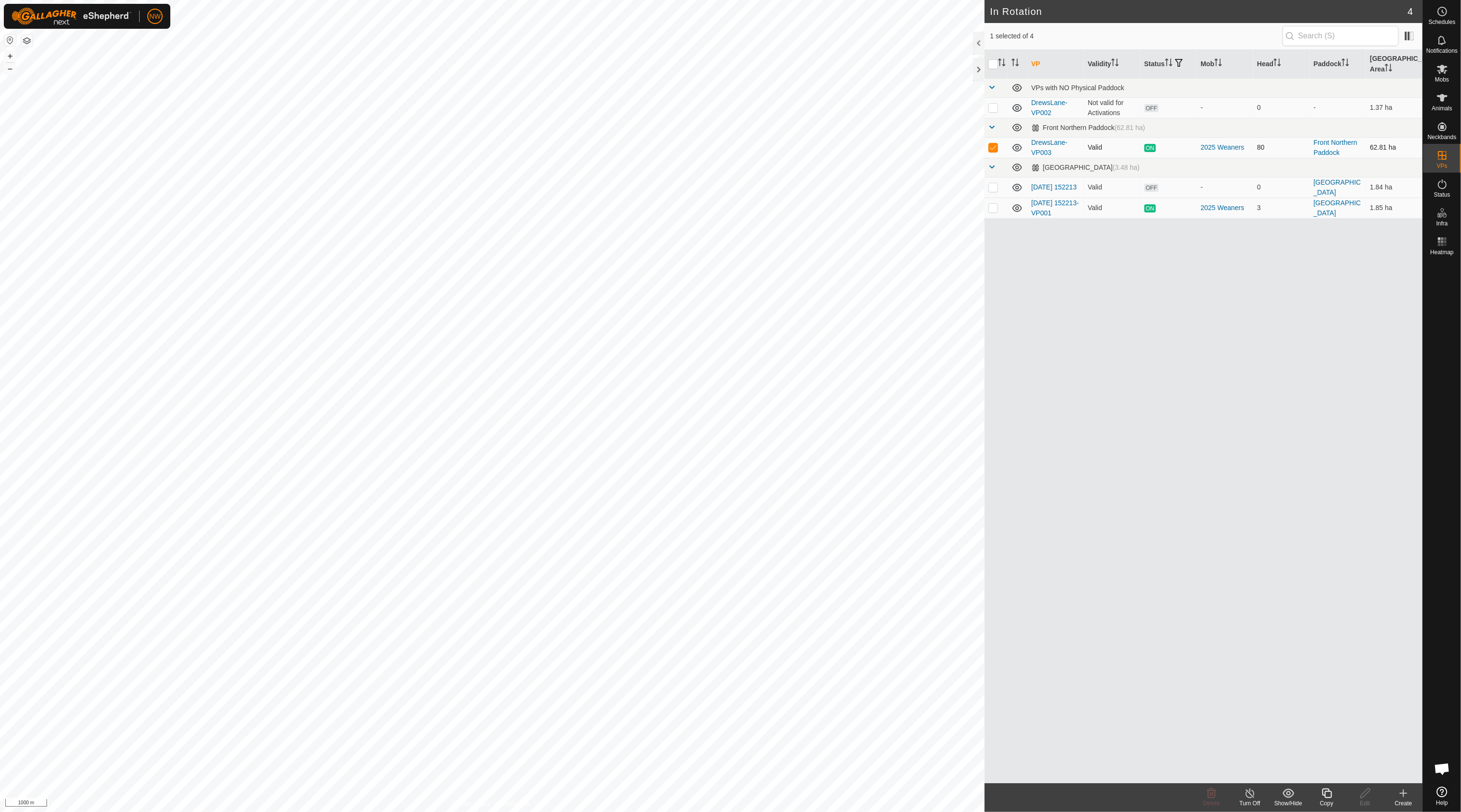
click at [991, 144] on p-checkbox at bounding box center [993, 147] width 10 height 8
checkbox input "false"
click at [994, 204] on p-checkbox at bounding box center [993, 207] width 10 height 8
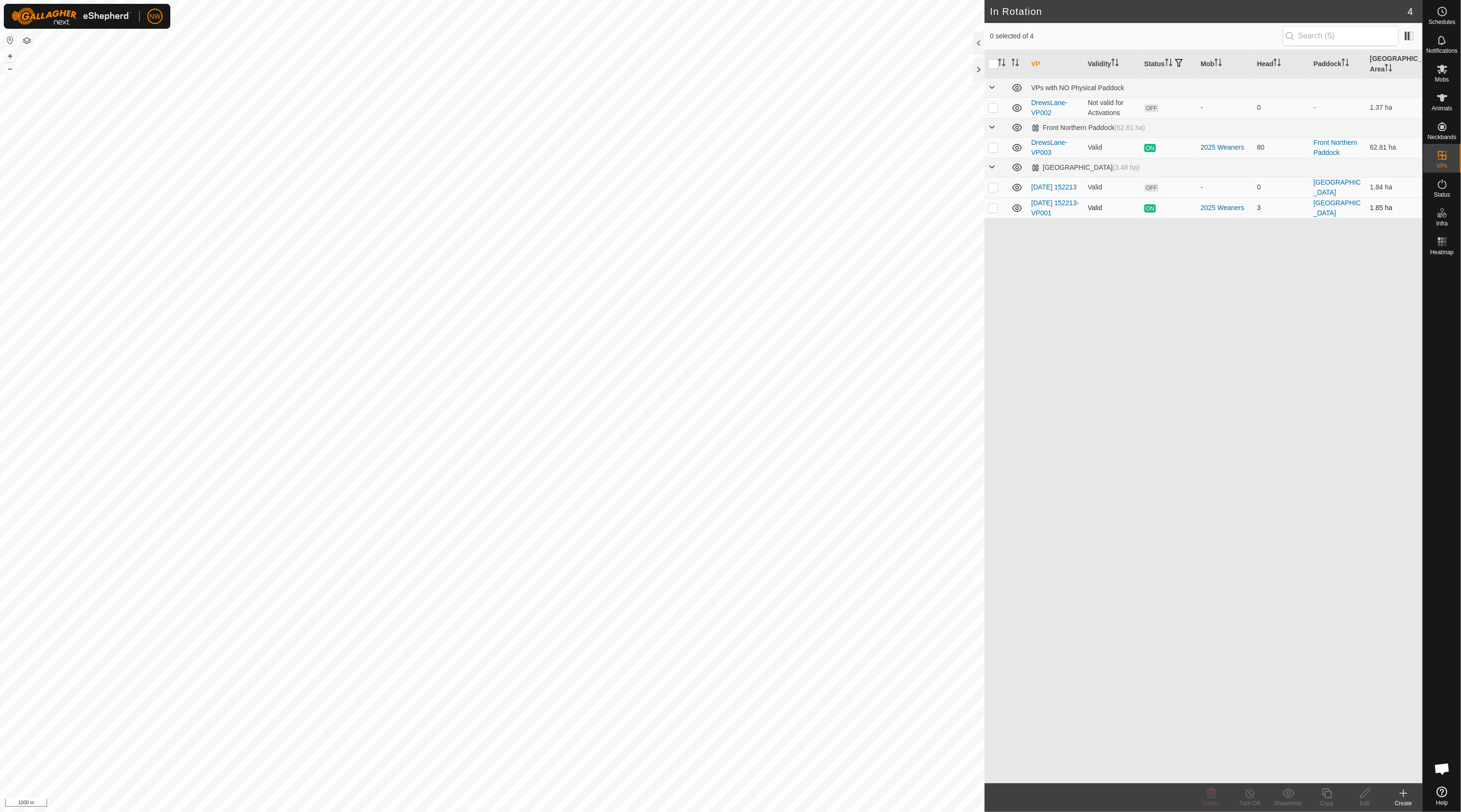
checkbox input "true"
click at [1370, 171] on link "In Storage" at bounding box center [1381, 175] width 82 height 19
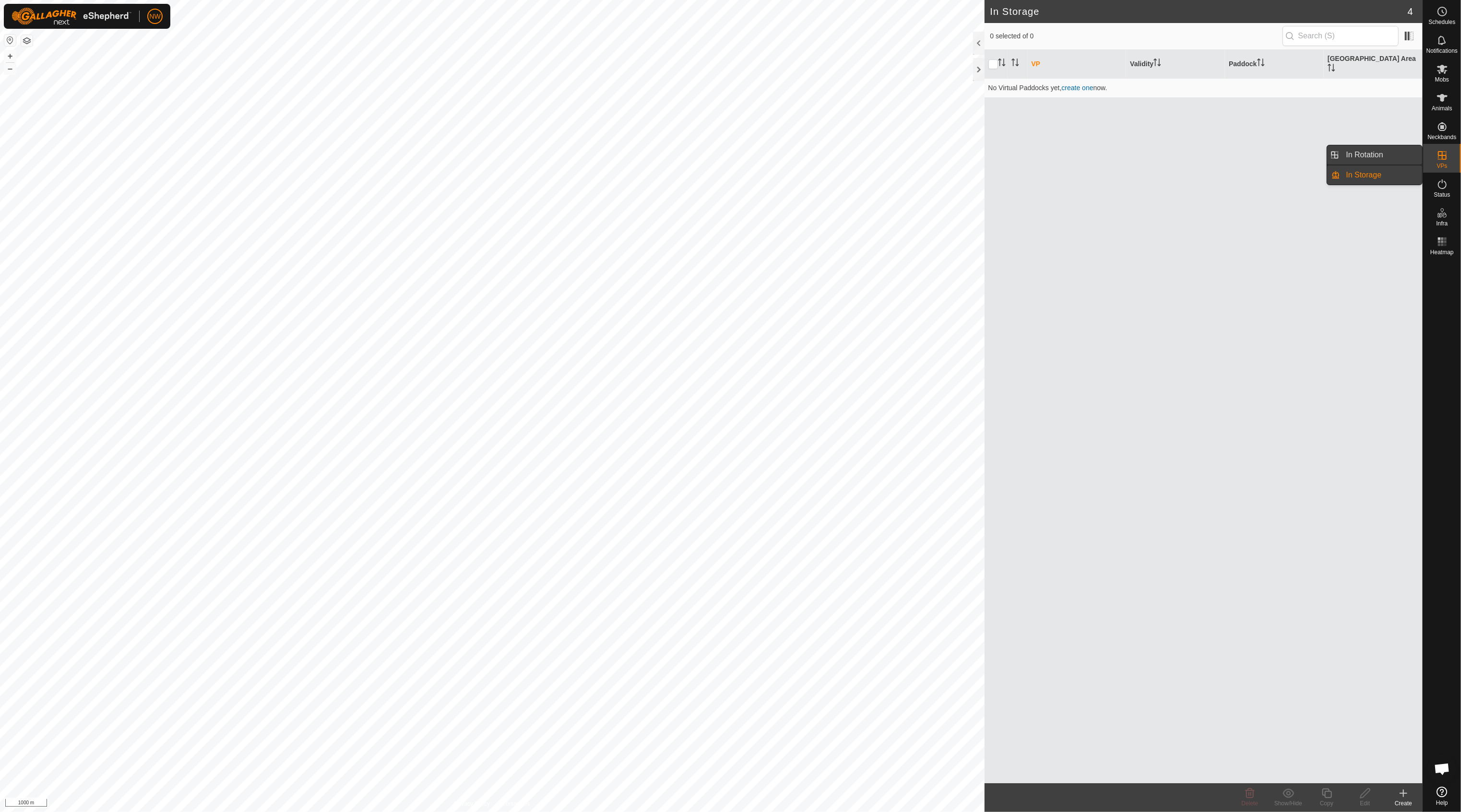
click at [1342, 153] on link "In Rotation" at bounding box center [1381, 155] width 82 height 19
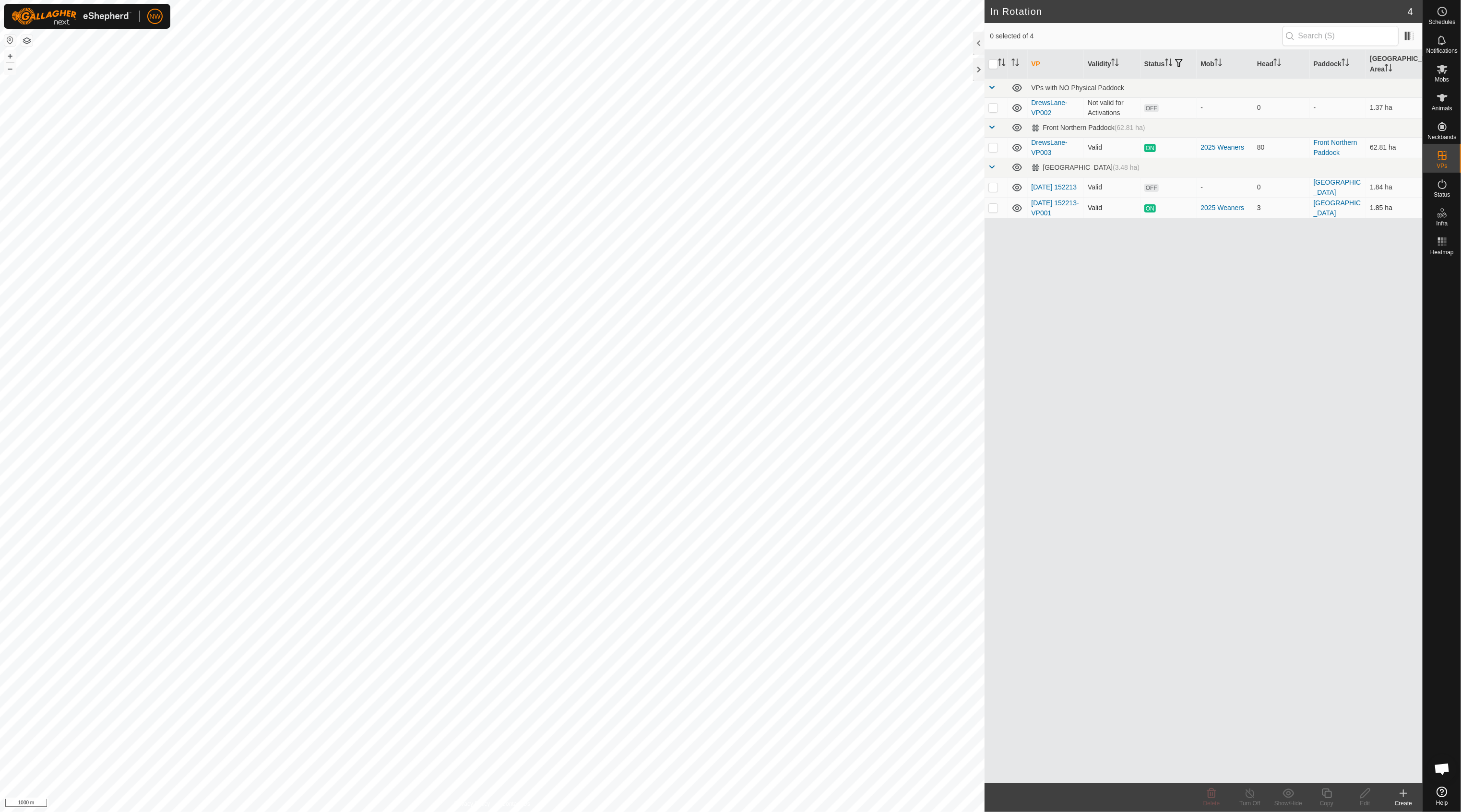
click at [991, 204] on p-checkbox at bounding box center [993, 207] width 10 height 8
click at [996, 204] on p-checkbox at bounding box center [993, 207] width 10 height 8
checkbox input "false"
click at [993, 144] on p-checkbox at bounding box center [993, 147] width 10 height 8
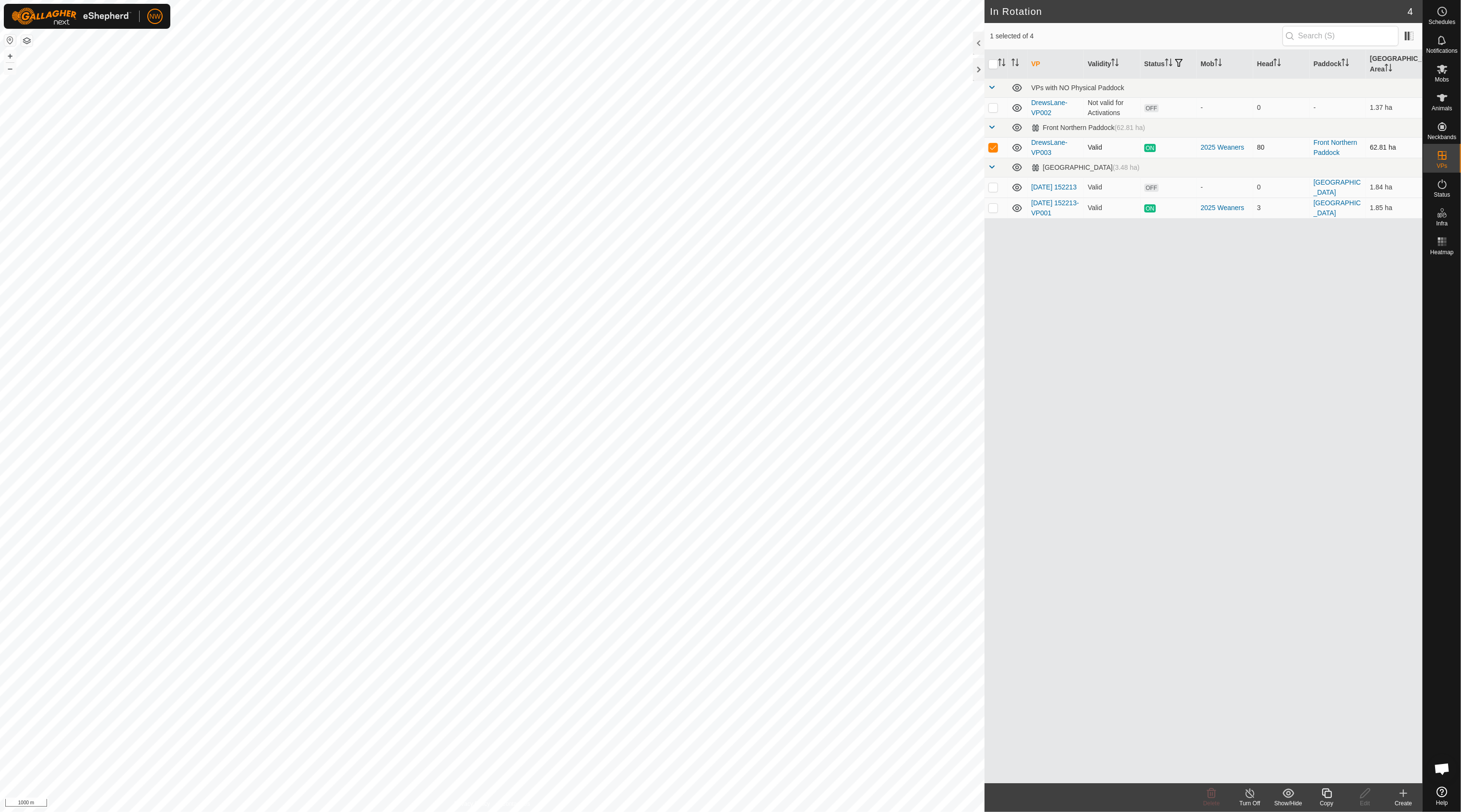
checkbox input "false"
click at [990, 204] on p-checkbox at bounding box center [993, 207] width 10 height 8
click at [994, 204] on p-checkbox at bounding box center [993, 207] width 10 height 8
click at [995, 204] on p-checkbox at bounding box center [993, 207] width 10 height 8
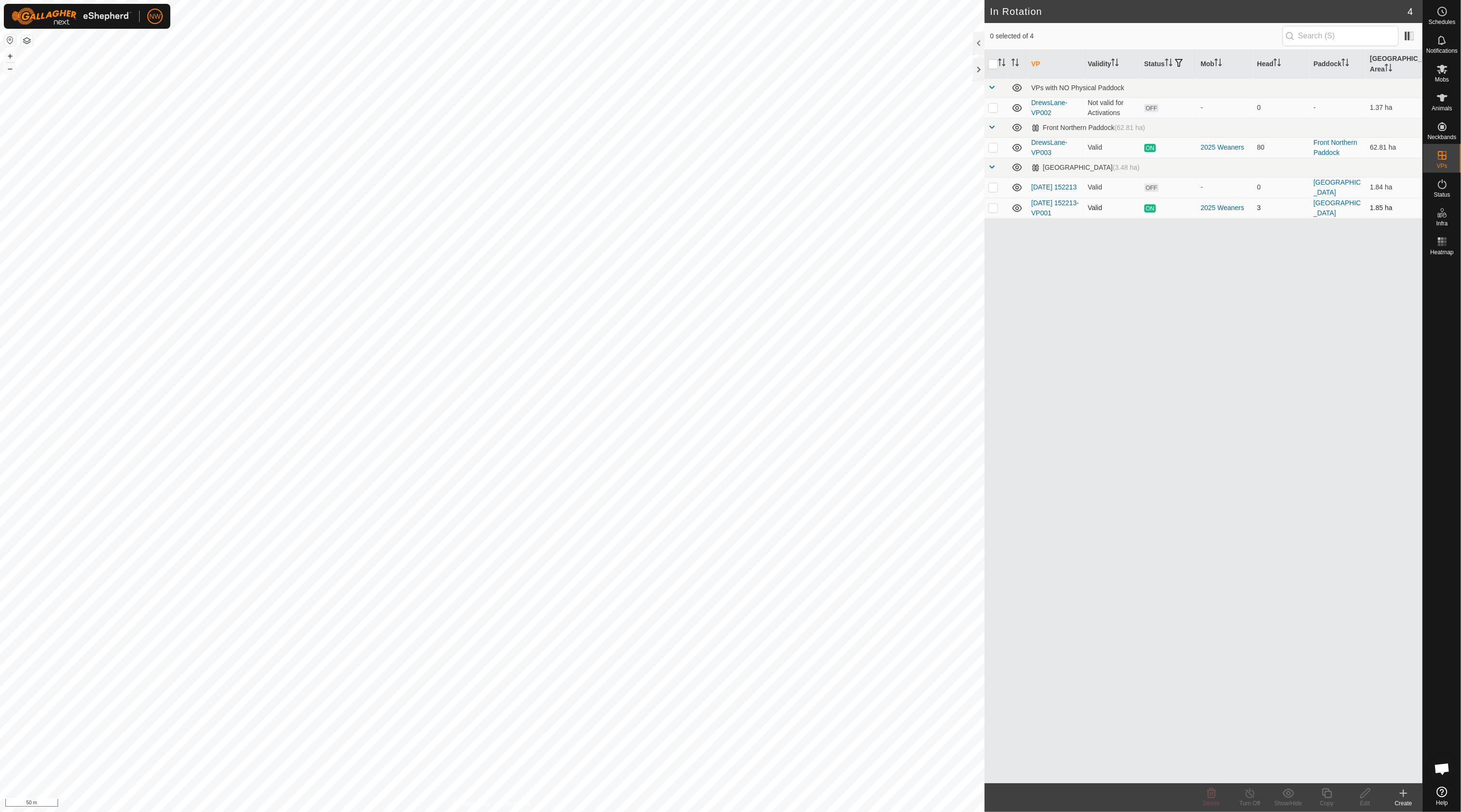
click at [995, 204] on p-checkbox at bounding box center [993, 207] width 10 height 8
click at [1037, 248] on div "VP Validity Status Mob Head Paddock Grazing Area VPs with NO Physical Paddock D…" at bounding box center [1204, 417] width 438 height 734
click at [993, 204] on p-checkbox at bounding box center [993, 207] width 10 height 8
click at [990, 204] on p-checkbox at bounding box center [993, 207] width 10 height 8
click at [1003, 261] on div "VP Validity Status Mob Head Paddock Grazing Area VPs with NO Physical Paddock D…" at bounding box center [1204, 417] width 438 height 734
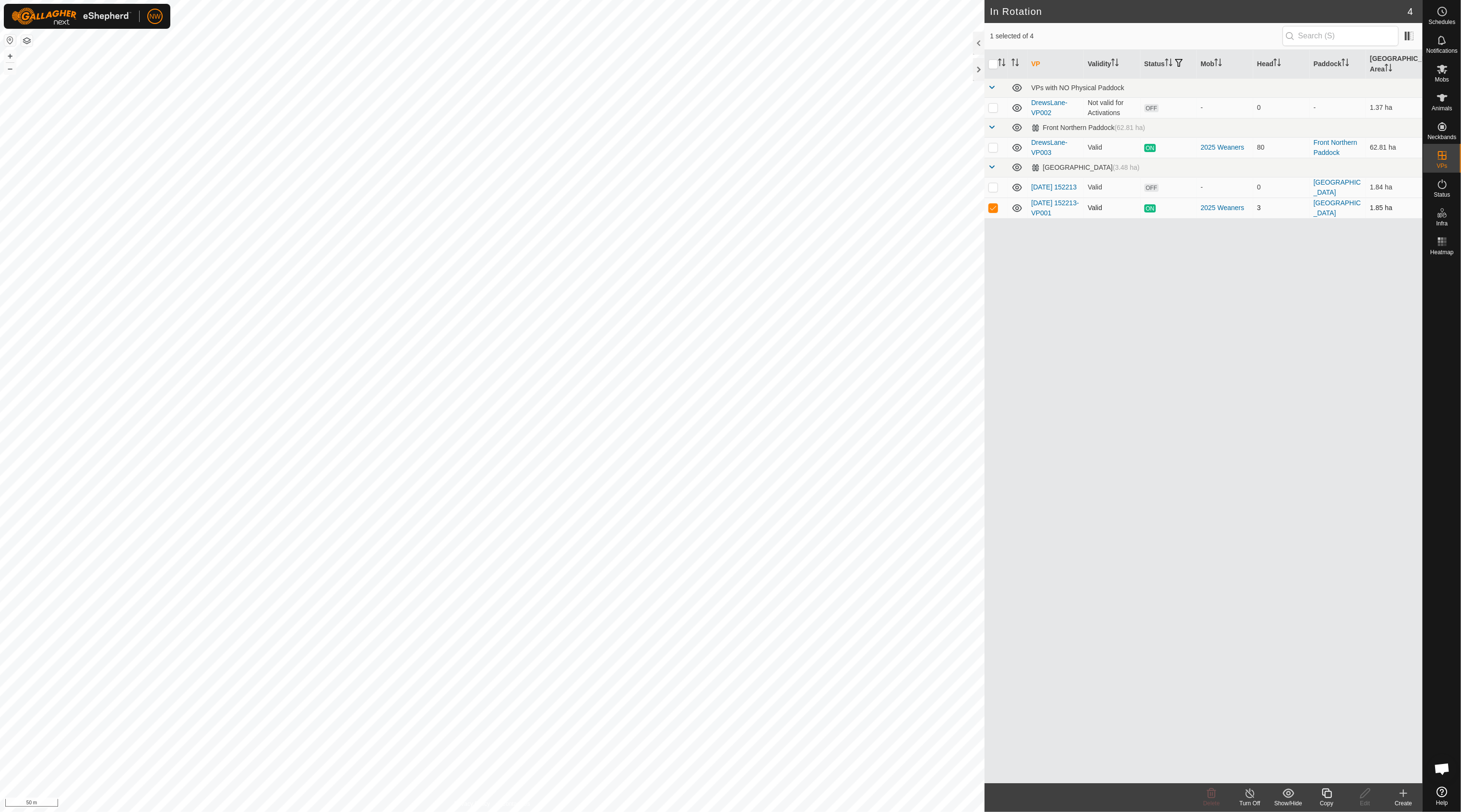
click at [993, 204] on p-checkbox at bounding box center [993, 207] width 10 height 8
checkbox input "true"
click at [1248, 799] on div "Turn Off" at bounding box center [1250, 803] width 39 height 9
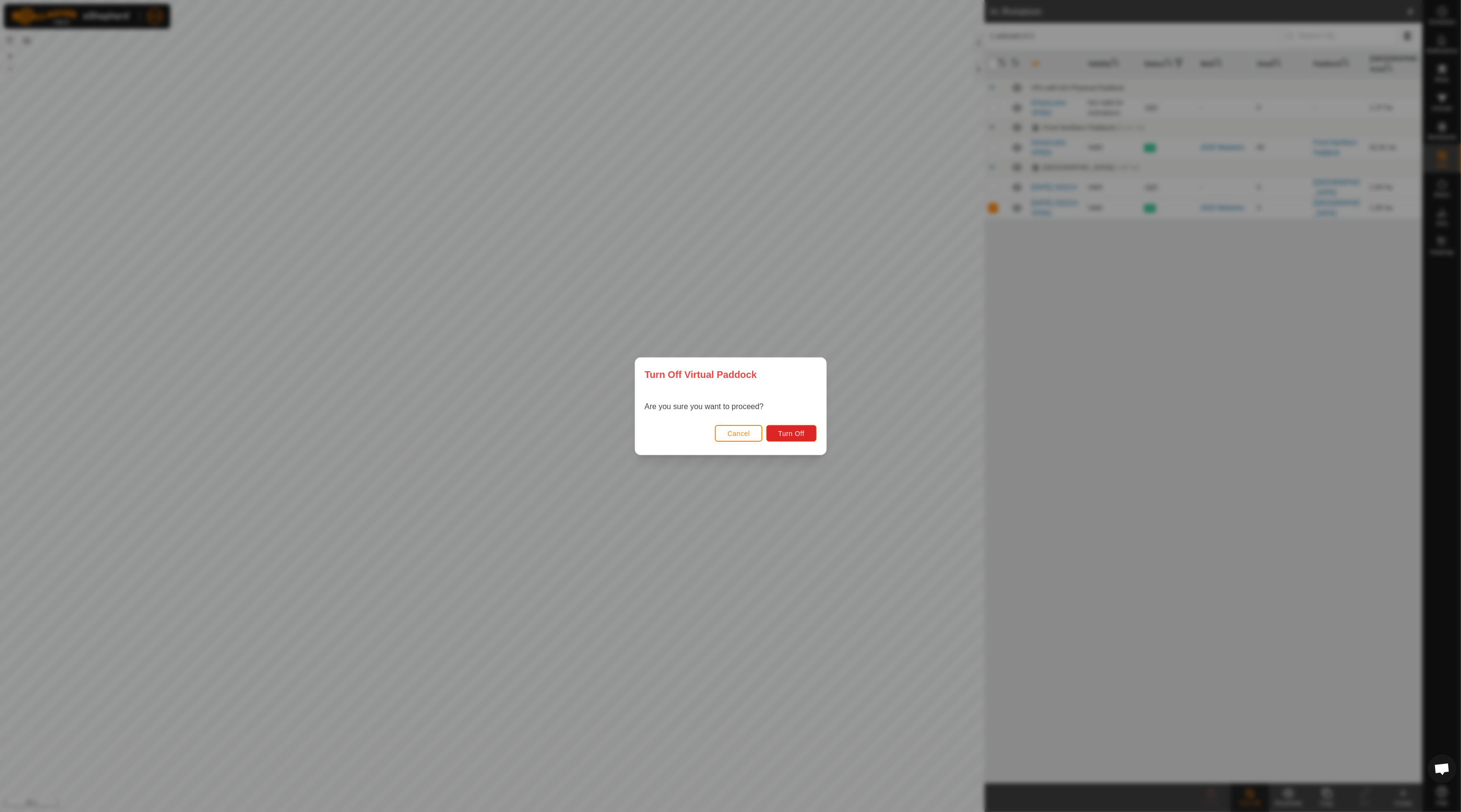
click at [732, 432] on span "Cancel" at bounding box center [738, 434] width 23 height 8
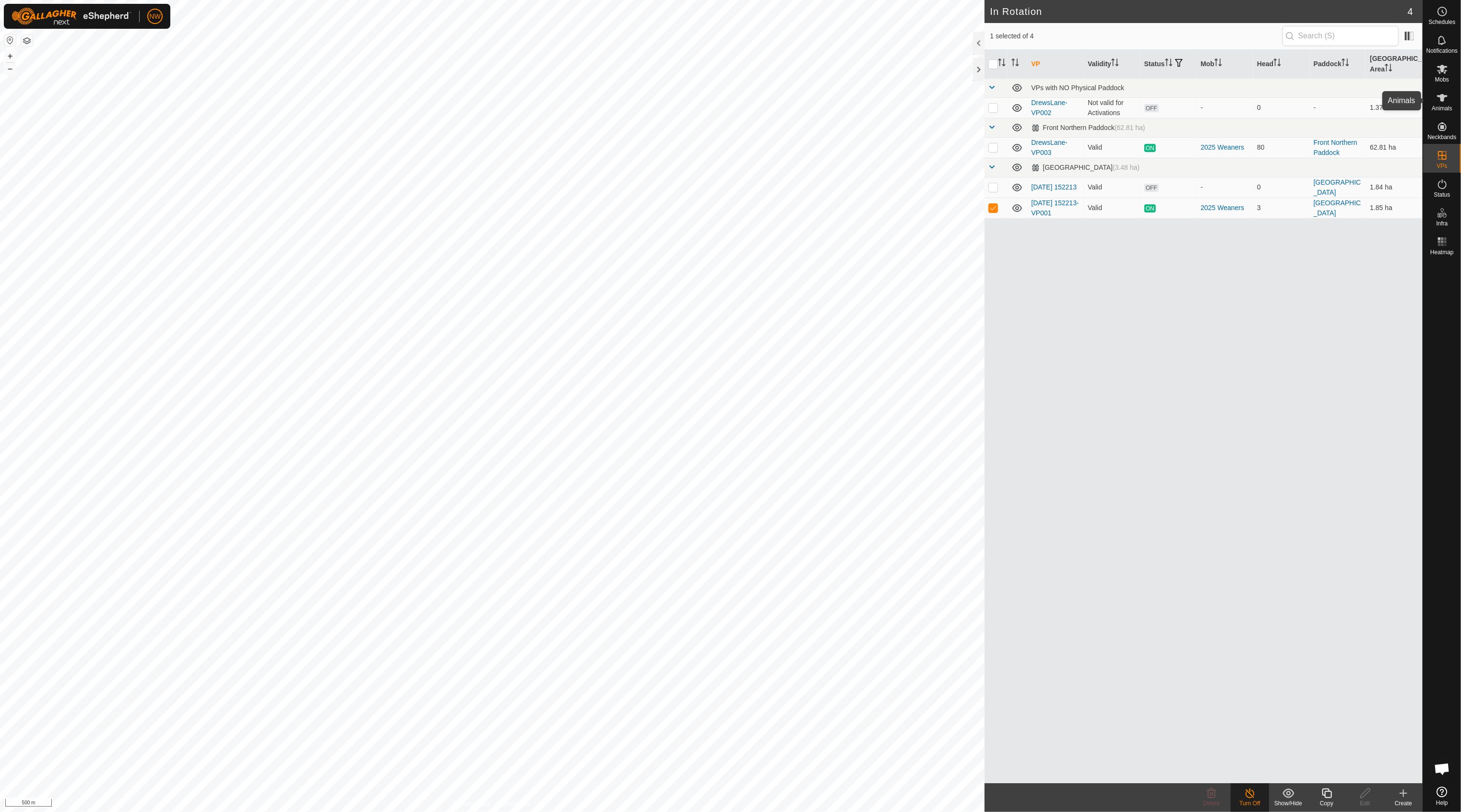
click at [1370, 98] on icon at bounding box center [1442, 98] width 10 height 8
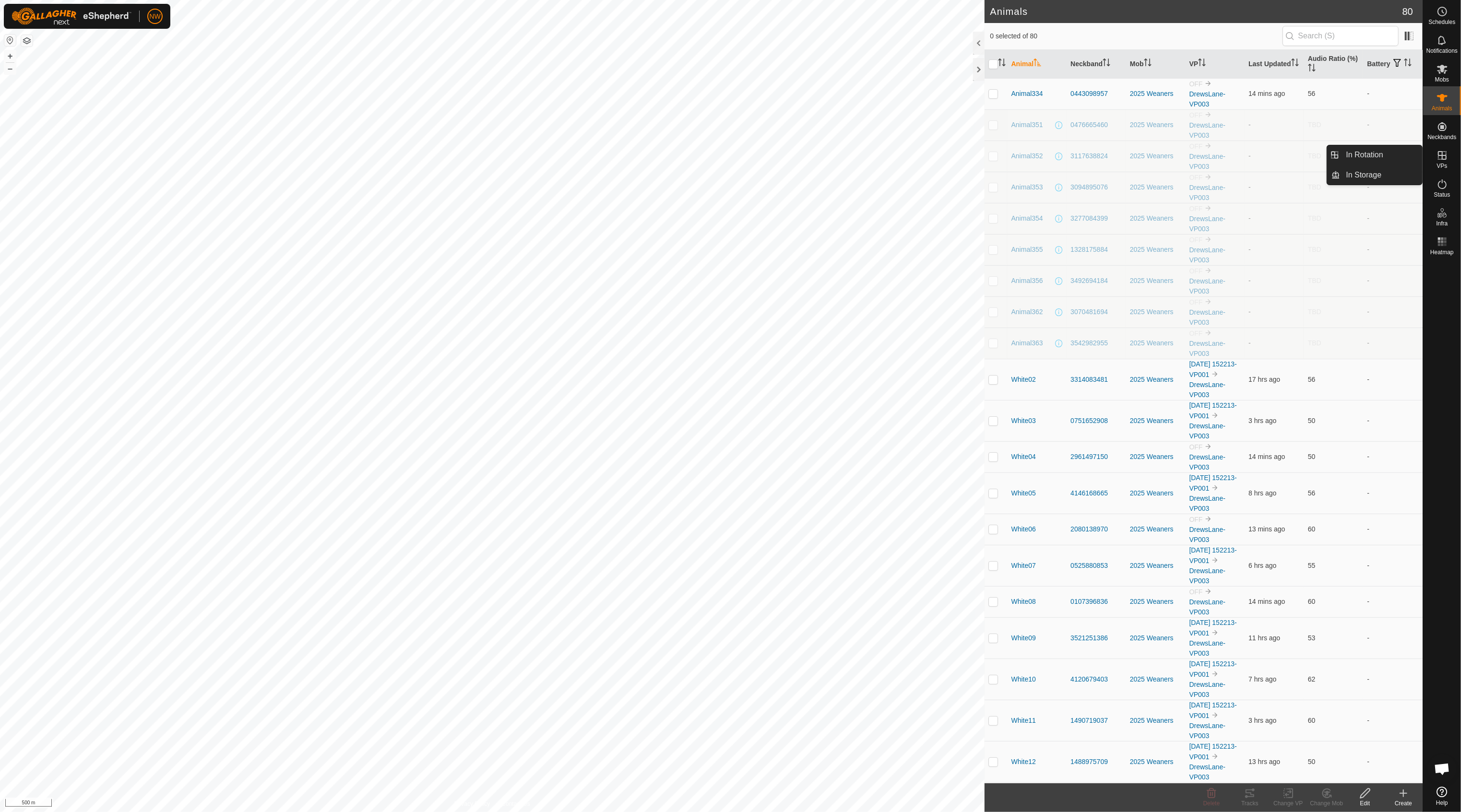
click at [1370, 157] on icon at bounding box center [1442, 155] width 12 height 12
click at [1352, 152] on link "In Rotation" at bounding box center [1381, 155] width 82 height 19
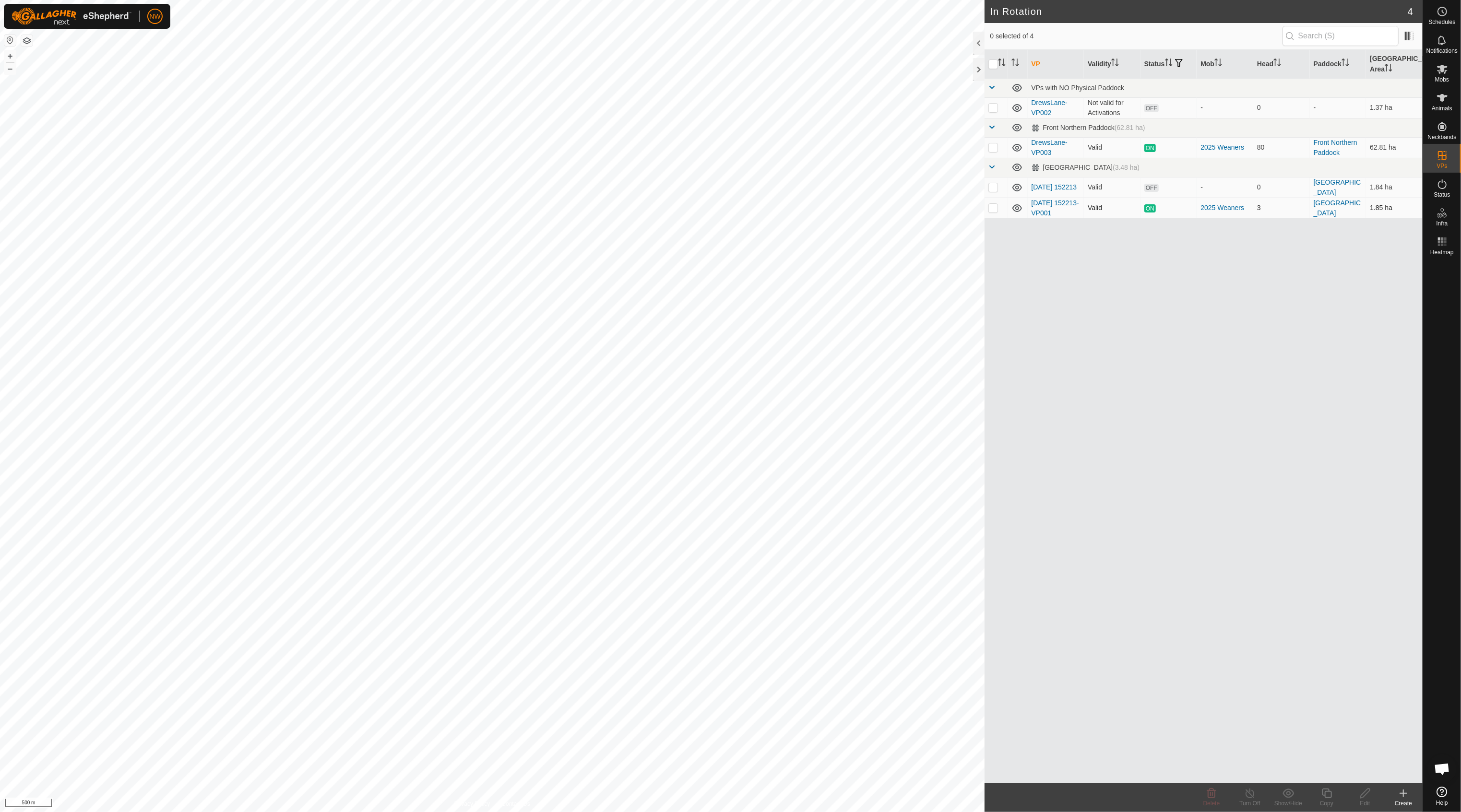
click at [994, 204] on p-checkbox at bounding box center [993, 207] width 10 height 8
checkbox input "true"
click at [996, 144] on p-checkbox at bounding box center [993, 147] width 10 height 8
checkbox input "true"
click at [1370, 97] on icon at bounding box center [1442, 98] width 10 height 8
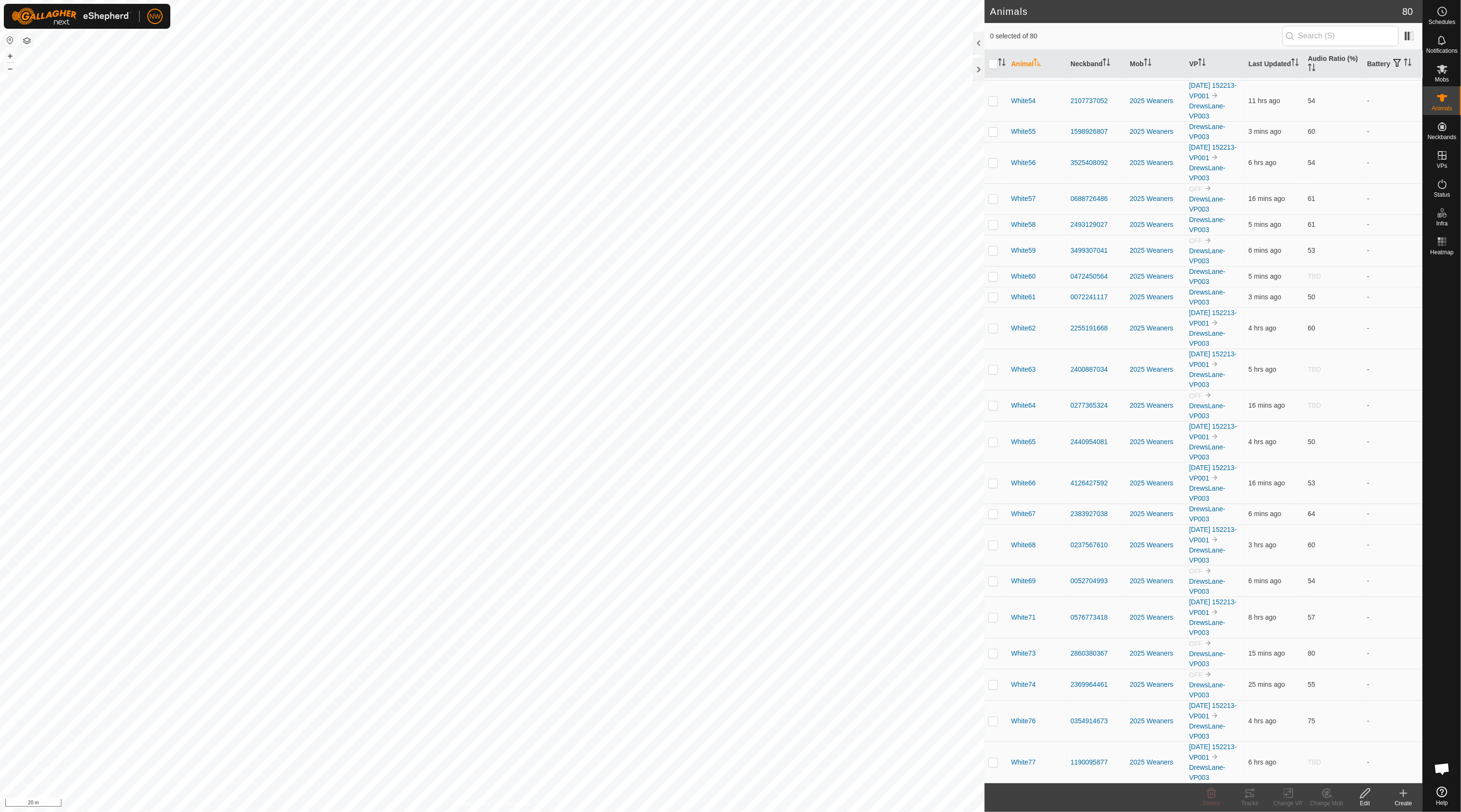
scroll to position [2037, 0]
click at [993, 64] on input "checkbox" at bounding box center [993, 64] width 10 height 10
checkbox input "true"
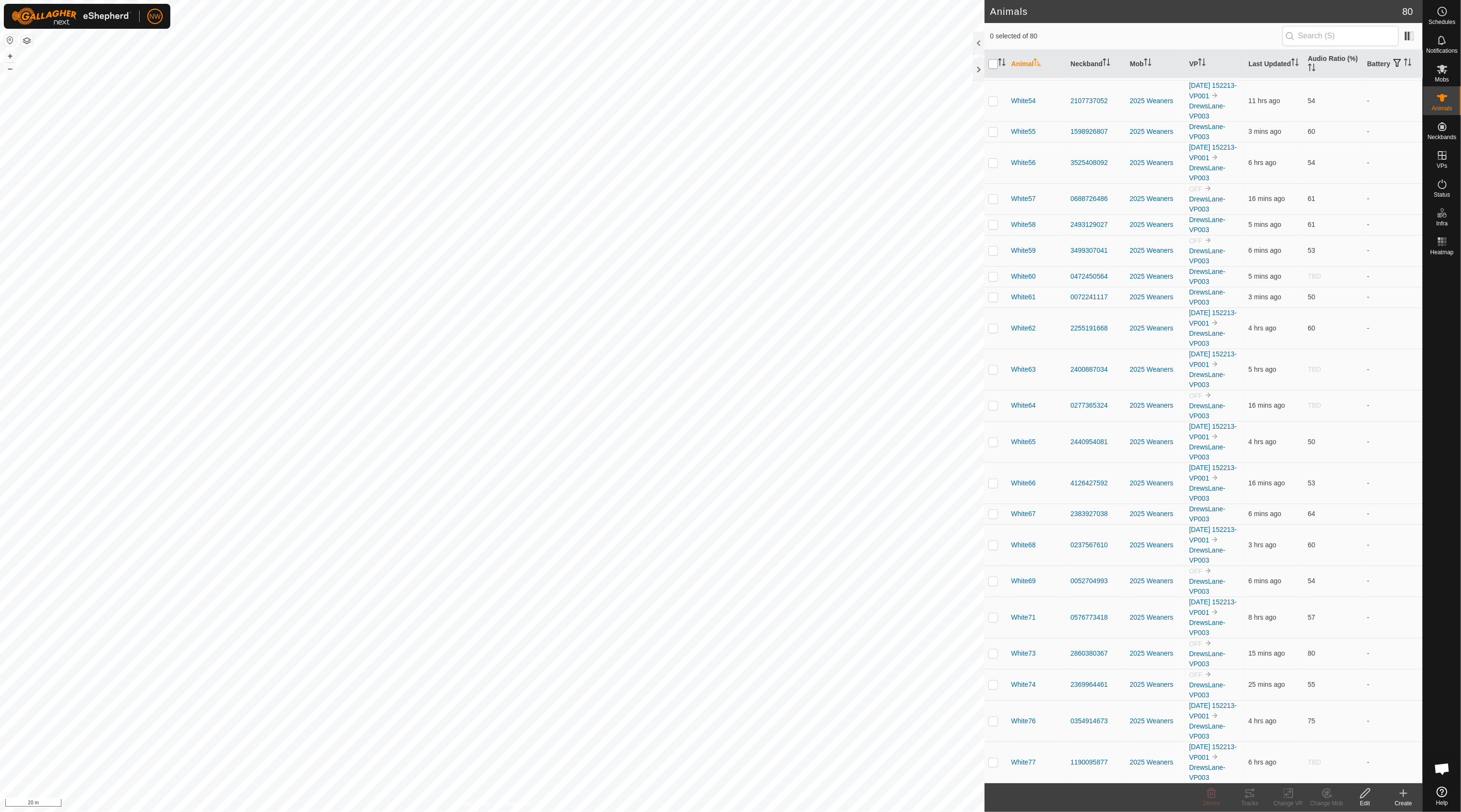
checkbox input "true"
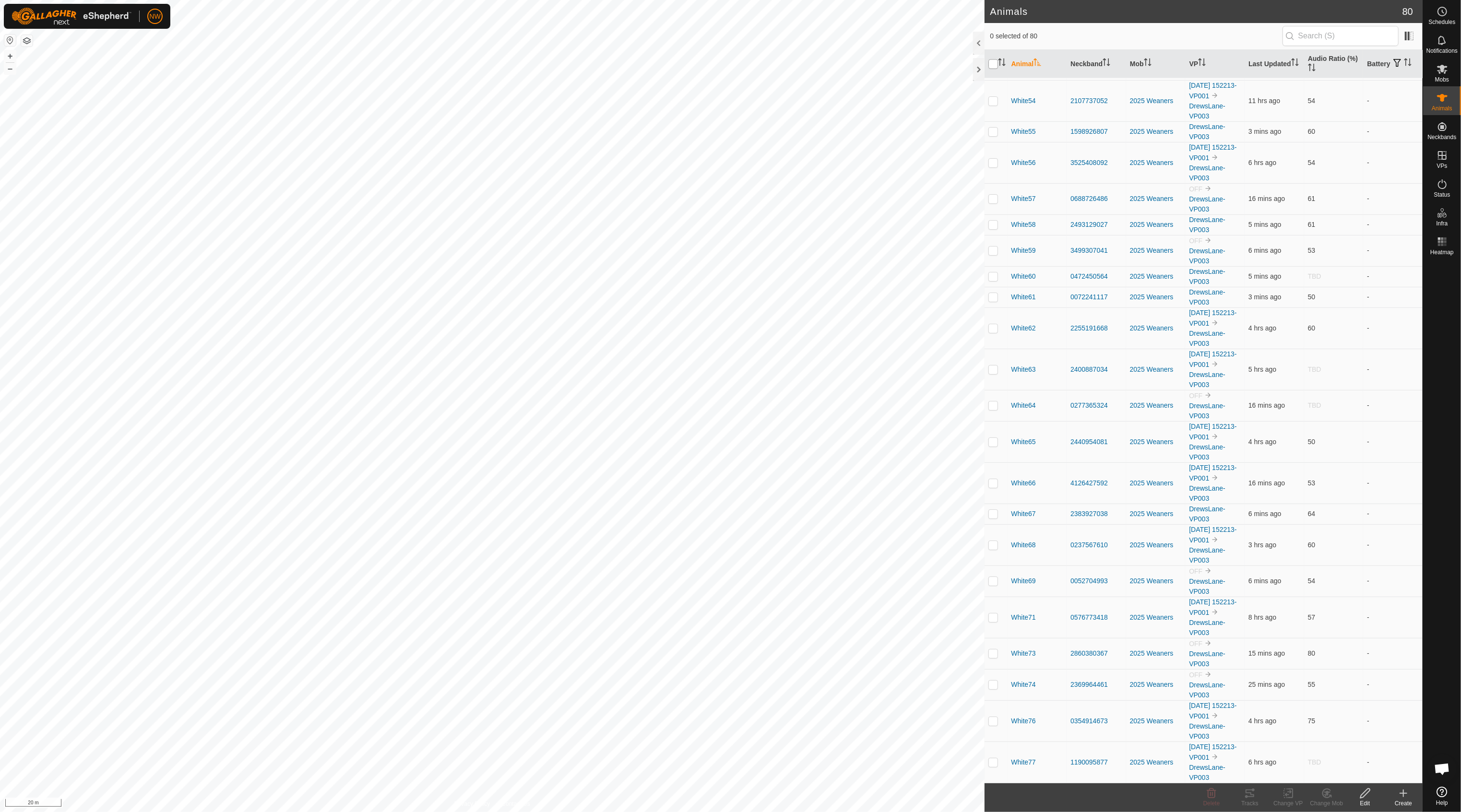
checkbox input "true"
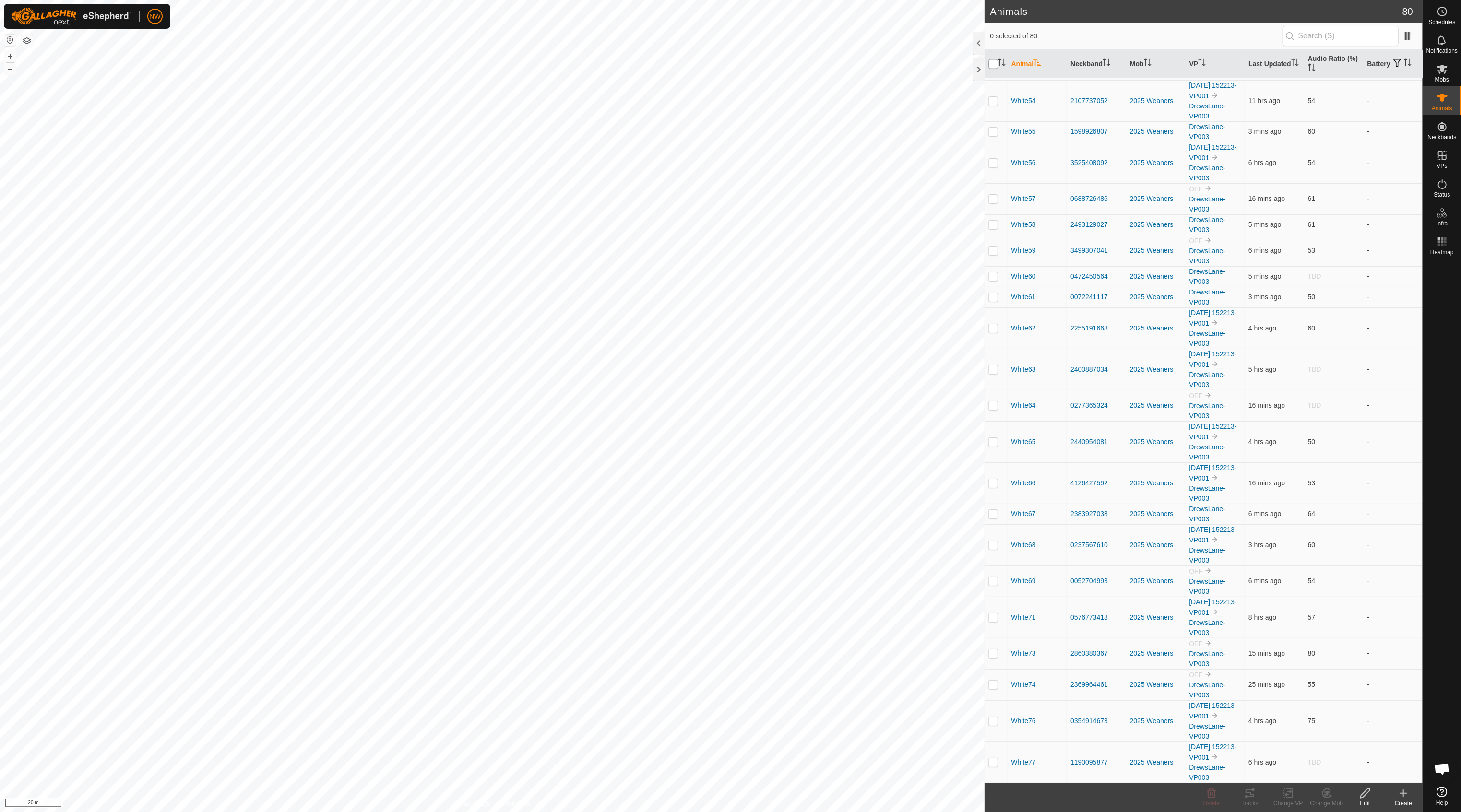
checkbox input "true"
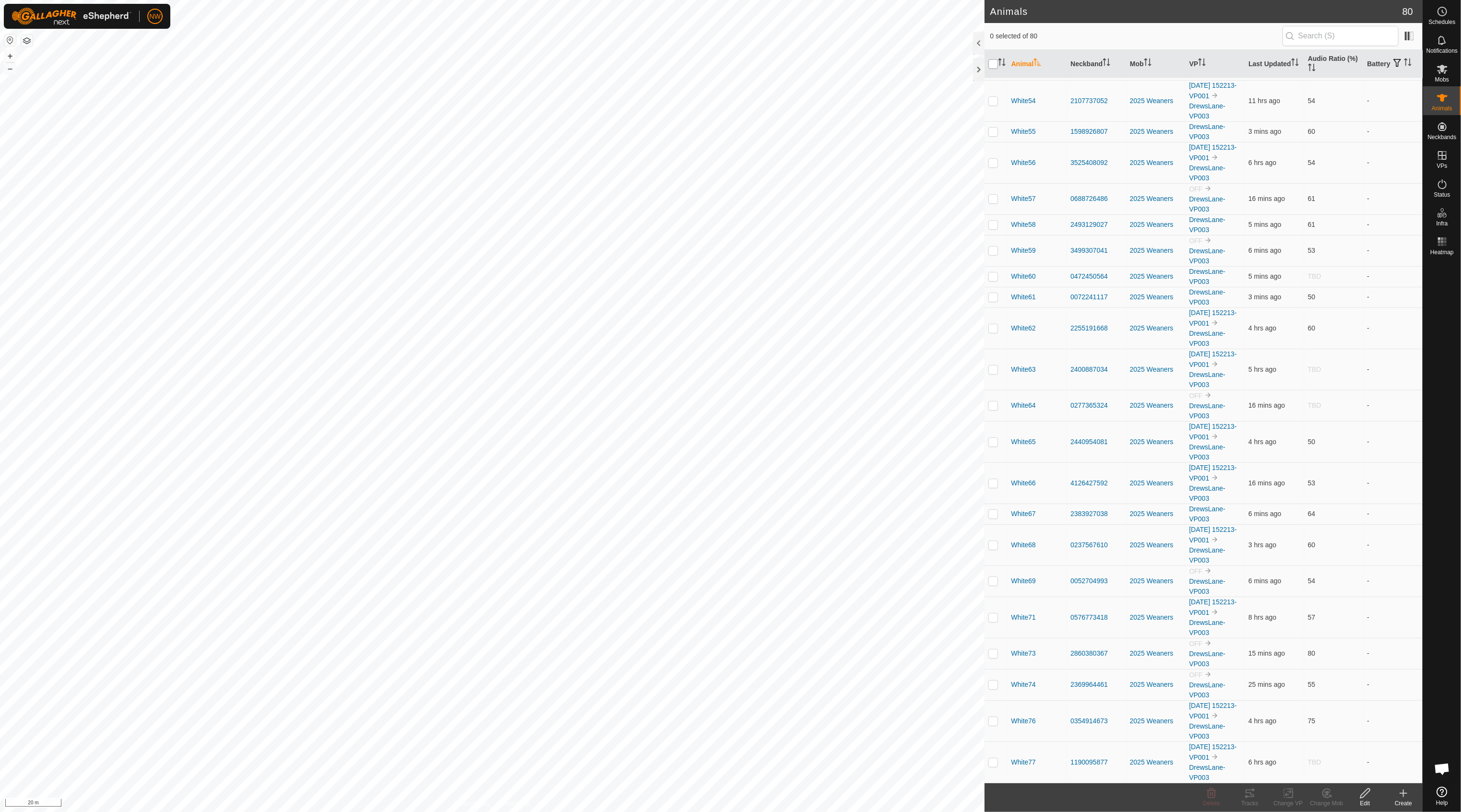
checkbox input "true"
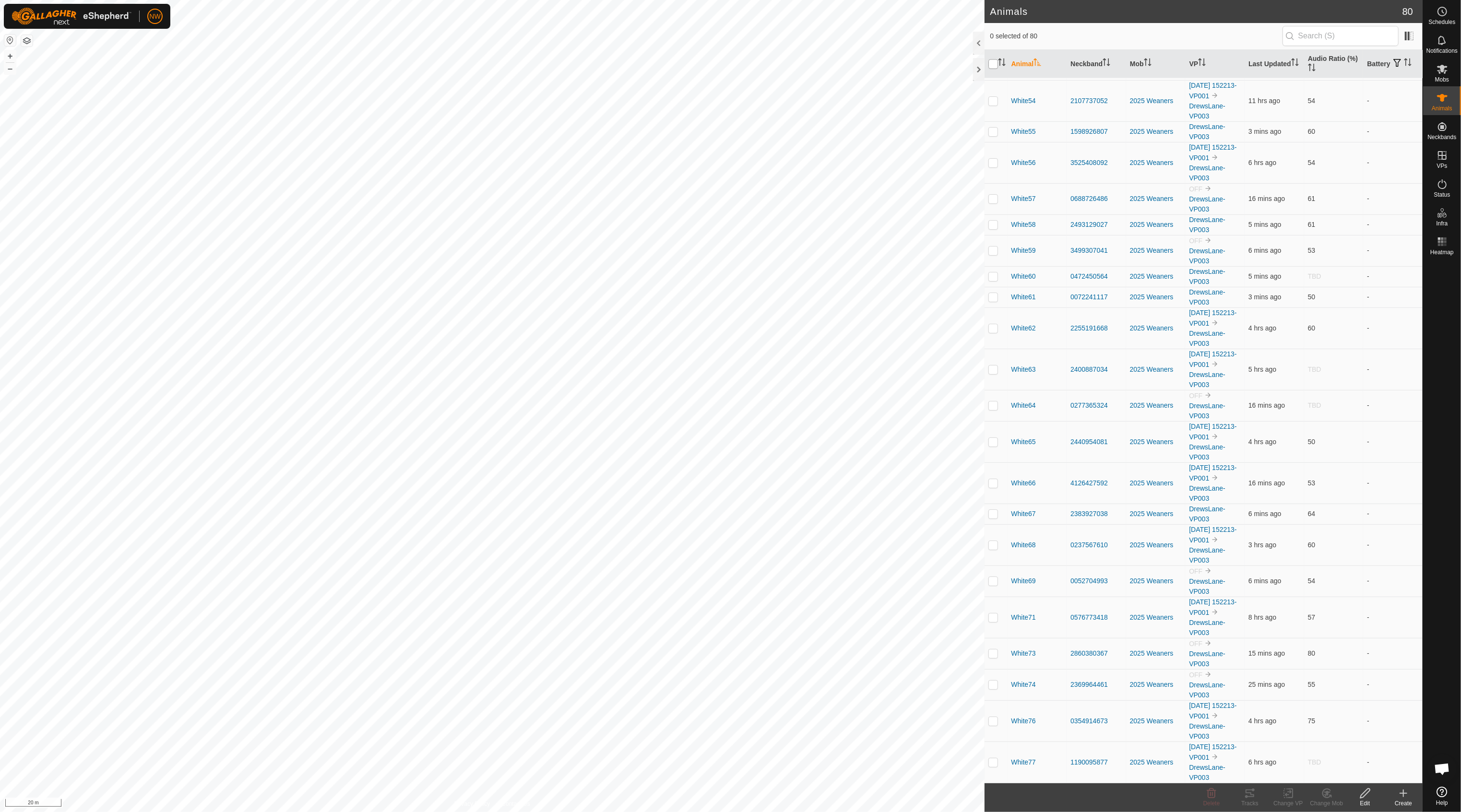
checkbox input "true"
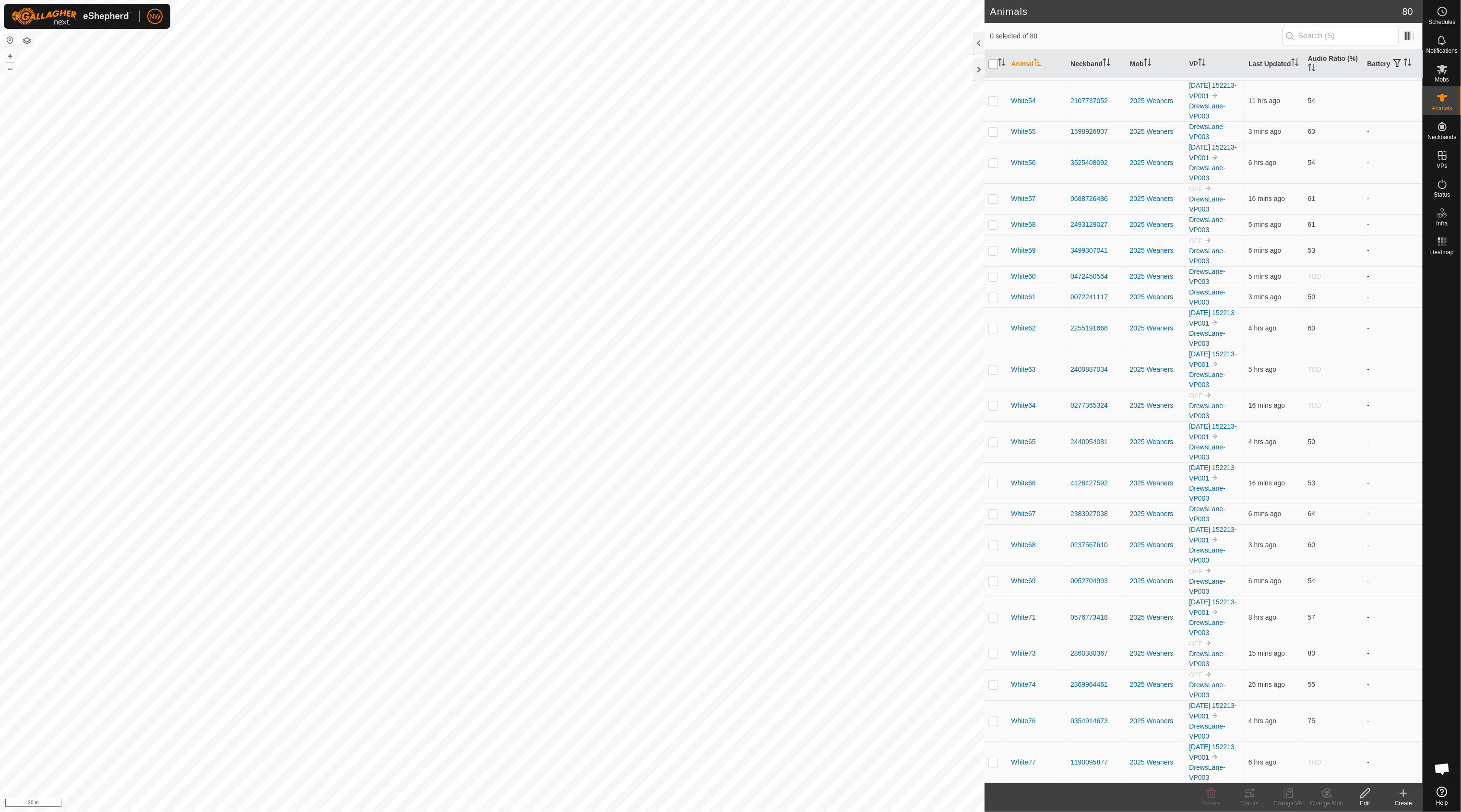
checkbox input "true"
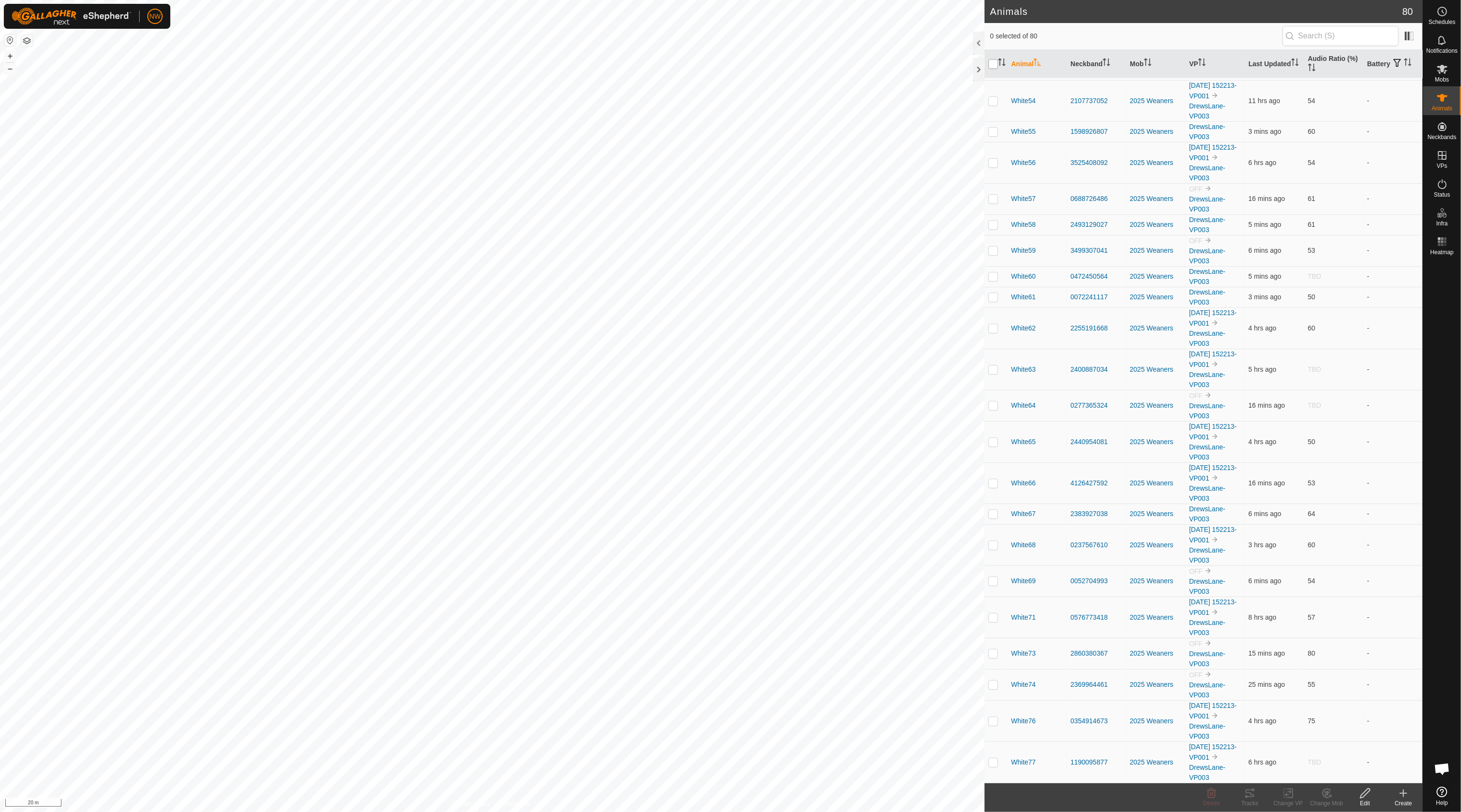
checkbox input "true"
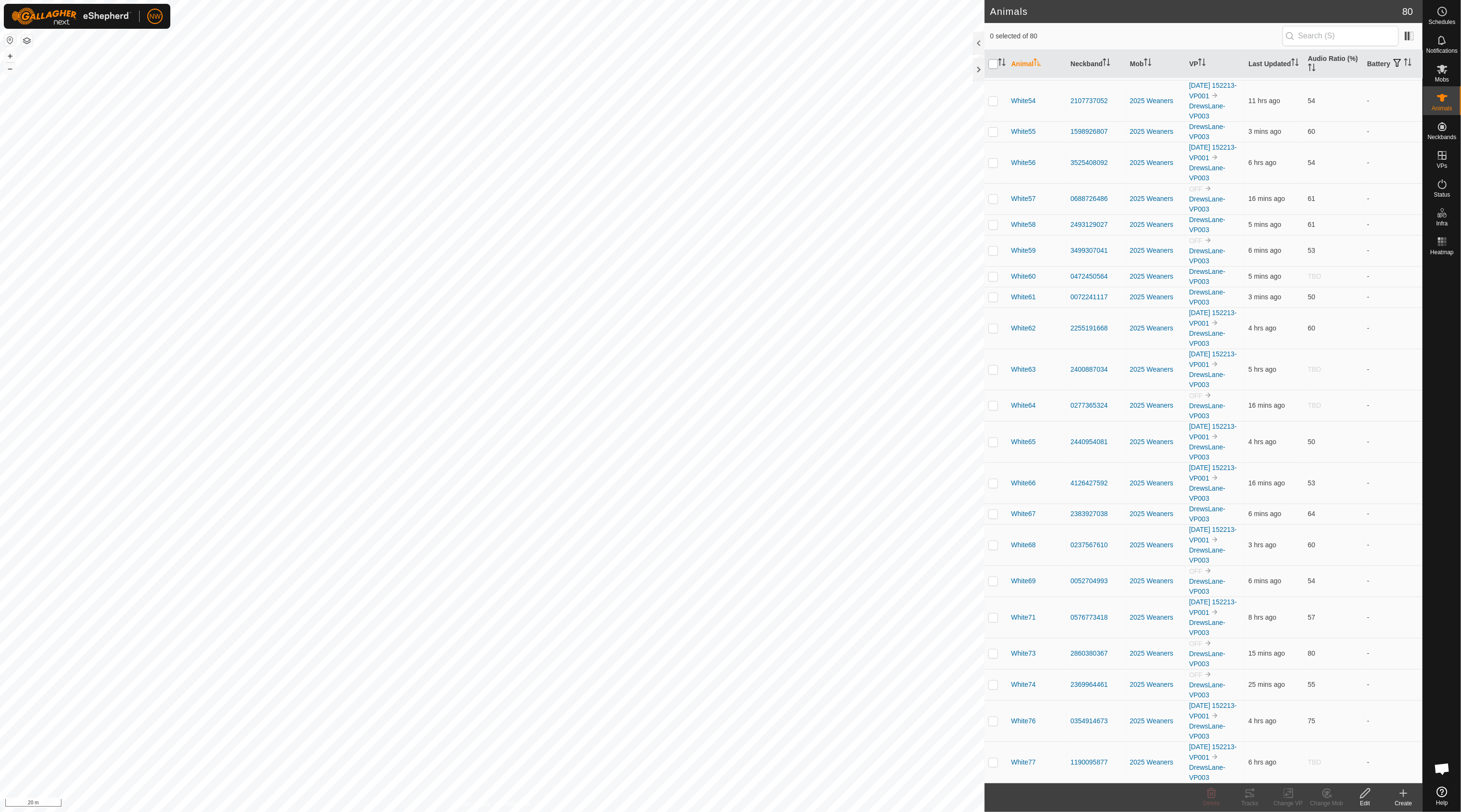
checkbox input "true"
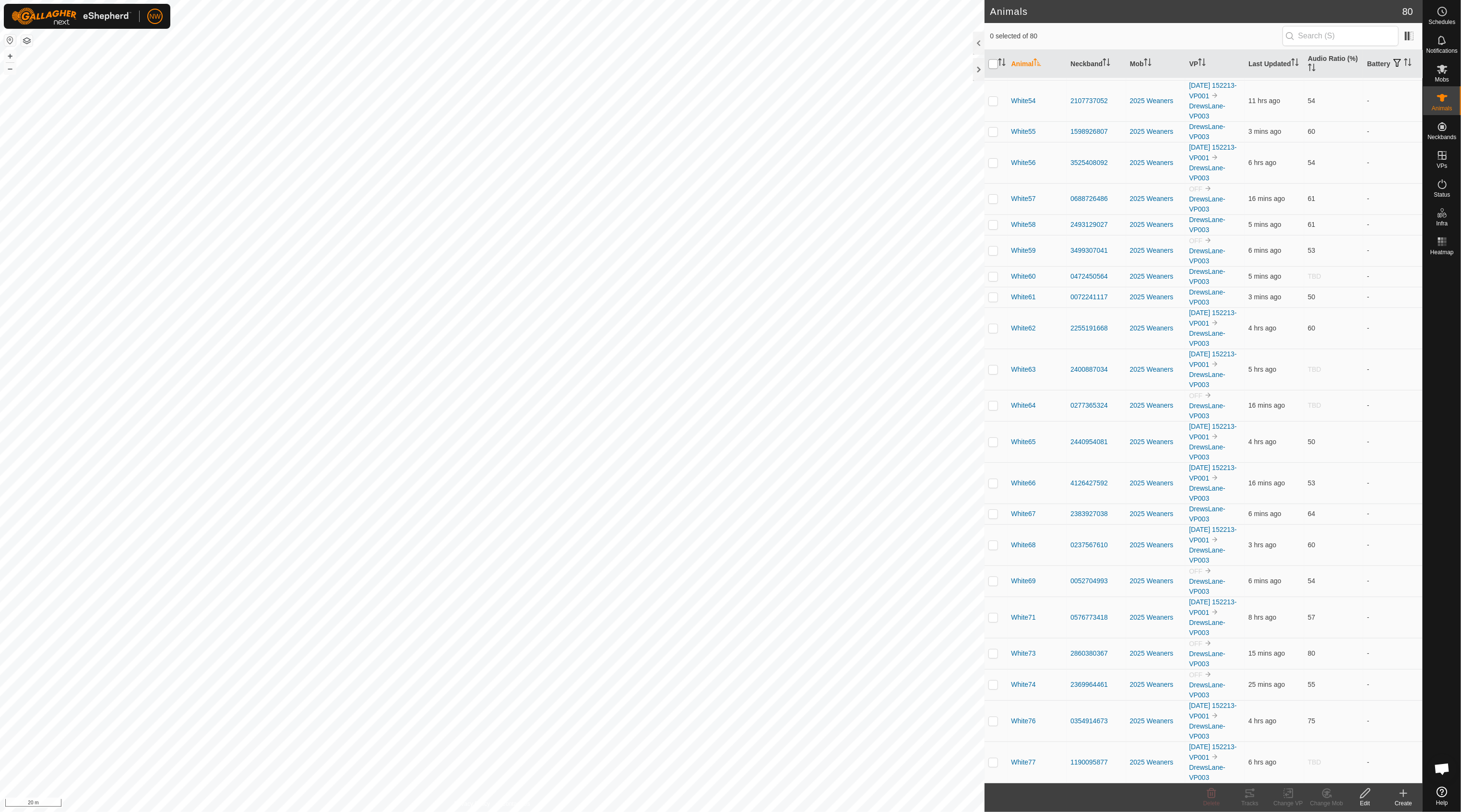
checkbox input "true"
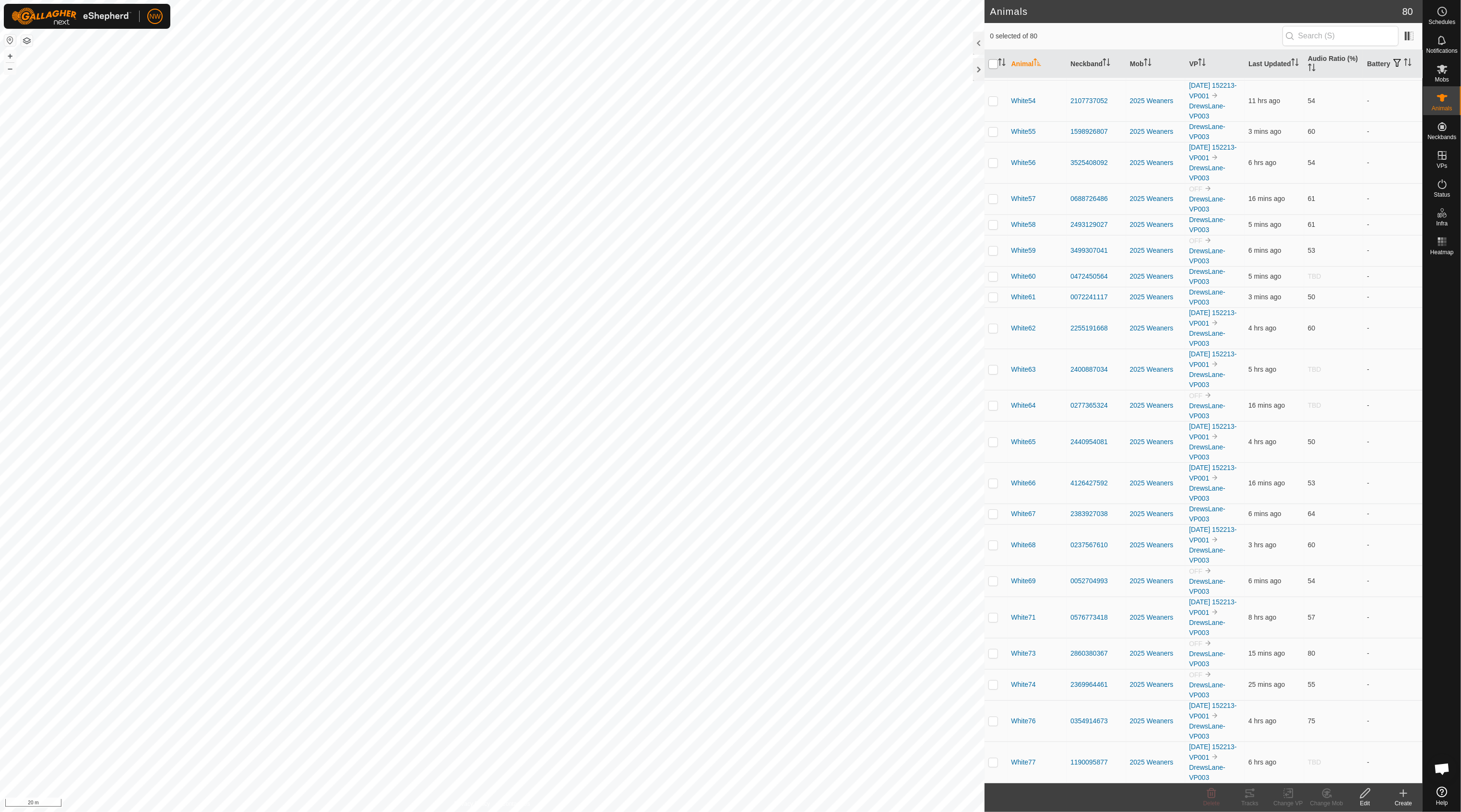
checkbox input "true"
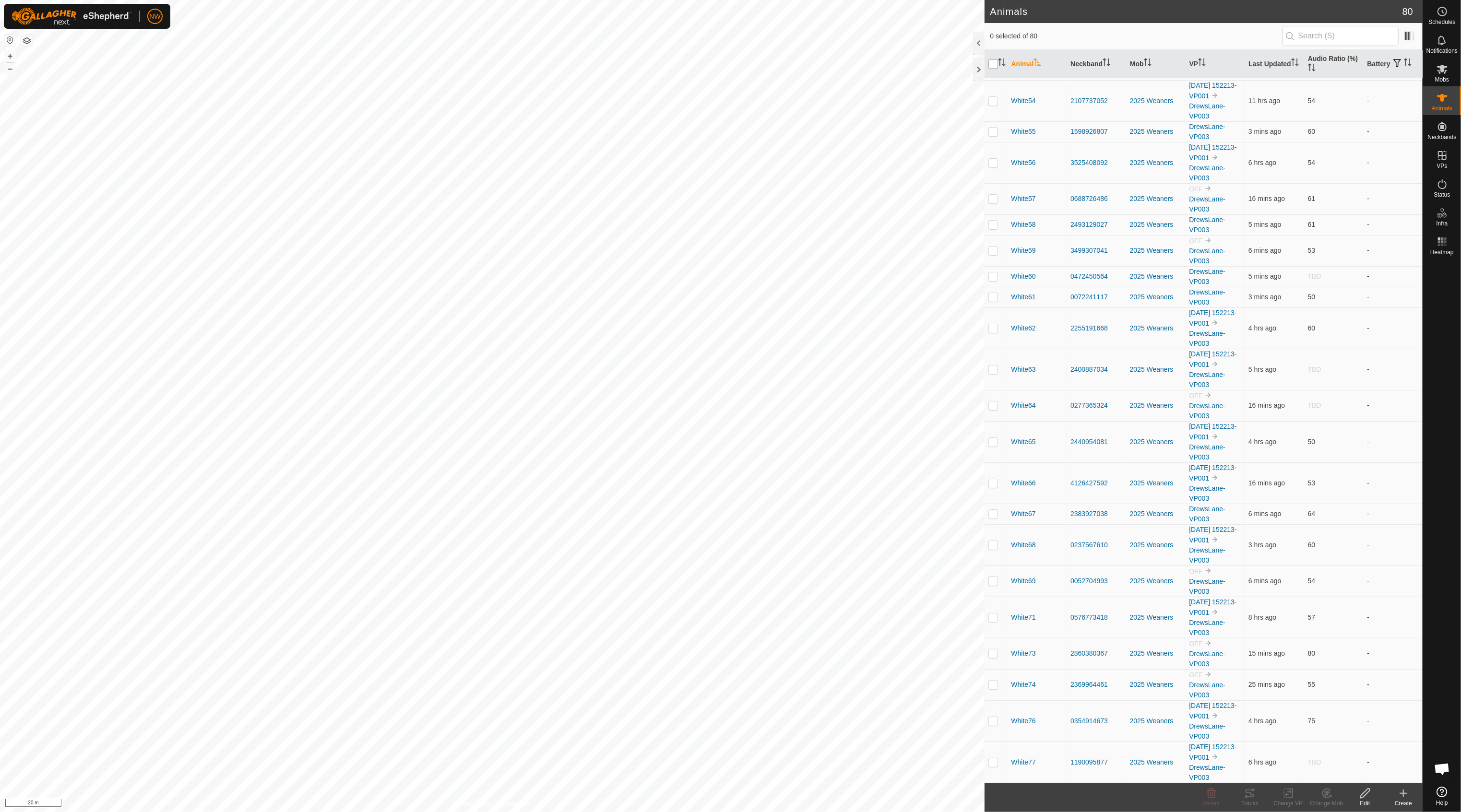
checkbox input "true"
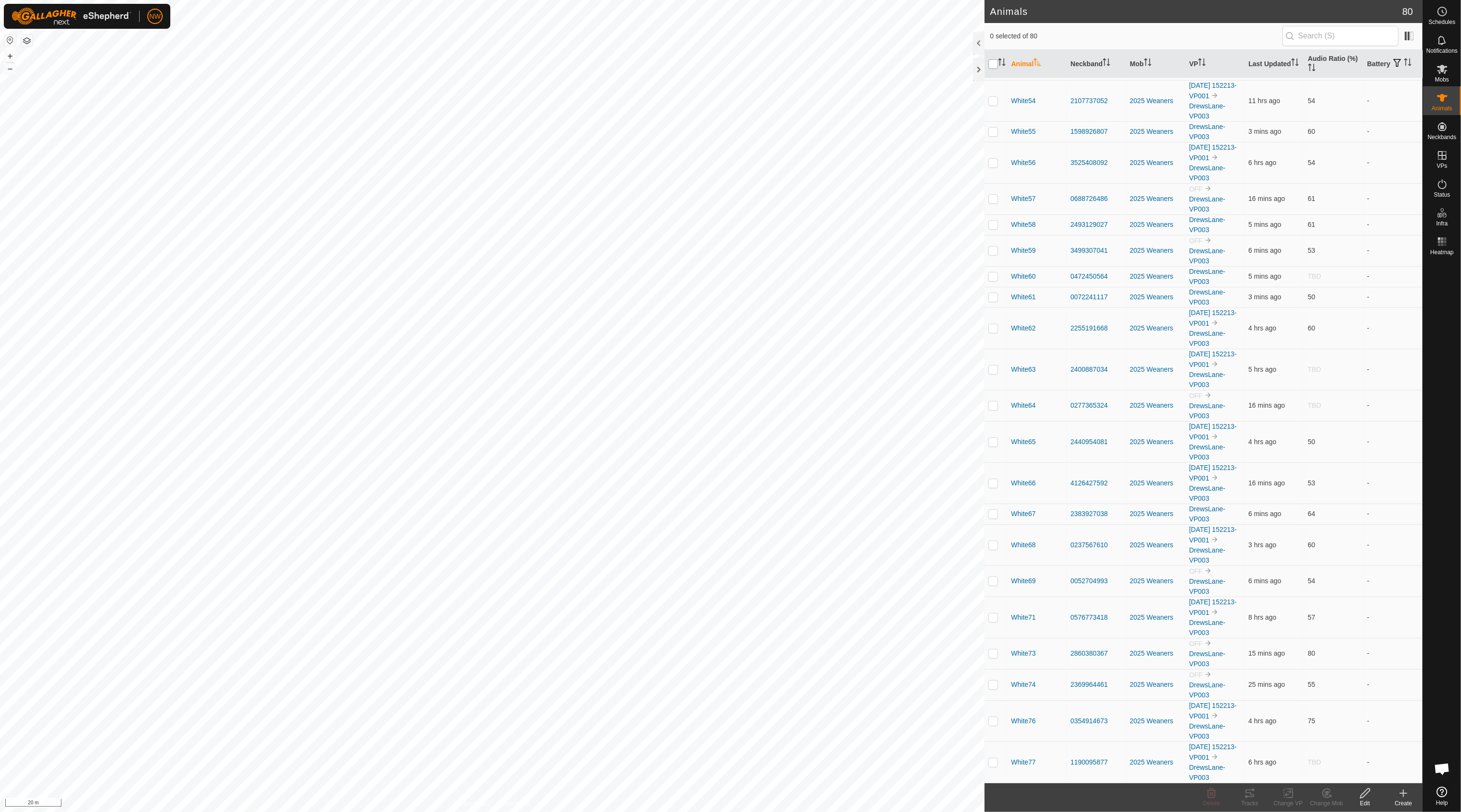
checkbox input "true"
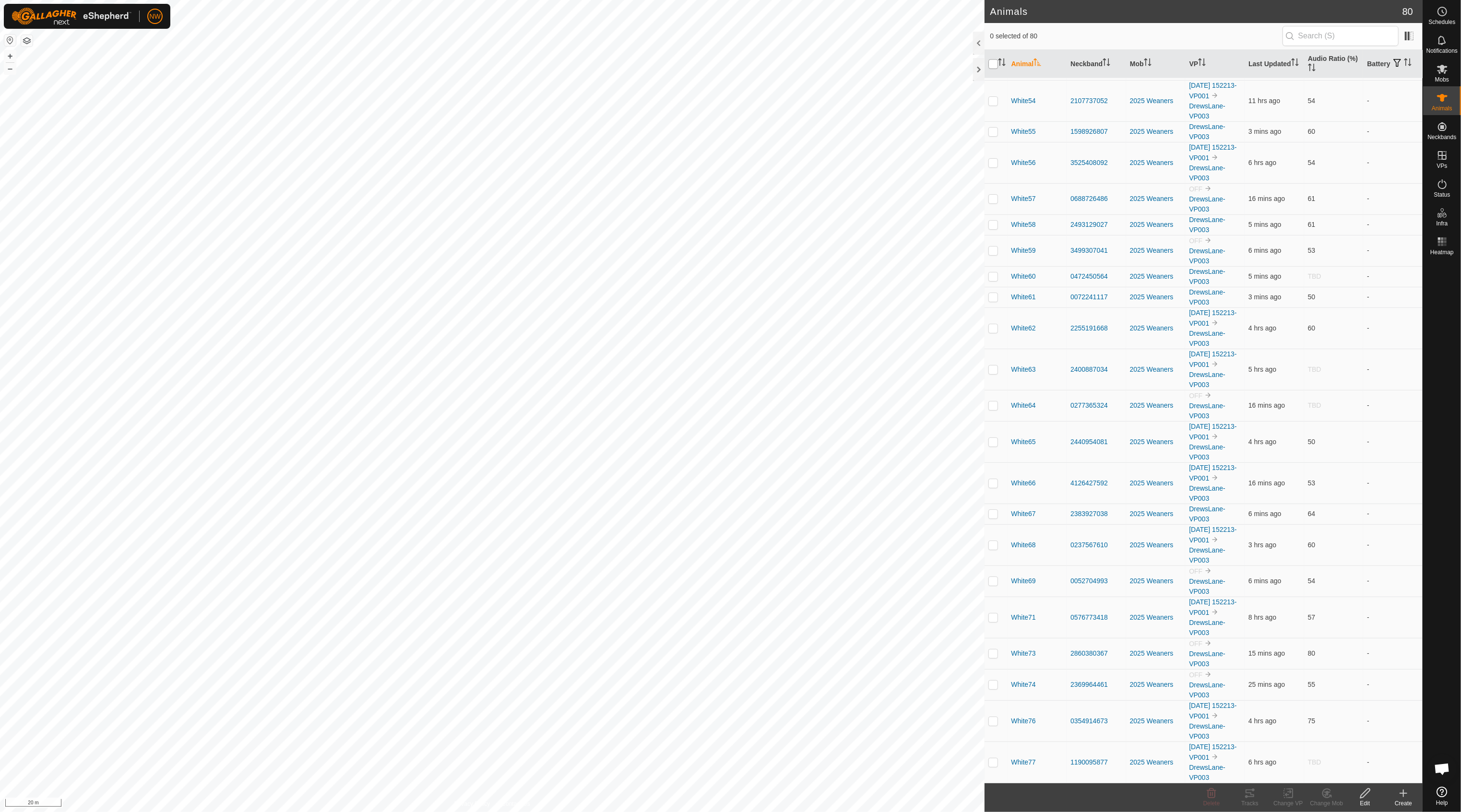
checkbox input "true"
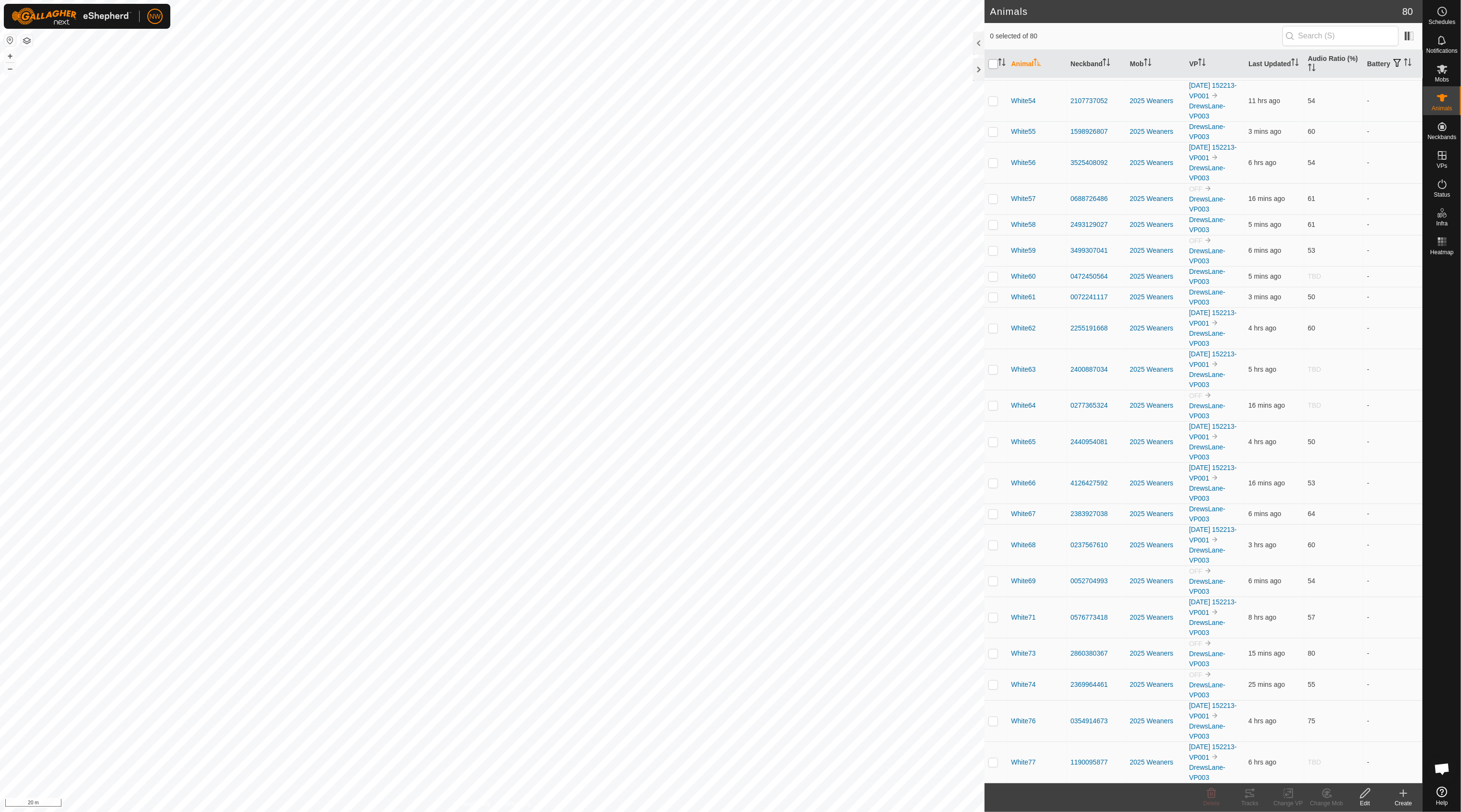
checkbox input "true"
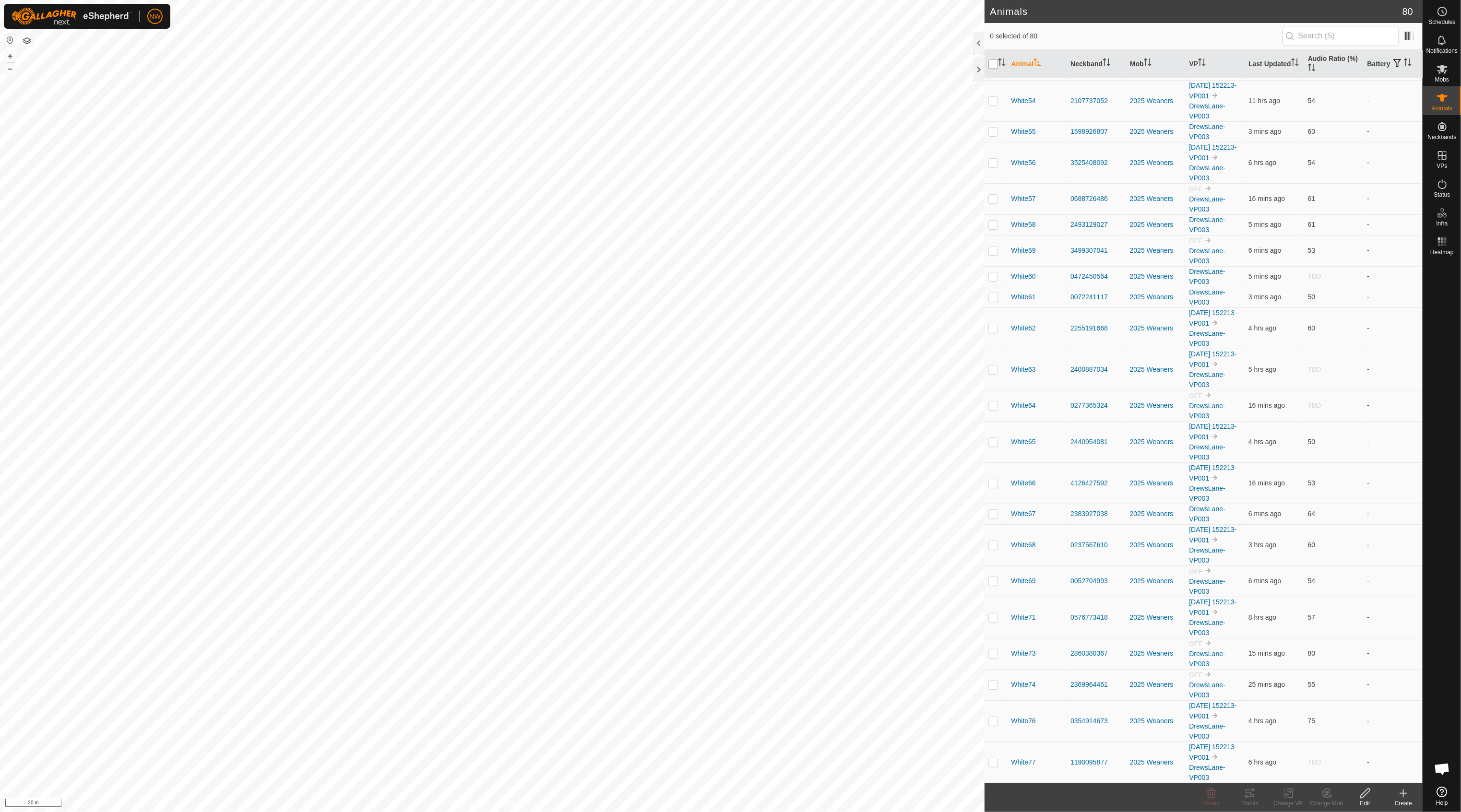
checkbox input "true"
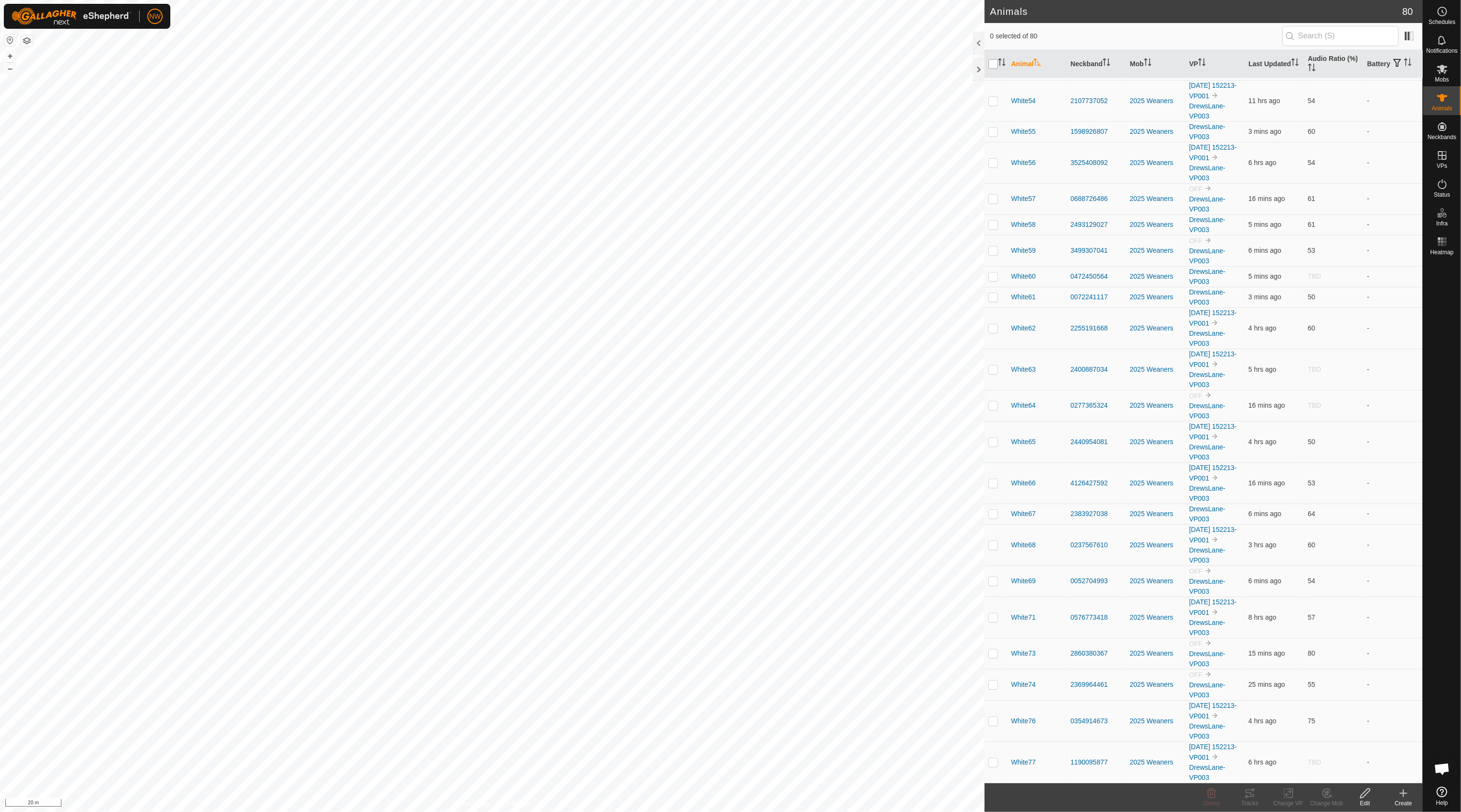
checkbox input "true"
click at [1291, 64] on icon "Activate to sort" at bounding box center [1295, 62] width 8 height 8
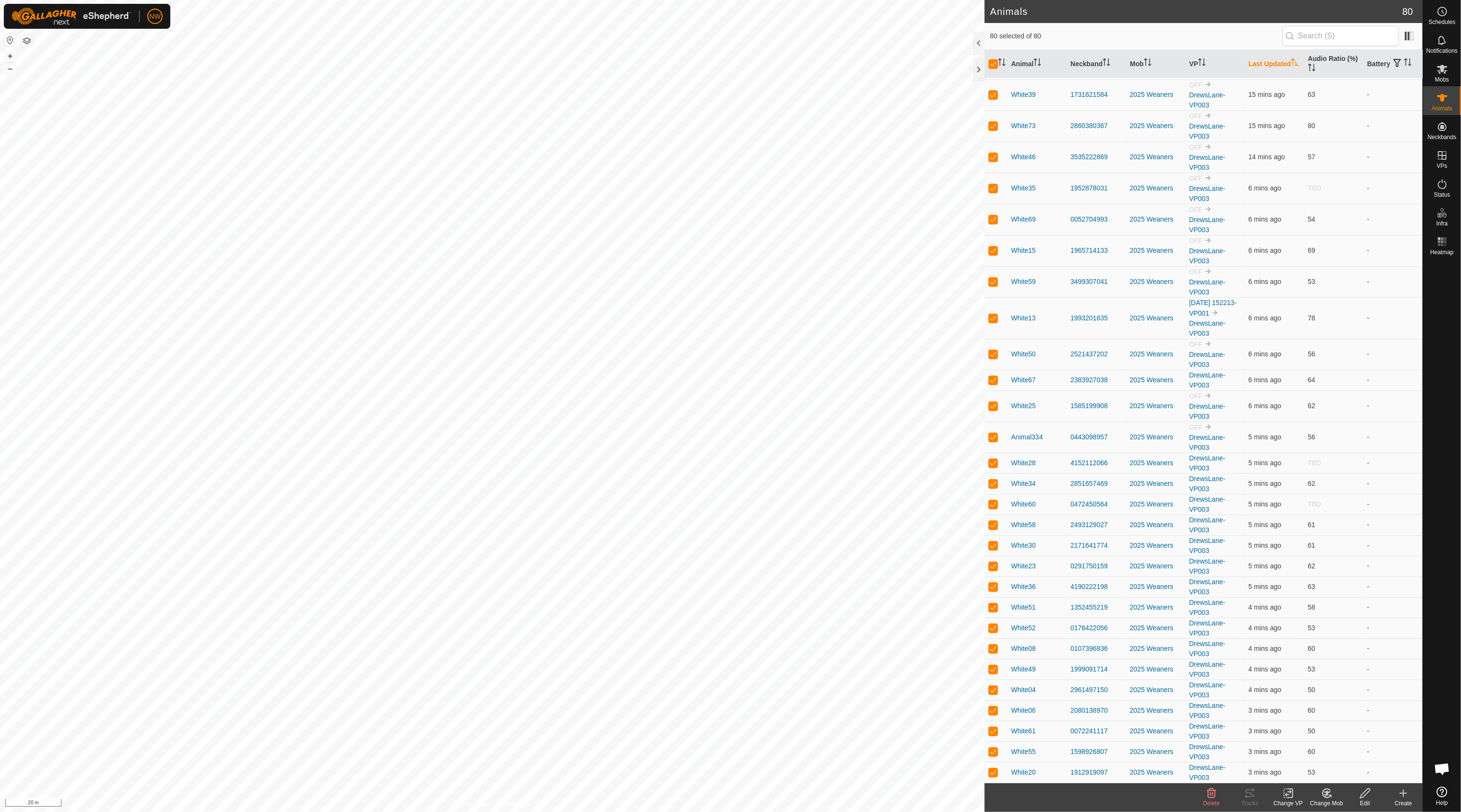
scroll to position [0, 0]
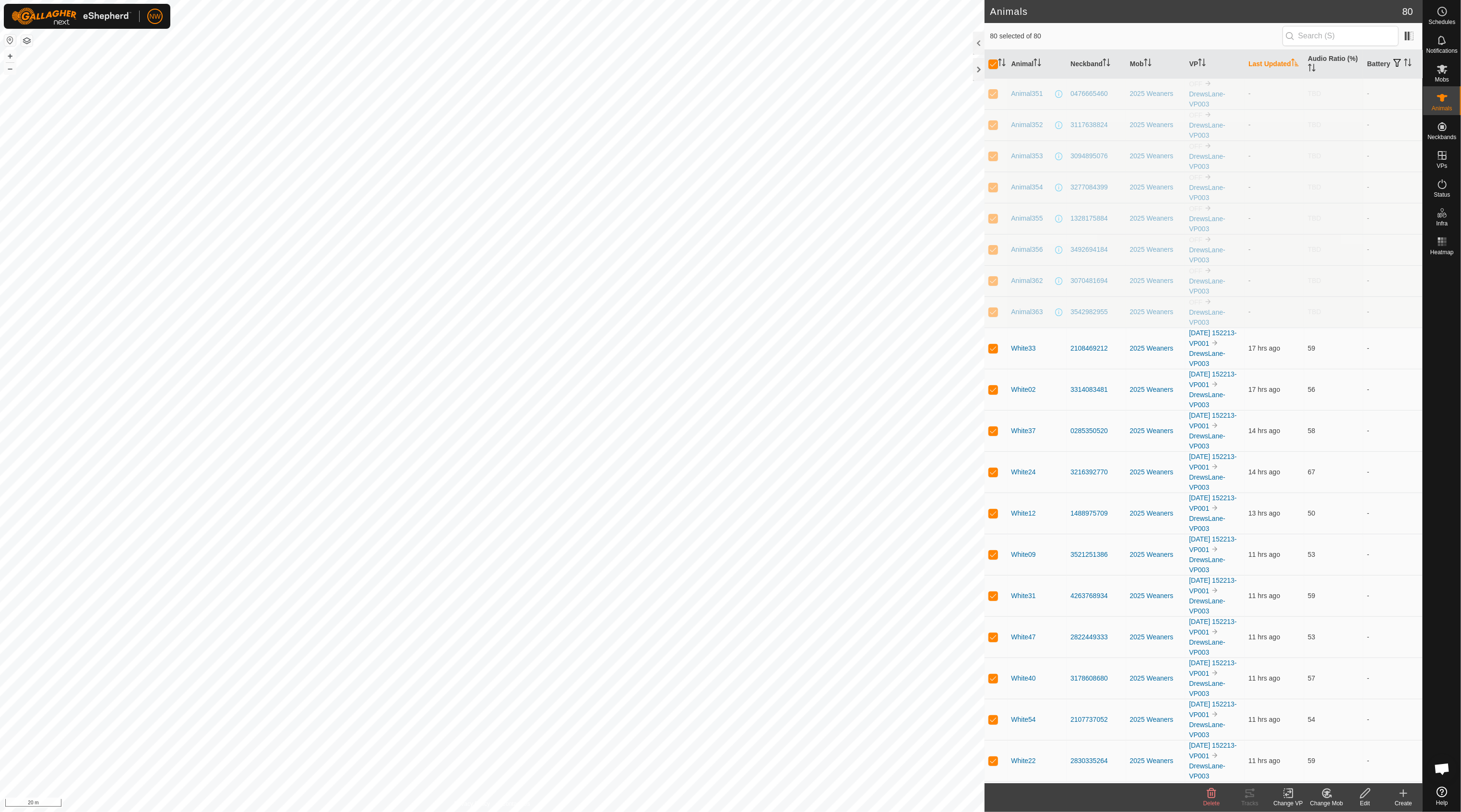
click at [1291, 64] on icon "Activate to sort" at bounding box center [1295, 62] width 8 height 8
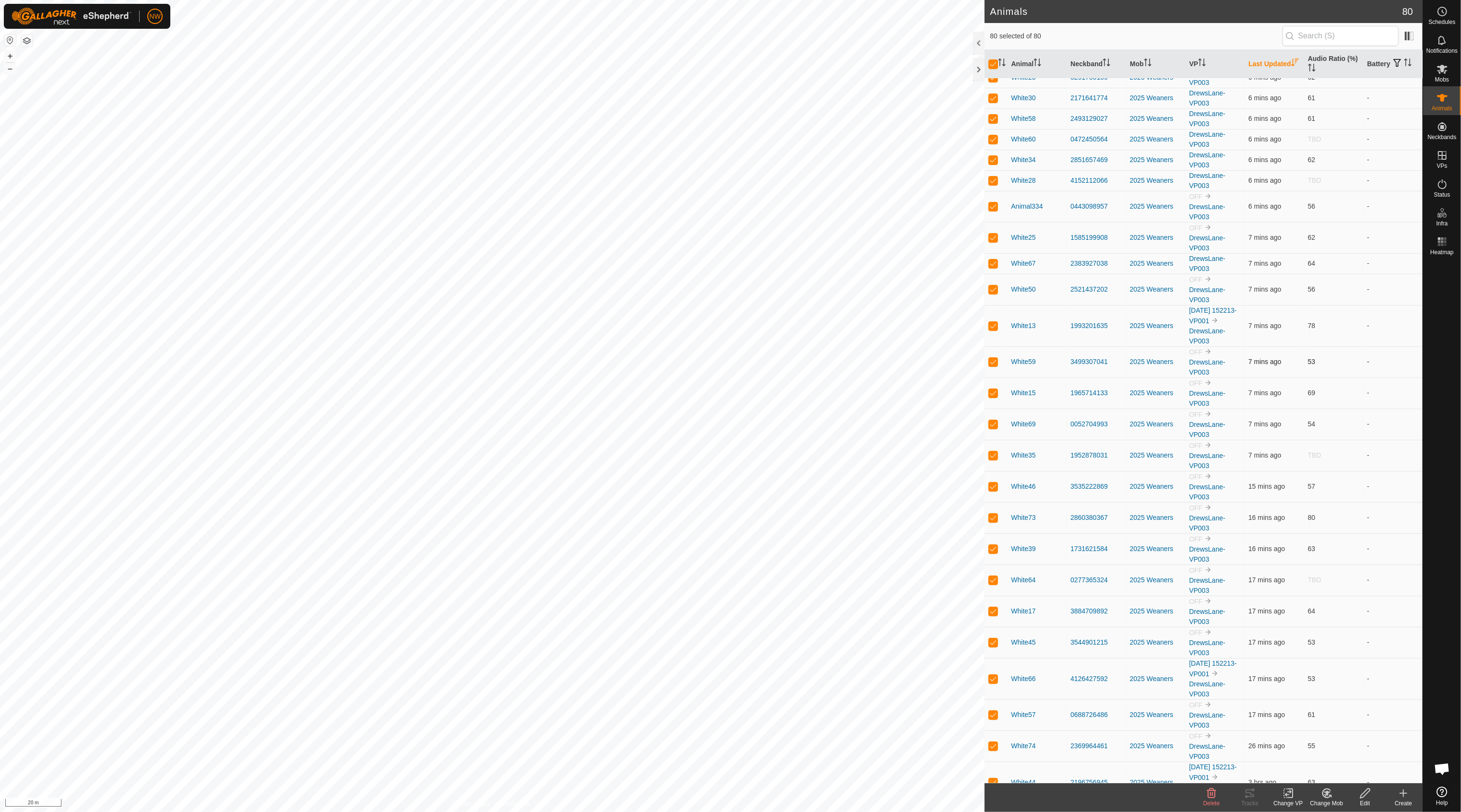
scroll to position [192, 0]
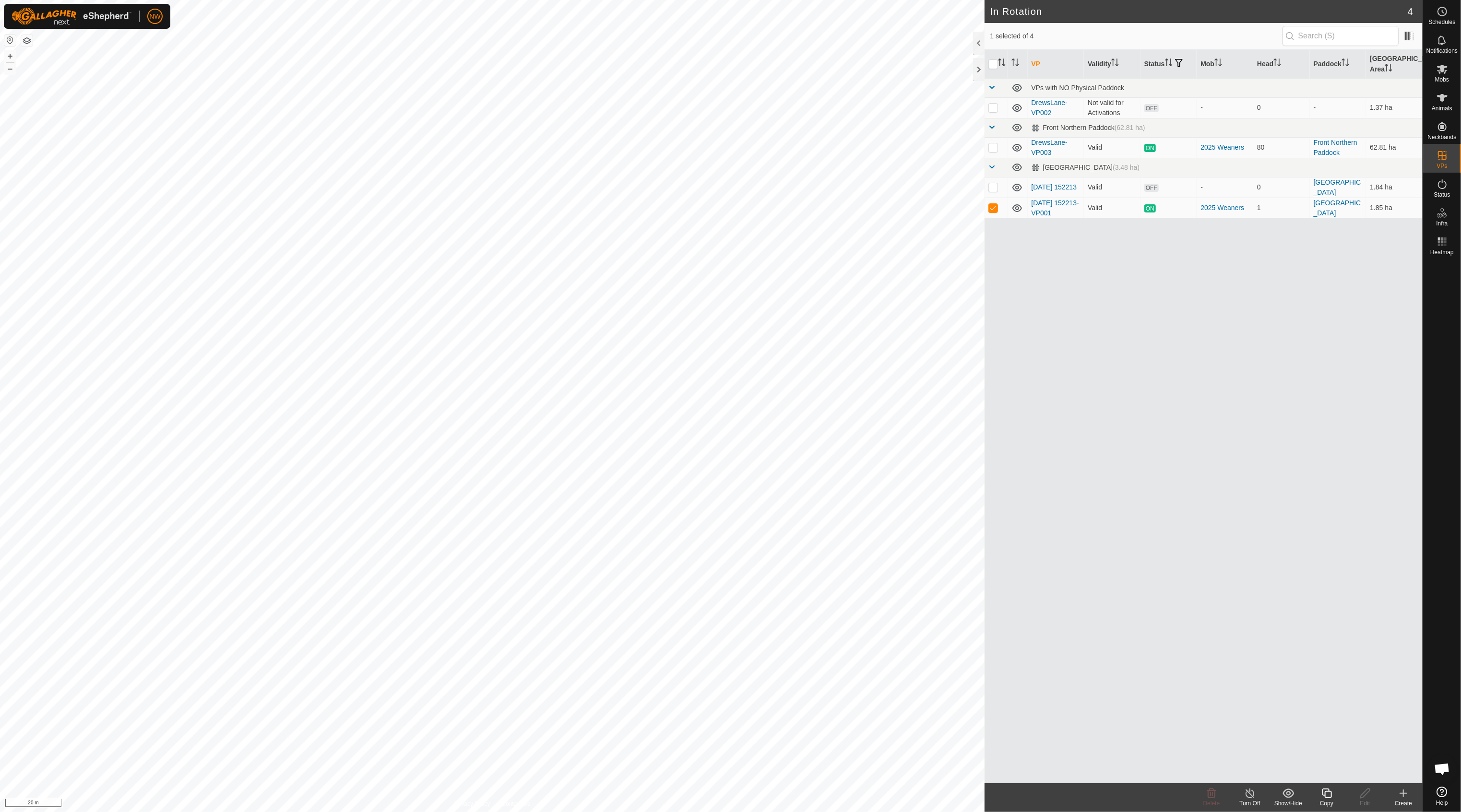
click at [1146, 310] on div "VP Validity Status Mob Head Paddock Grazing Area VPs with NO Physical Paddock D…" at bounding box center [1204, 417] width 438 height 734
click at [996, 144] on p-checkbox at bounding box center [993, 147] width 10 height 8
checkbox input "true"
click at [1440, 185] on icon at bounding box center [1442, 184] width 12 height 12
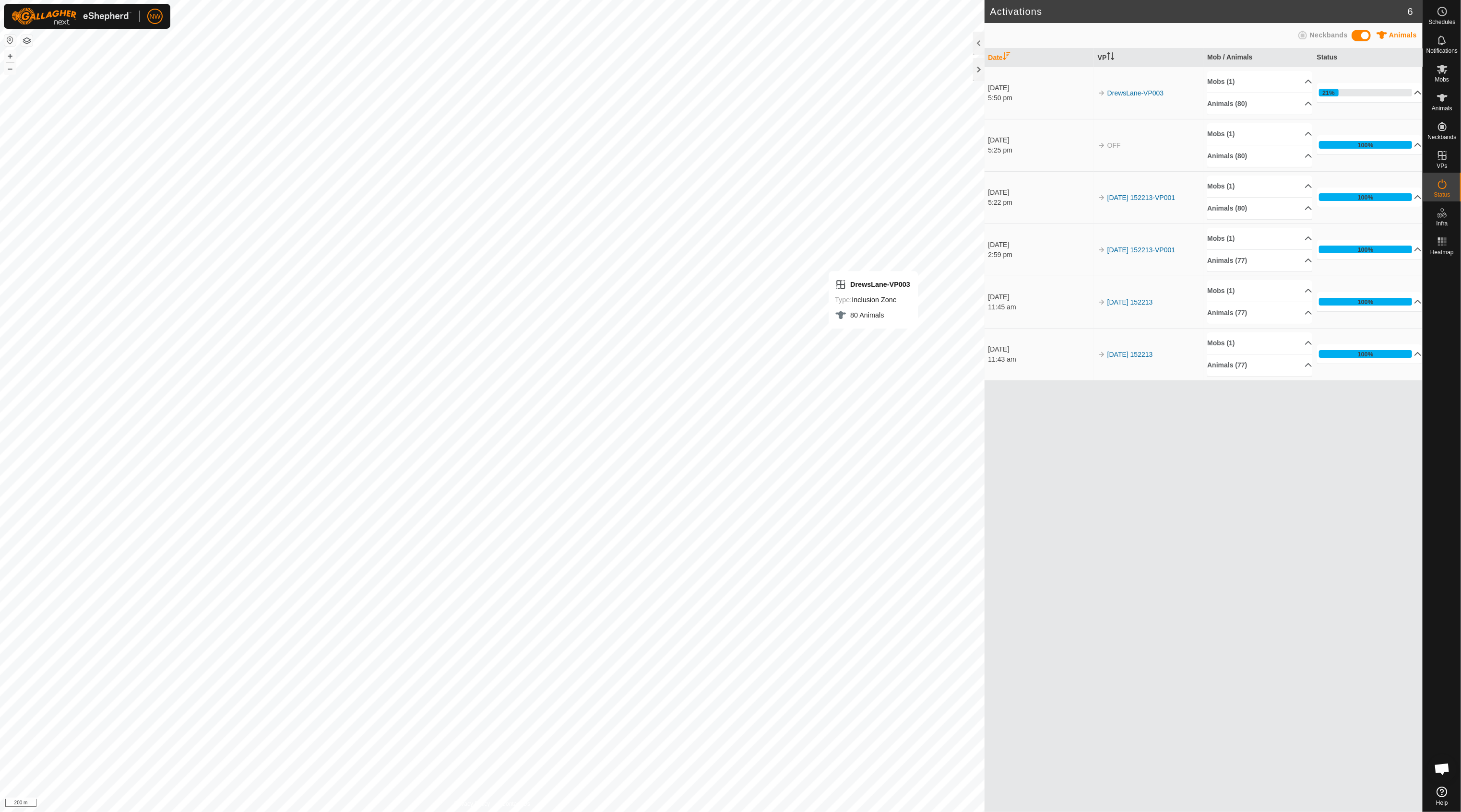
click at [1413, 92] on p-accordion-header "21%" at bounding box center [1370, 92] width 105 height 19
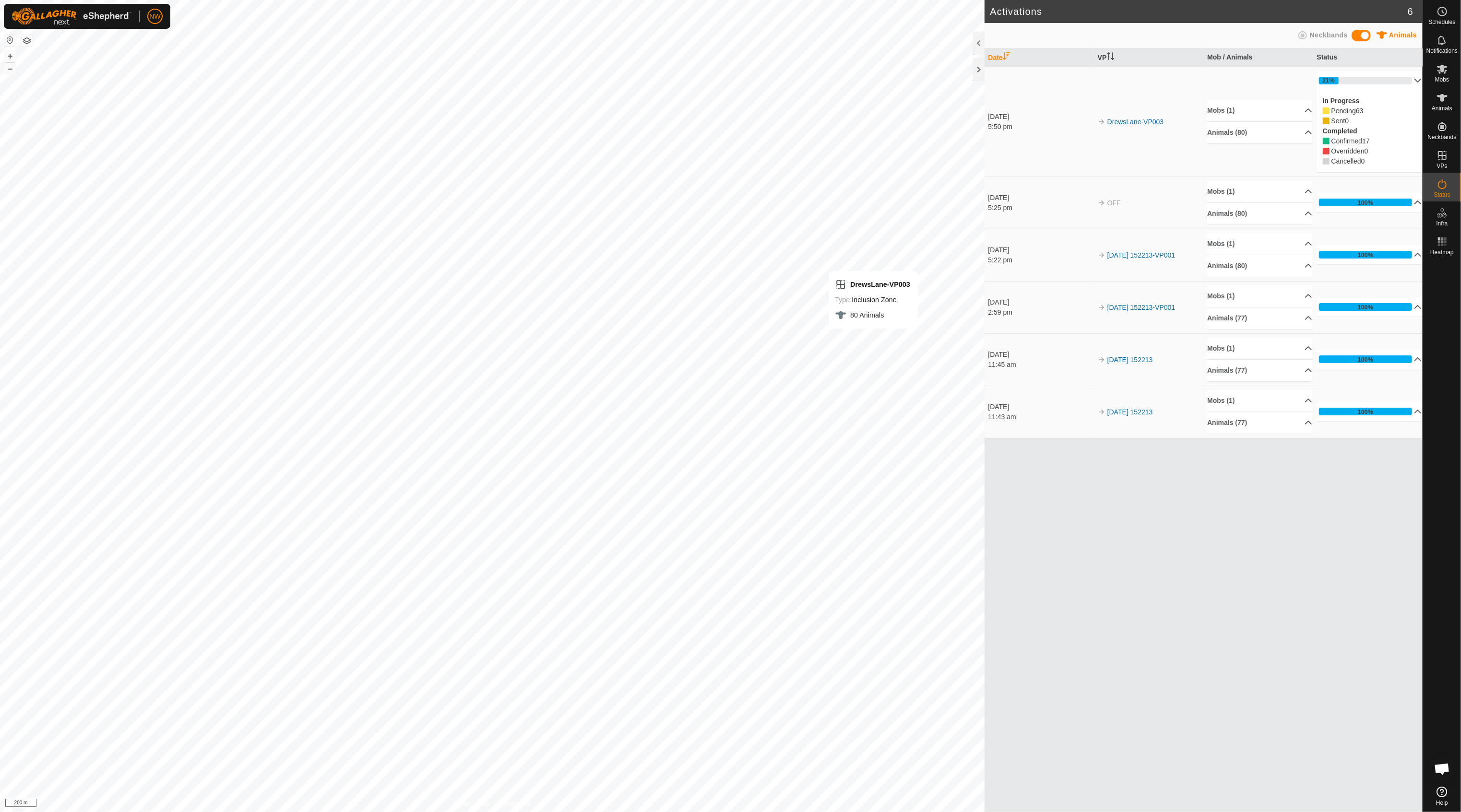
click at [1409, 202] on p-accordion-header "100%" at bounding box center [1370, 202] width 105 height 19
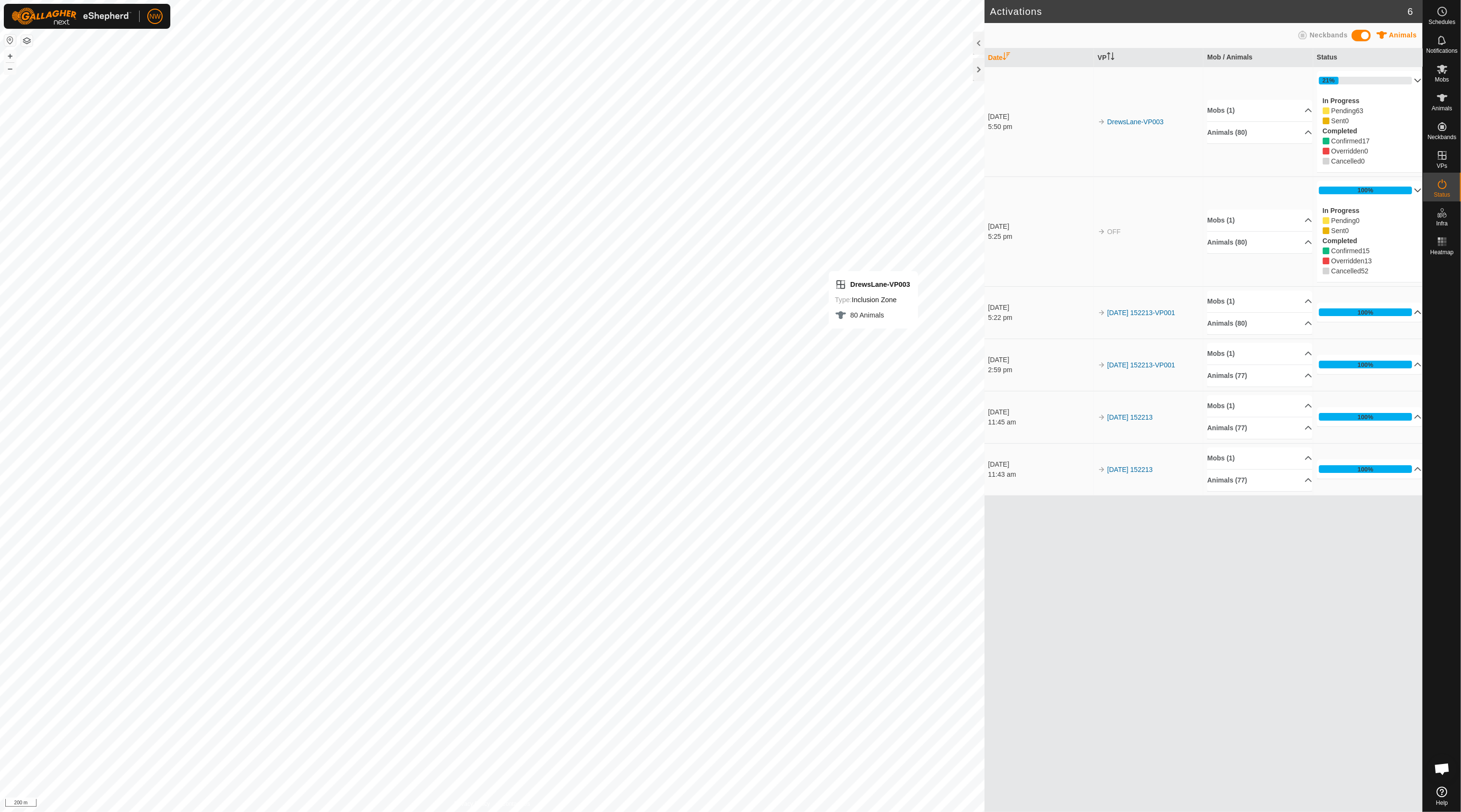
click at [1413, 312] on p-accordion-header "100%" at bounding box center [1370, 312] width 105 height 19
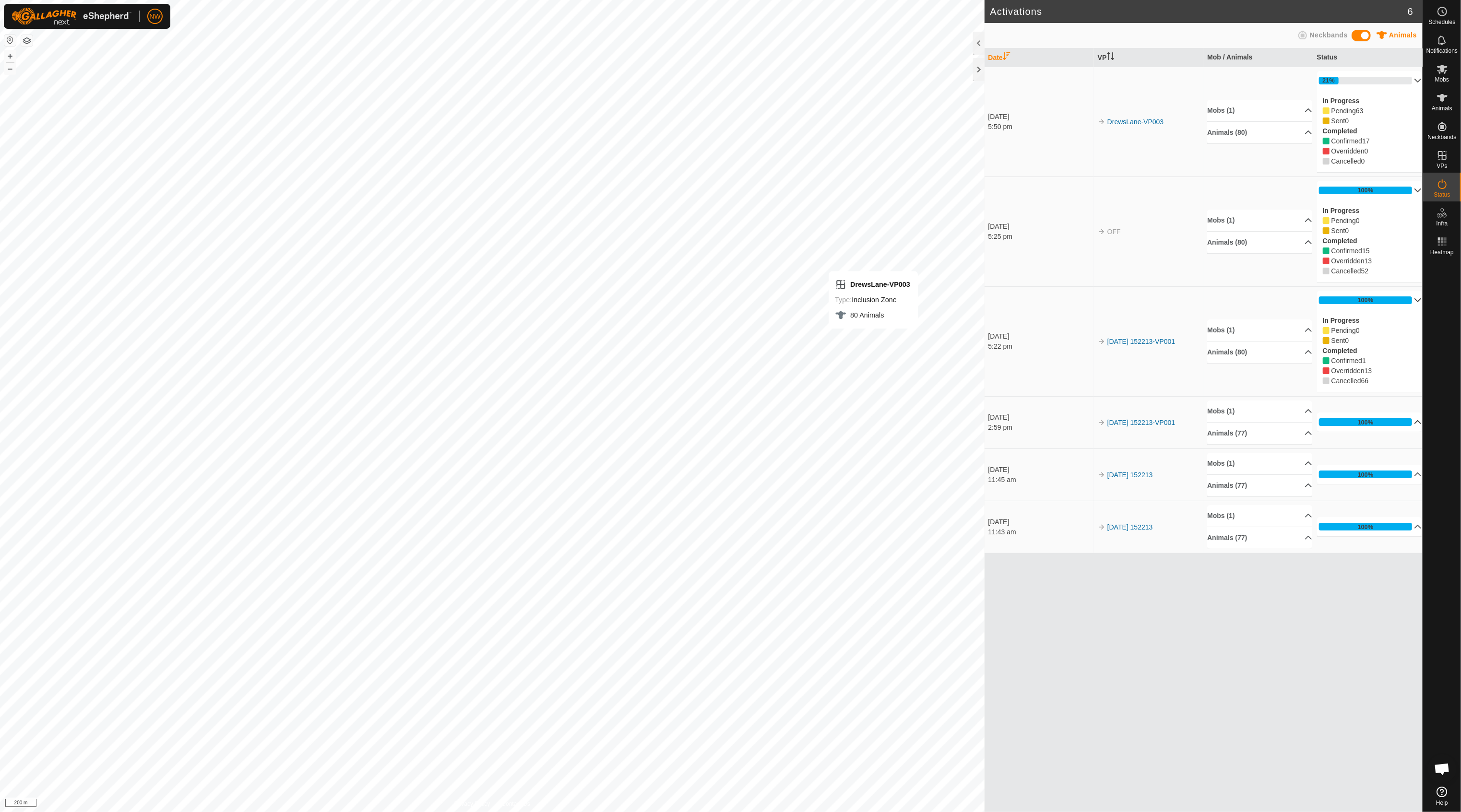
click at [1415, 423] on p-accordion-header "100%" at bounding box center [1370, 422] width 105 height 19
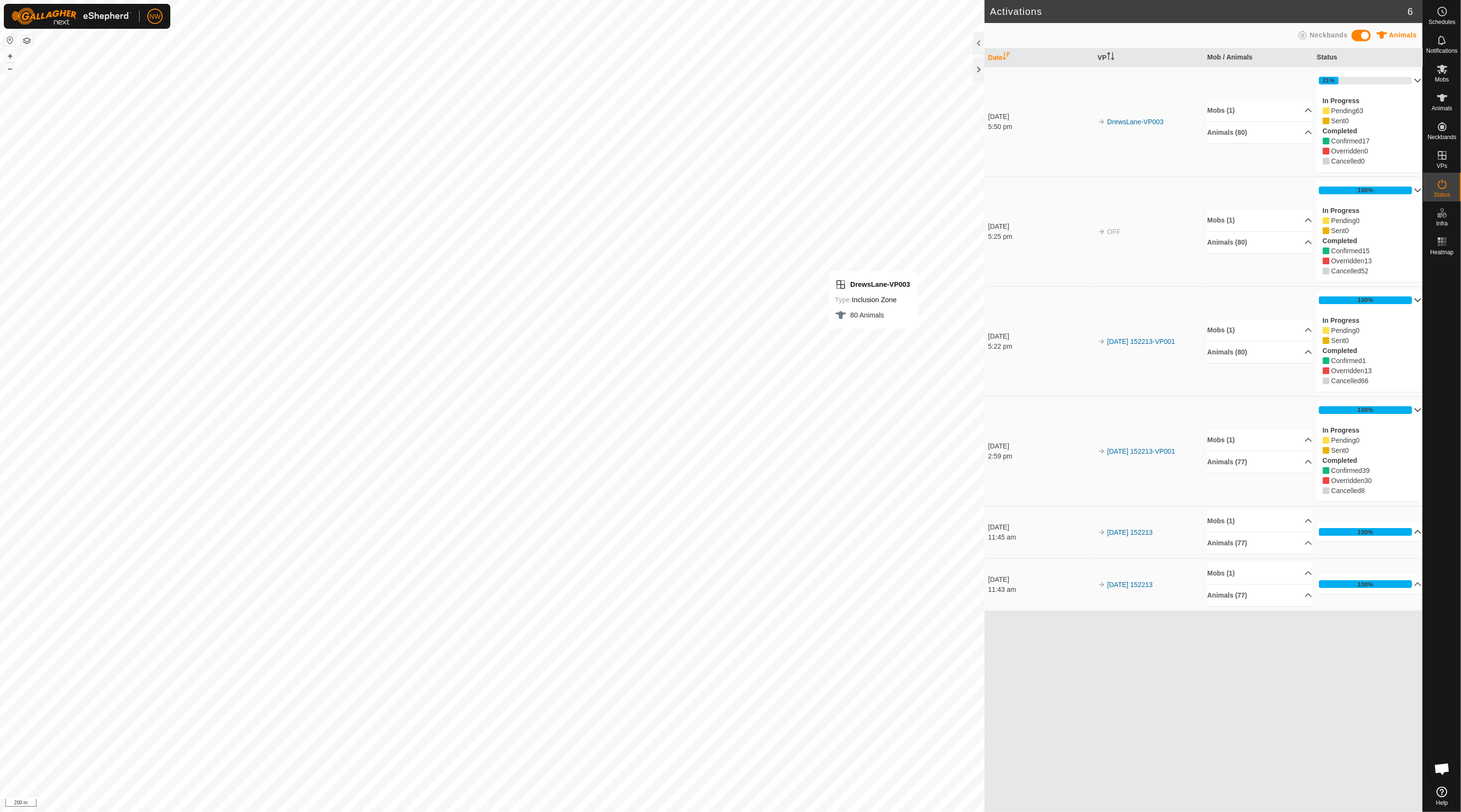
click at [1413, 536] on p-accordion-header "100%" at bounding box center [1370, 531] width 105 height 19
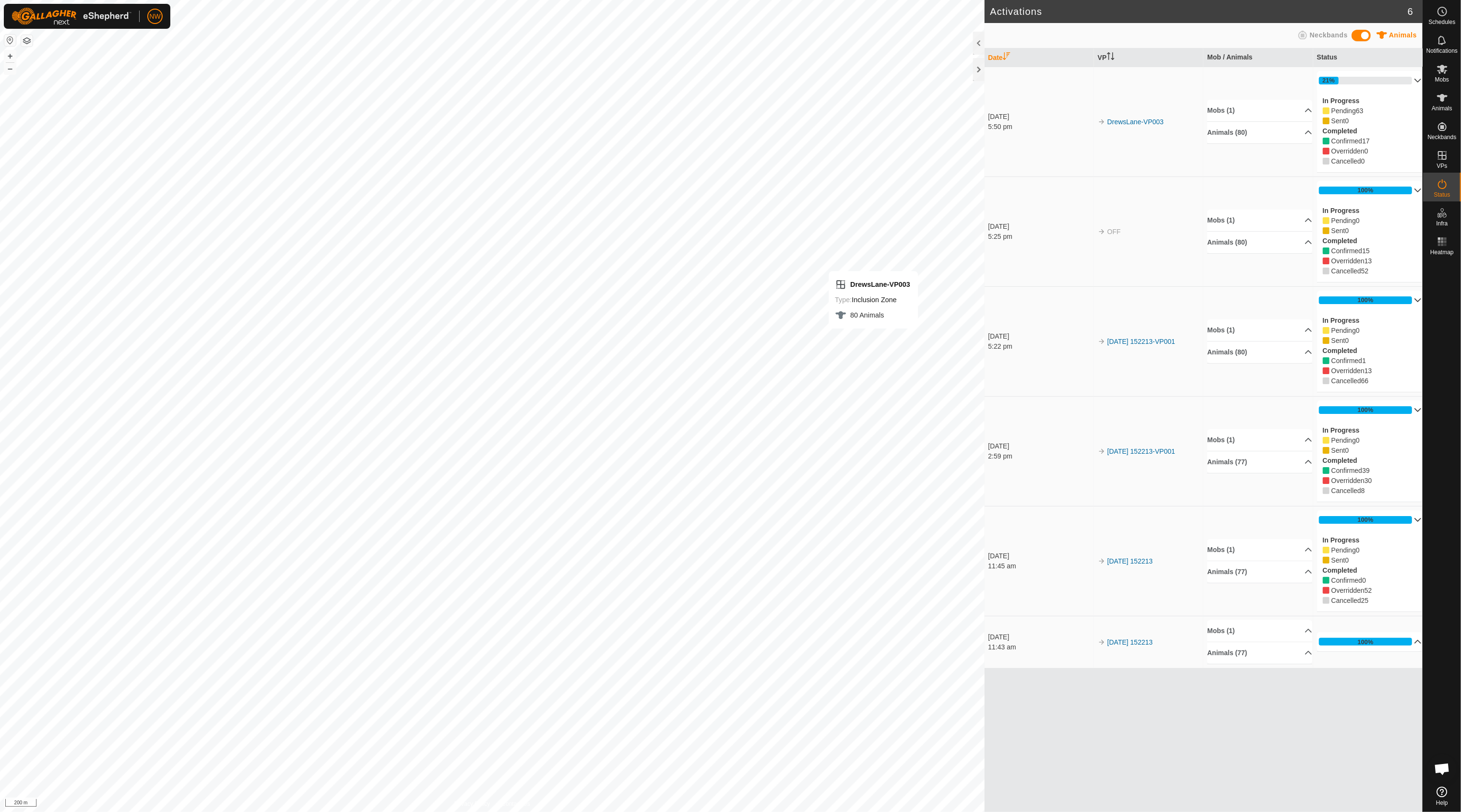
click at [1411, 642] on p-accordion-header "100%" at bounding box center [1370, 641] width 105 height 19
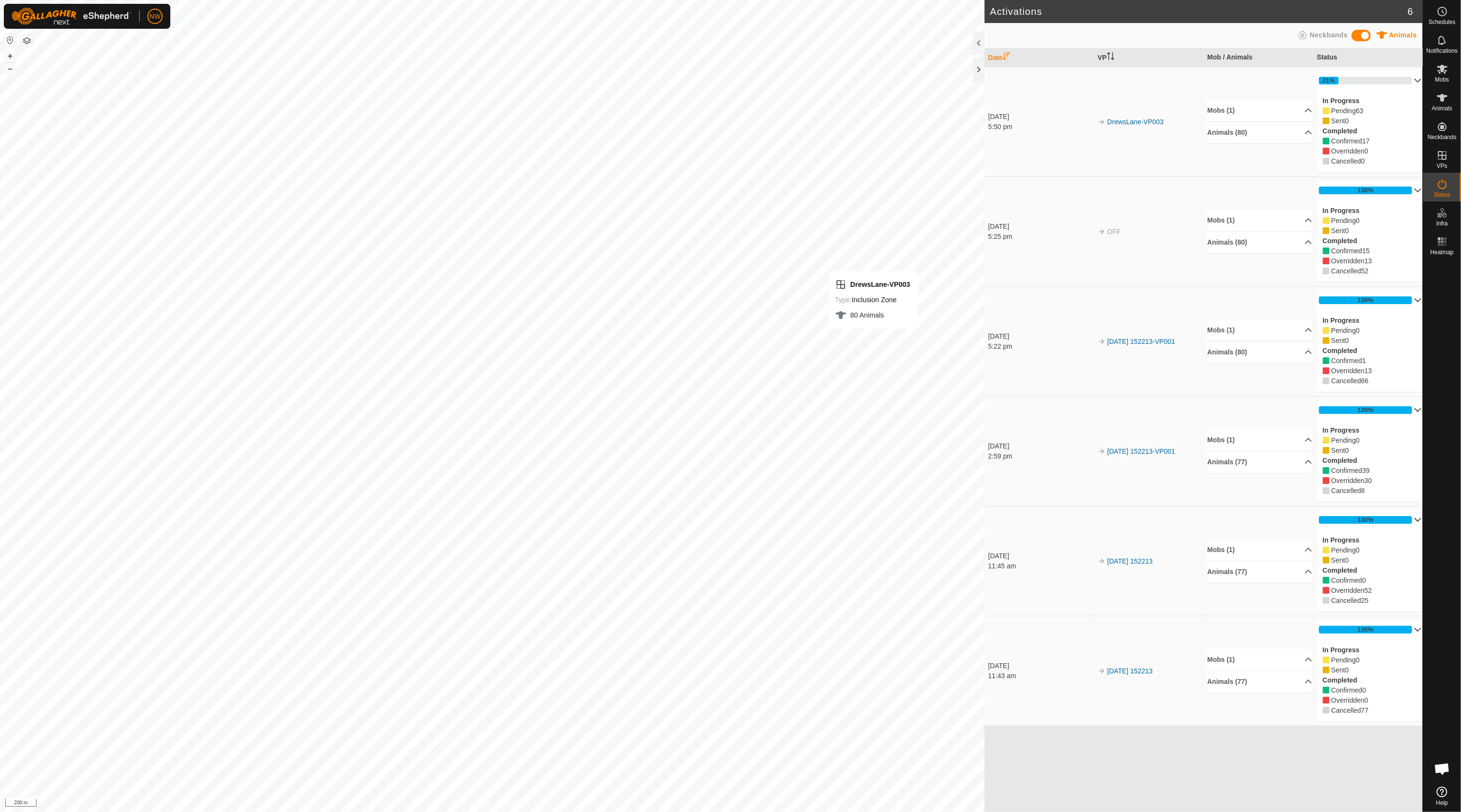
click at [1415, 632] on icon at bounding box center [1418, 630] width 8 height 8
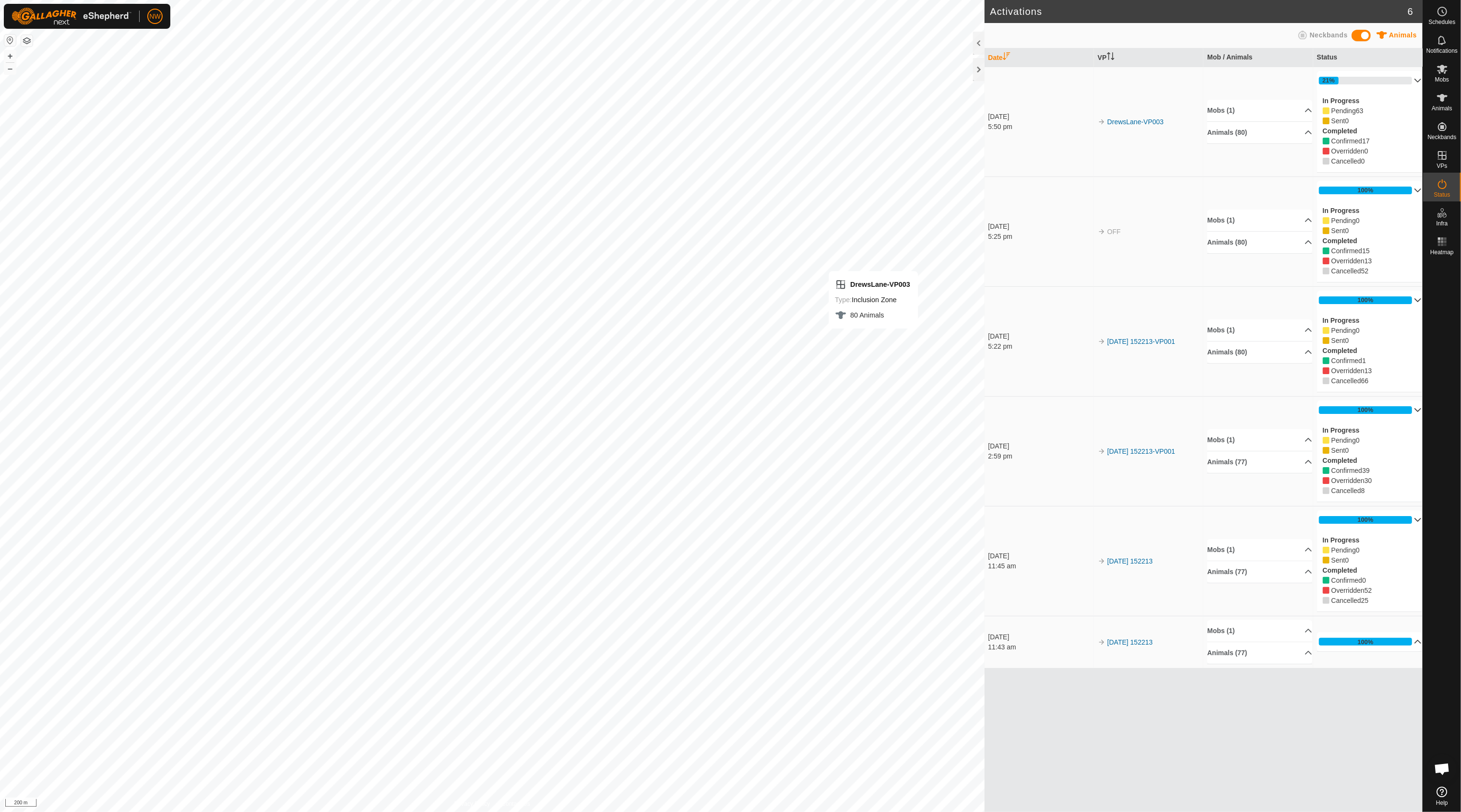
click at [1414, 519] on icon at bounding box center [1418, 520] width 8 height 8
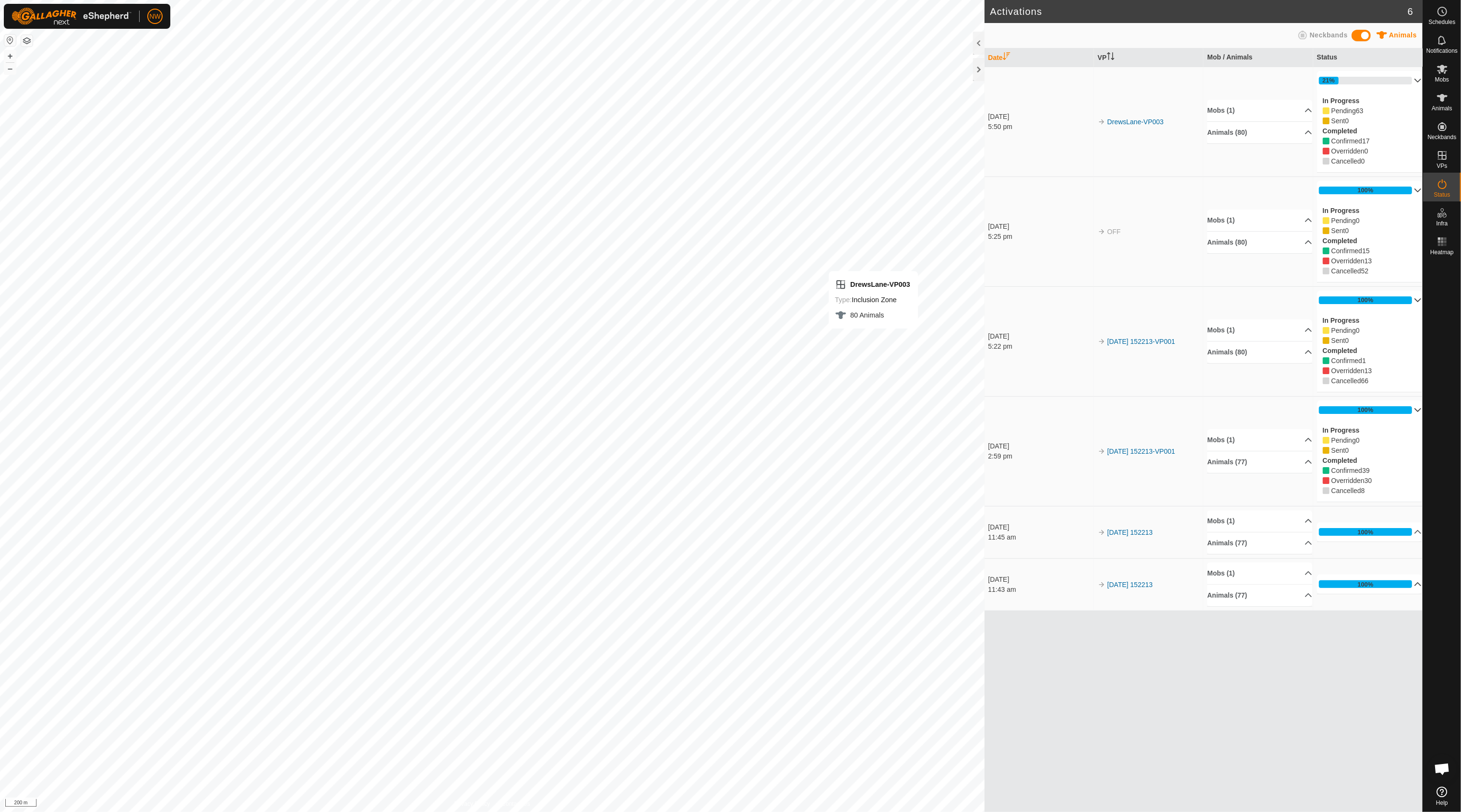
click at [1411, 412] on p-accordion-header "100%" at bounding box center [1370, 410] width 105 height 19
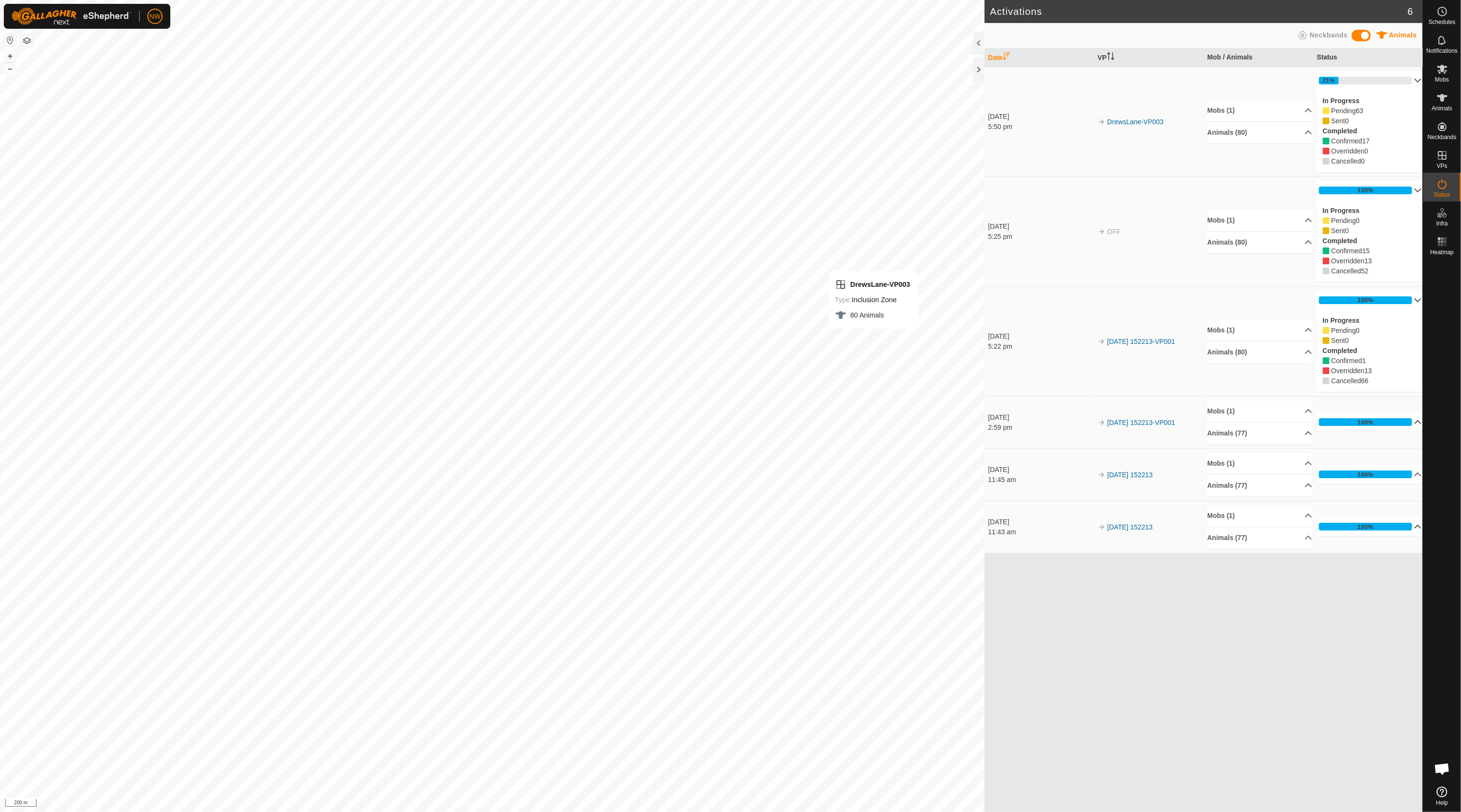
click at [1408, 300] on p-accordion-header "100%" at bounding box center [1370, 300] width 105 height 19
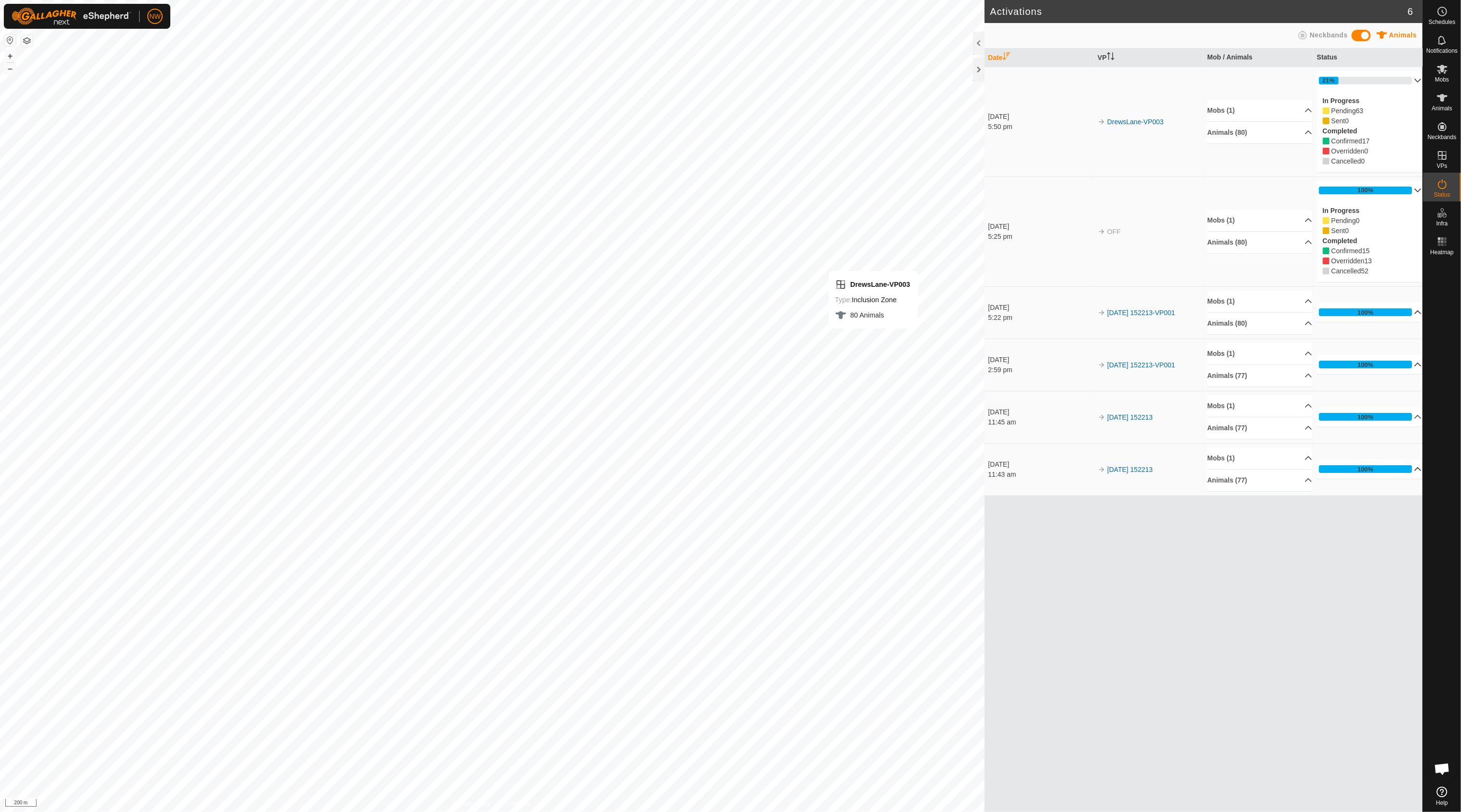
click at [1411, 186] on p-accordion-header "100%" at bounding box center [1370, 190] width 105 height 19
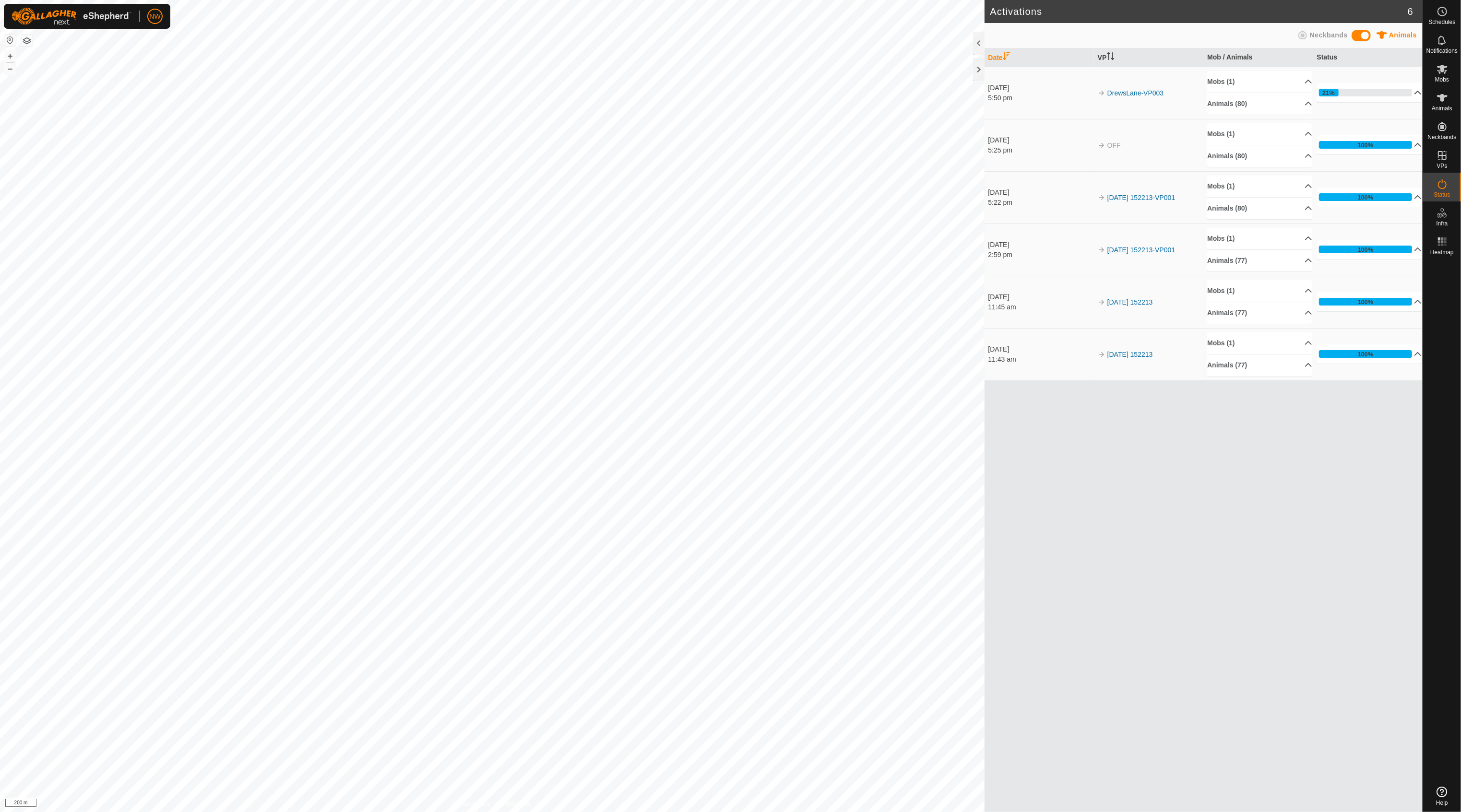
click at [1413, 92] on p-accordion-header "21%" at bounding box center [1370, 92] width 105 height 19
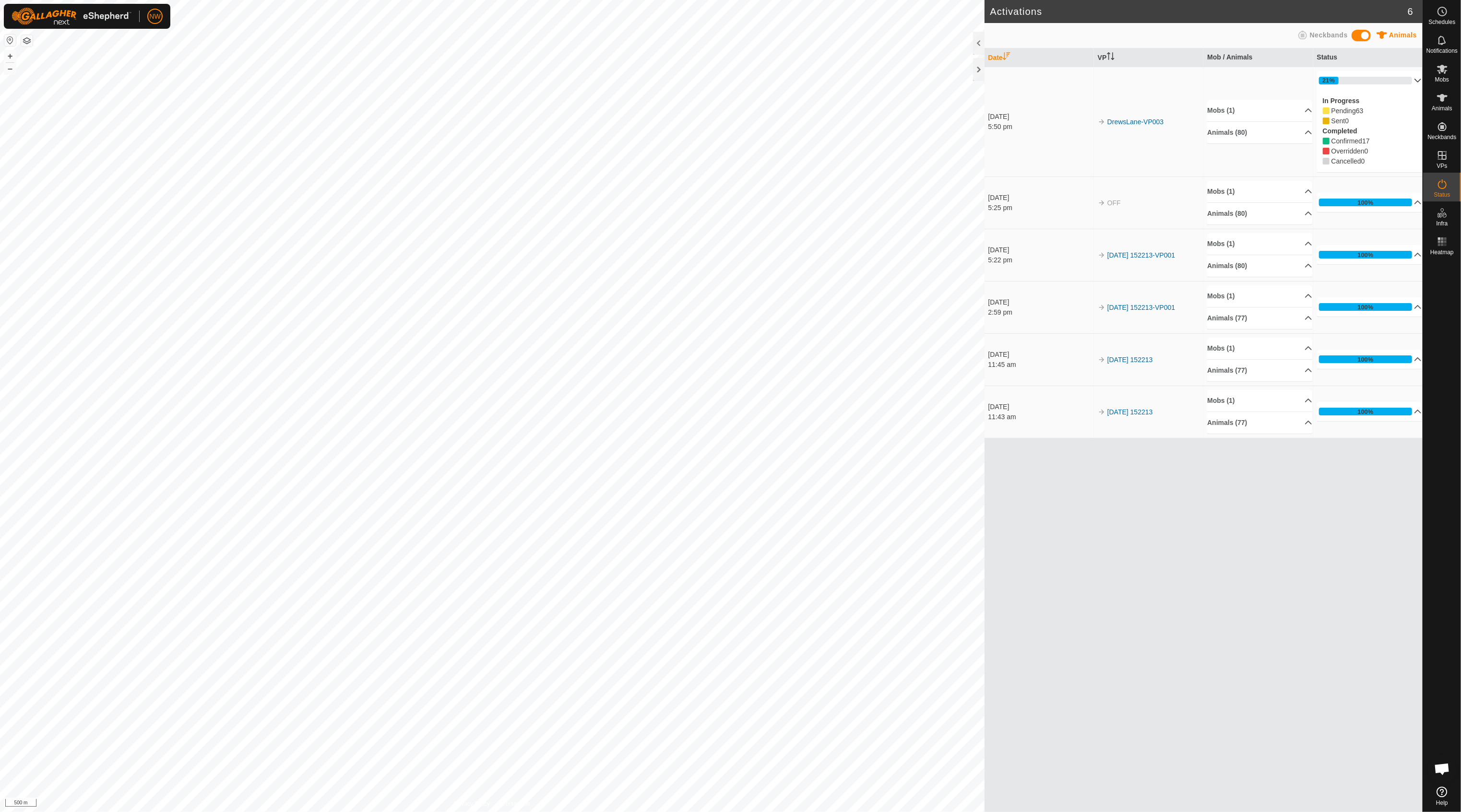
click at [1411, 78] on p-accordion-header "21%" at bounding box center [1370, 80] width 105 height 19
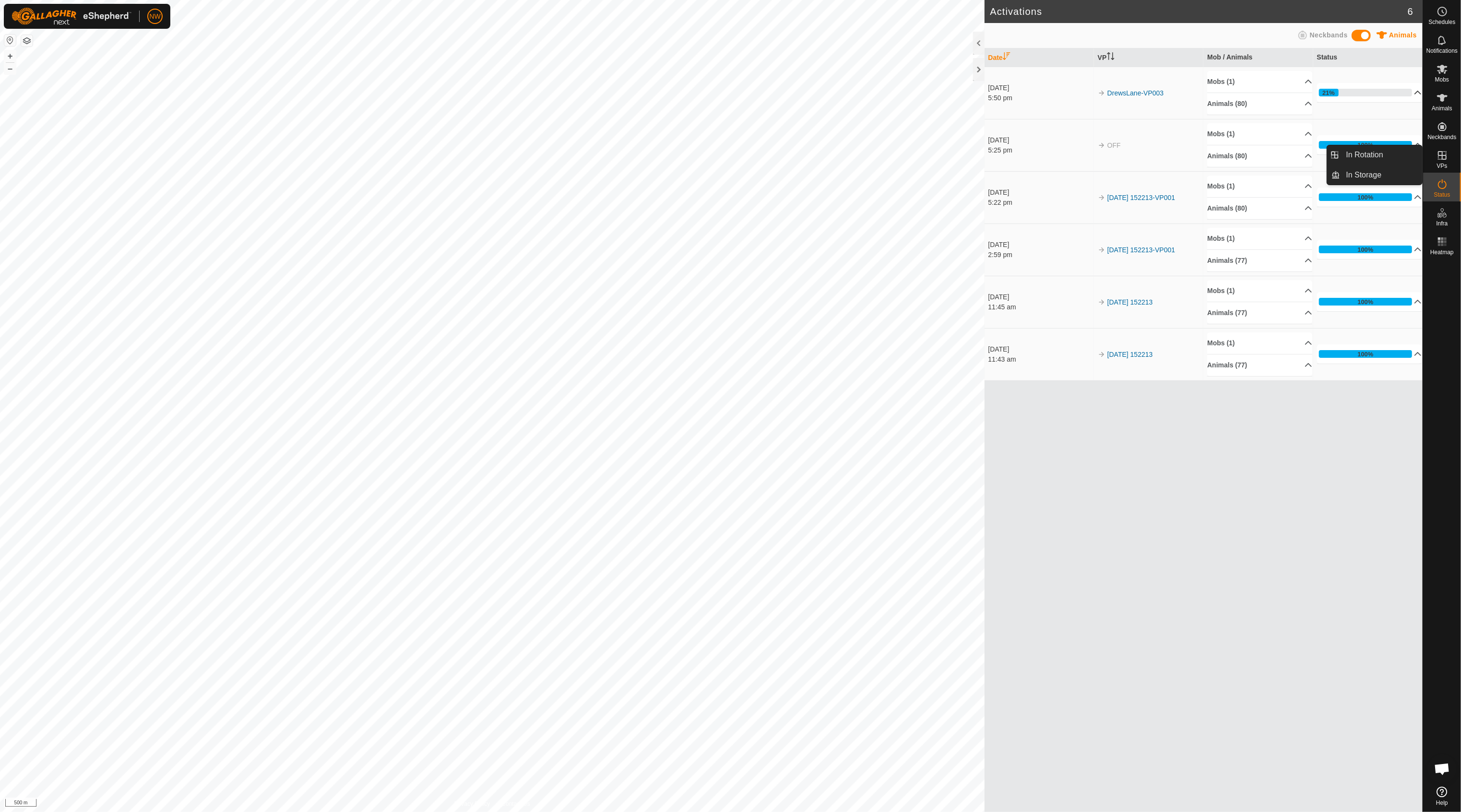
click at [1446, 159] on icon at bounding box center [1442, 155] width 9 height 9
click at [1376, 153] on link "In Rotation" at bounding box center [1381, 155] width 82 height 19
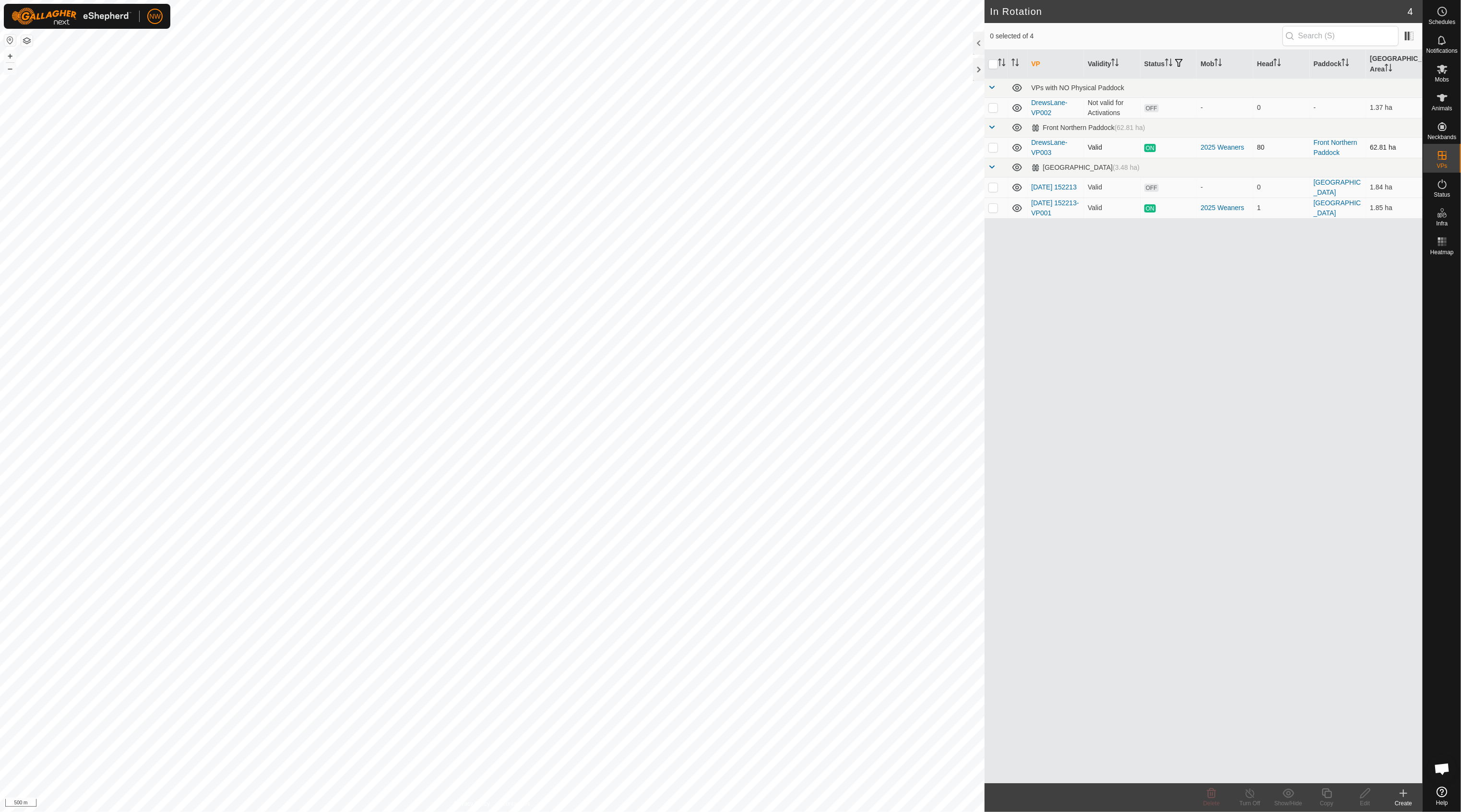
click at [997, 144] on p-checkbox at bounding box center [993, 147] width 10 height 8
checkbox input "false"
click at [993, 204] on p-checkbox at bounding box center [993, 207] width 10 height 8
checkbox input "true"
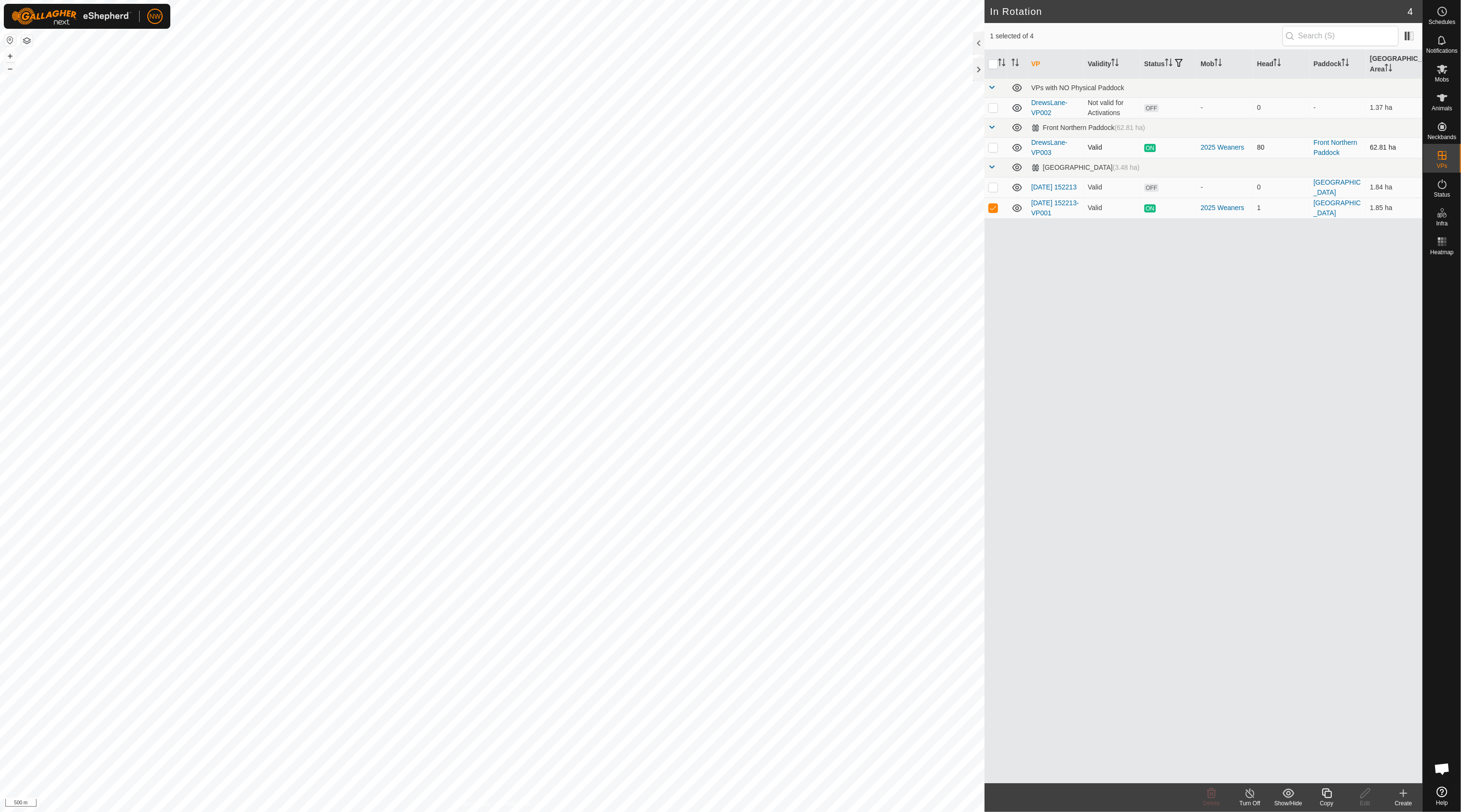
click at [994, 144] on p-checkbox at bounding box center [993, 147] width 10 height 8
click at [991, 144] on p-checkbox at bounding box center [993, 147] width 10 height 8
checkbox input "false"
click at [993, 204] on p-checkbox at bounding box center [993, 207] width 10 height 8
checkbox input "false"
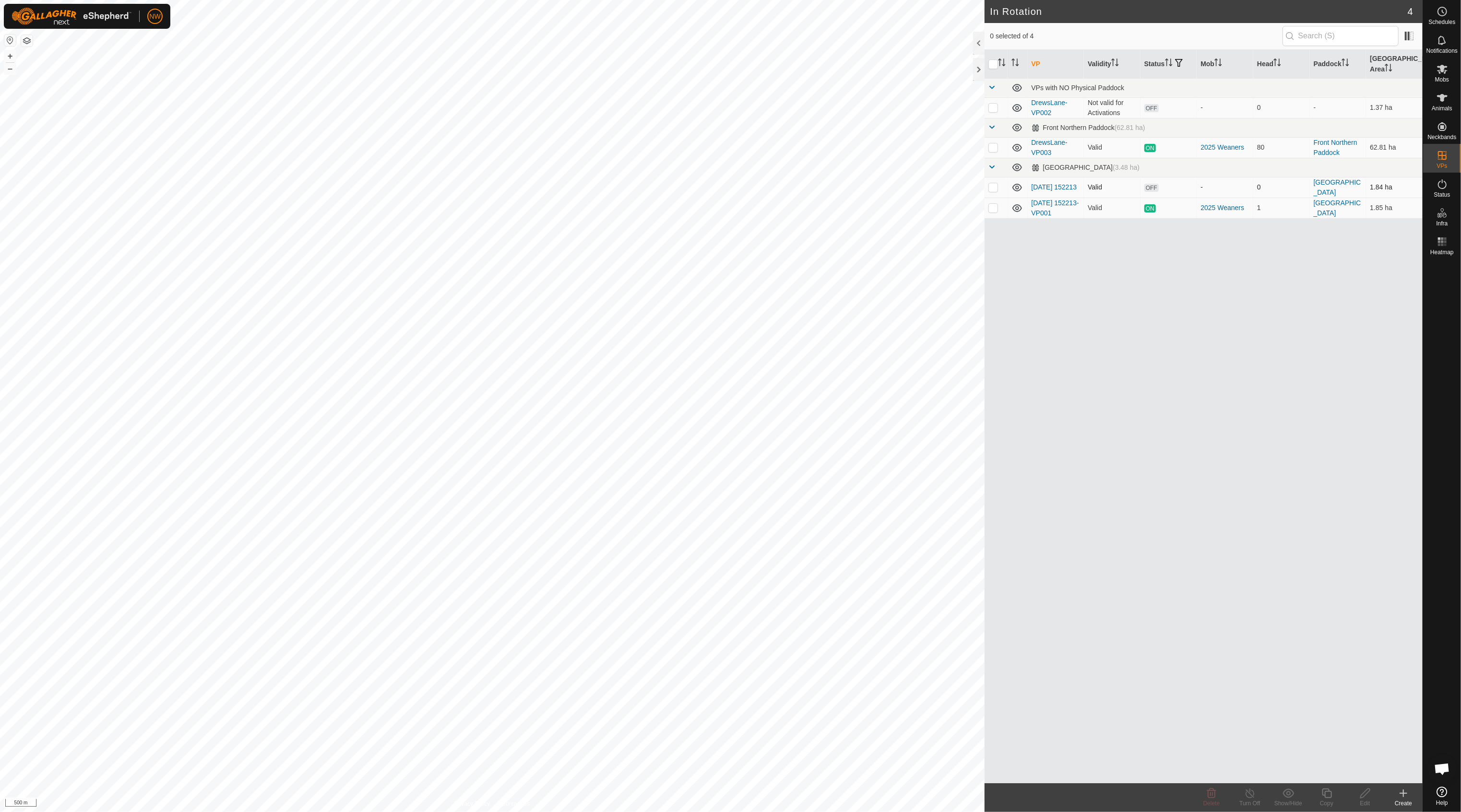
click at [990, 183] on p-checkbox at bounding box center [993, 187] width 10 height 8
checkbox input "true"
click at [1364, 792] on icon at bounding box center [1366, 793] width 12 height 12
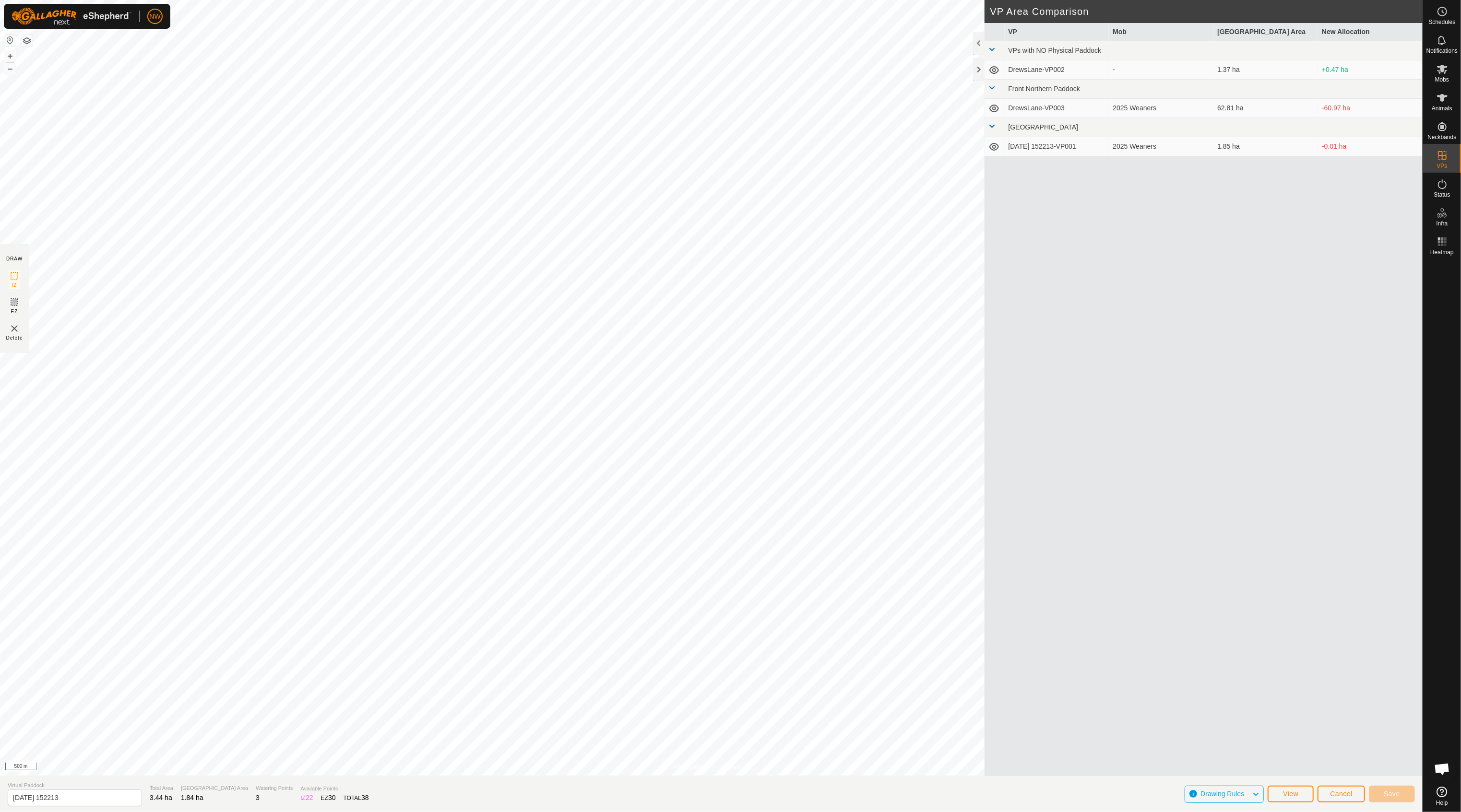
click at [1335, 725] on div "VP Mob Grazing Area New Allocation VPs with NO Physical Paddock DrewsLane-VP002…" at bounding box center [1204, 400] width 438 height 753
click at [1438, 98] on icon at bounding box center [1442, 98] width 12 height 12
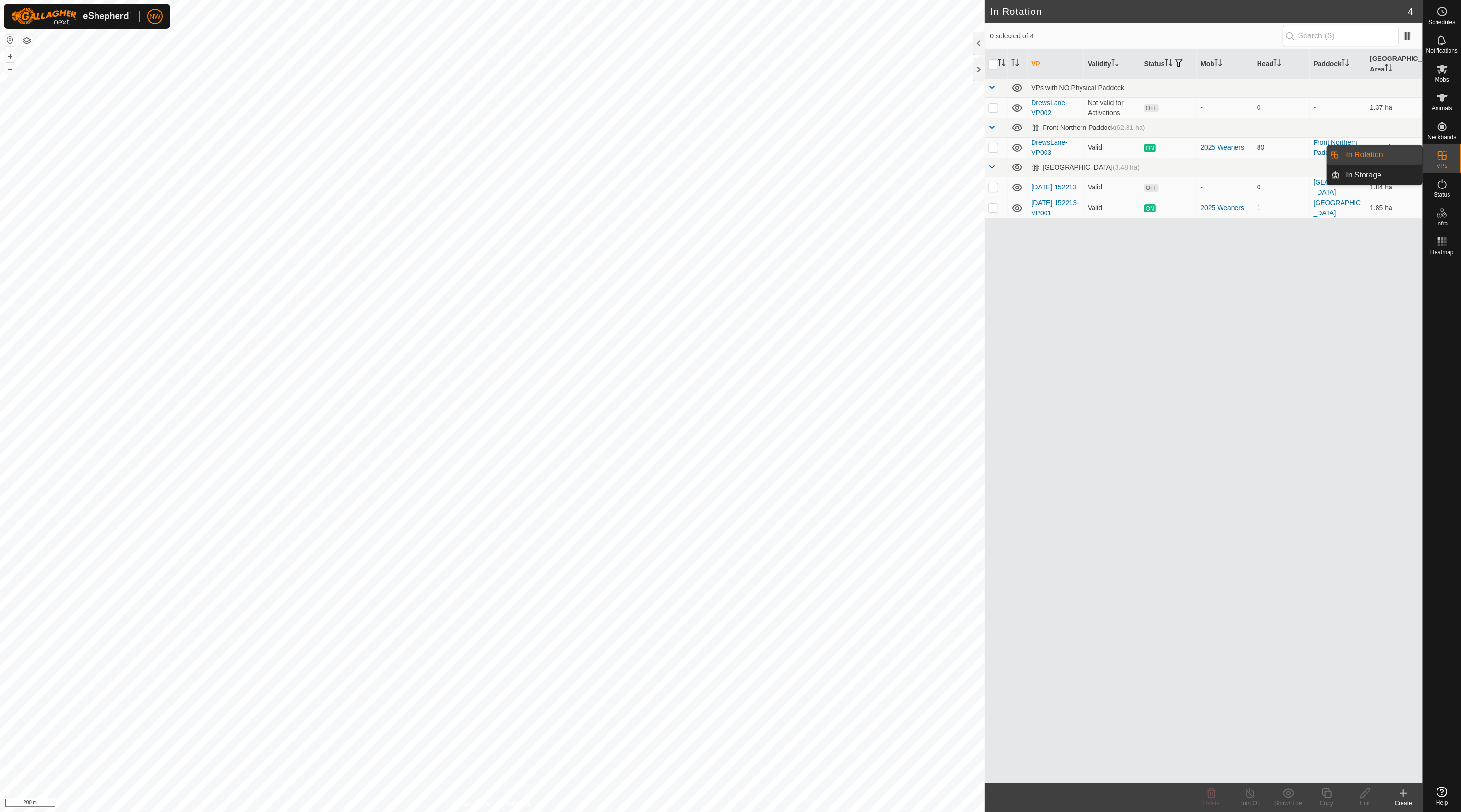
click at [1442, 154] on icon at bounding box center [1442, 155] width 9 height 9
click at [1382, 154] on link "In Rotation" at bounding box center [1381, 155] width 82 height 19
click at [997, 144] on p-checkbox at bounding box center [993, 147] width 10 height 8
click at [989, 144] on p-checkbox at bounding box center [993, 147] width 10 height 8
checkbox input "false"
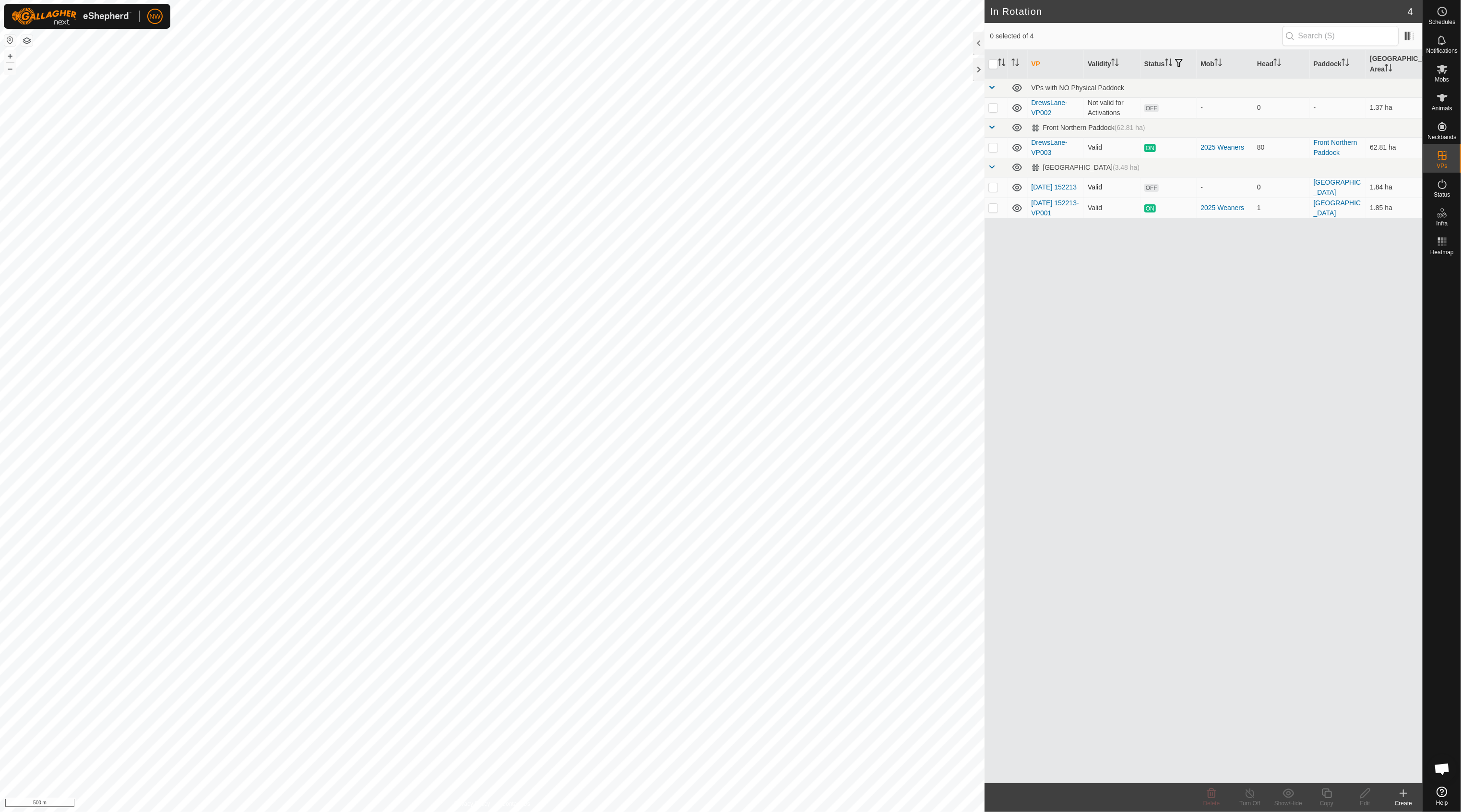
click at [993, 183] on p-checkbox at bounding box center [993, 187] width 10 height 8
click at [991, 183] on p-checkbox at bounding box center [993, 187] width 10 height 8
checkbox input "false"
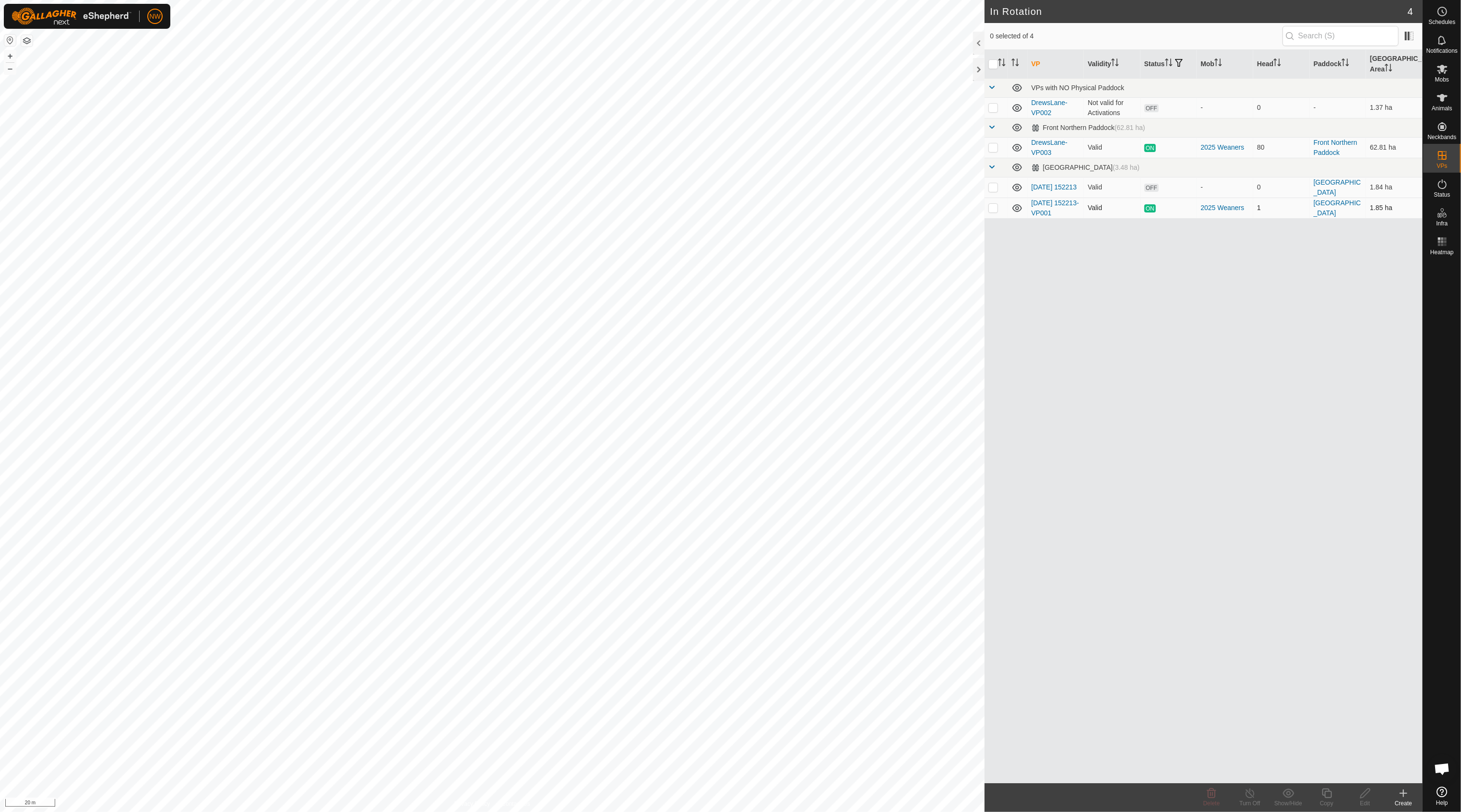
click at [991, 204] on p-checkbox at bounding box center [993, 207] width 10 height 8
click at [996, 204] on p-checkbox at bounding box center [993, 207] width 10 height 8
checkbox input "false"
click at [993, 183] on p-checkbox at bounding box center [993, 187] width 10 height 8
click at [1209, 795] on icon at bounding box center [1211, 793] width 12 height 12
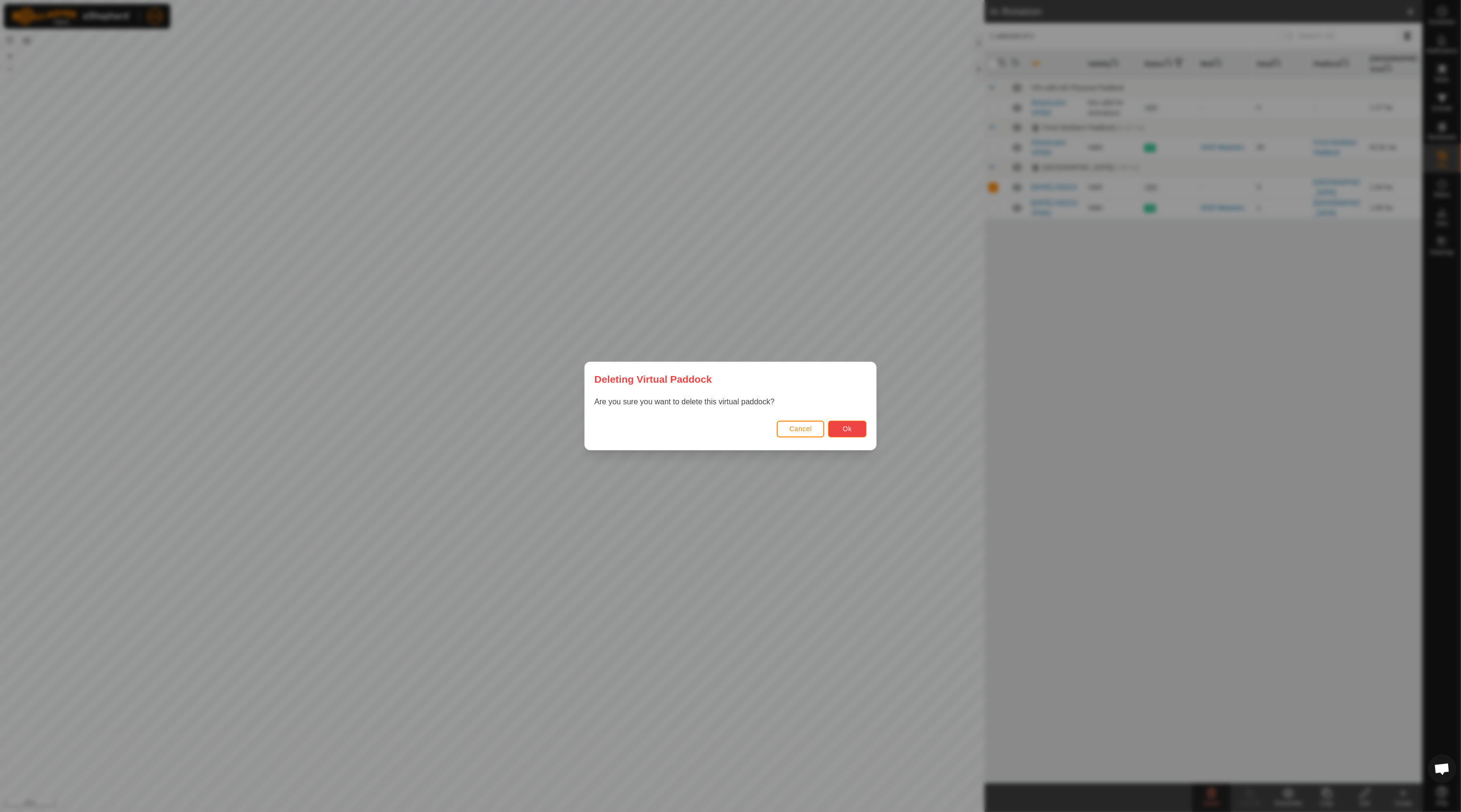
click at [845, 427] on span "Ok" at bounding box center [848, 429] width 9 height 8
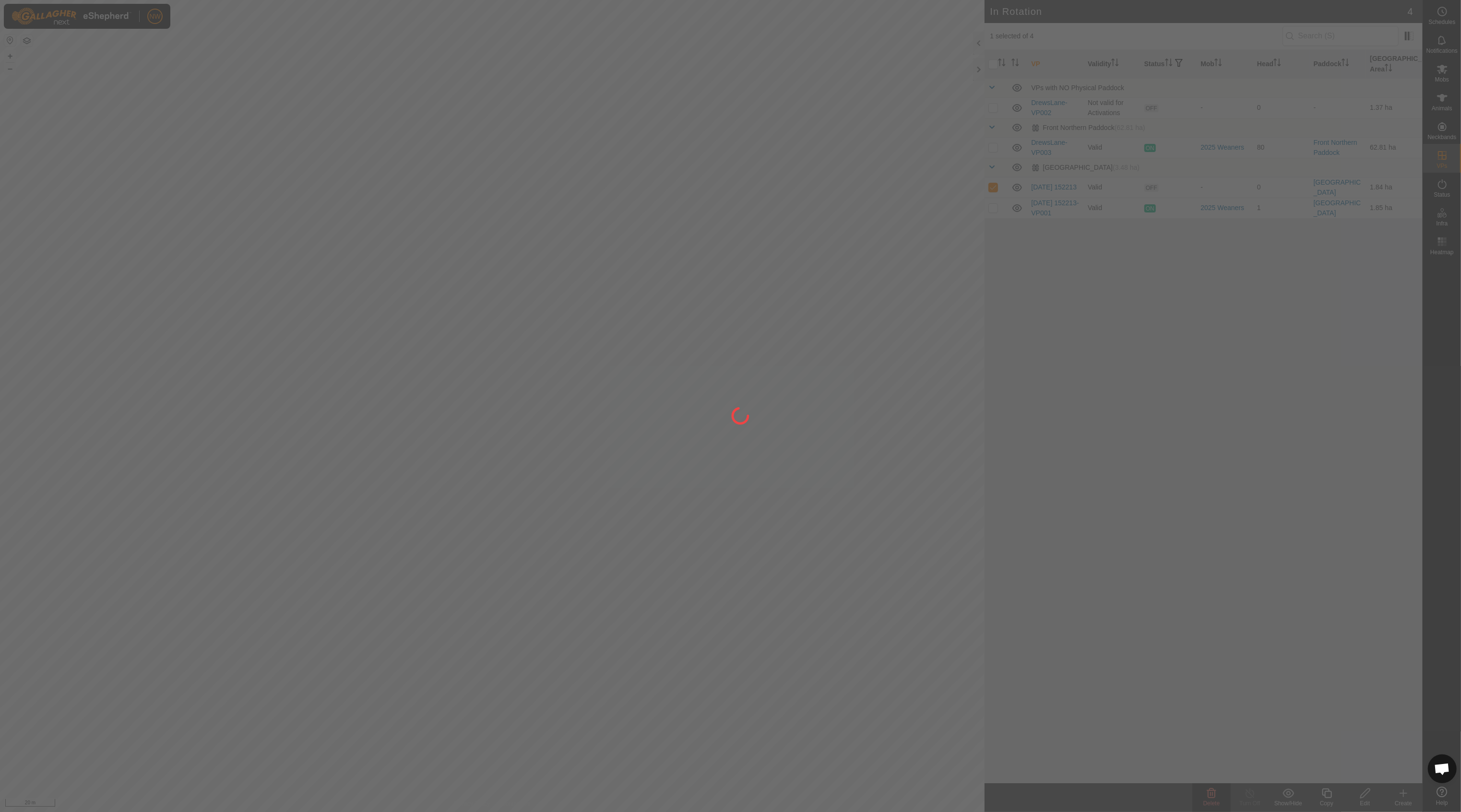
checkbox input "false"
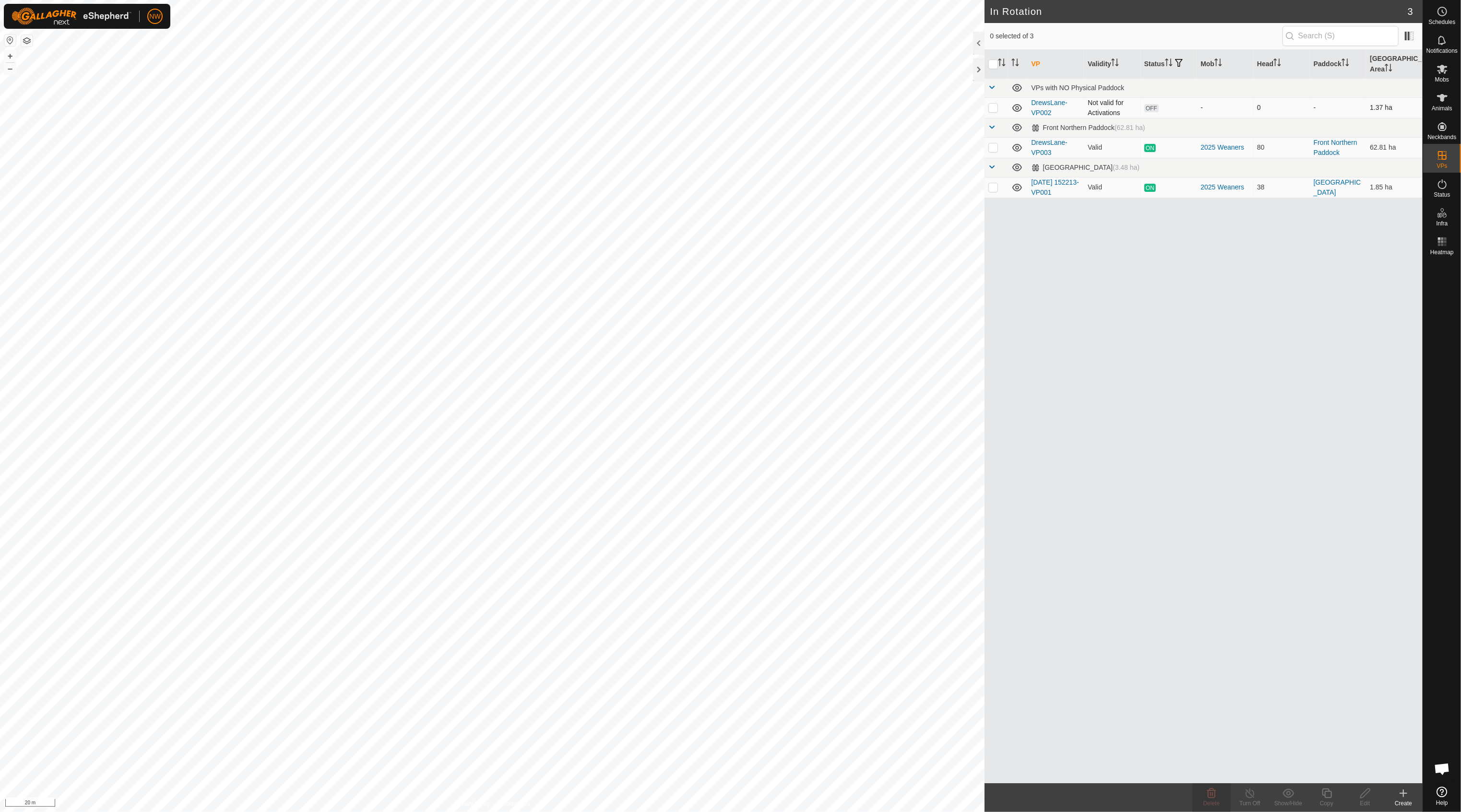
click at [991, 103] on p-checkbox at bounding box center [993, 107] width 10 height 8
checkbox input "false"
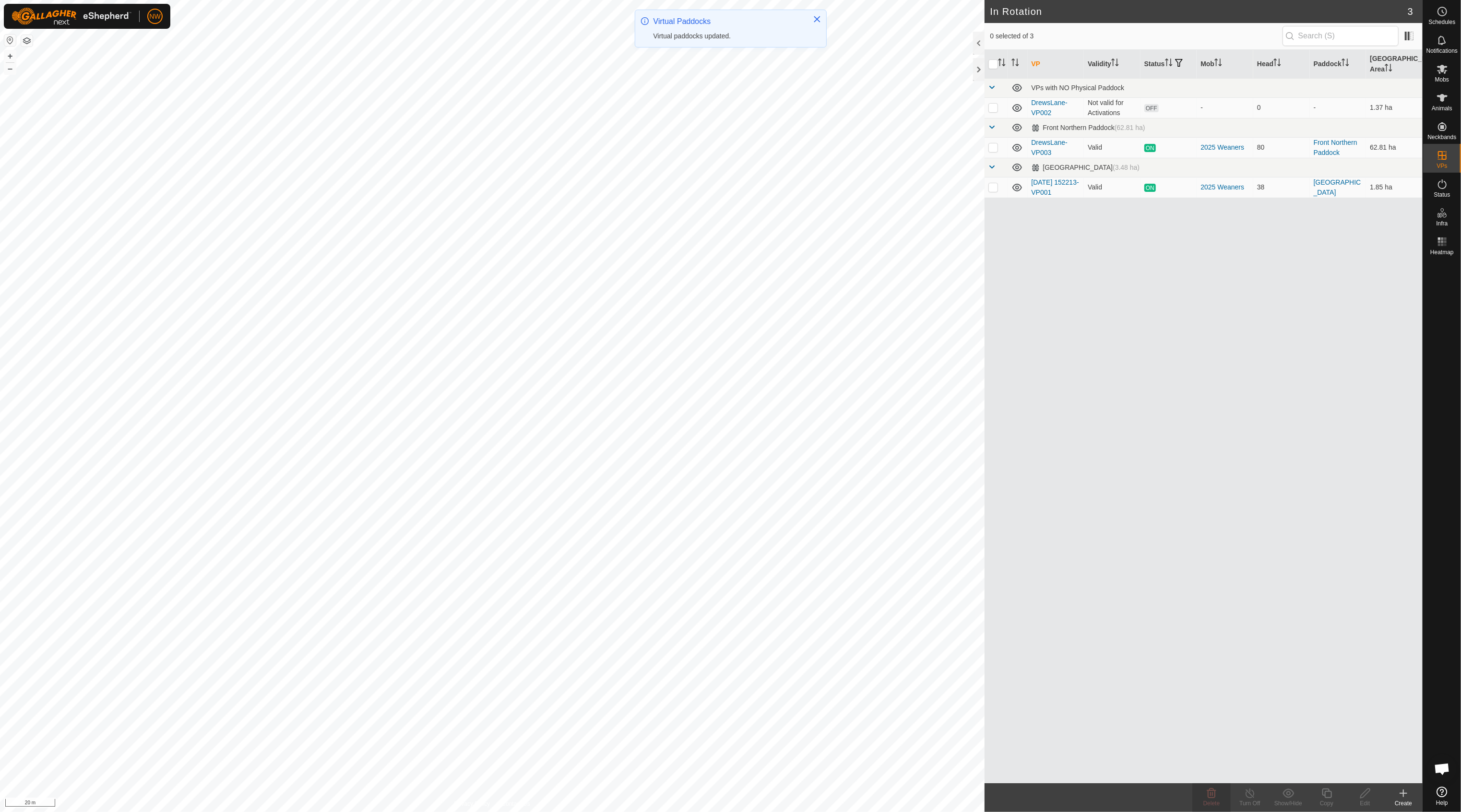
click at [991, 103] on p-checkbox at bounding box center [993, 107] width 10 height 8
click at [995, 103] on p-checkbox at bounding box center [993, 107] width 10 height 8
click at [994, 103] on p-checkbox at bounding box center [993, 107] width 10 height 8
click at [993, 103] on p-checkbox at bounding box center [993, 107] width 10 height 8
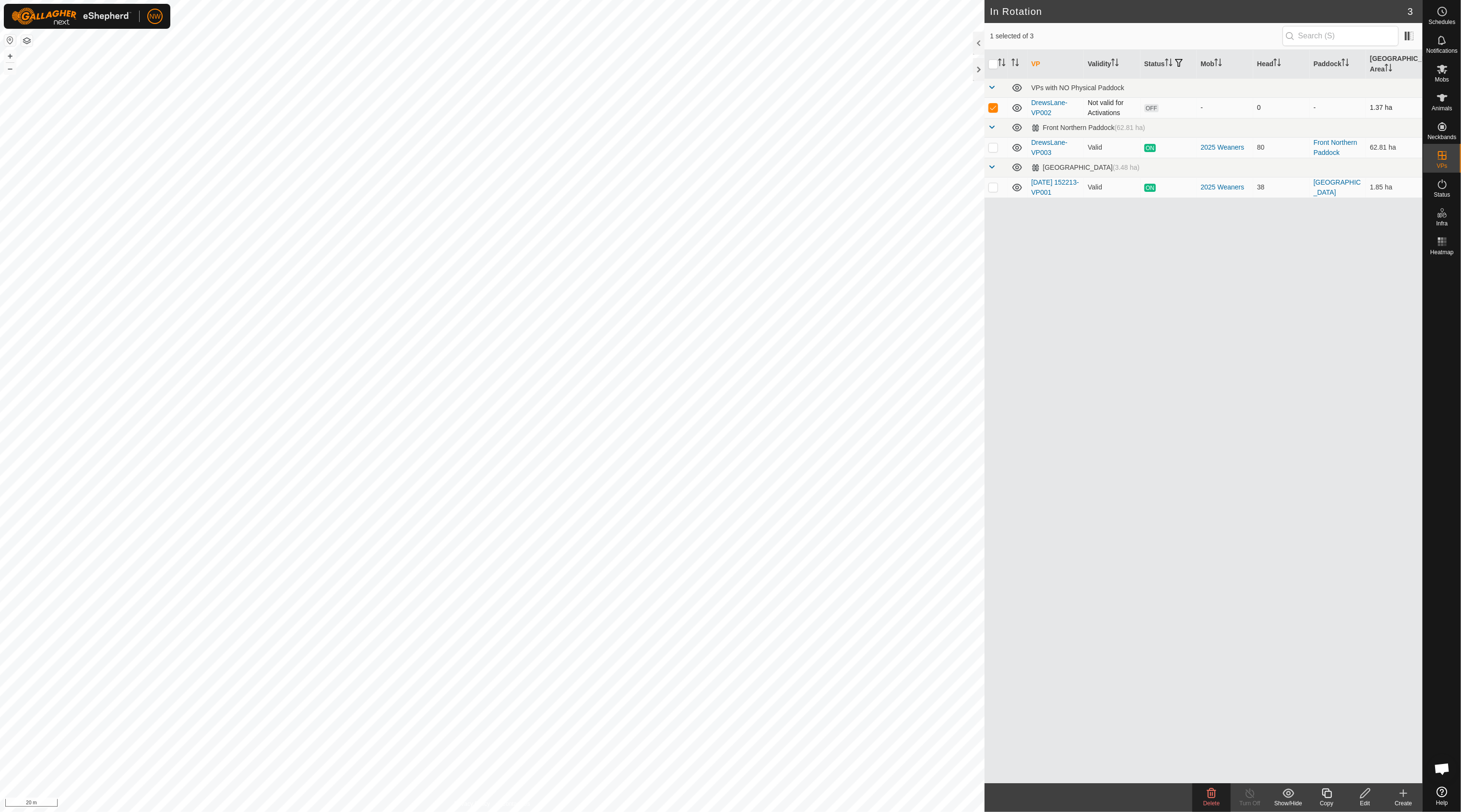
click at [993, 103] on p-checkbox at bounding box center [993, 107] width 10 height 8
checkbox input "false"
click at [1441, 240] on rect at bounding box center [1442, 238] width 2 height 2
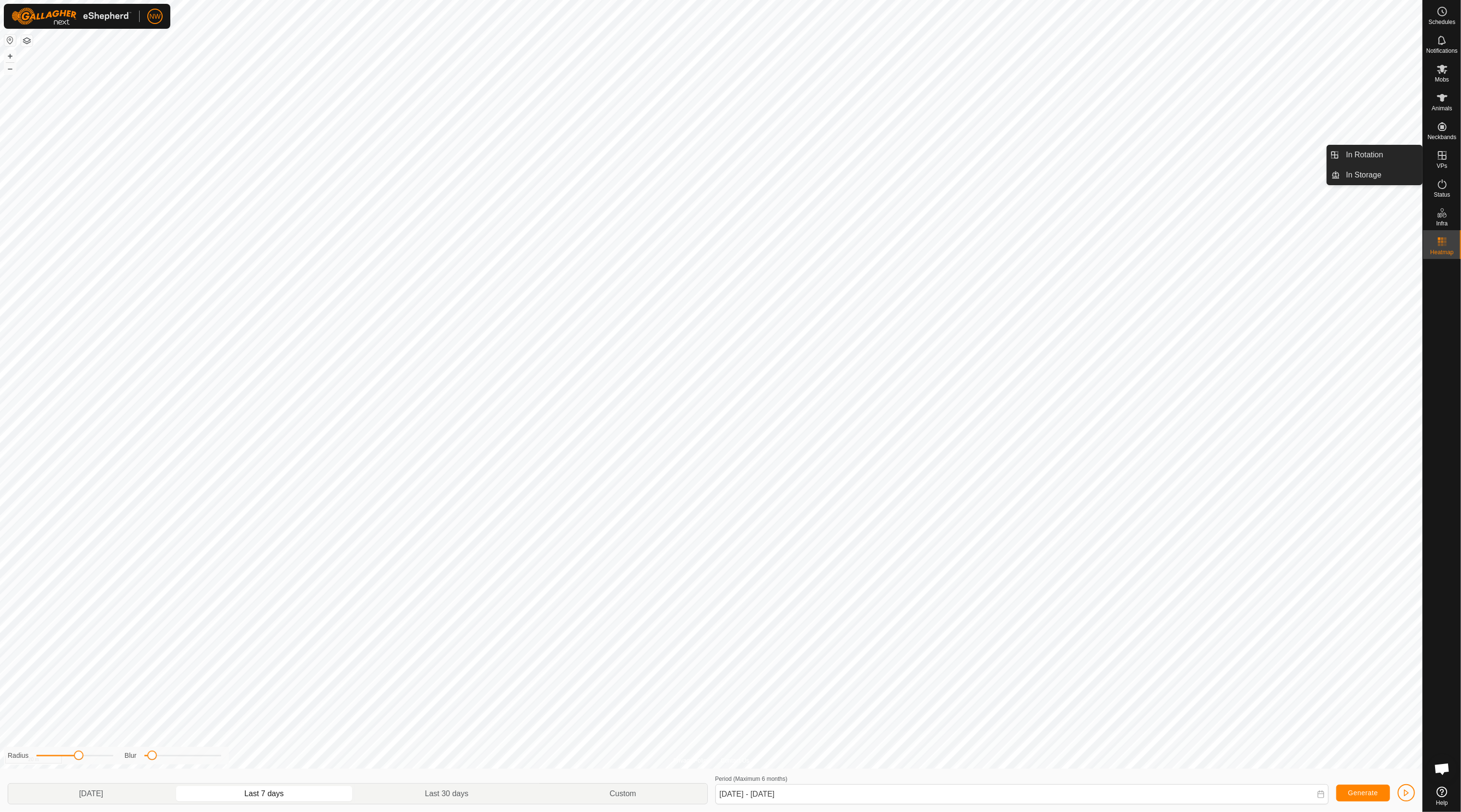
click at [1445, 156] on icon at bounding box center [1442, 155] width 12 height 12
click at [1359, 177] on link "In Storage" at bounding box center [1381, 175] width 82 height 19
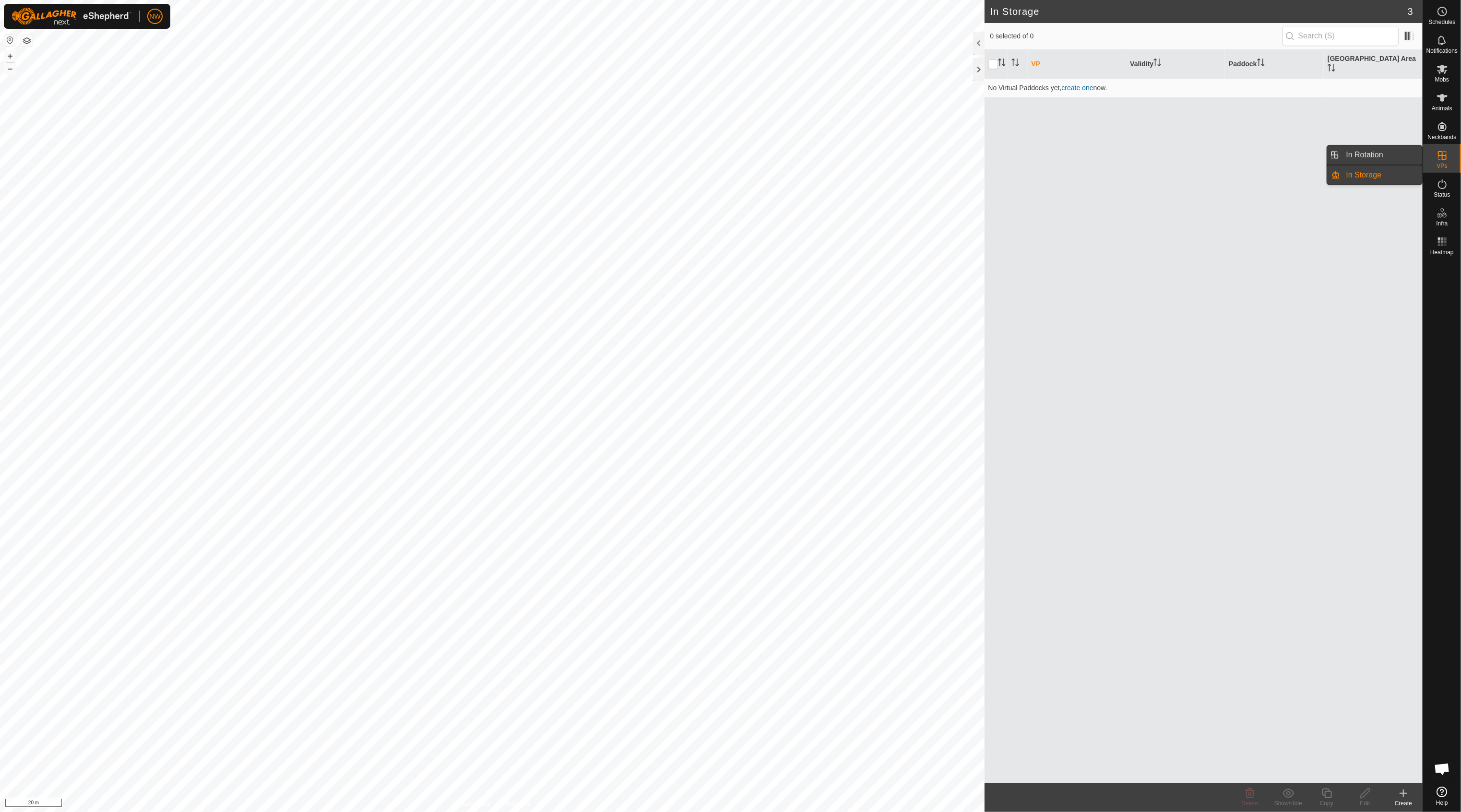
click at [1366, 155] on link "In Rotation" at bounding box center [1381, 155] width 82 height 19
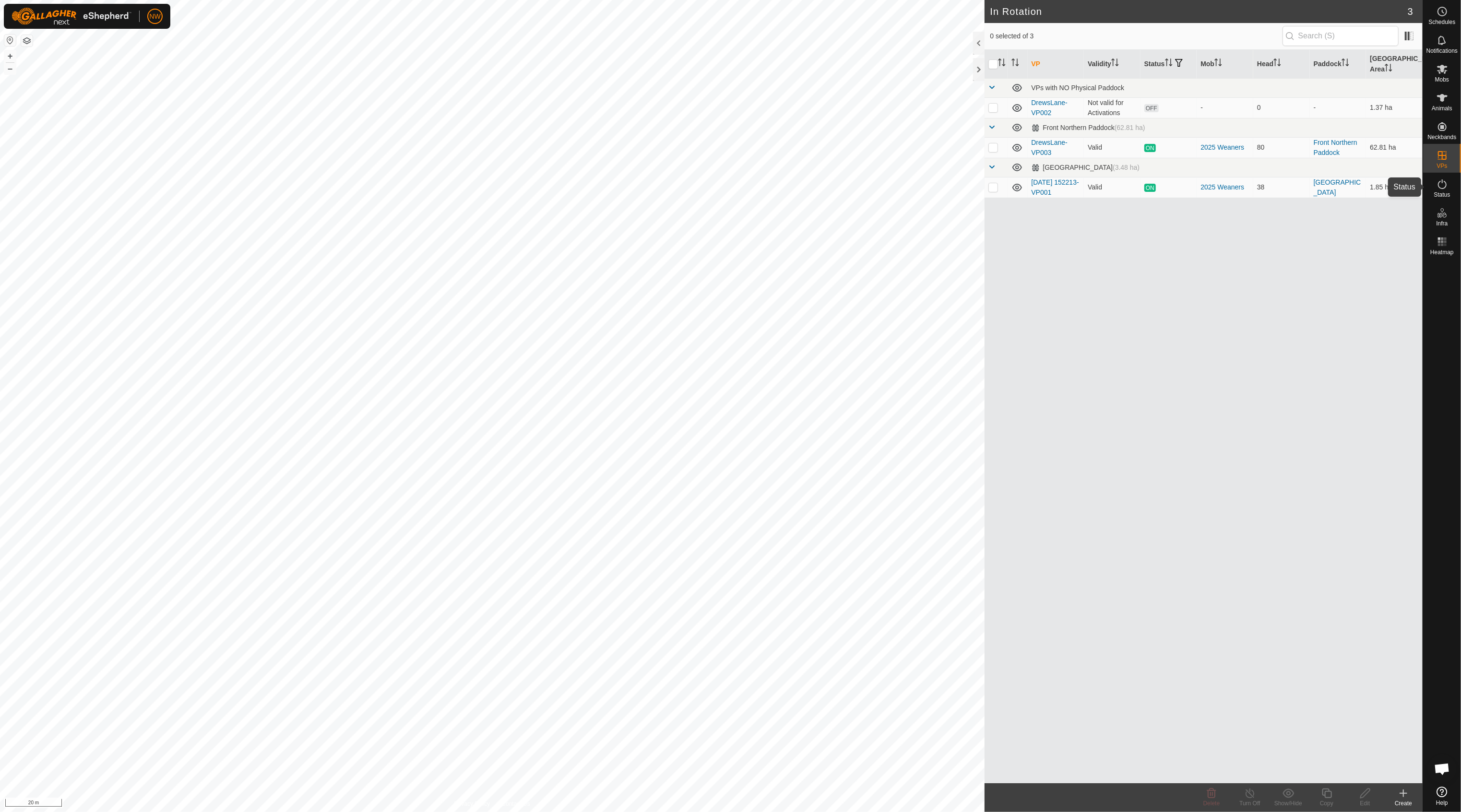
click at [1440, 183] on icon at bounding box center [1442, 184] width 12 height 12
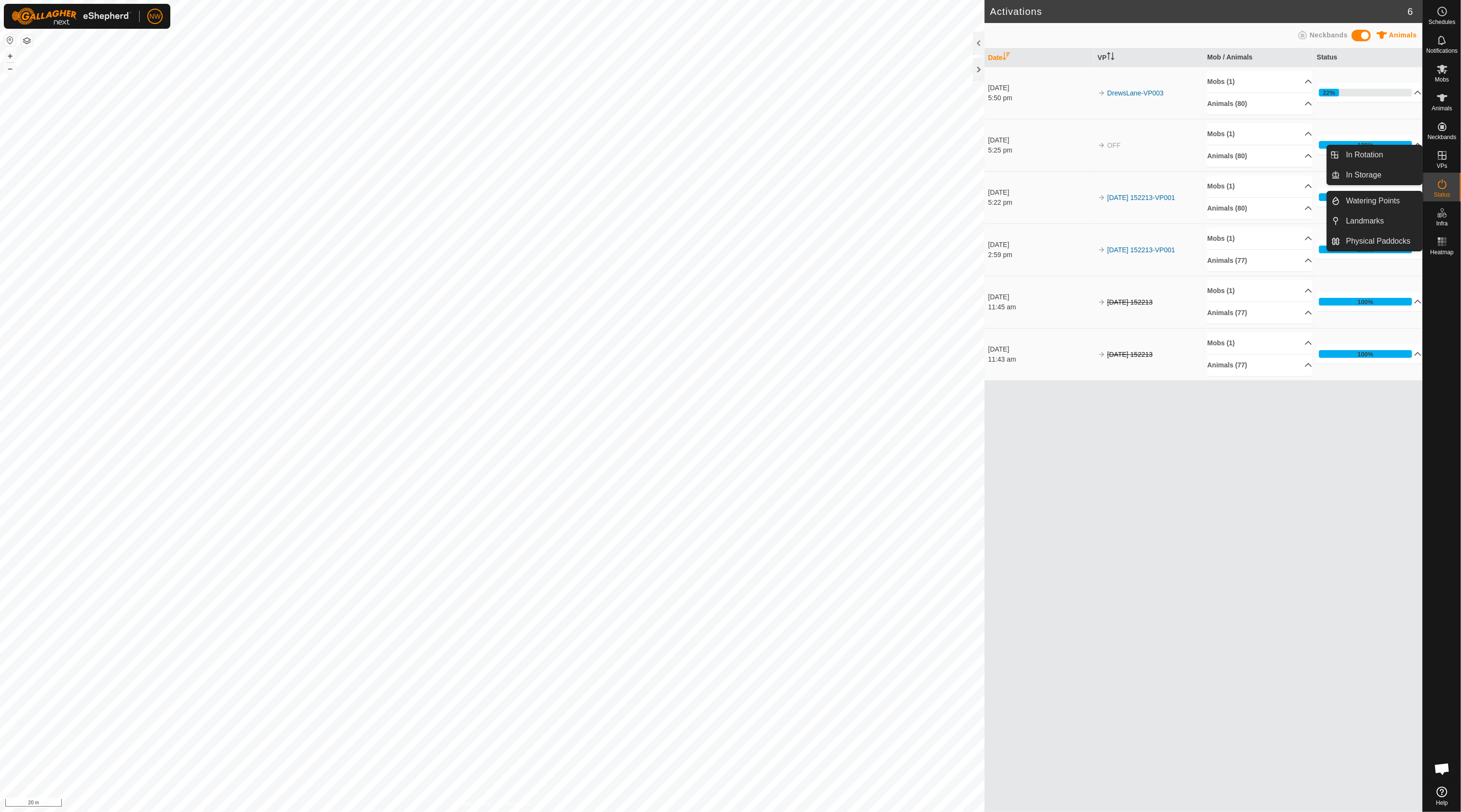
click at [1443, 212] on icon at bounding box center [1442, 213] width 12 height 12
click at [1446, 213] on icon at bounding box center [1442, 213] width 12 height 12
click at [1357, 221] on link "Landmarks" at bounding box center [1381, 221] width 82 height 19
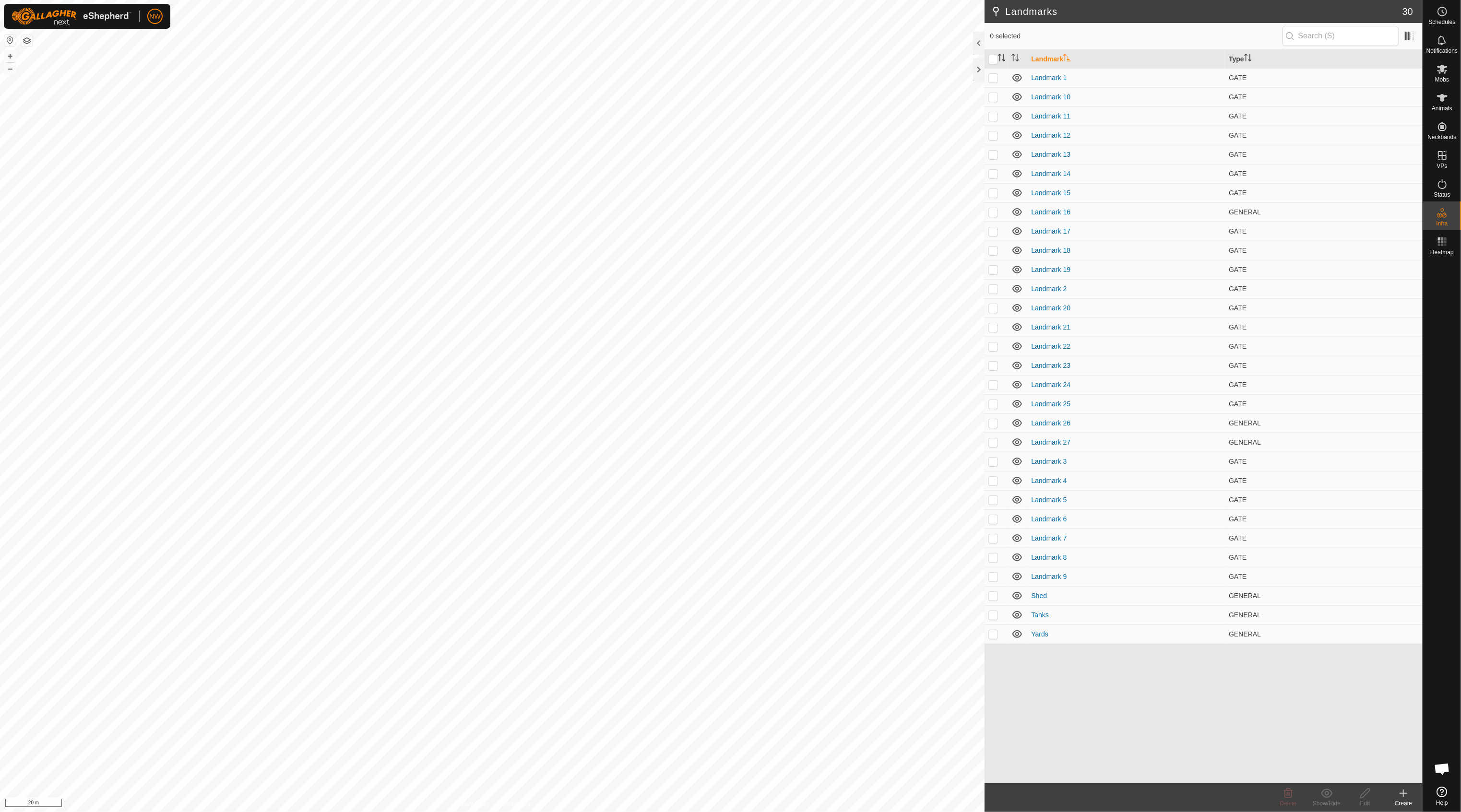
click at [8, 40] on button "button" at bounding box center [10, 40] width 12 height 12
click at [28, 43] on button "button" at bounding box center [27, 40] width 12 height 12
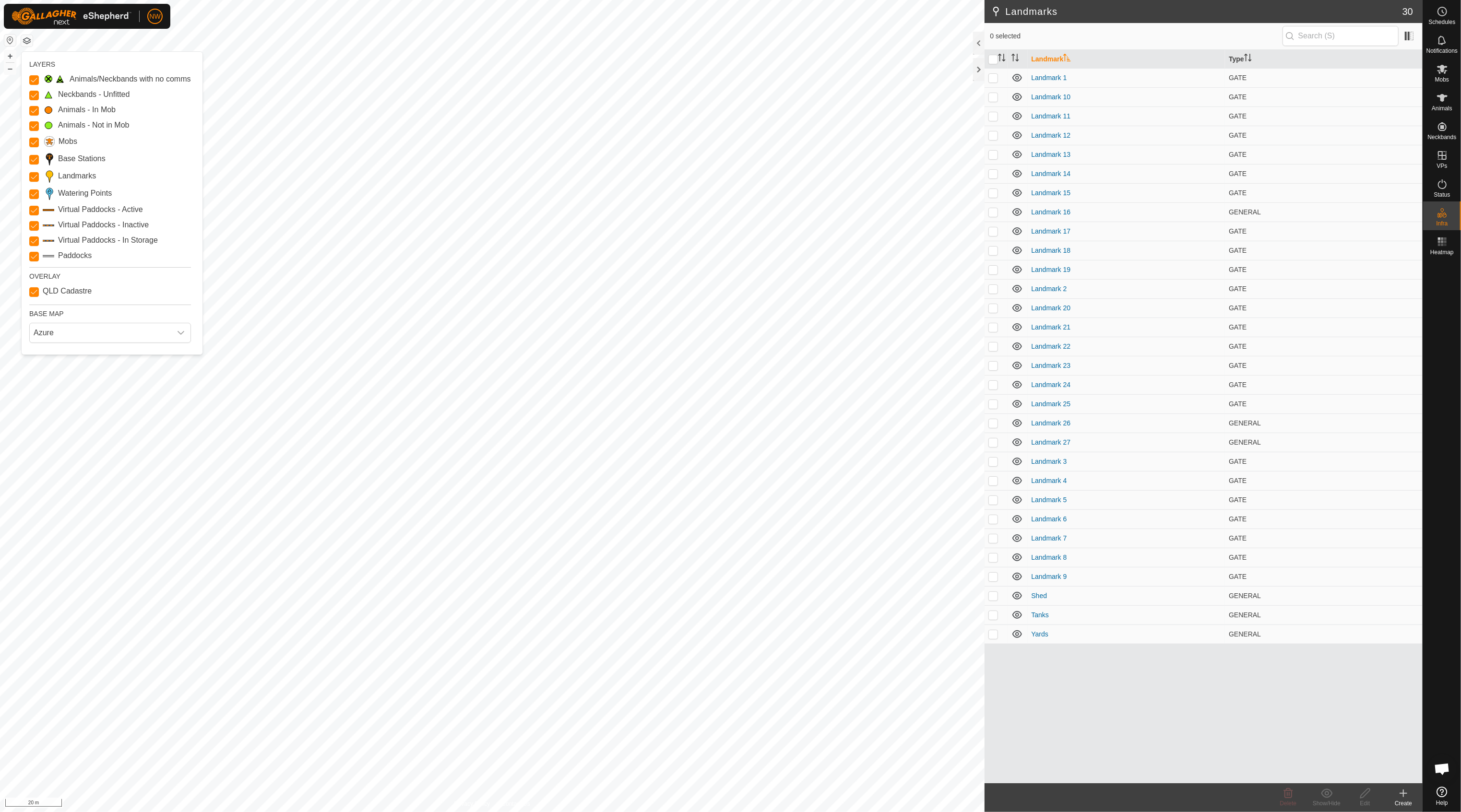
click at [10, 39] on button "button" at bounding box center [10, 40] width 12 height 12
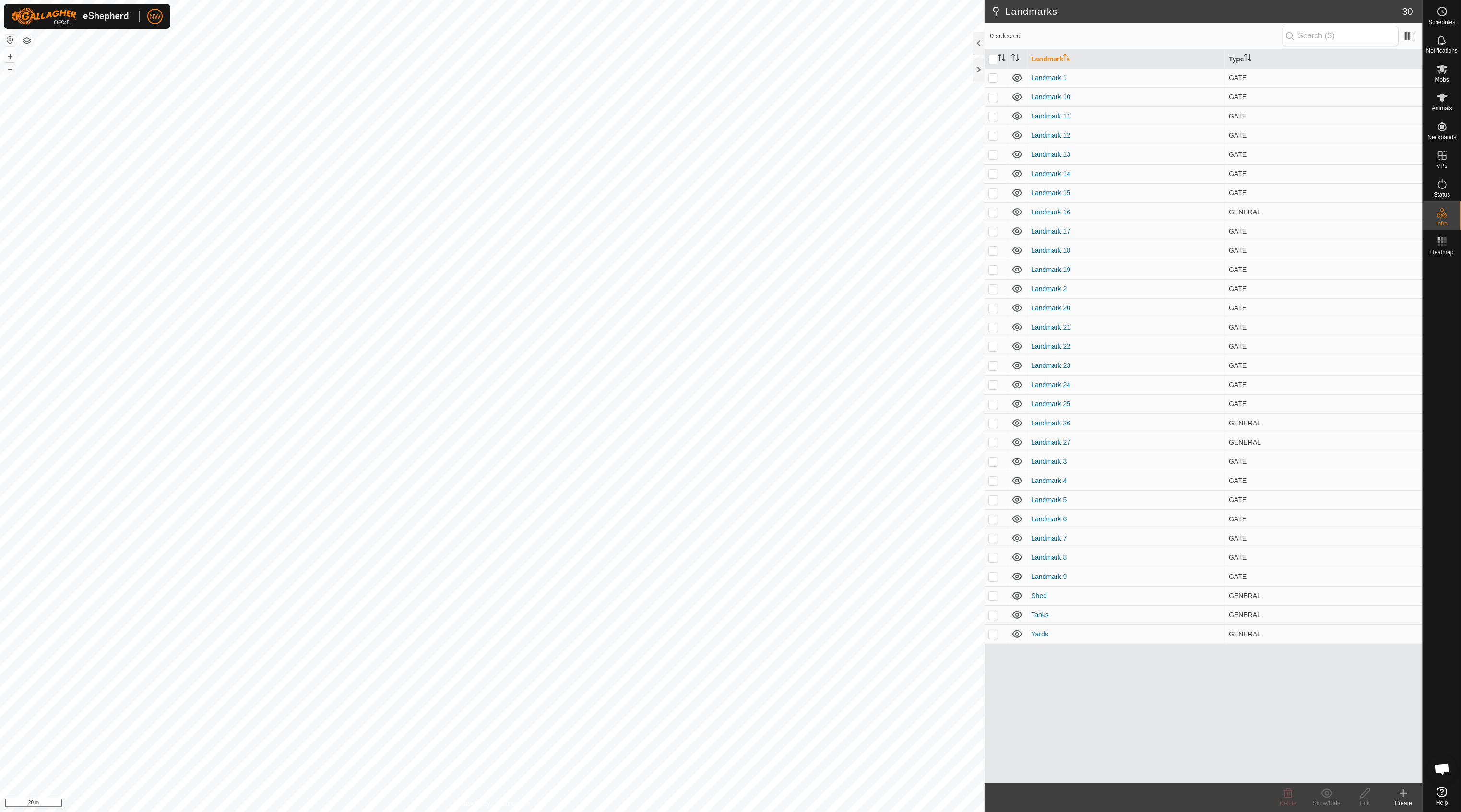
click at [29, 41] on button "button" at bounding box center [27, 40] width 12 height 12
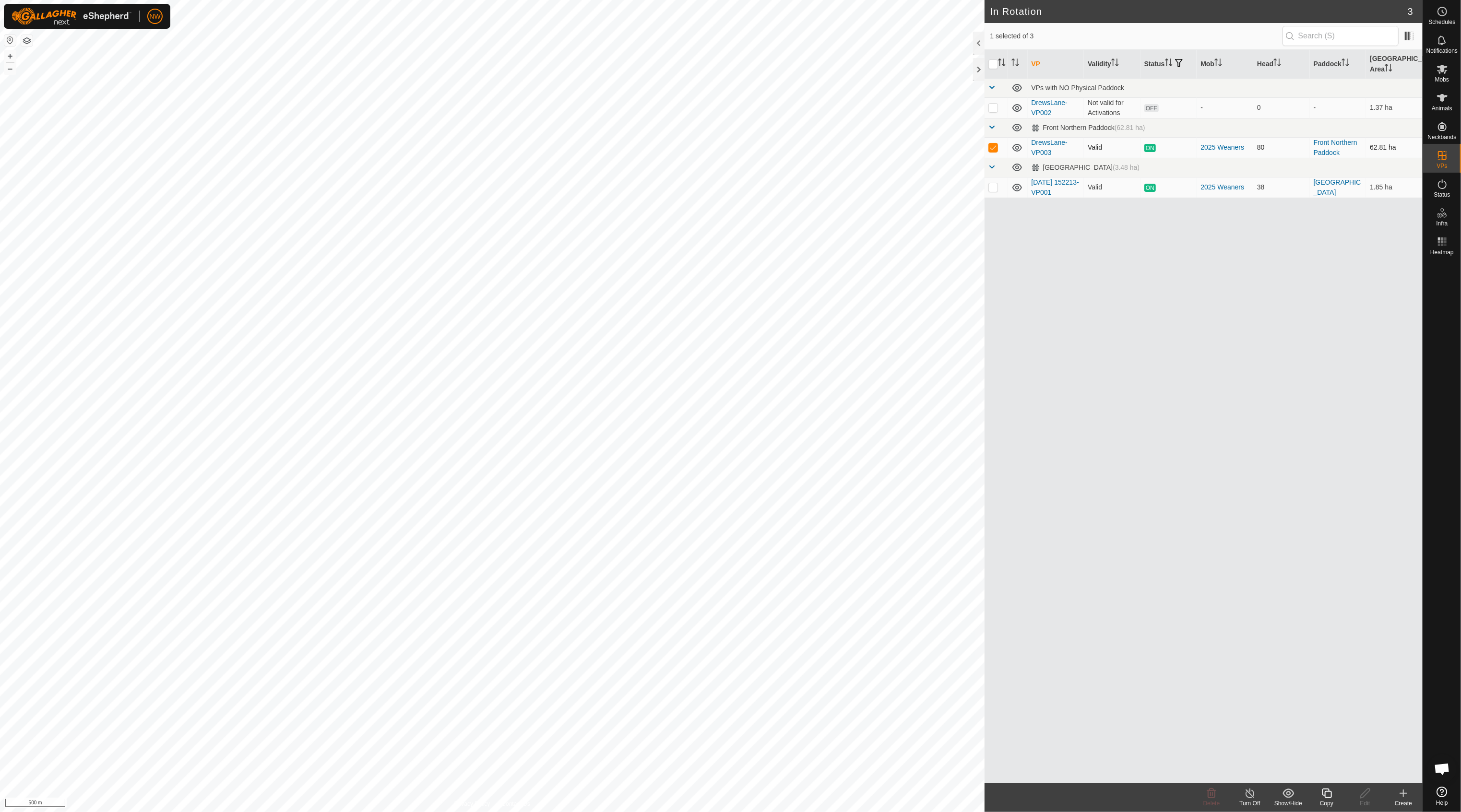
click at [993, 144] on p-checkbox at bounding box center [993, 147] width 10 height 8
checkbox input "false"
click at [993, 103] on p-checkbox at bounding box center [993, 107] width 10 height 8
checkbox input "true"
click at [1369, 220] on link "Landmarks" at bounding box center [1381, 221] width 82 height 19
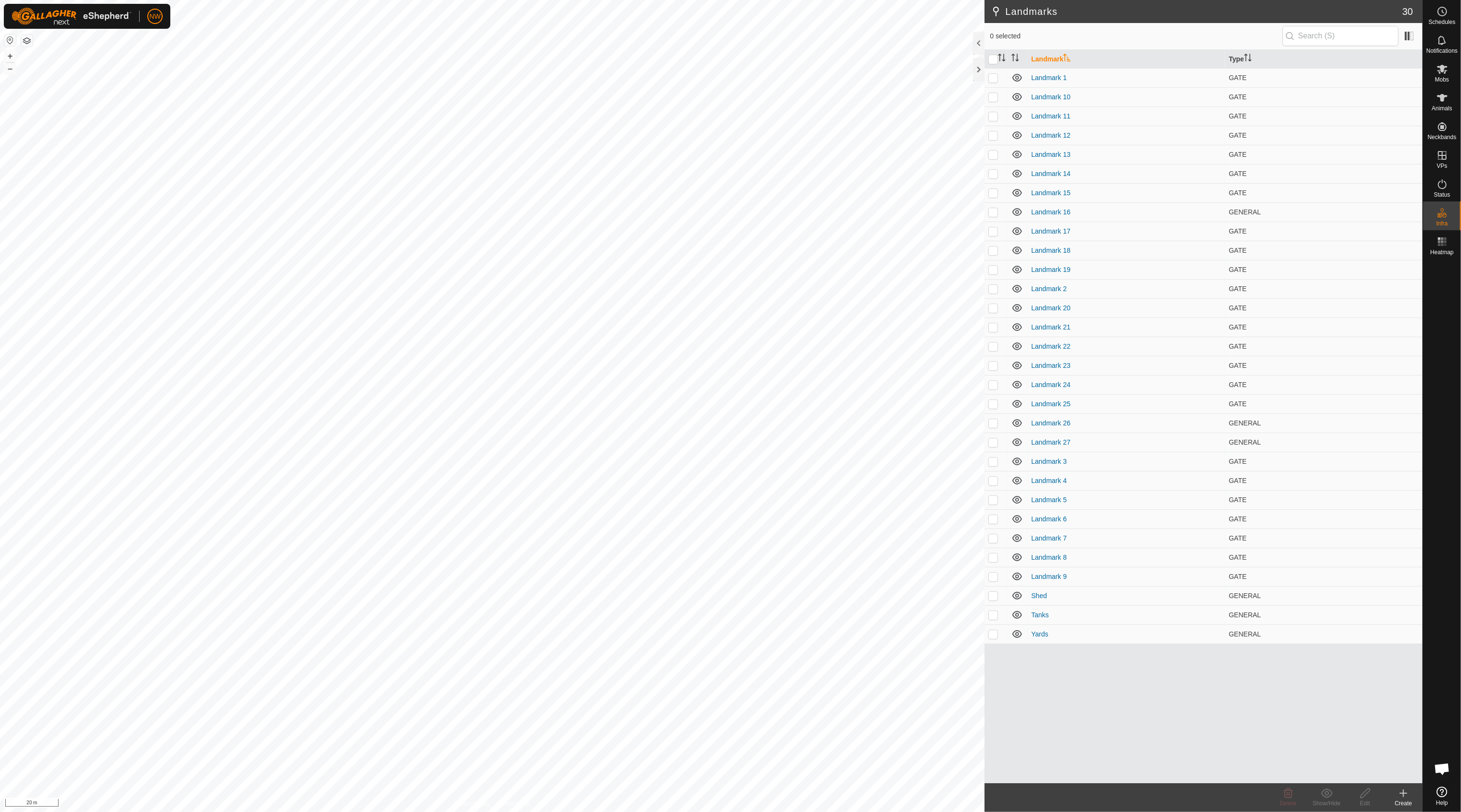
click at [1405, 795] on icon at bounding box center [1404, 793] width 12 height 12
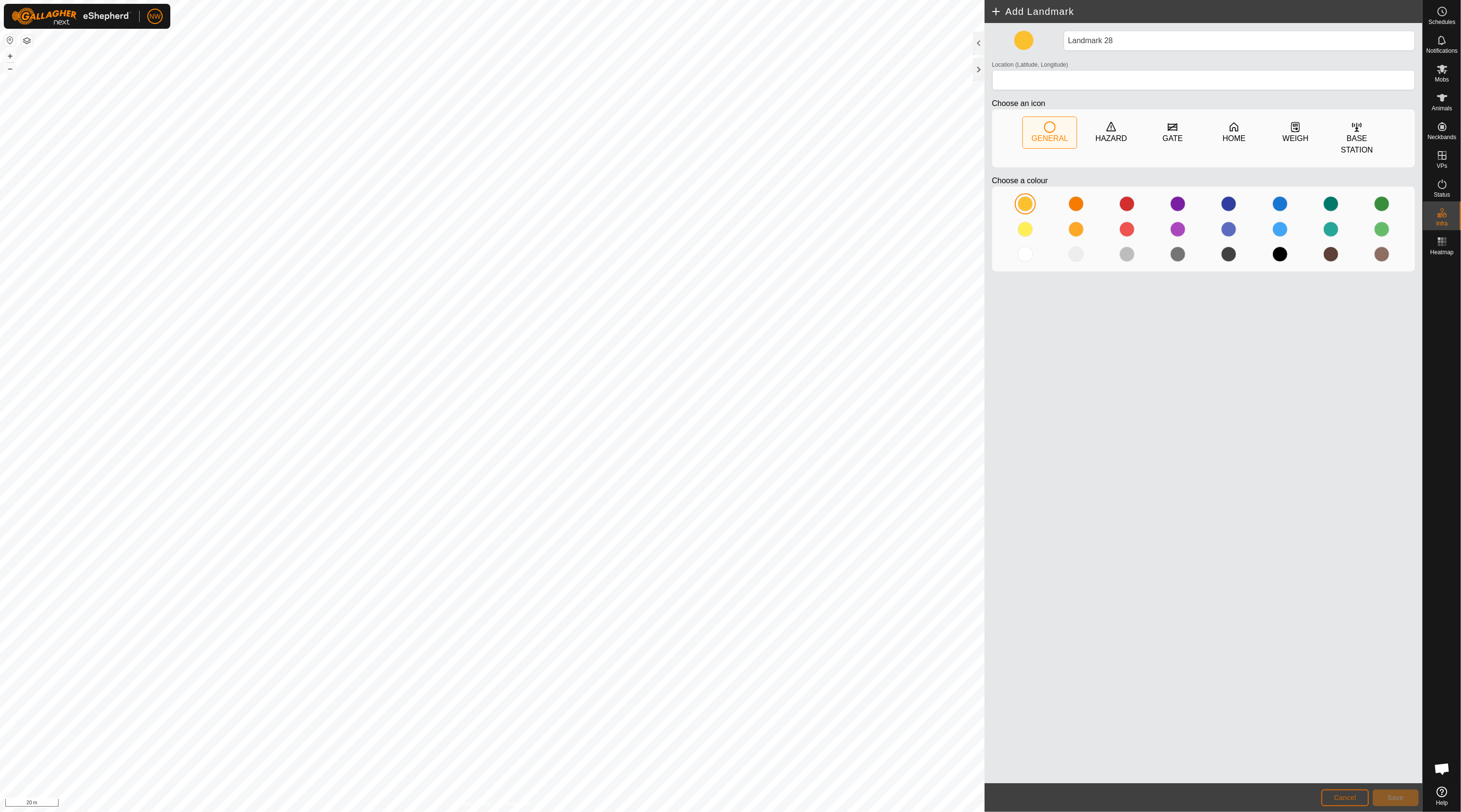
click at [1348, 800] on span "Cancel" at bounding box center [1345, 798] width 23 height 8
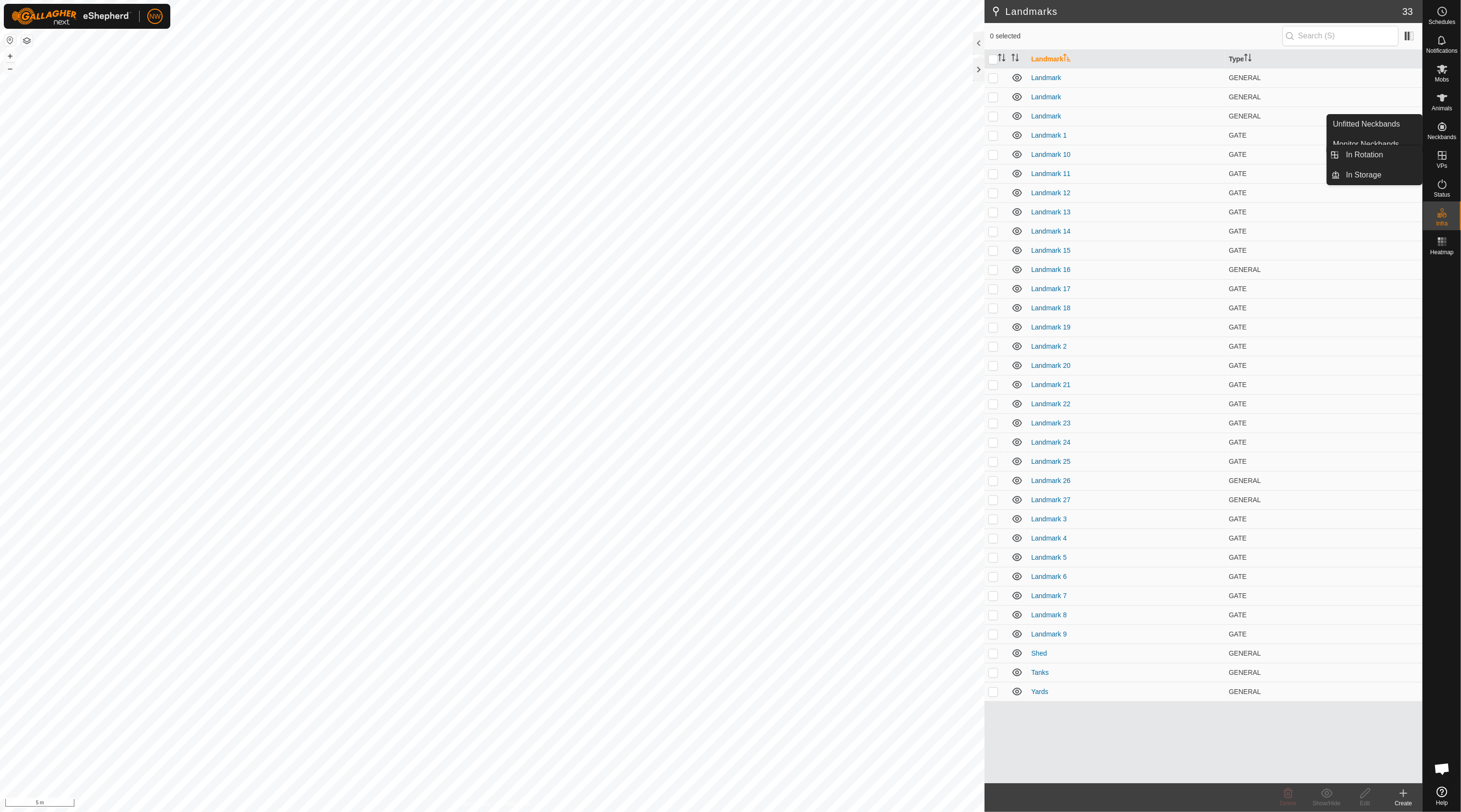
click at [1443, 161] on es-virtualpaddocks-svg-icon at bounding box center [1442, 155] width 17 height 15
click at [1367, 153] on span "In Rotation" at bounding box center [1365, 155] width 37 height 12
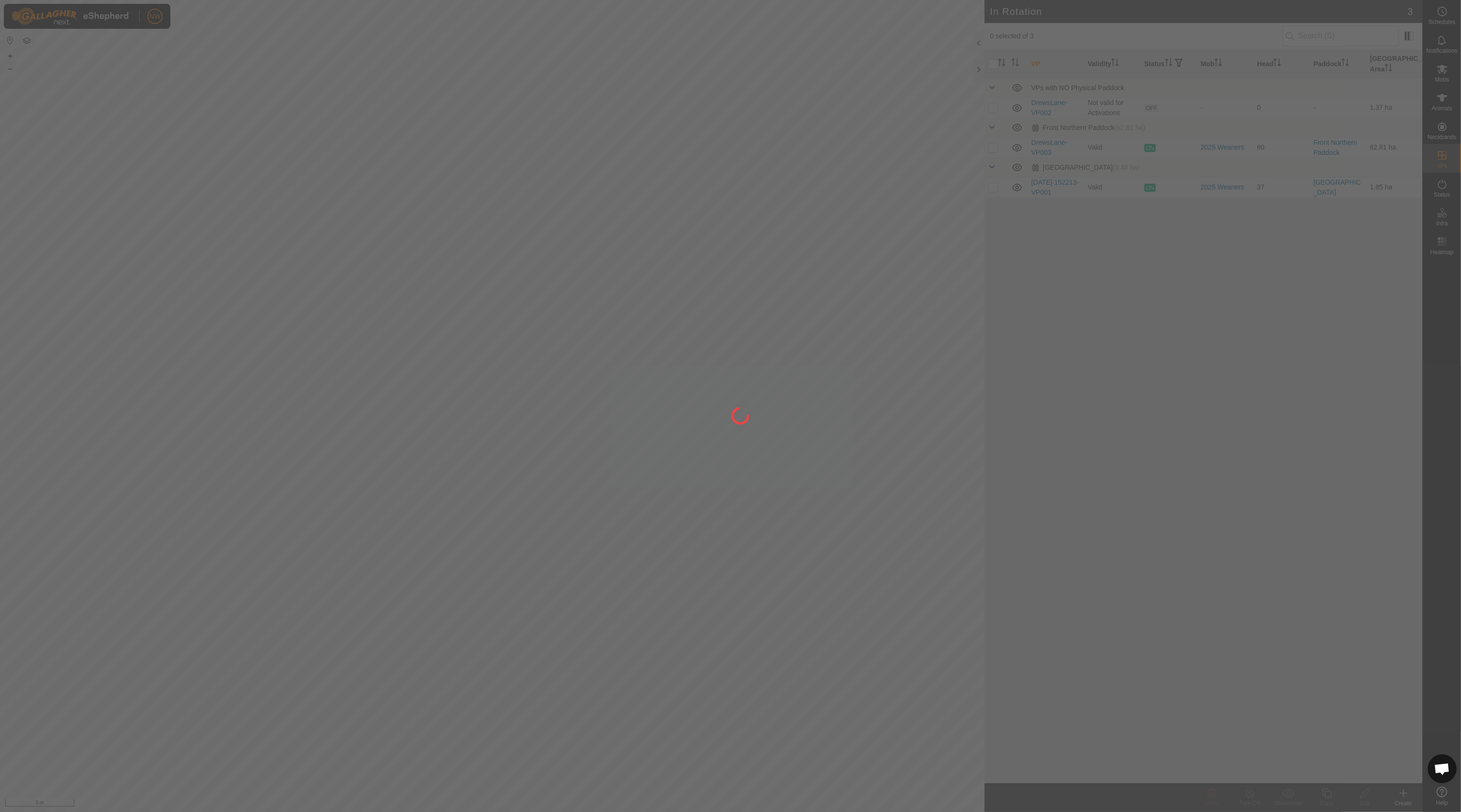
click at [1129, 354] on div at bounding box center [730, 406] width 1461 height 812
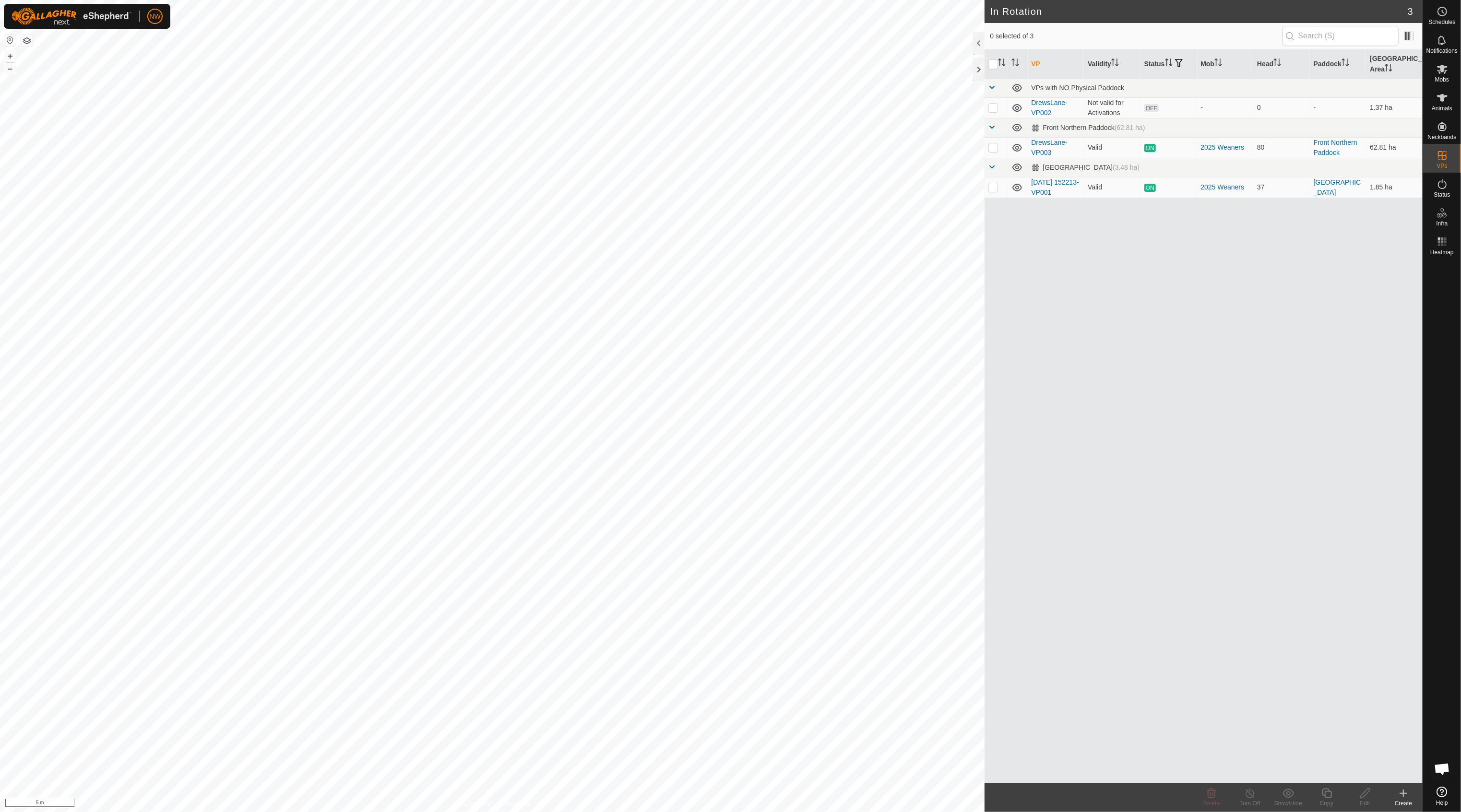
click at [1402, 799] on div "Create" at bounding box center [1404, 803] width 39 height 9
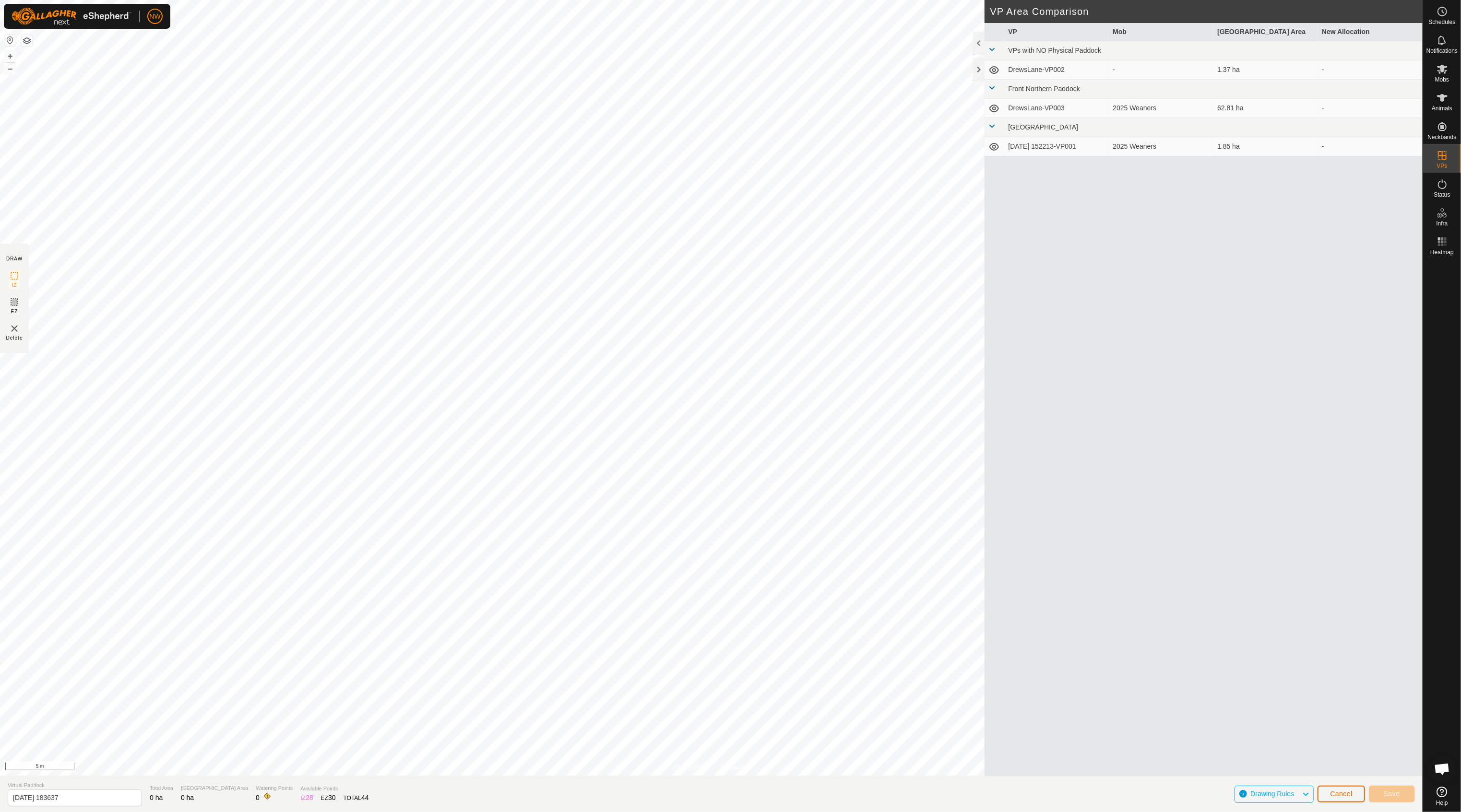
click at [1331, 790] on span "Cancel" at bounding box center [1341, 794] width 23 height 8
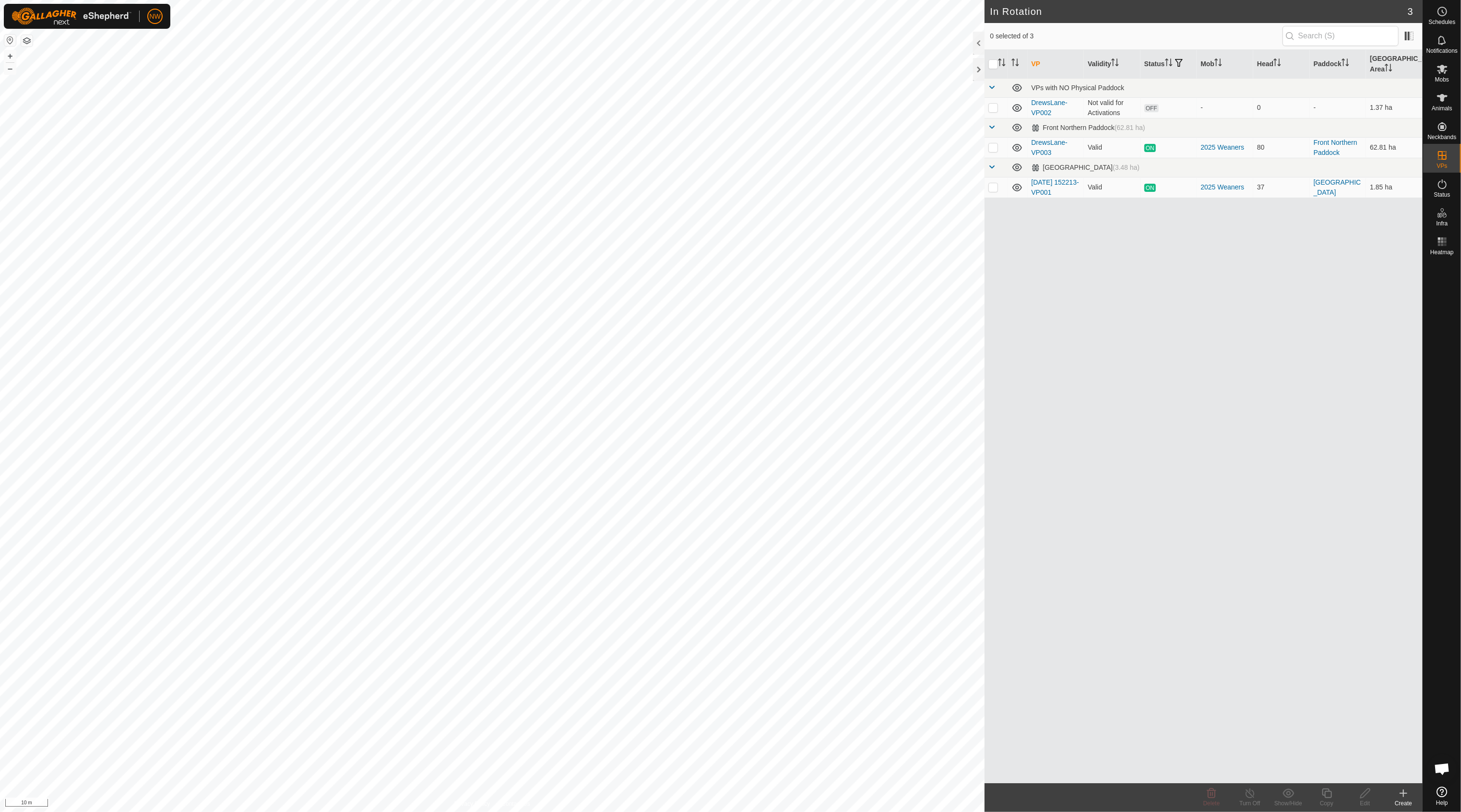
click at [1405, 799] on icon at bounding box center [1404, 793] width 12 height 12
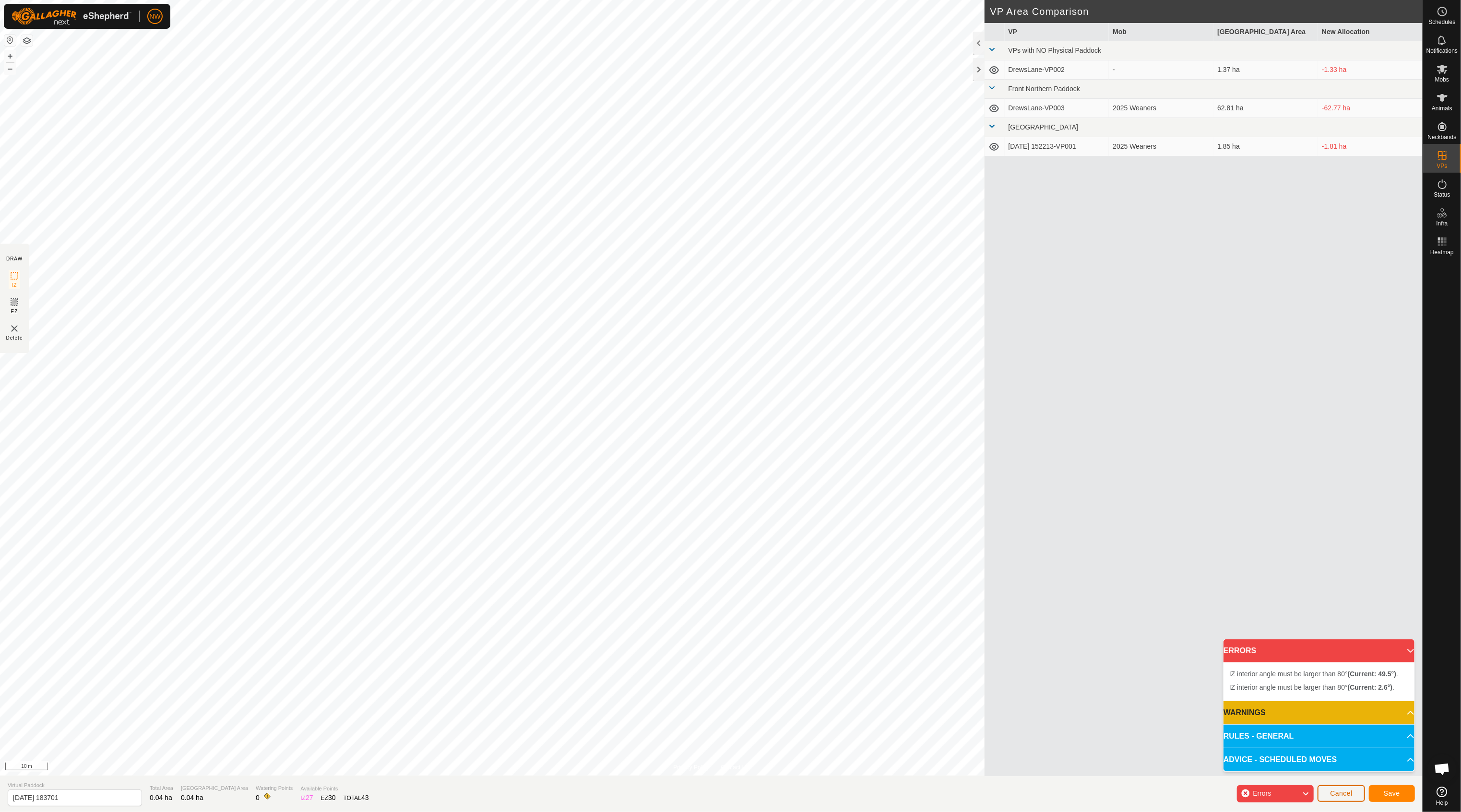
click at [1342, 792] on span "Cancel" at bounding box center [1341, 793] width 23 height 8
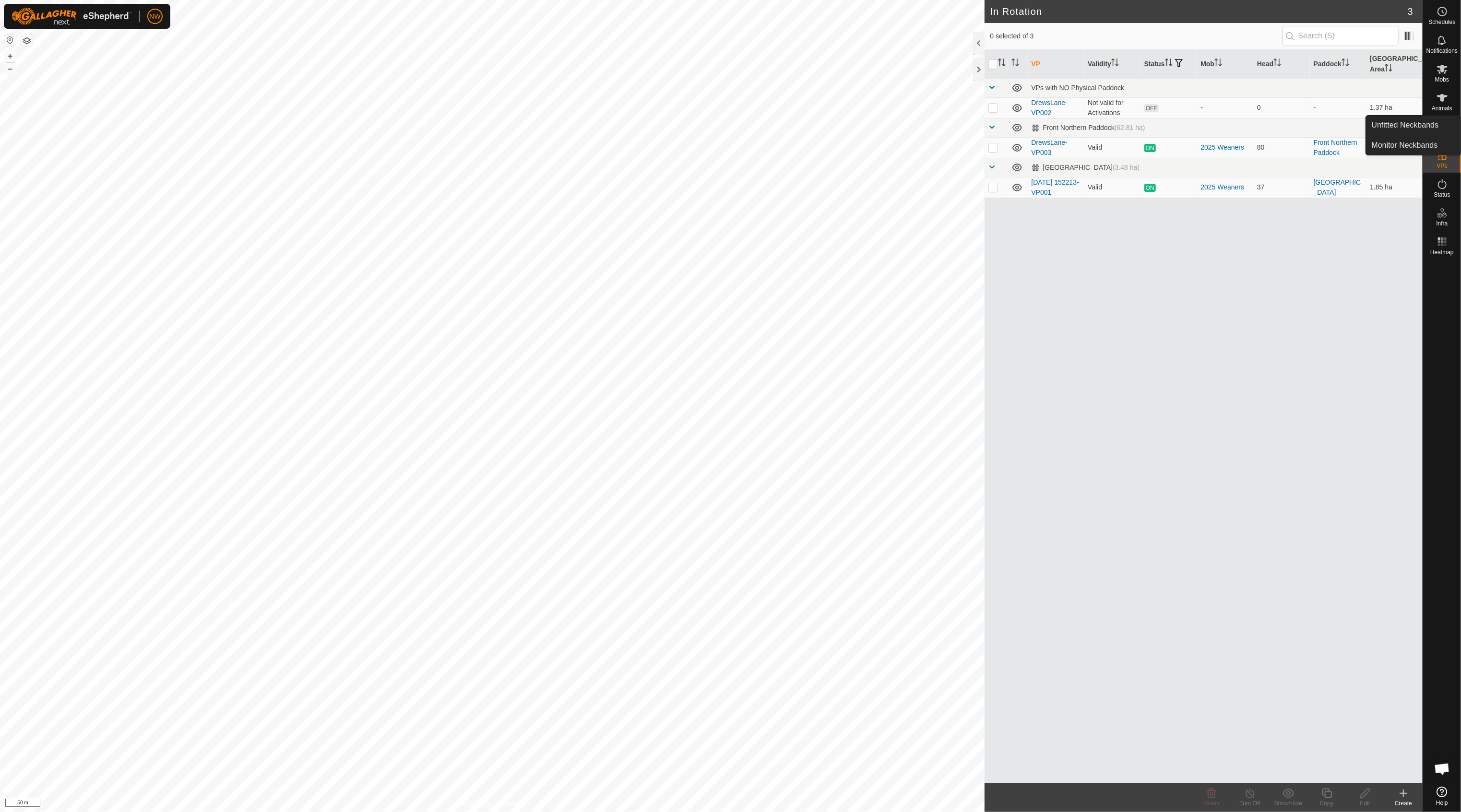
click at [1442, 98] on icon at bounding box center [1442, 98] width 10 height 8
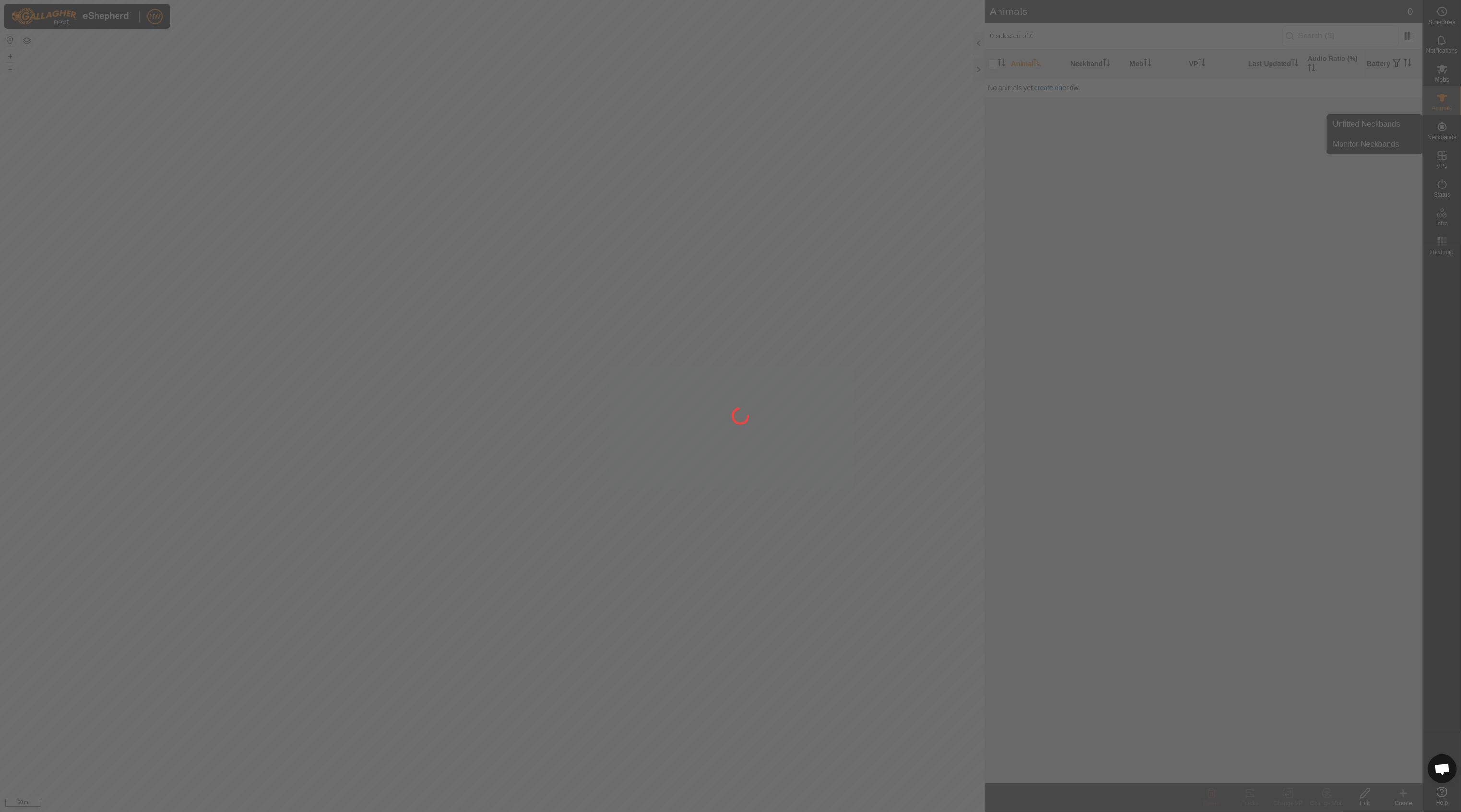
click at [1440, 190] on div at bounding box center [730, 406] width 1461 height 812
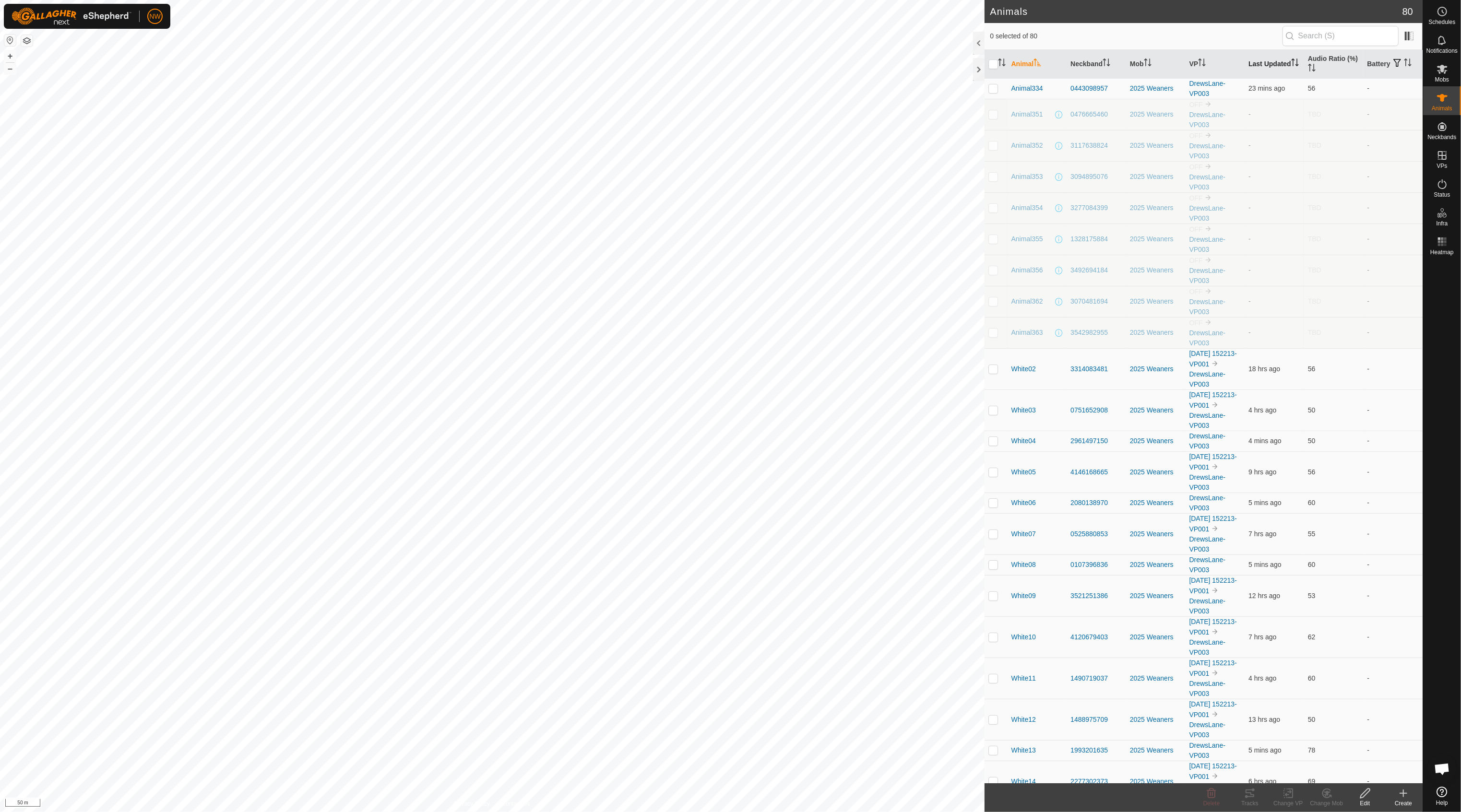
click at [1267, 64] on th "Last Updated" at bounding box center [1274, 64] width 59 height 29
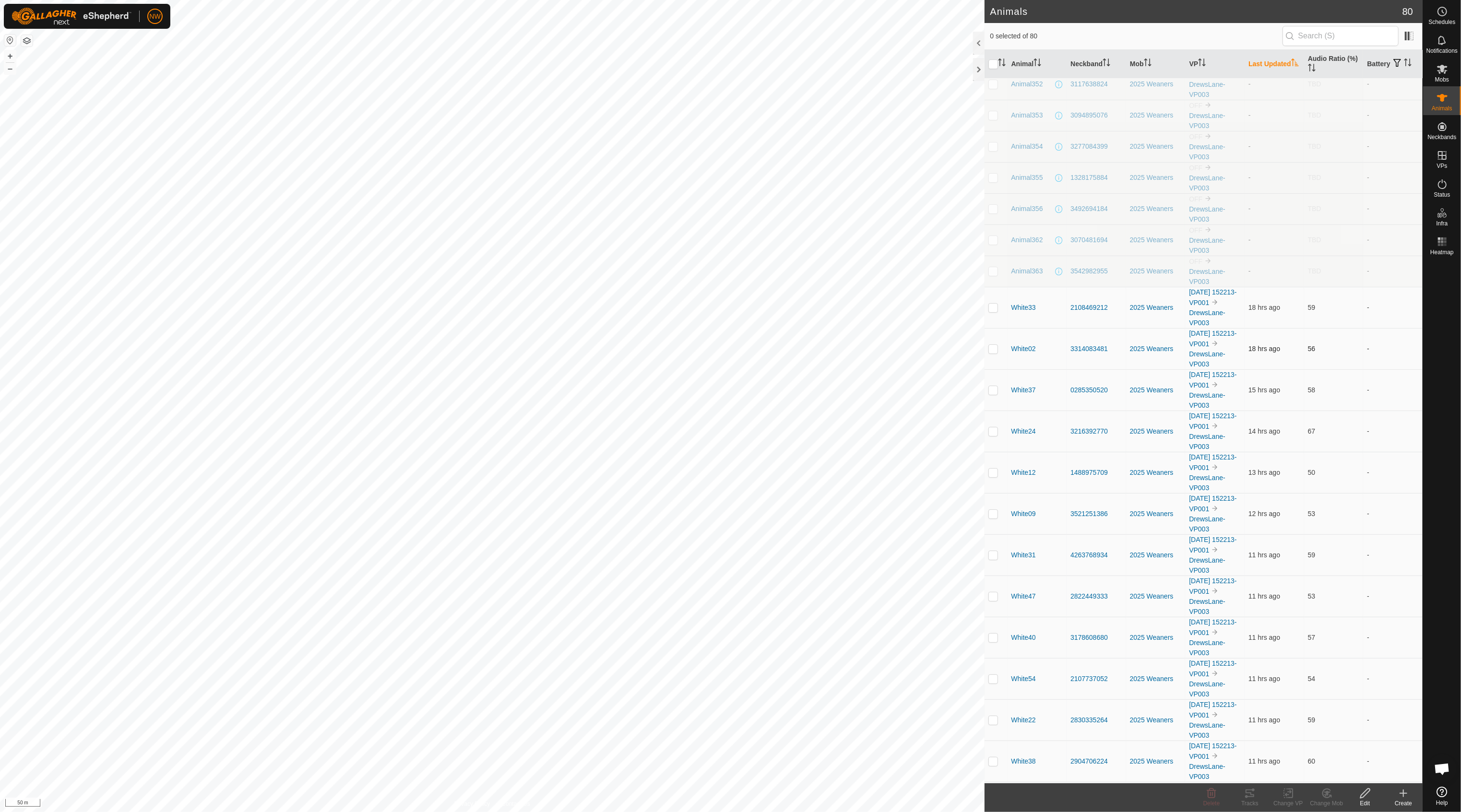
scroll to position [64, 0]
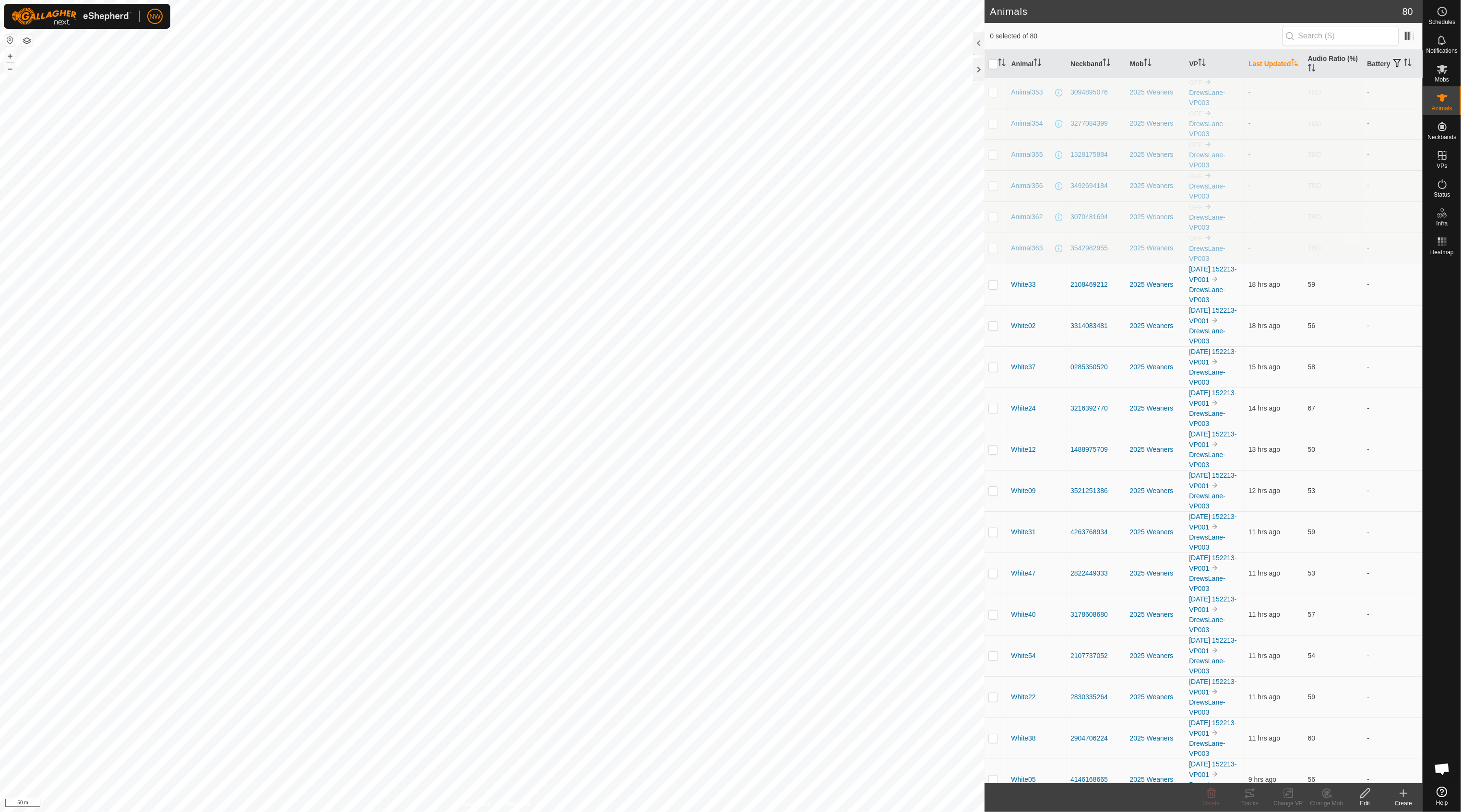
click at [1275, 64] on th "Last Updated" at bounding box center [1274, 64] width 59 height 29
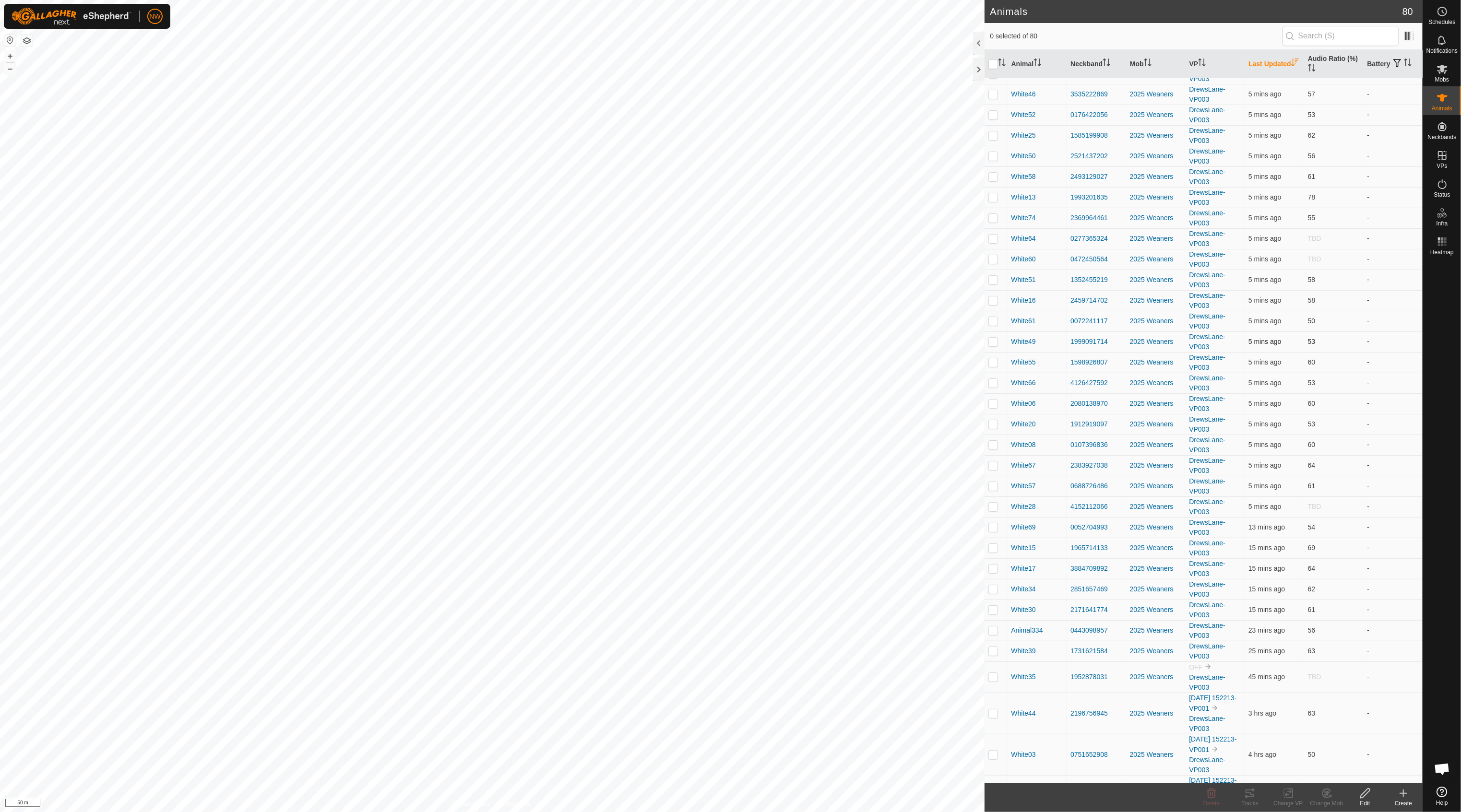
scroll to position [0, 0]
click at [1440, 188] on icon at bounding box center [1442, 184] width 9 height 10
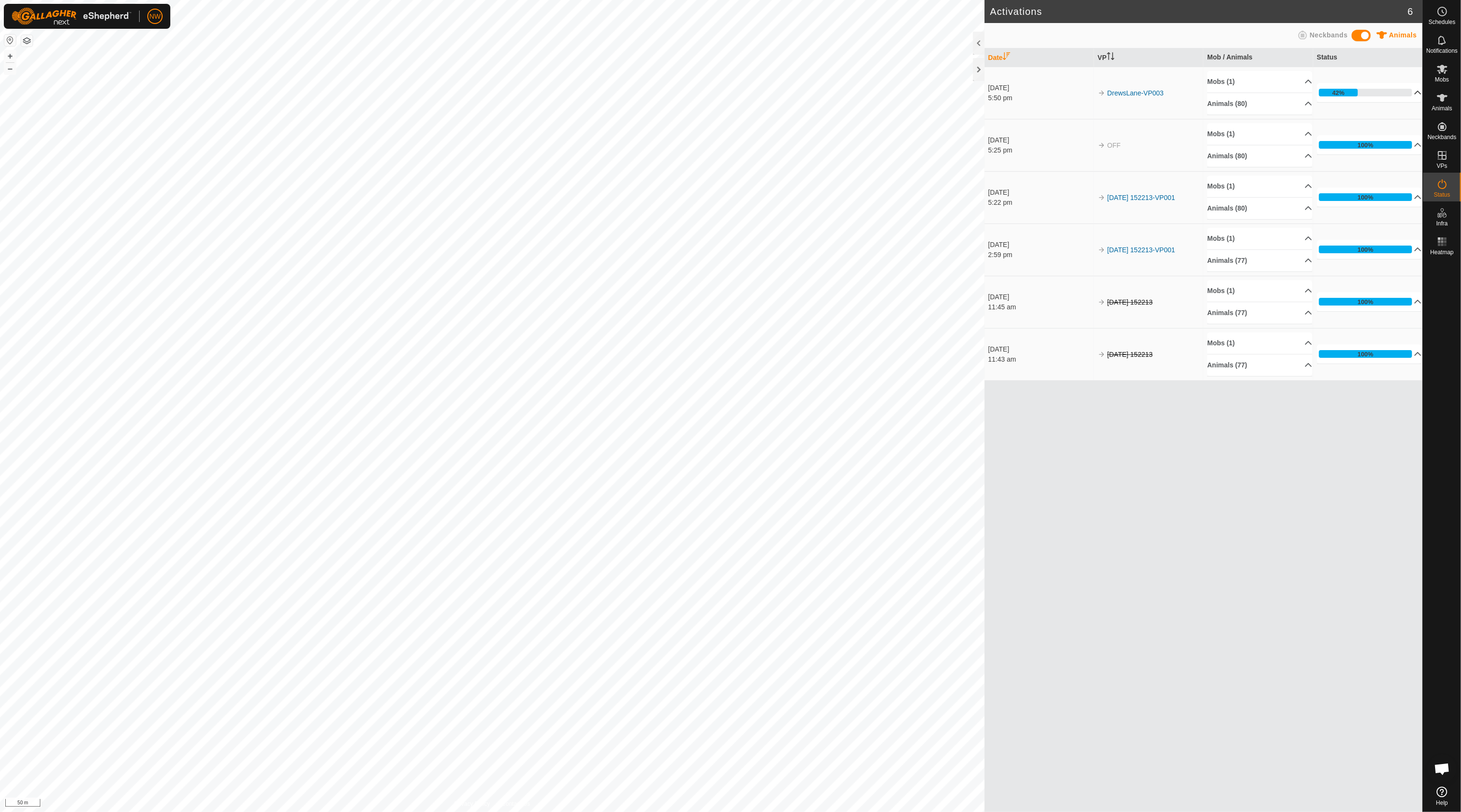
click at [1409, 90] on p-accordion-header "42%" at bounding box center [1370, 92] width 105 height 19
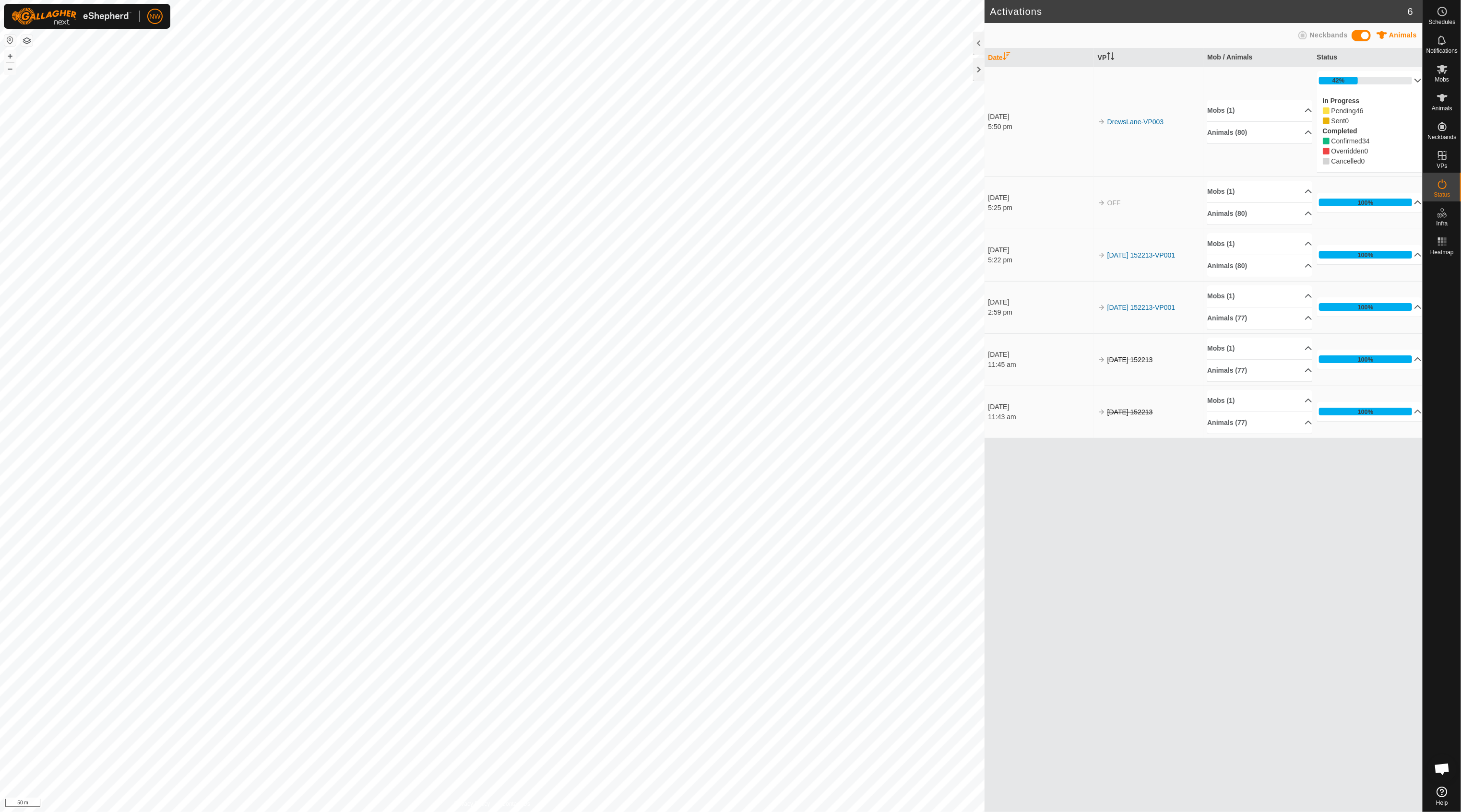
click at [1411, 202] on p-accordion-header "100%" at bounding box center [1370, 202] width 105 height 19
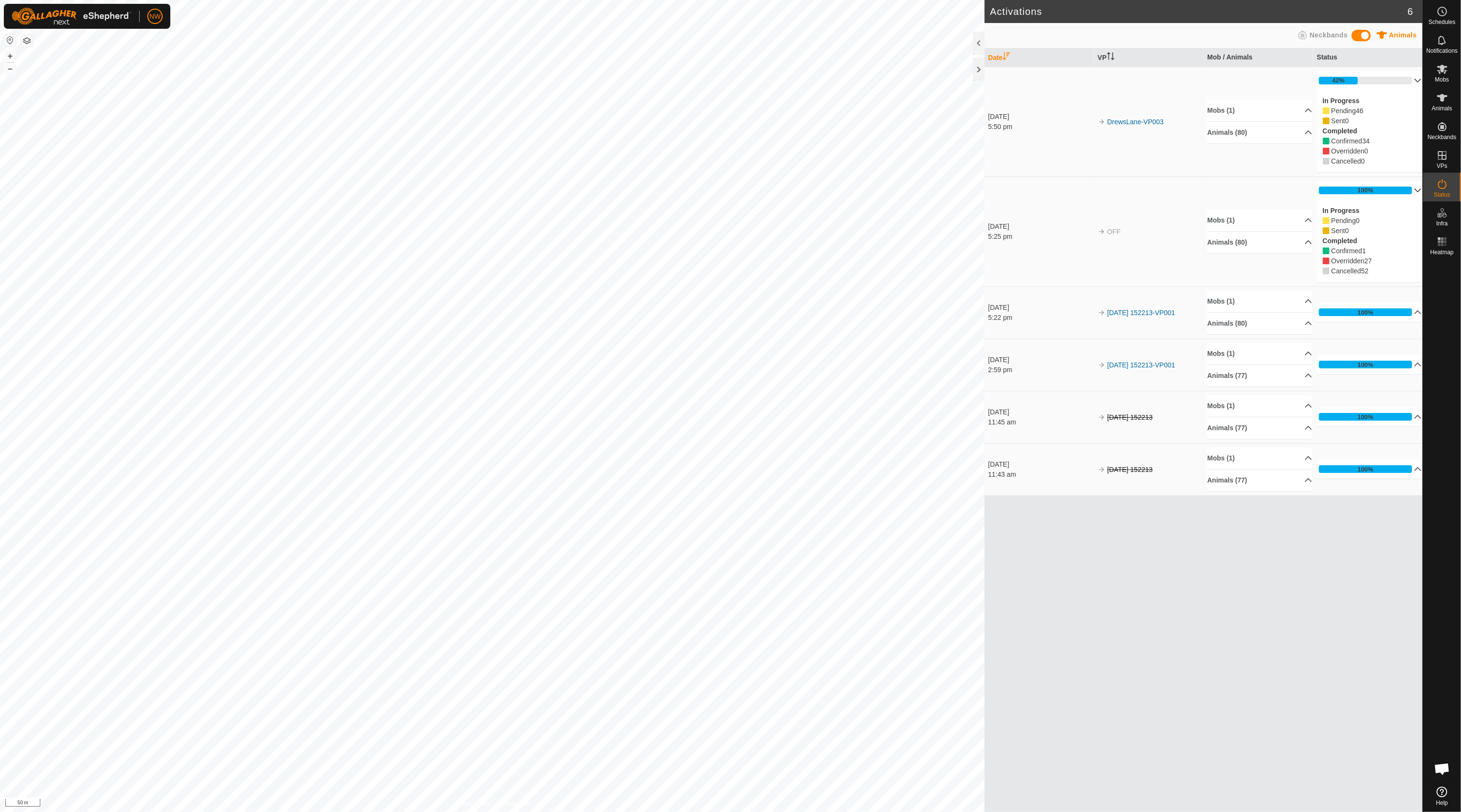
click at [1411, 190] on p-accordion-header "100%" at bounding box center [1370, 190] width 105 height 19
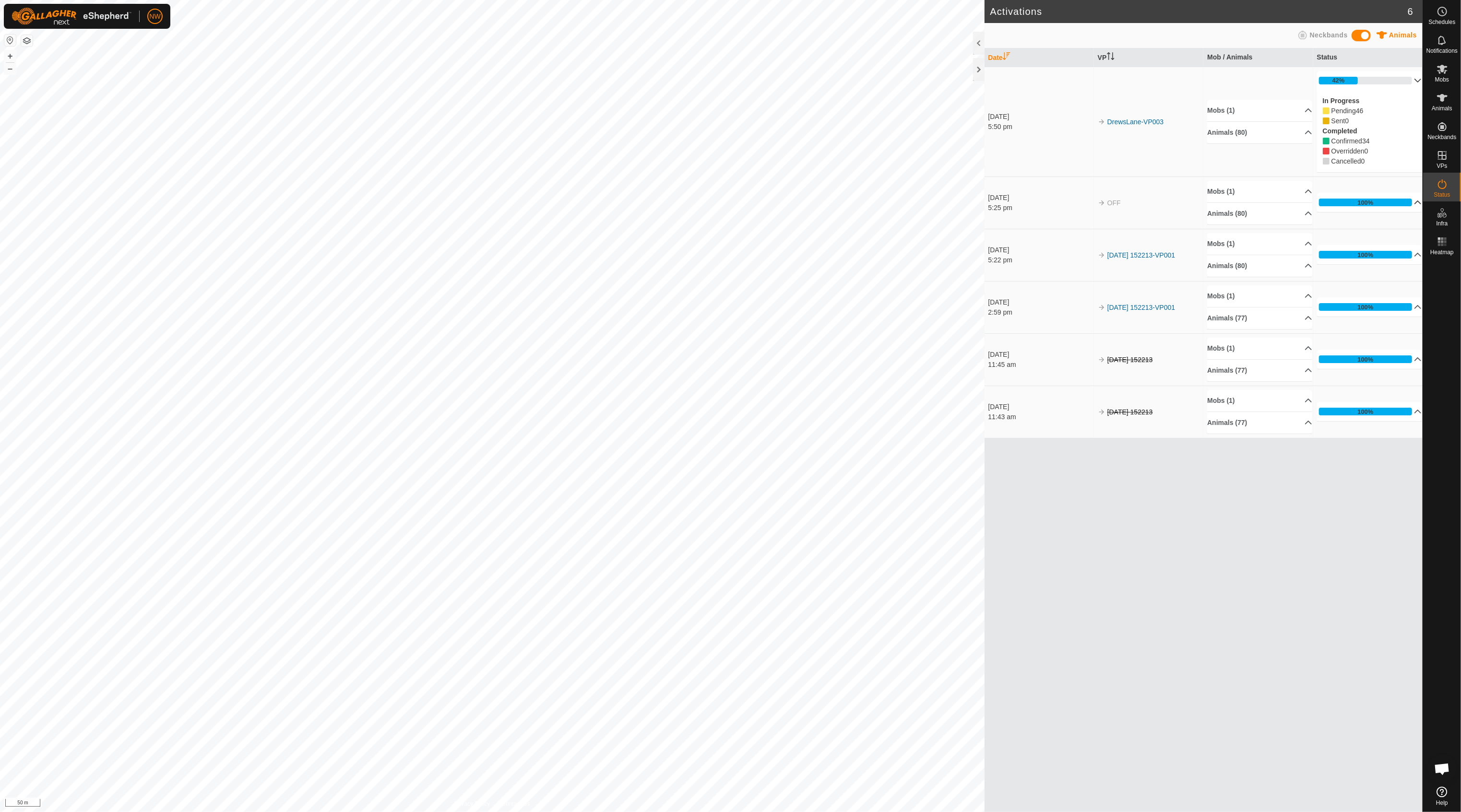
click at [1413, 79] on p-accordion-header "42%" at bounding box center [1370, 80] width 105 height 19
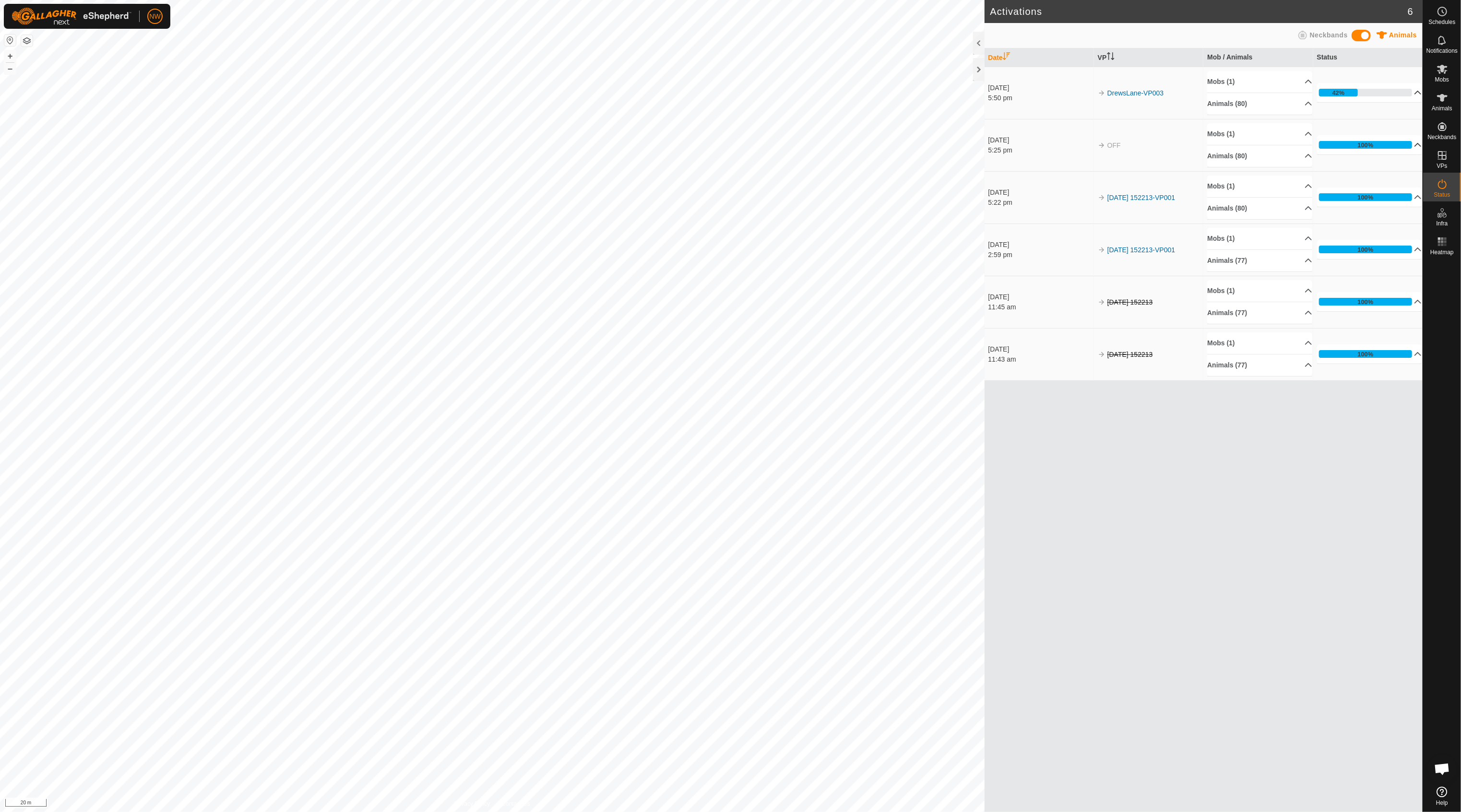
click at [1410, 95] on p-accordion-header "42%" at bounding box center [1370, 92] width 105 height 19
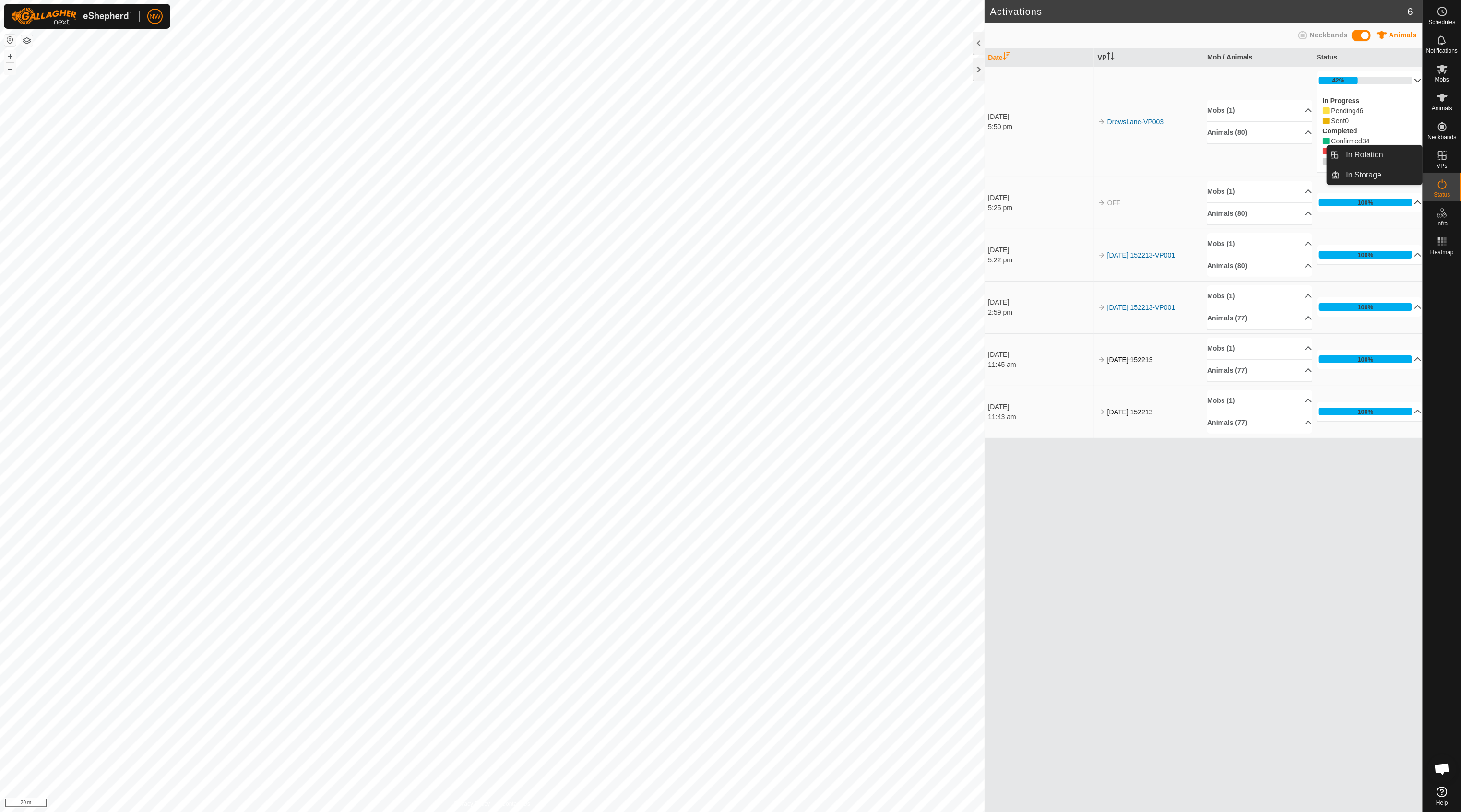
click at [1446, 158] on icon at bounding box center [1442, 155] width 9 height 9
click at [1361, 158] on link "In Rotation" at bounding box center [1381, 155] width 82 height 19
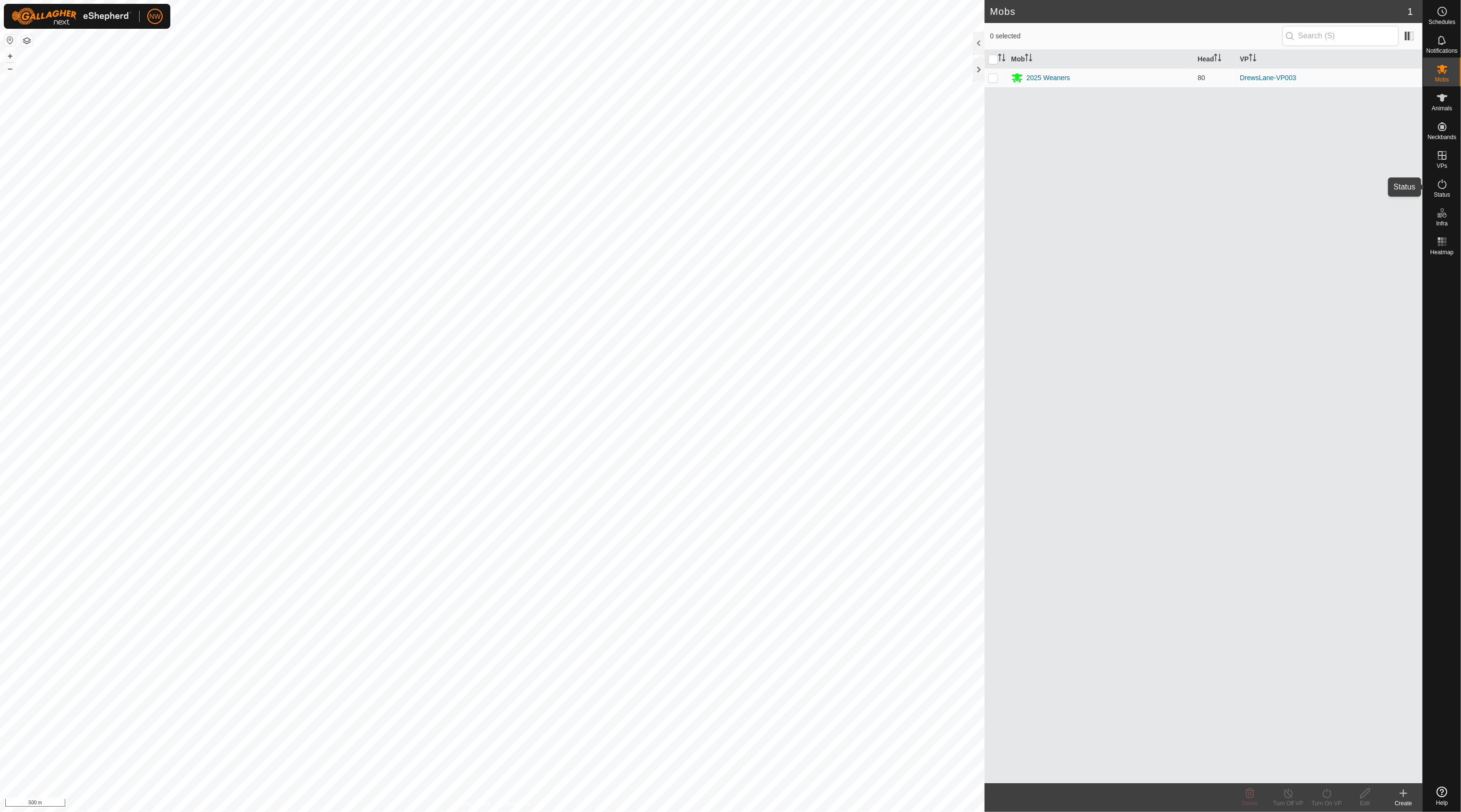
click at [1443, 190] on es-activation-svg-icon at bounding box center [1442, 184] width 17 height 15
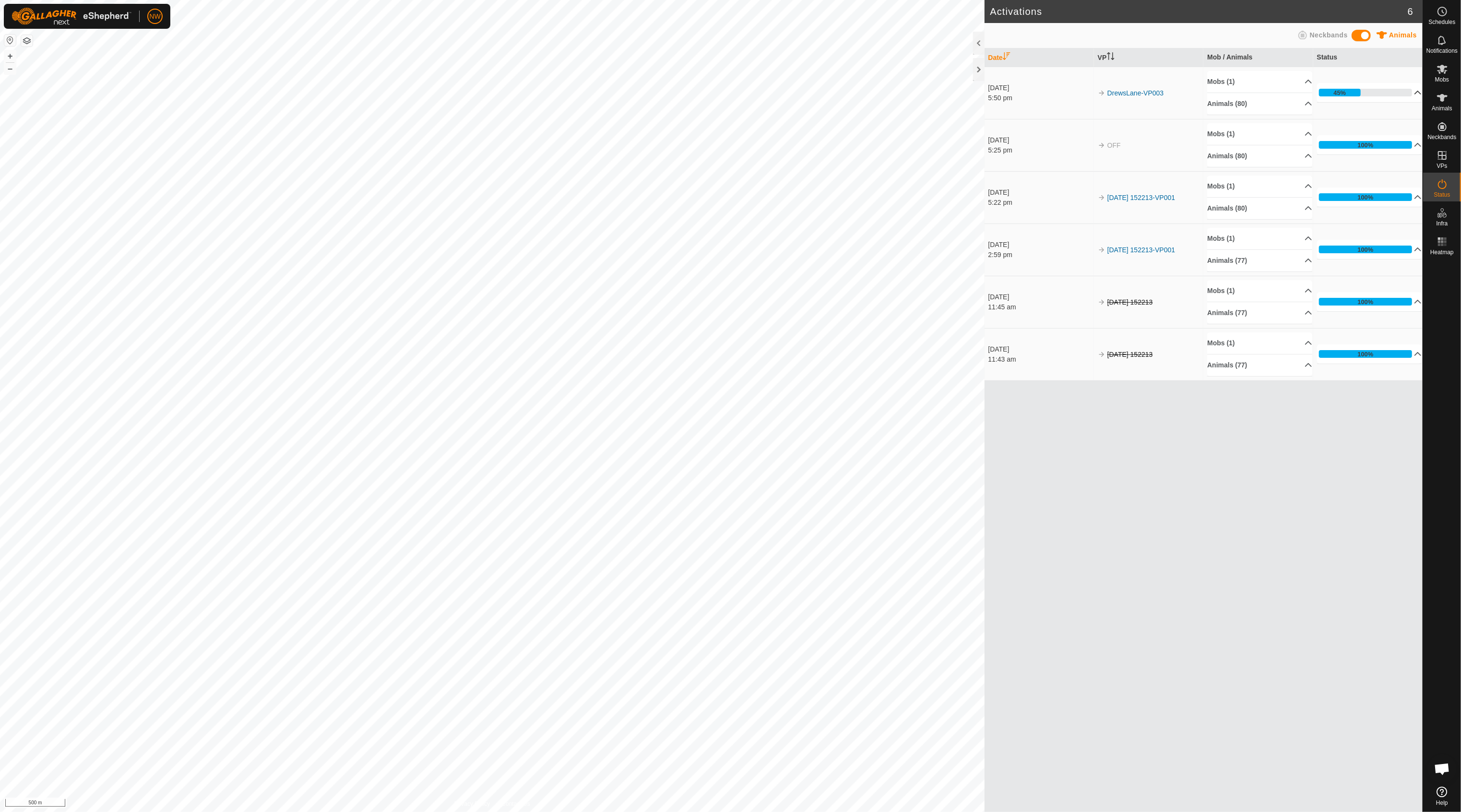
click at [1354, 91] on p-accordion-header "45%" at bounding box center [1370, 92] width 105 height 19
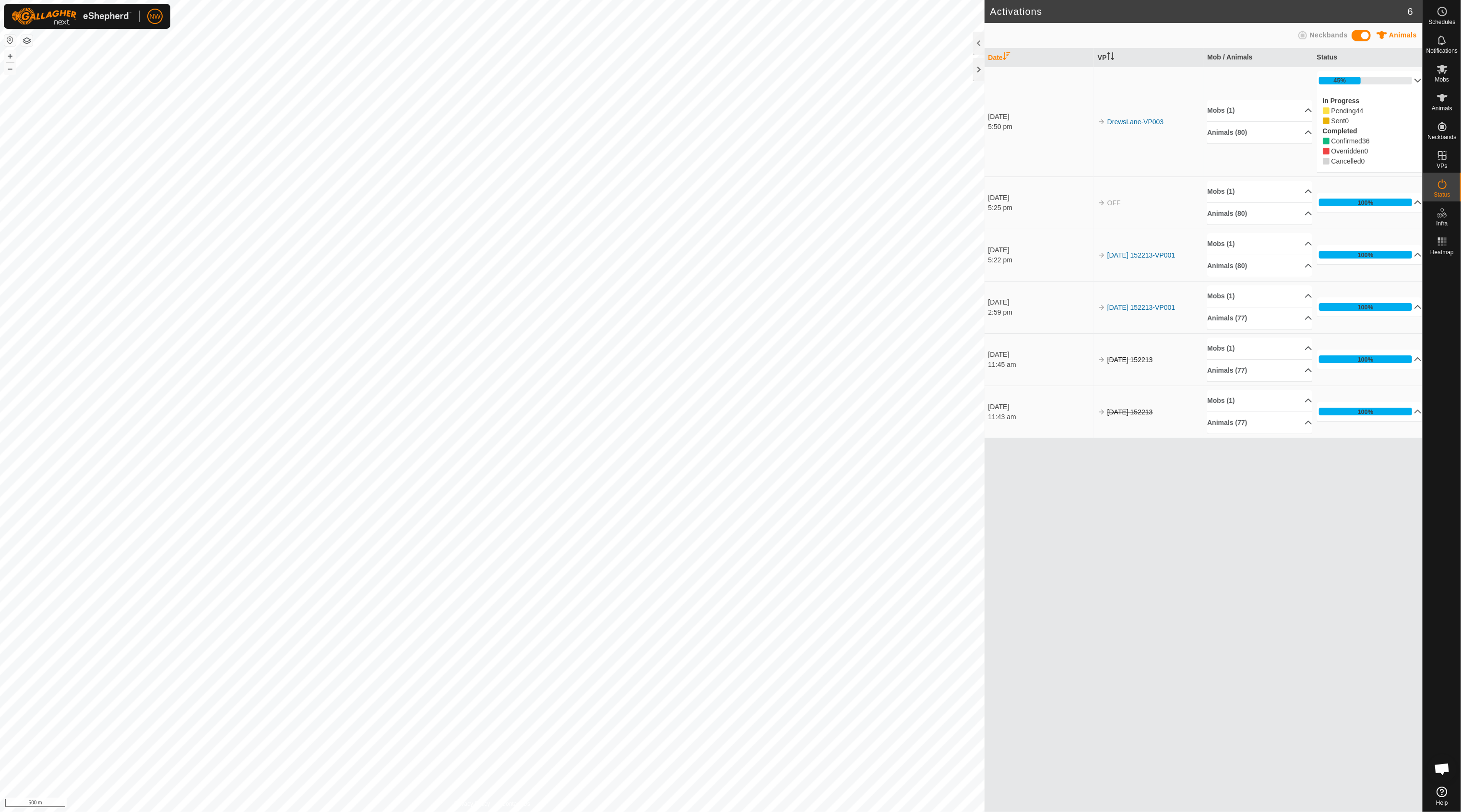
click at [1369, 202] on p-accordion-header "100%" at bounding box center [1370, 202] width 105 height 19
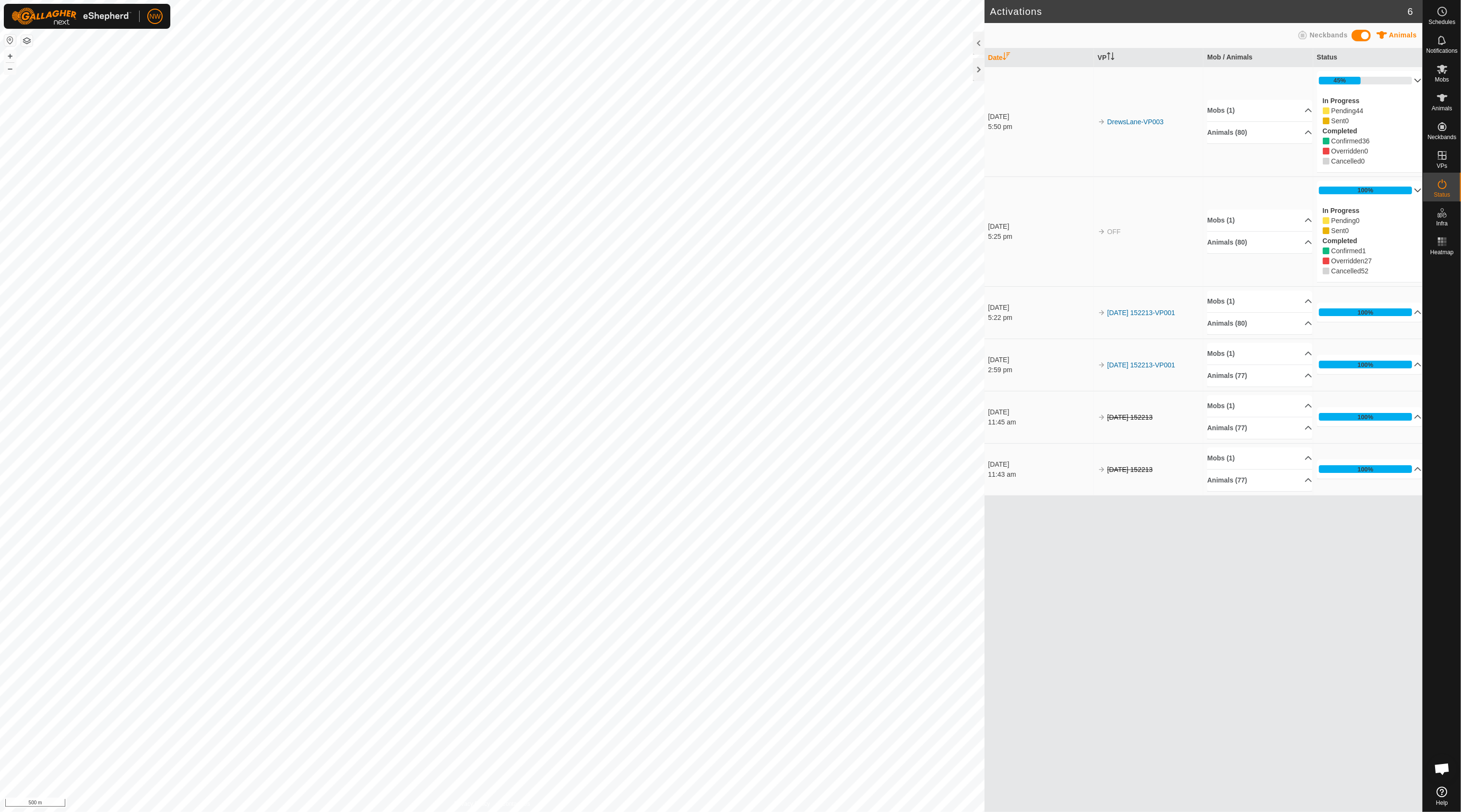
click at [1409, 190] on p-accordion-header "100%" at bounding box center [1370, 190] width 105 height 19
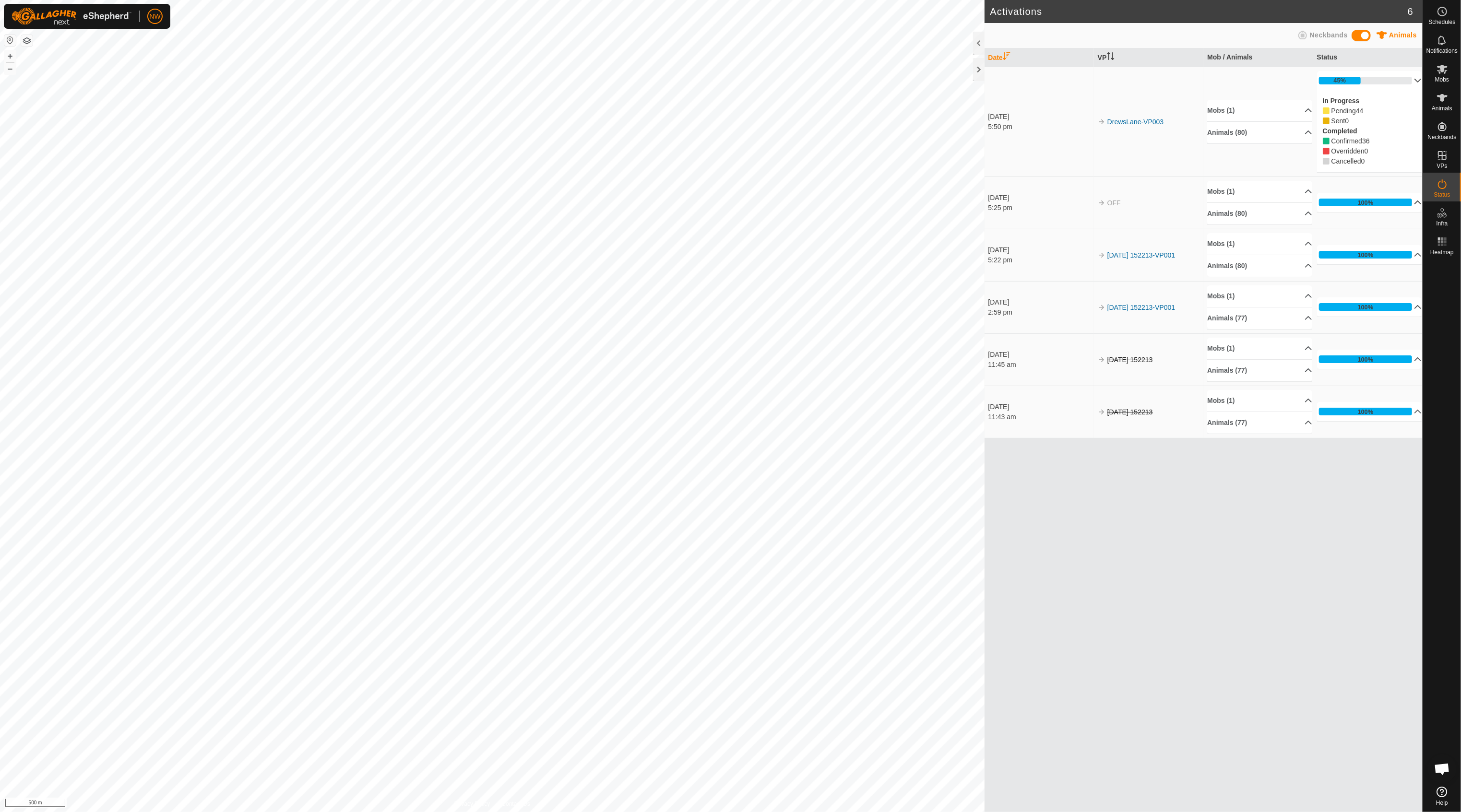
click at [1409, 84] on p-accordion-header "45%" at bounding box center [1370, 80] width 105 height 19
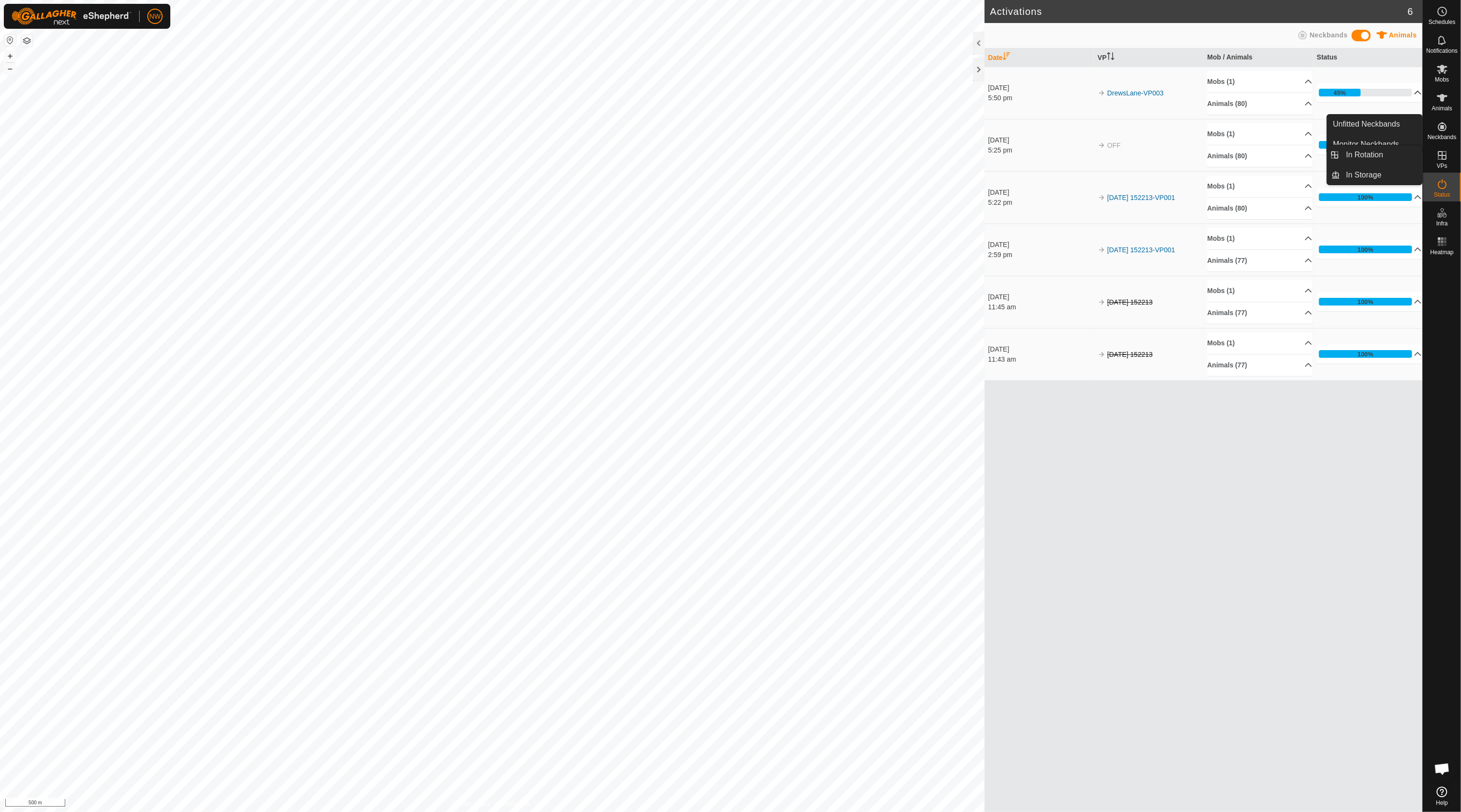
click at [1443, 158] on icon at bounding box center [1442, 155] width 9 height 9
click at [1370, 154] on link "In Rotation" at bounding box center [1381, 155] width 82 height 19
